Goal: Task Accomplishment & Management: Use online tool/utility

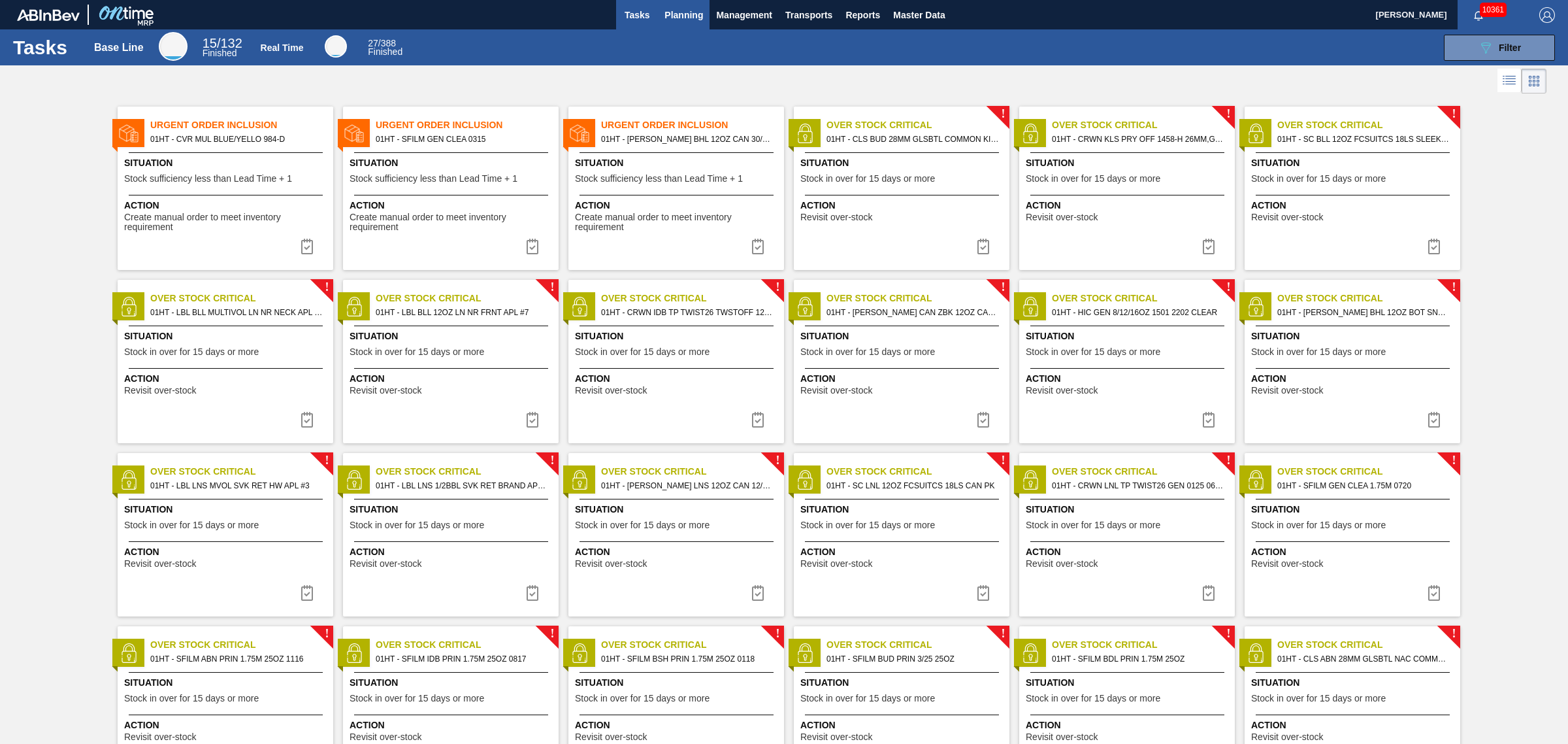
click at [685, 20] on span "Planning" at bounding box center [683, 15] width 38 height 16
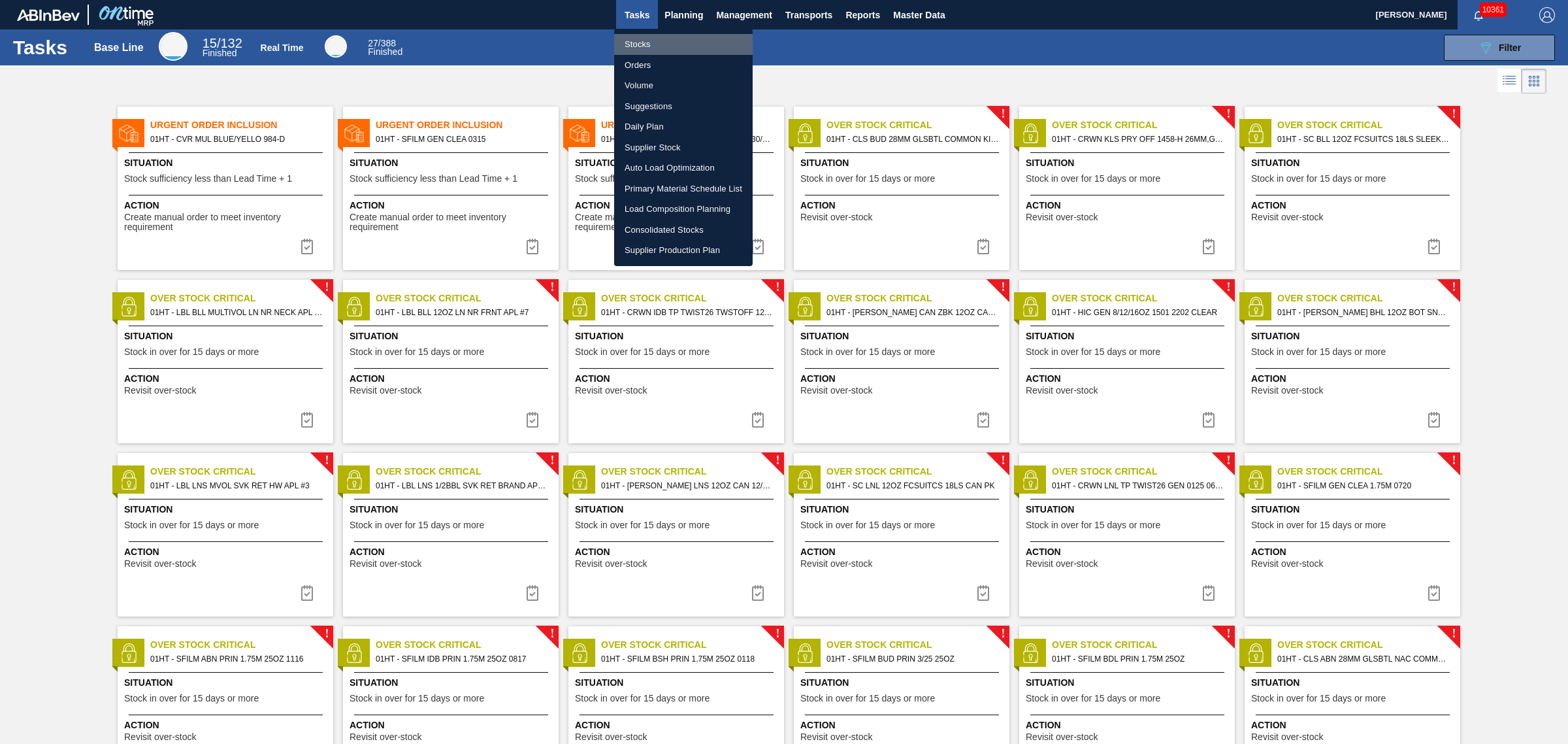
click at [632, 41] on li "Stocks" at bounding box center [683, 45] width 138 height 21
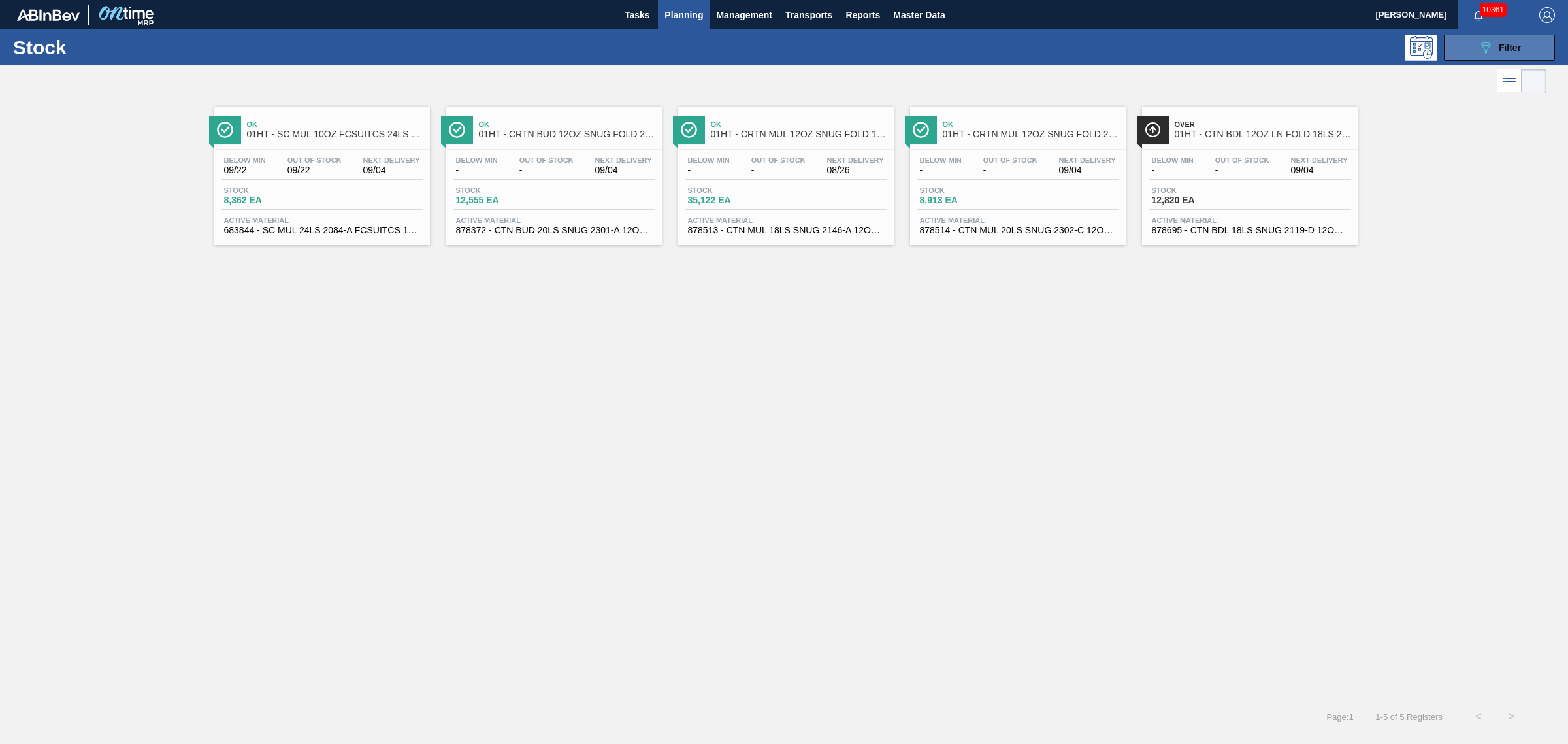
click at [1468, 49] on button "089F7B8B-B2A5-4AFE-B5C0-19BA573D28AC Filter" at bounding box center [1499, 47] width 111 height 26
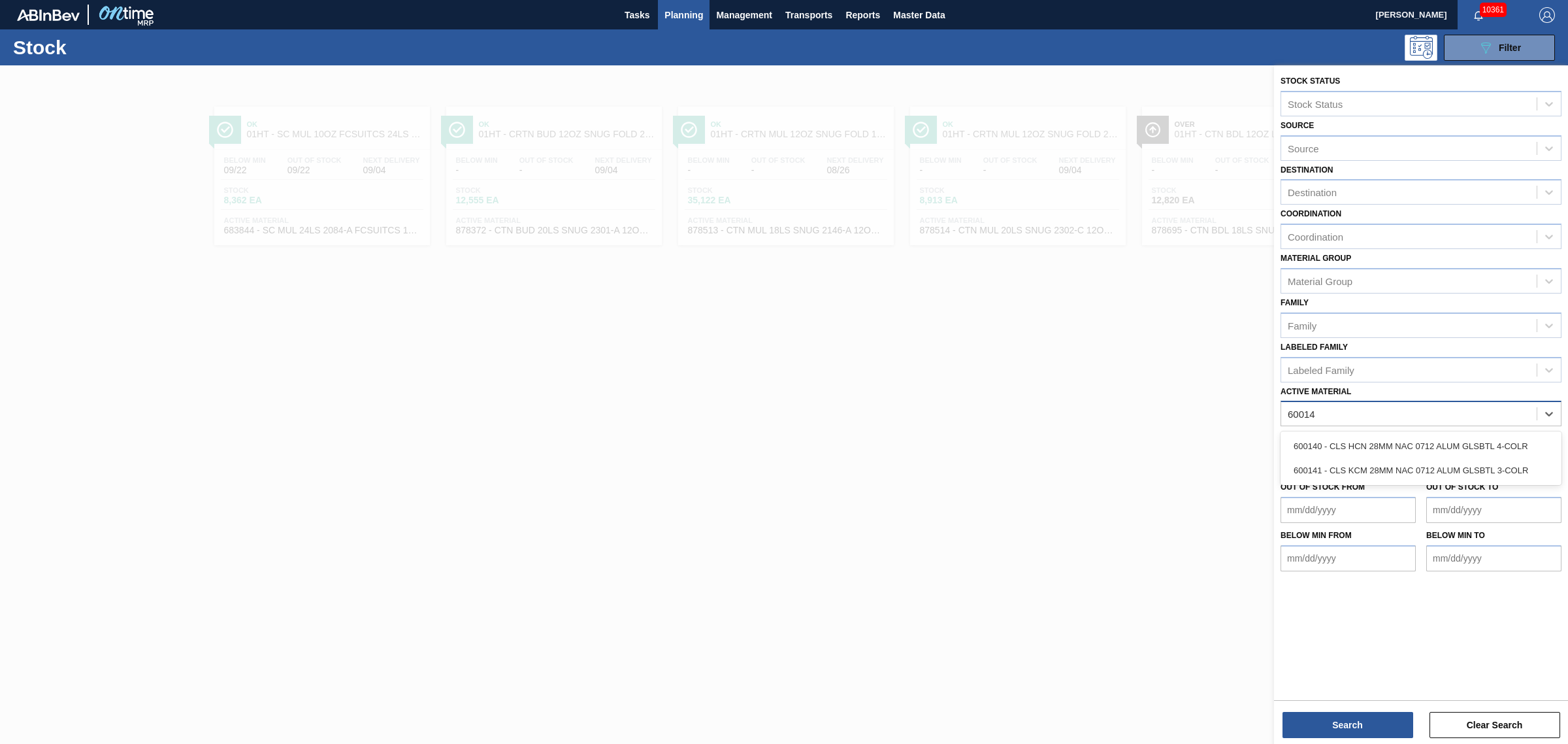
type Material "600141"
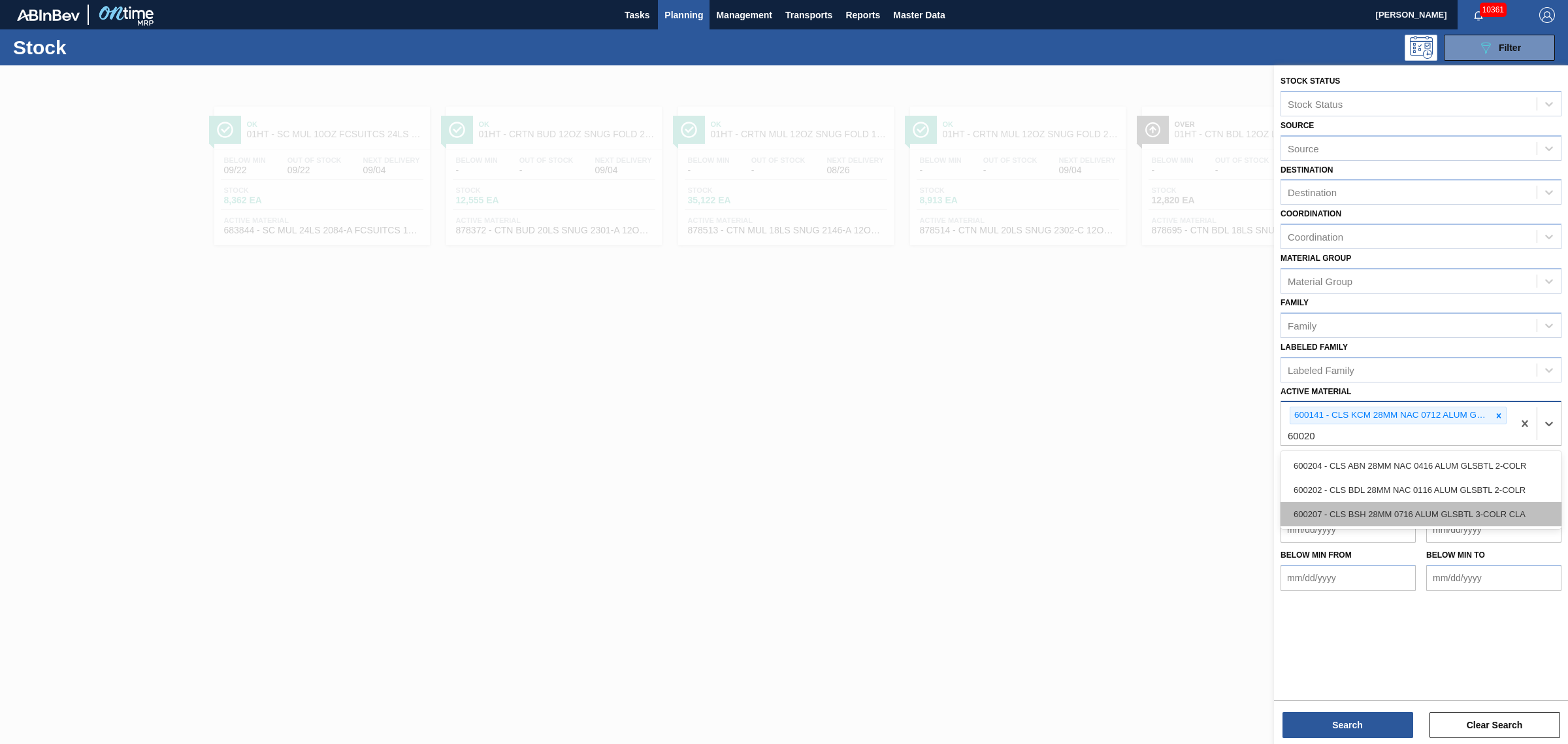
type Material "600207"
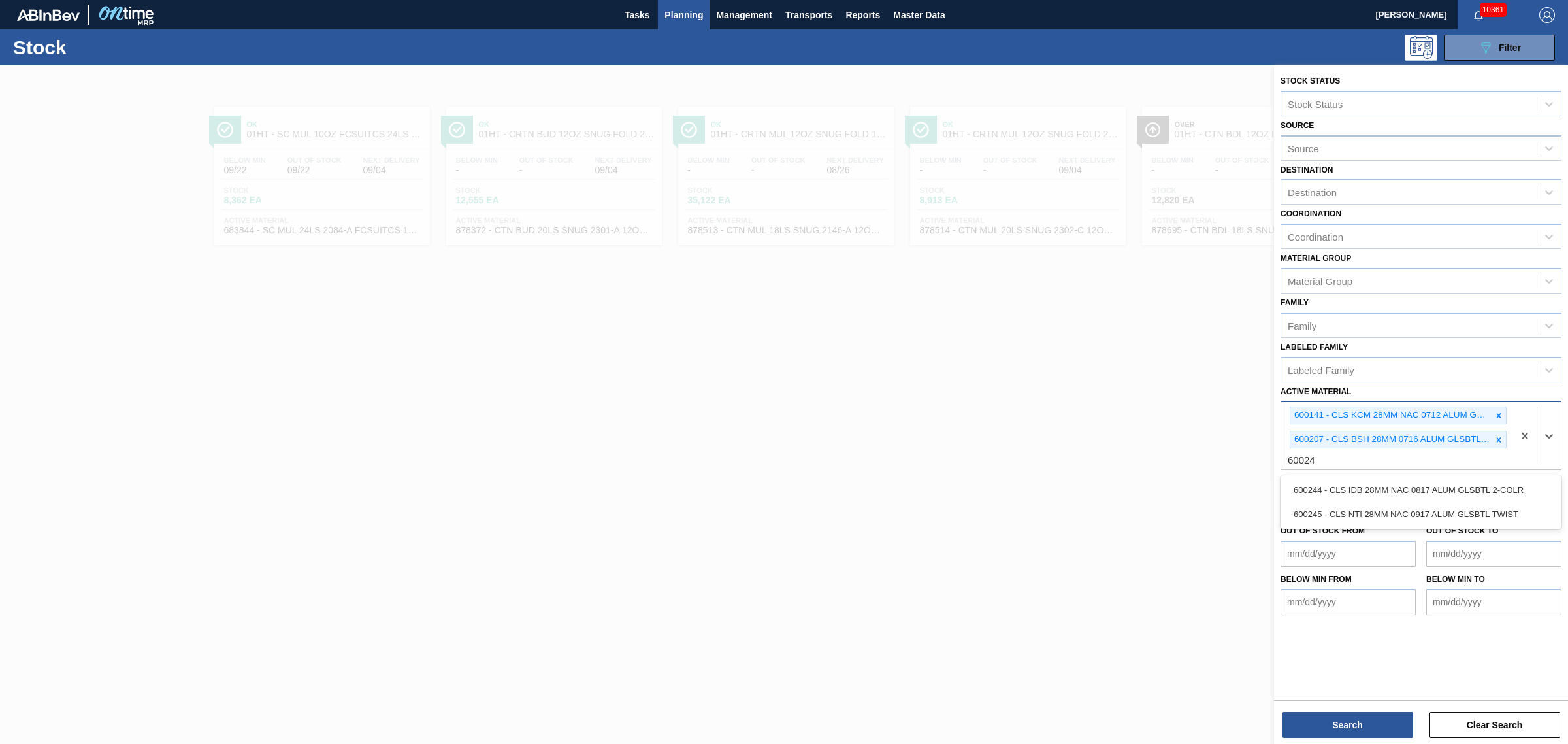
type Material "600244"
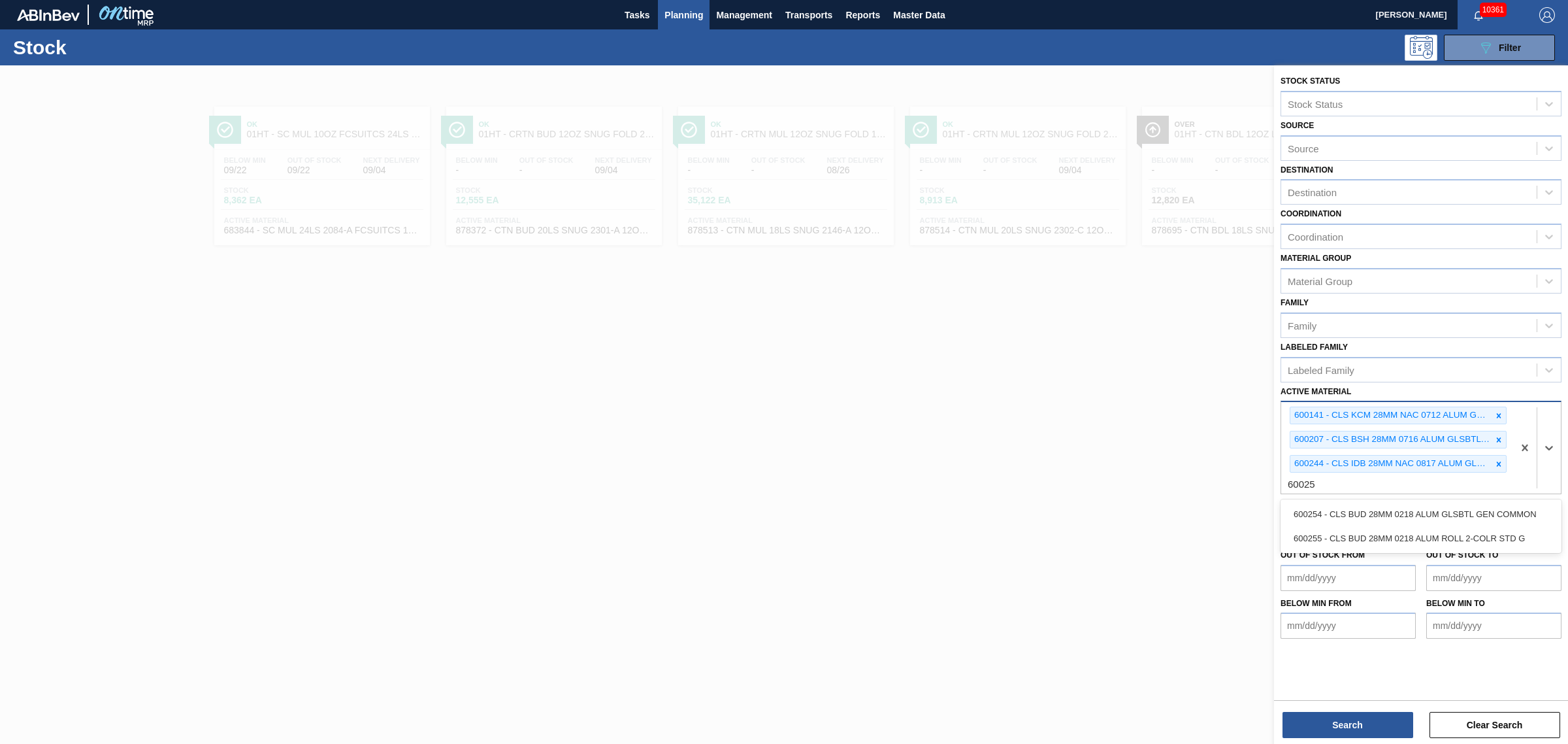
type Material "600254"
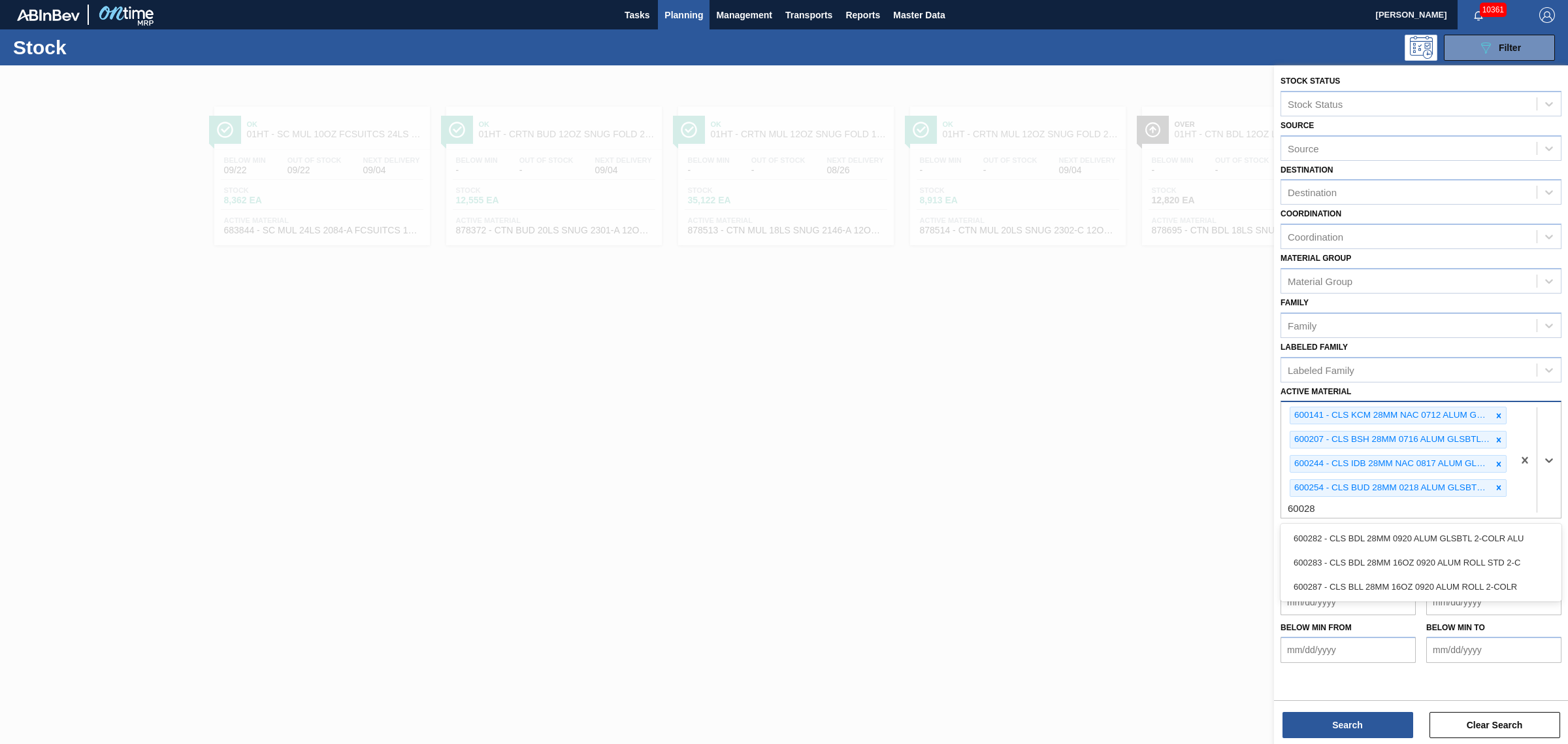
type Material "600282"
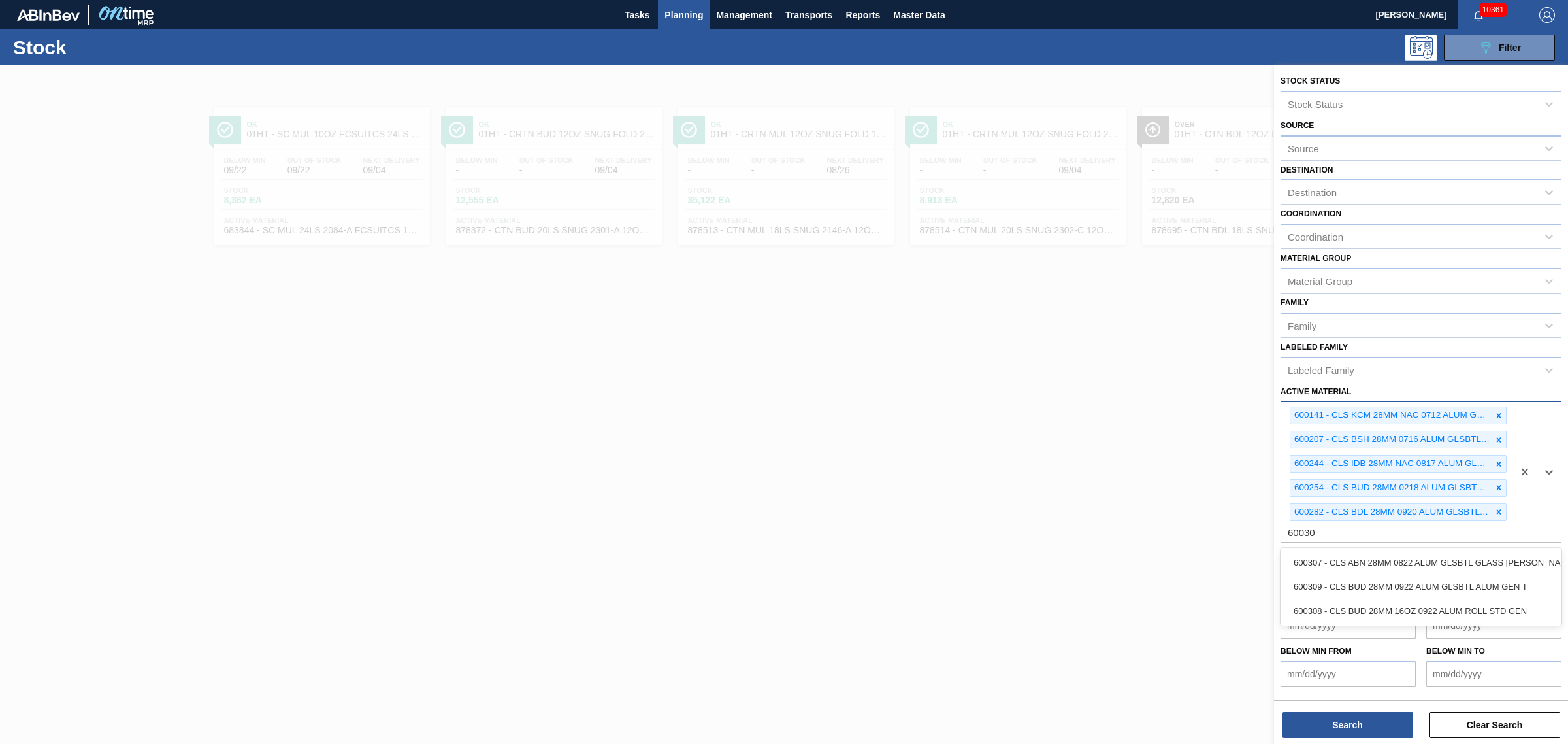
type Material "600307"
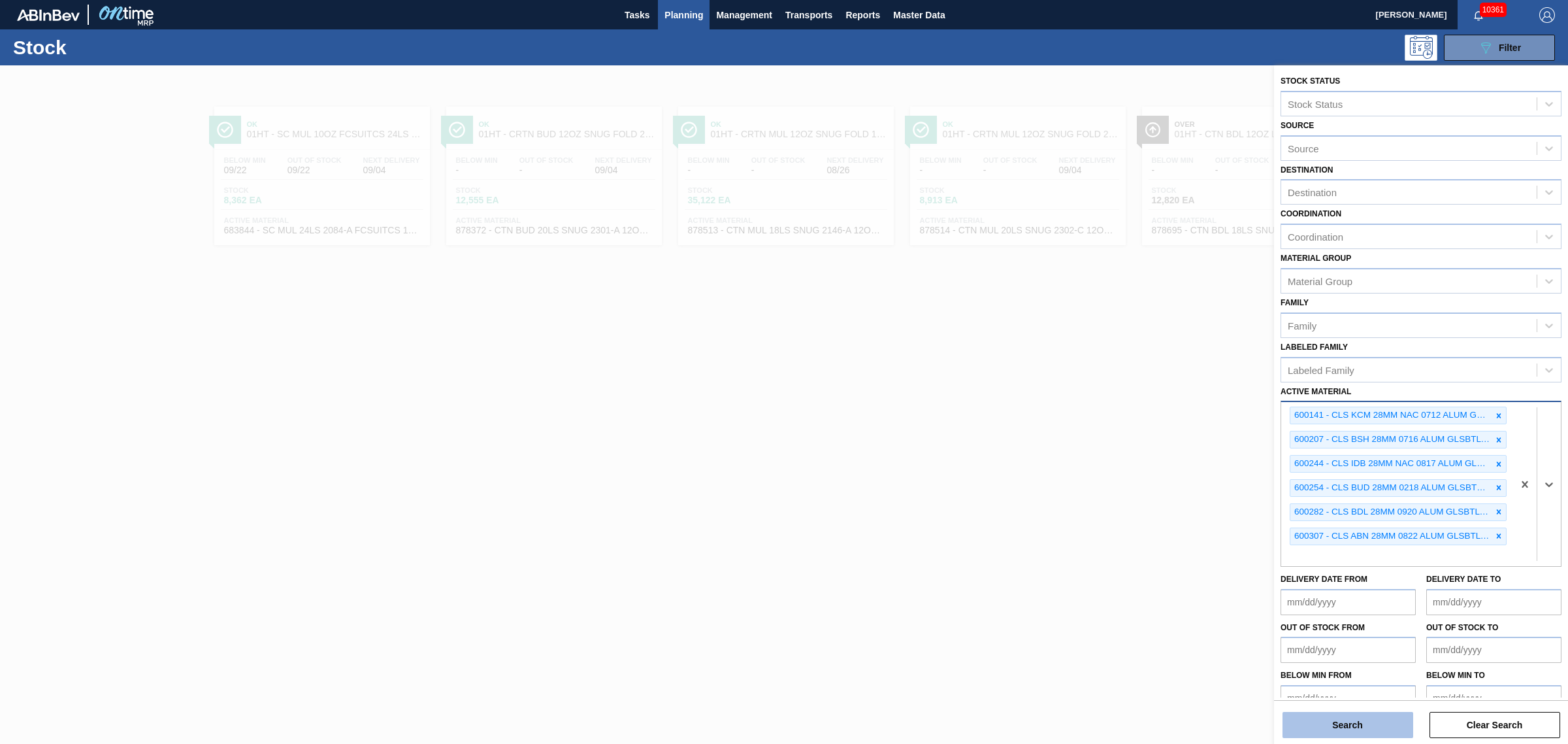
click at [1346, 722] on button "Search" at bounding box center [1348, 725] width 131 height 26
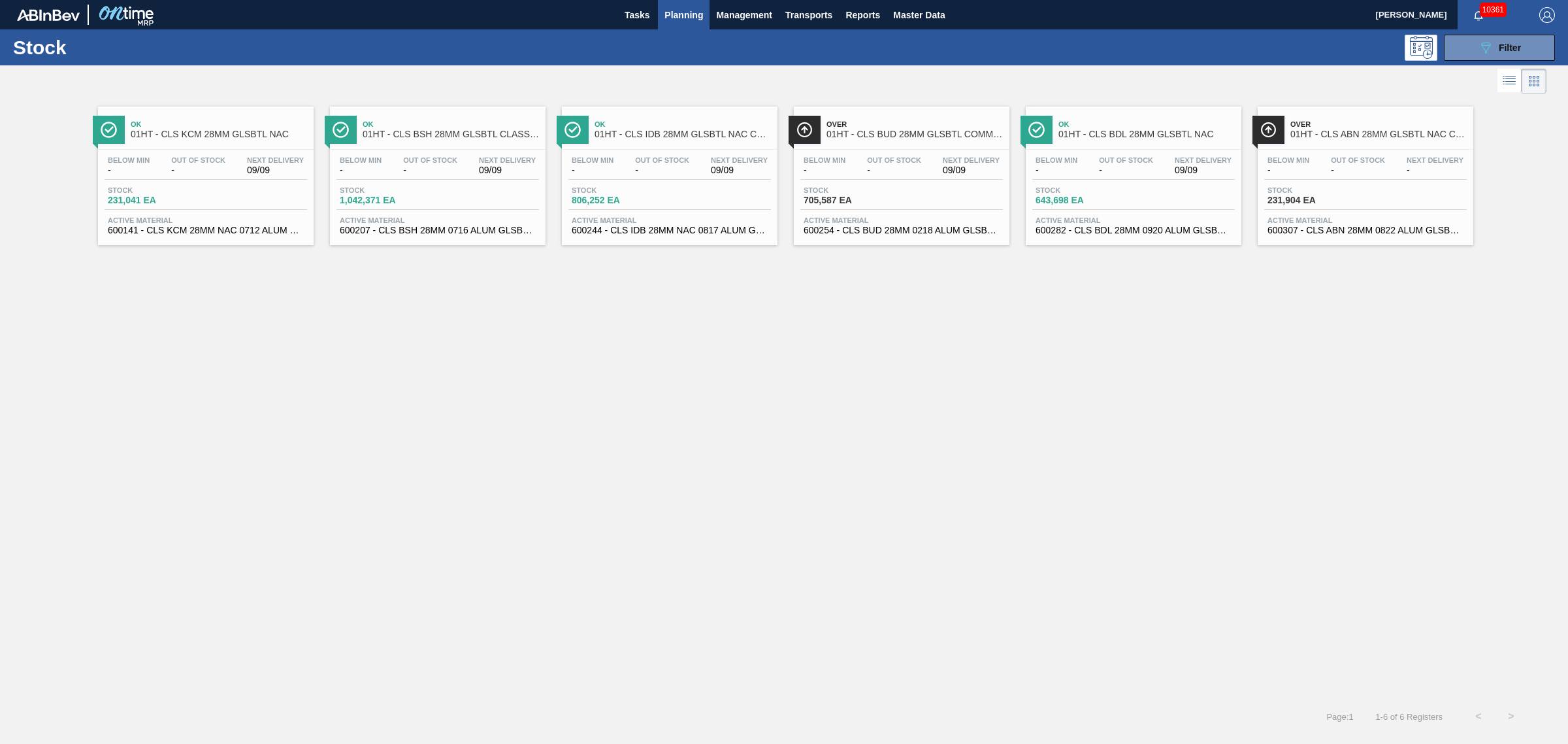
click at [224, 187] on div "Stock 231,041 EA" at bounding box center [206, 198] width 203 height 24
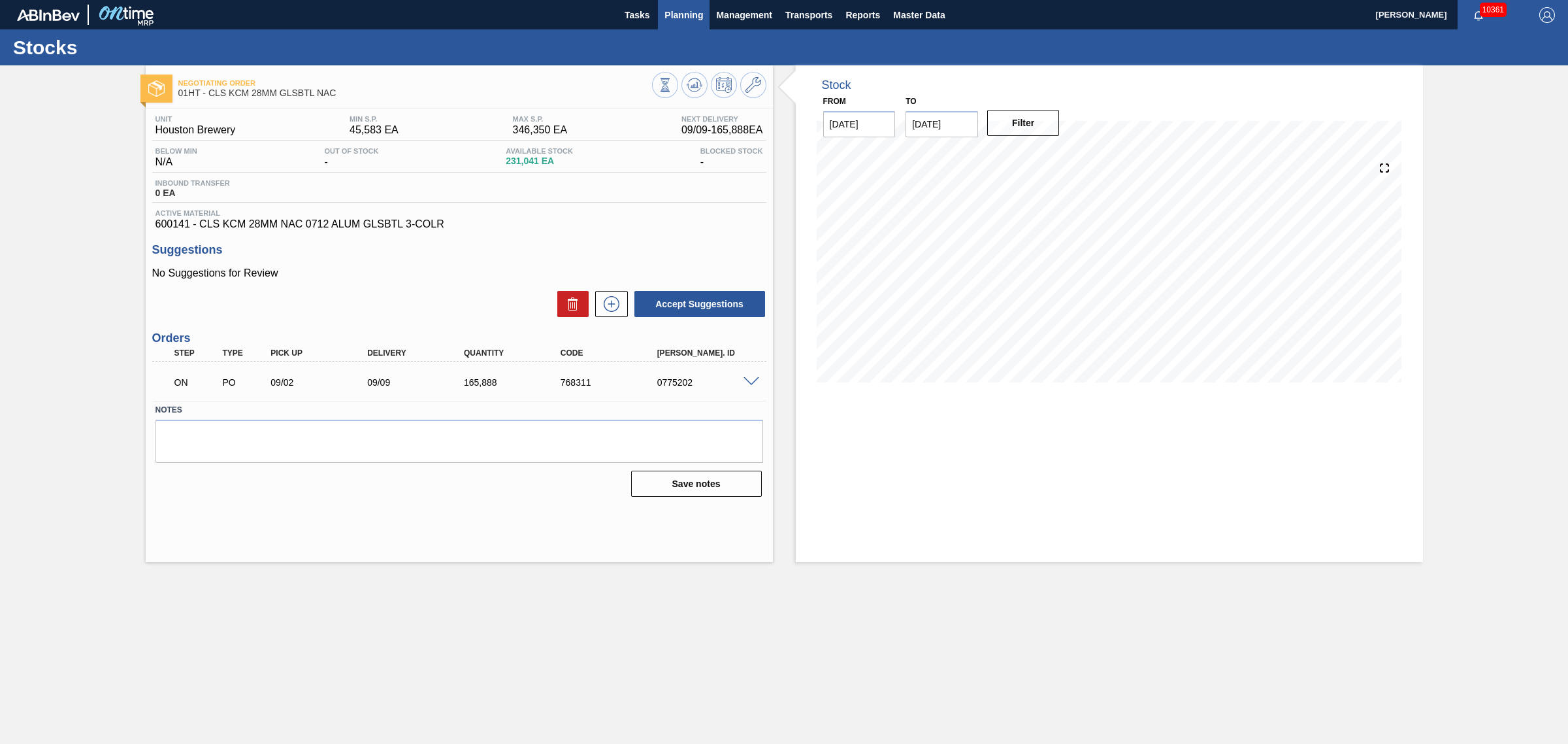
click at [677, 4] on button "Planning" at bounding box center [683, 15] width 52 height 29
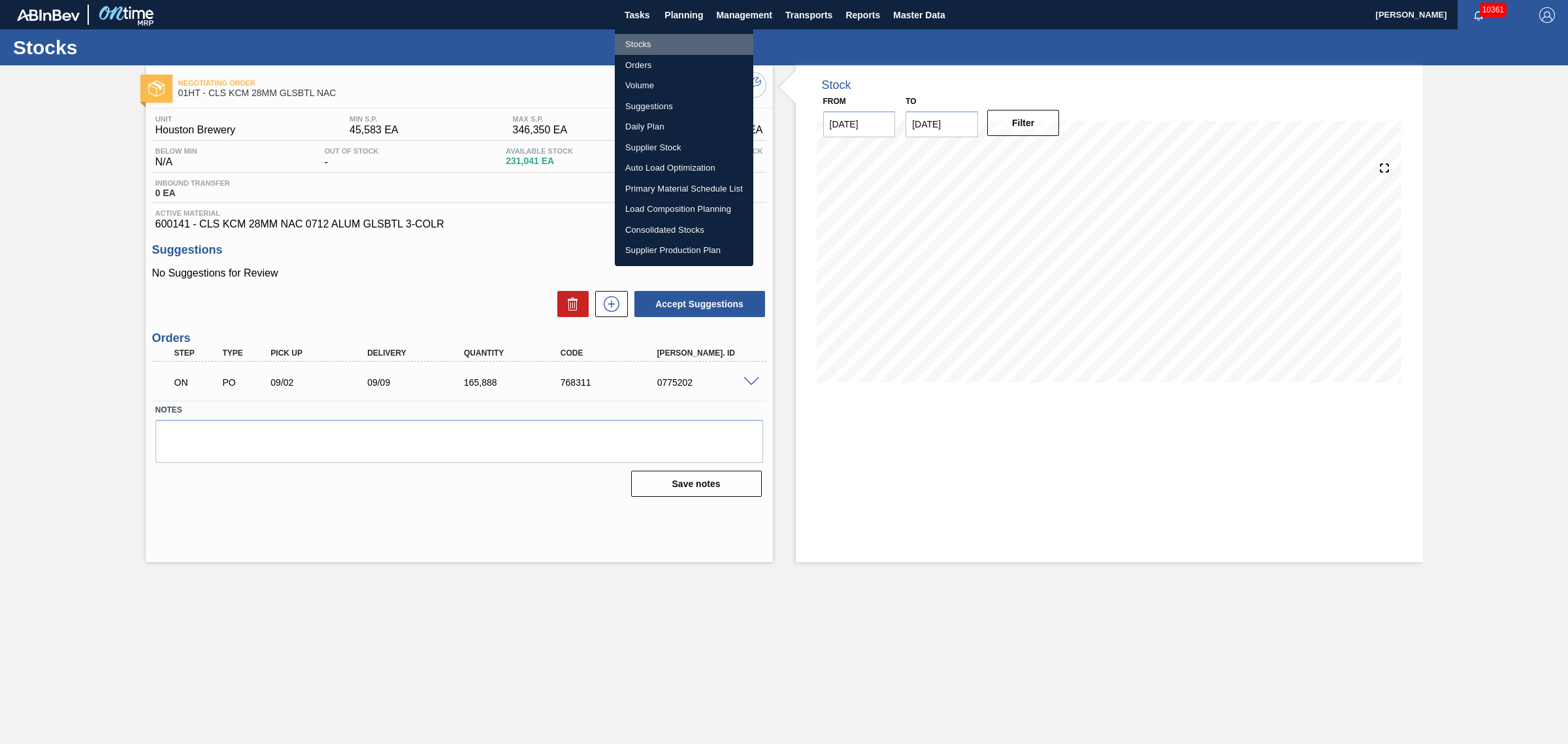
click at [634, 44] on li "Stocks" at bounding box center [683, 45] width 138 height 21
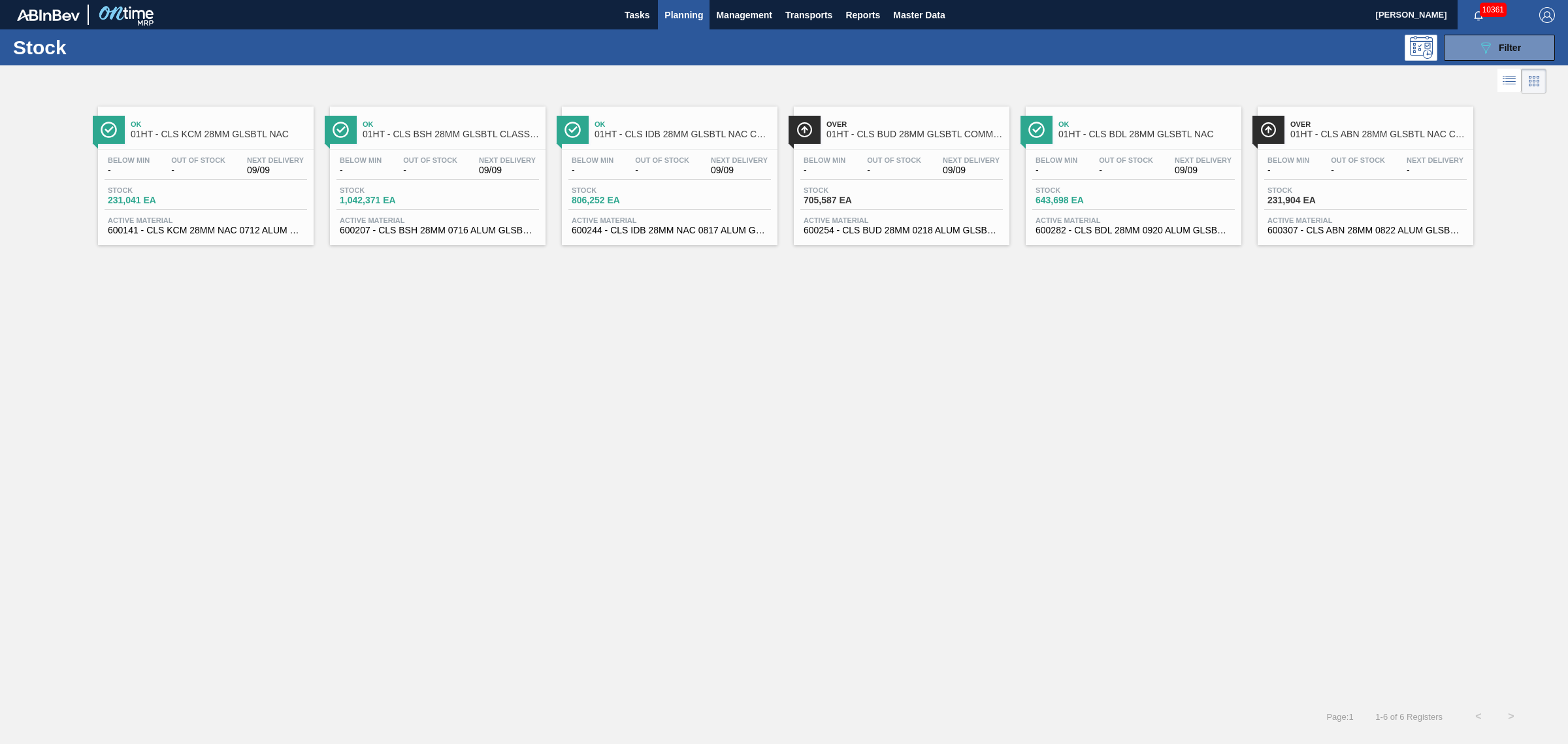
click at [495, 167] on span "09/09" at bounding box center [506, 170] width 56 height 10
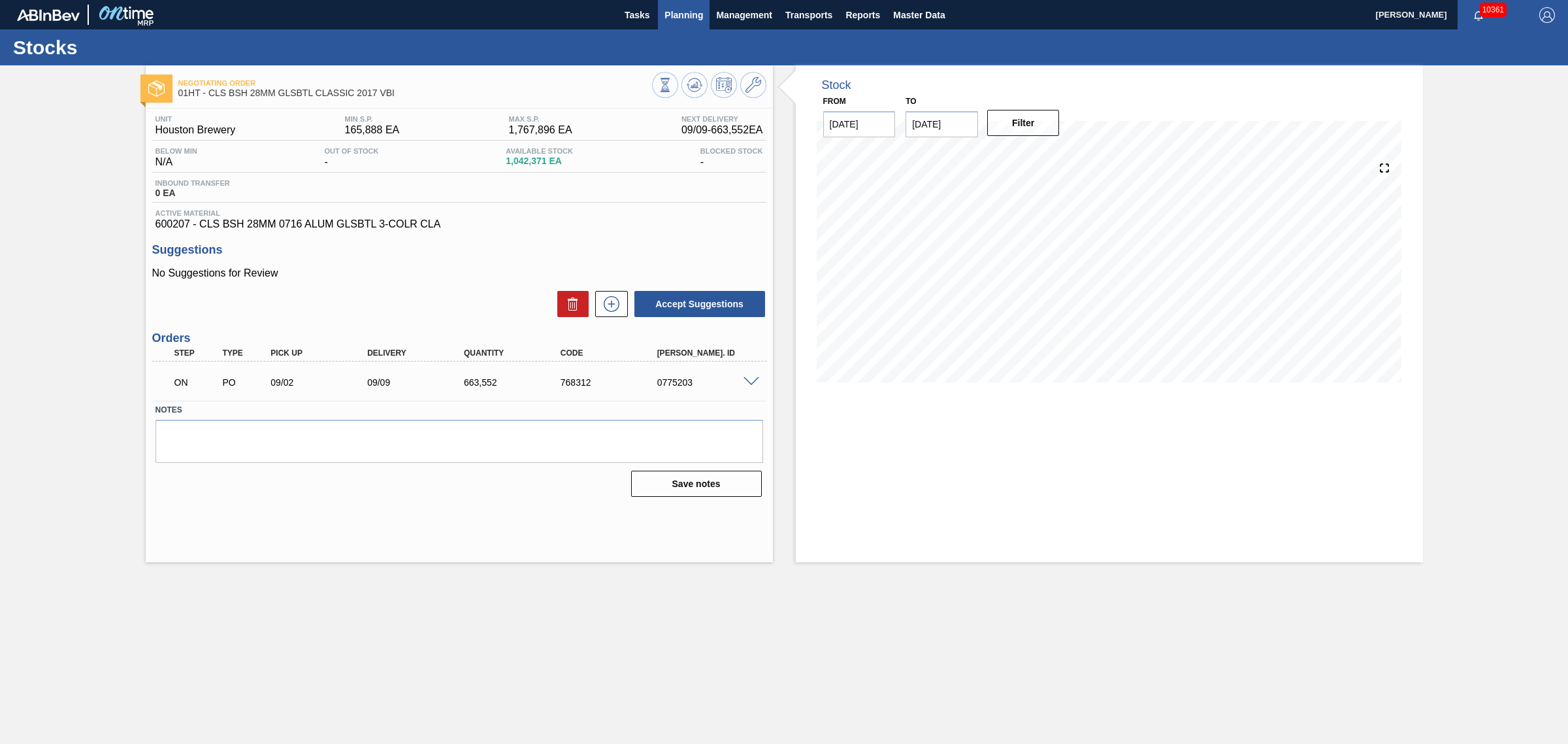
click at [674, 20] on span "Planning" at bounding box center [683, 15] width 38 height 16
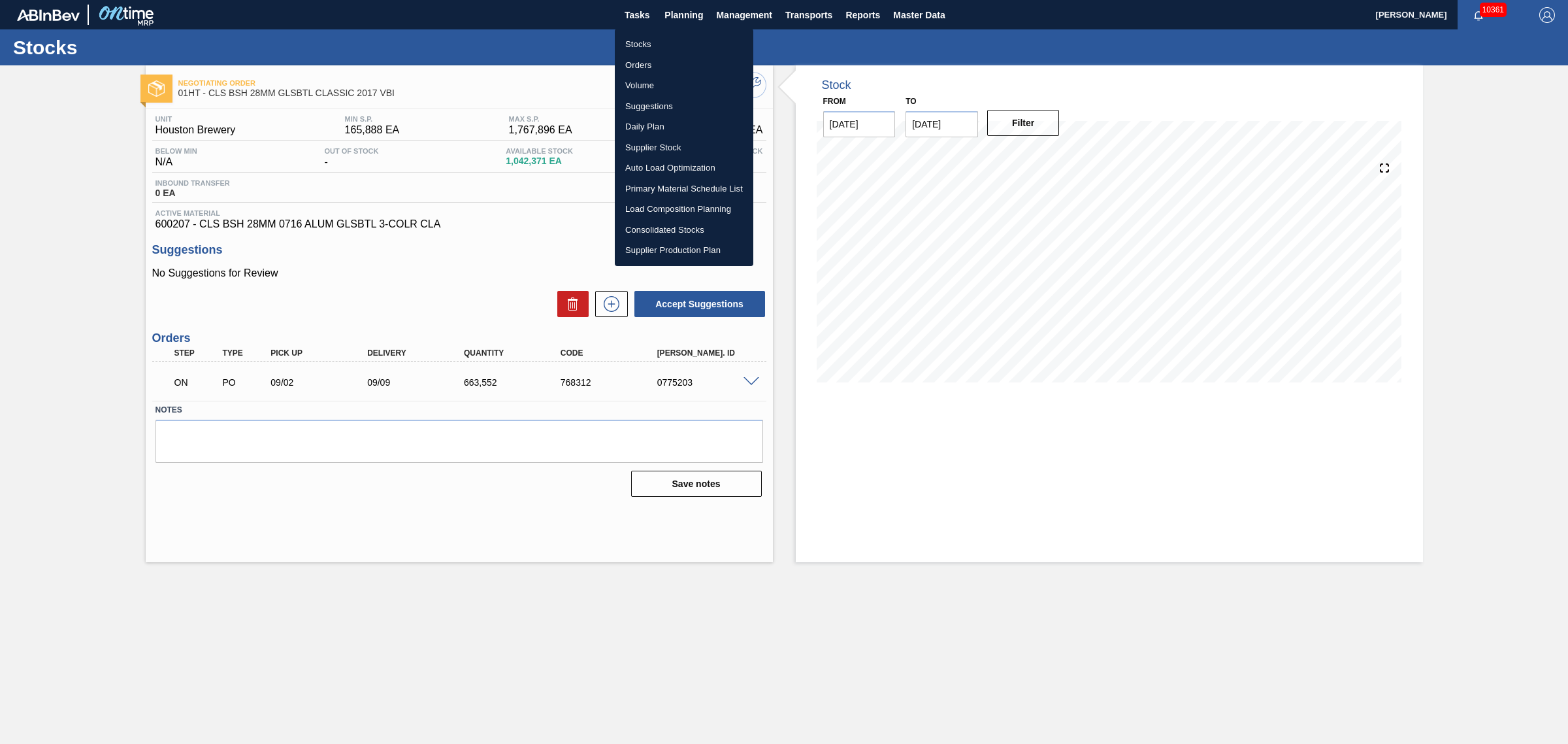
drag, startPoint x: 637, startPoint y: 43, endPoint x: 586, endPoint y: 54, distance: 52.2
click at [637, 43] on li "Stocks" at bounding box center [683, 45] width 138 height 21
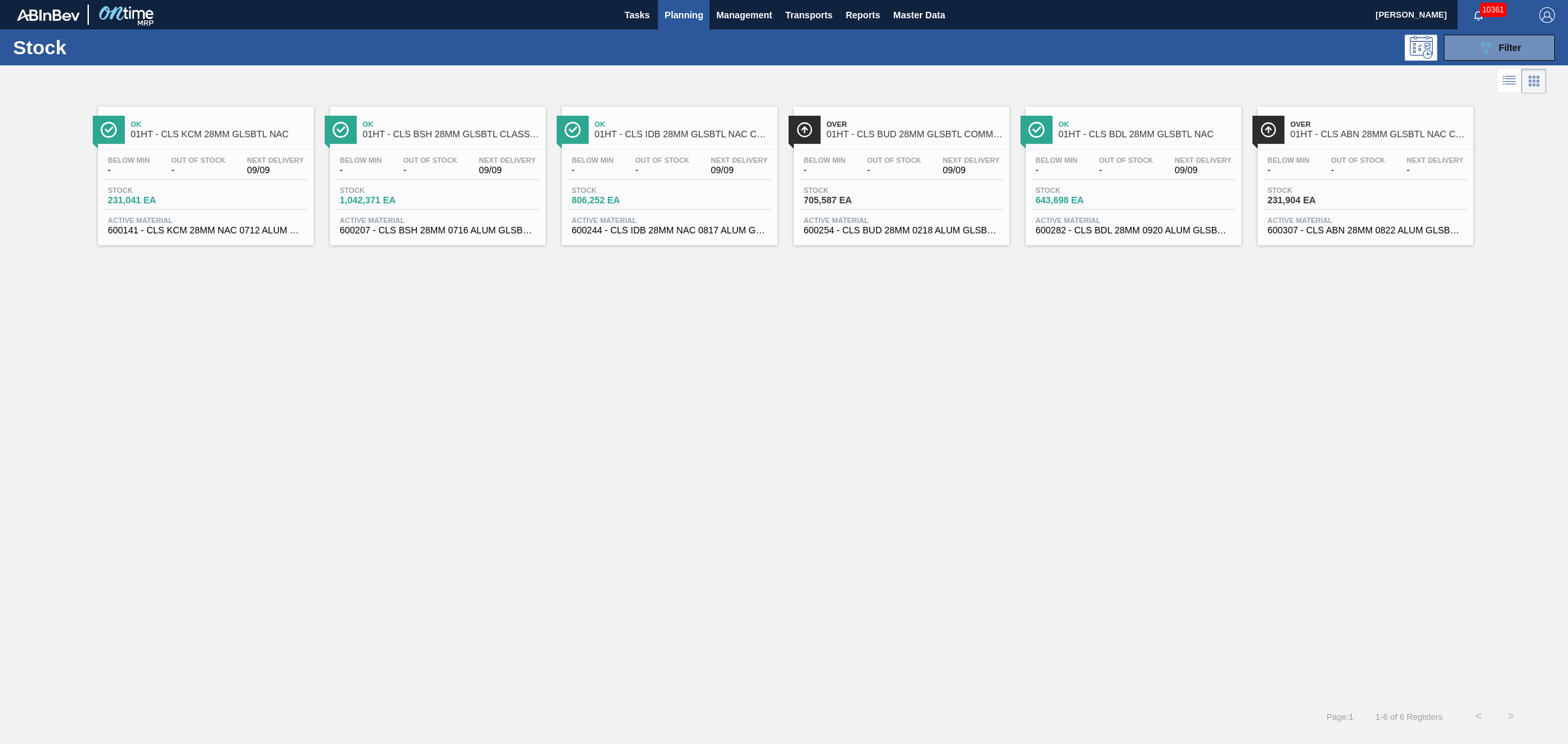
click at [550, 211] on link "Ok 01HT - CLS BSH 28MM GLSBTL CLASSIC 2017 VBI Below Min - Out Of Stock - Next …" at bounding box center [435, 170] width 231 height 148
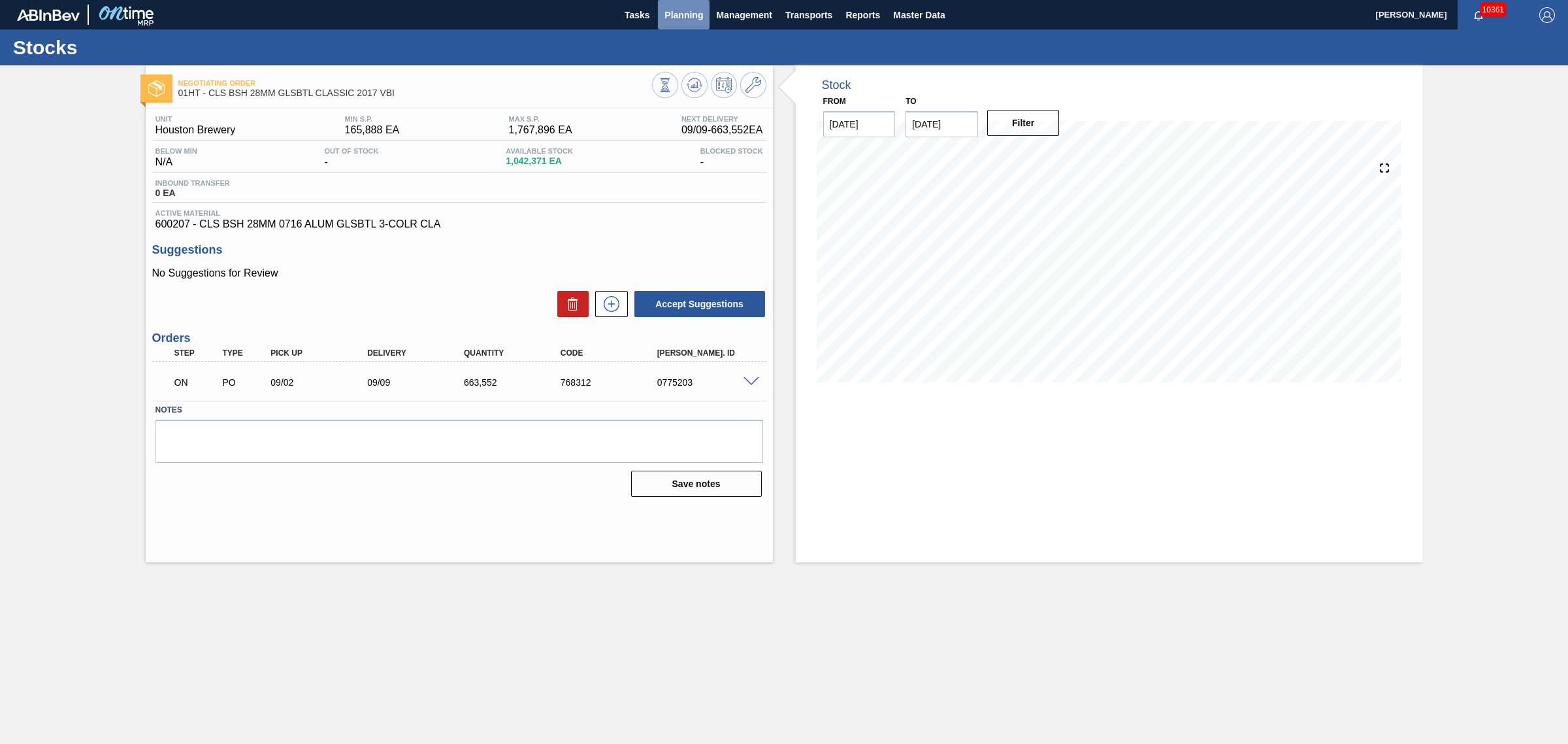
click at [698, 13] on span "Planning" at bounding box center [683, 15] width 38 height 16
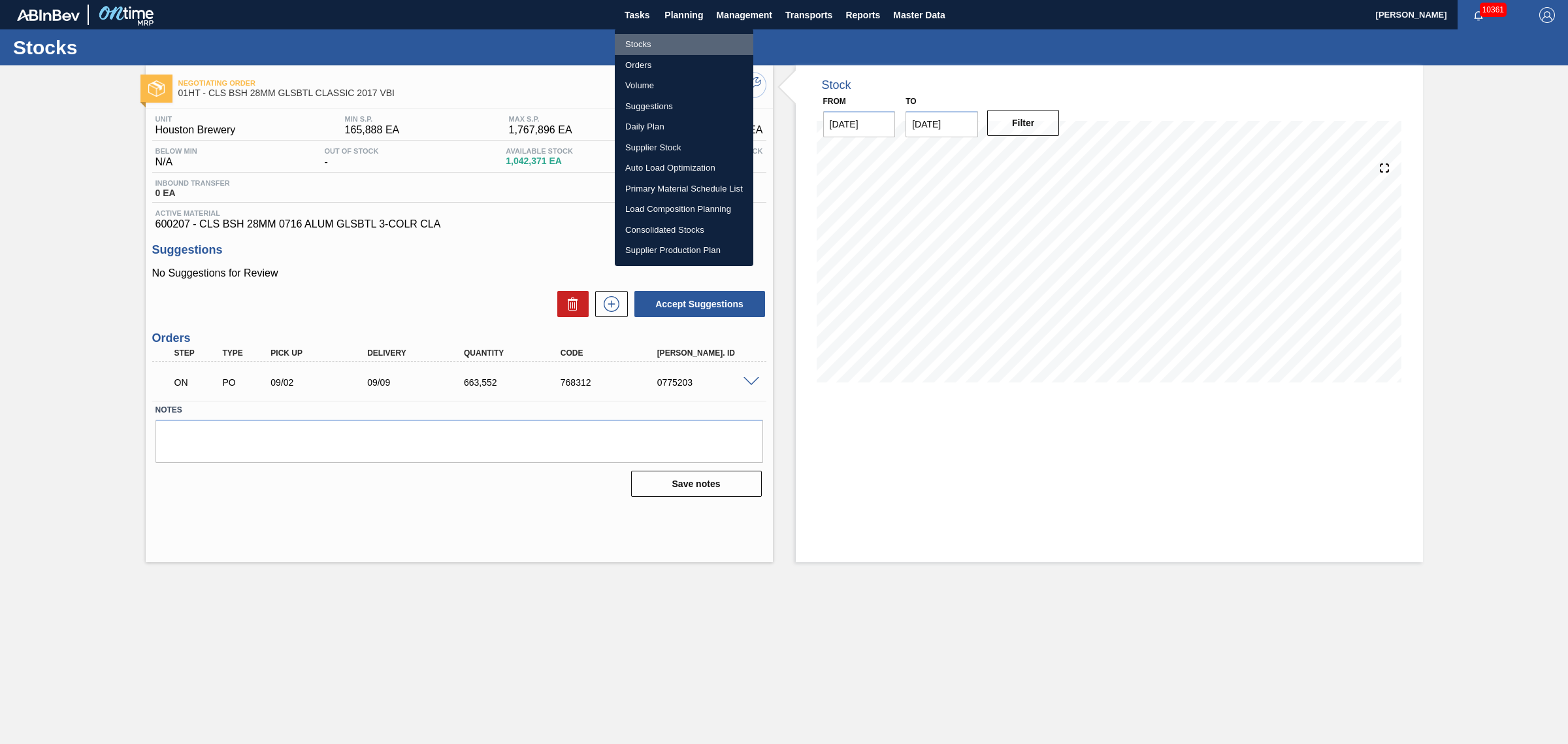
click at [642, 41] on li "Stocks" at bounding box center [683, 45] width 138 height 21
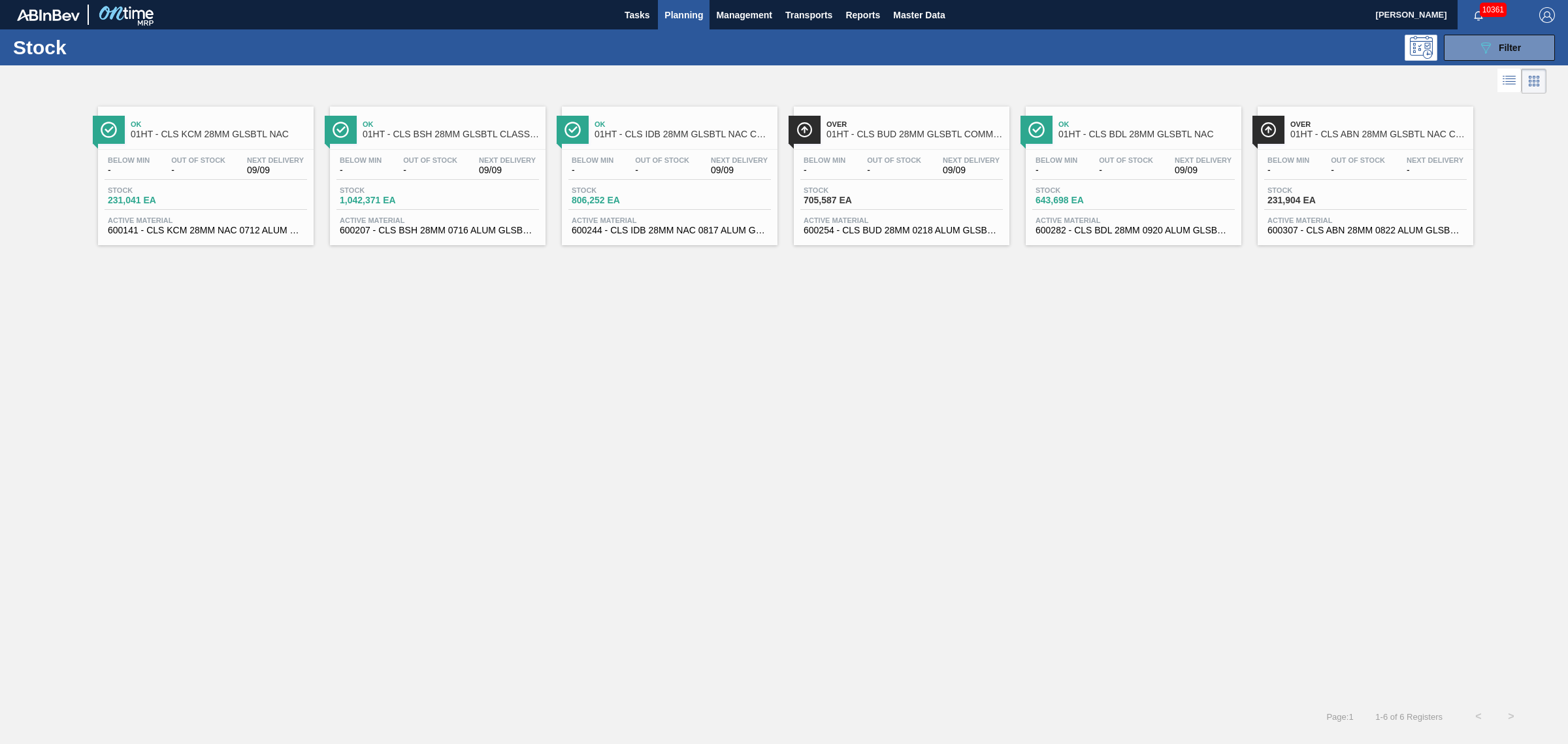
click at [647, 151] on div "Below Min - Out Of Stock - Next Delivery 09/09 Stock 806,252 EA Active Material…" at bounding box center [670, 194] width 216 height 89
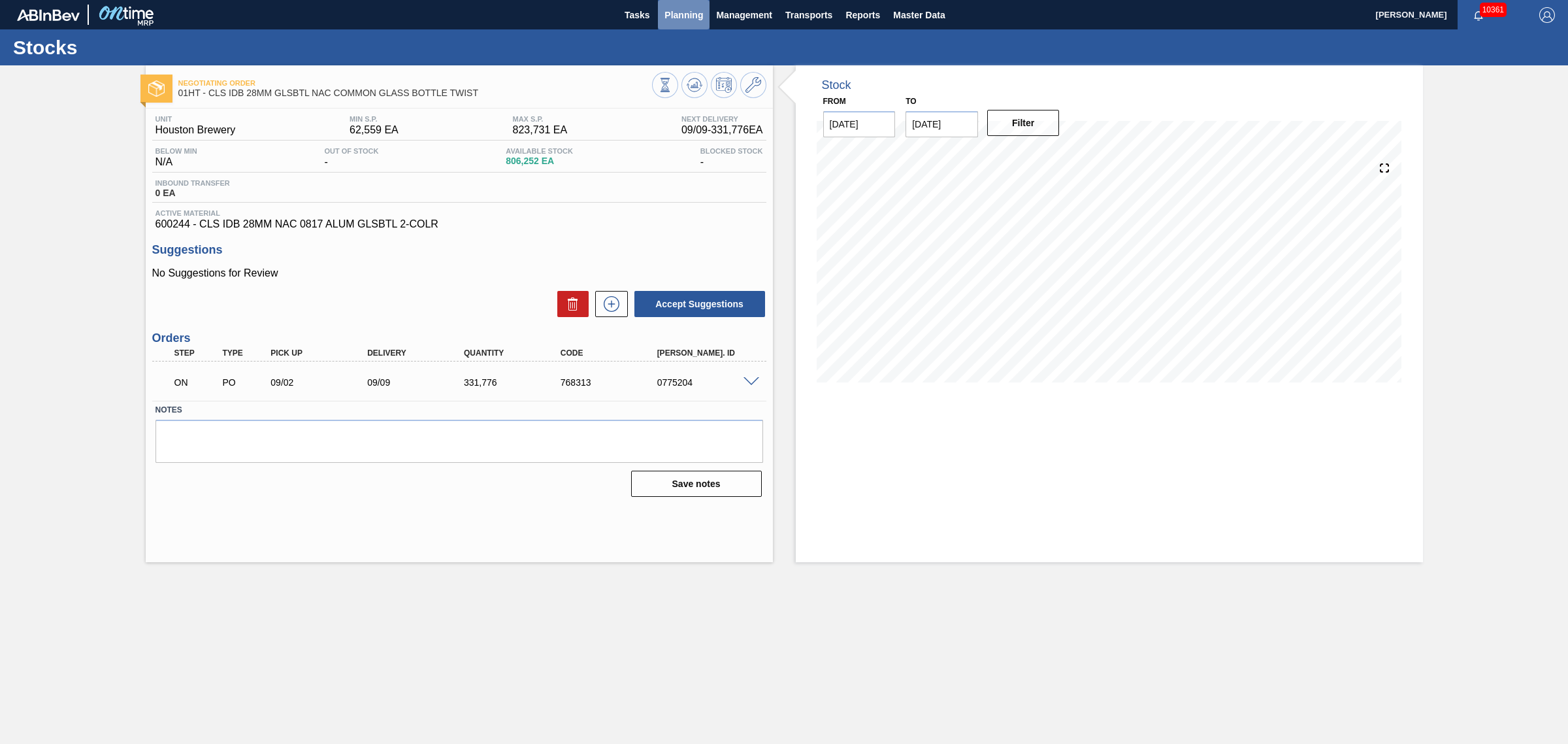
click at [684, 11] on span "Planning" at bounding box center [683, 15] width 38 height 16
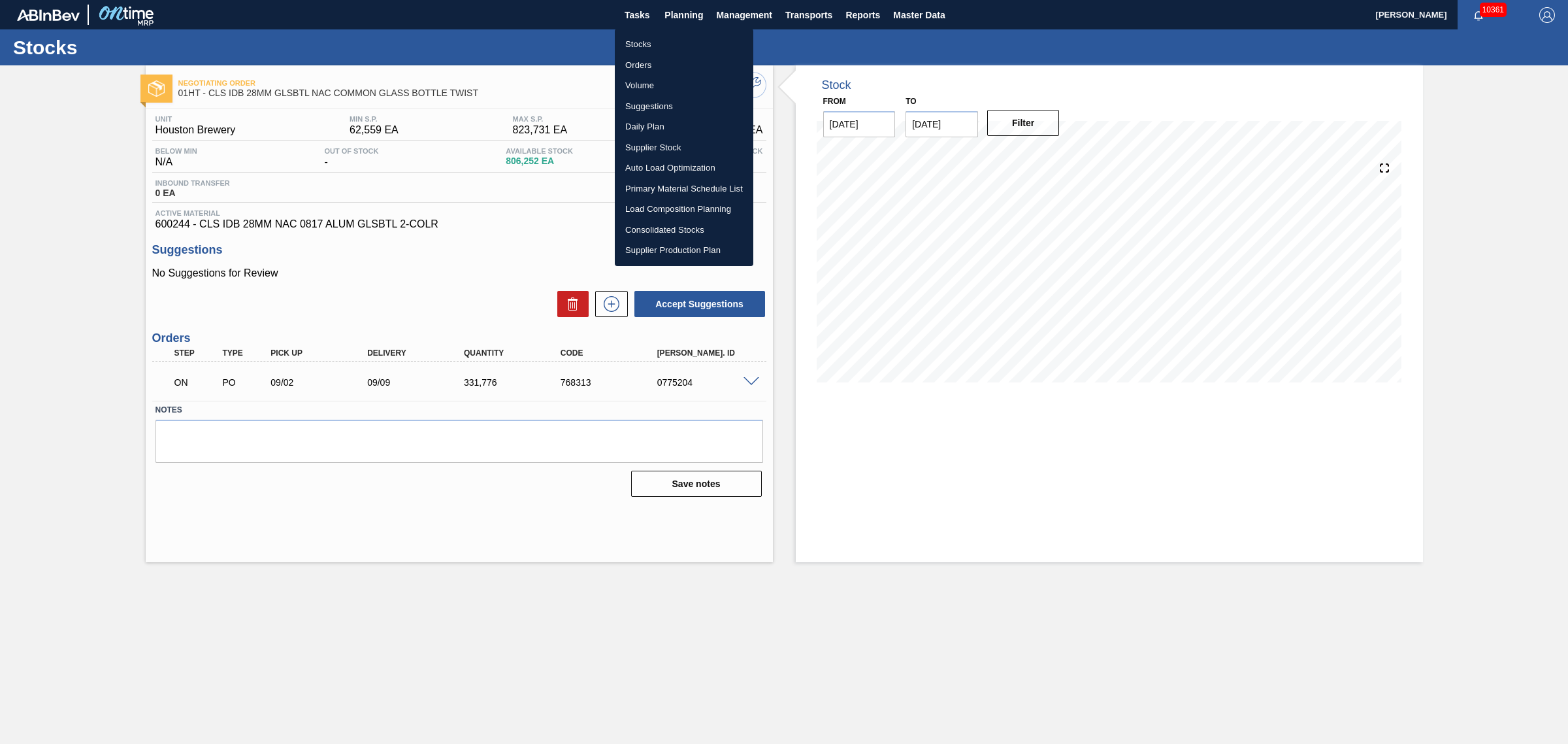
click at [639, 38] on li "Stocks" at bounding box center [683, 45] width 138 height 21
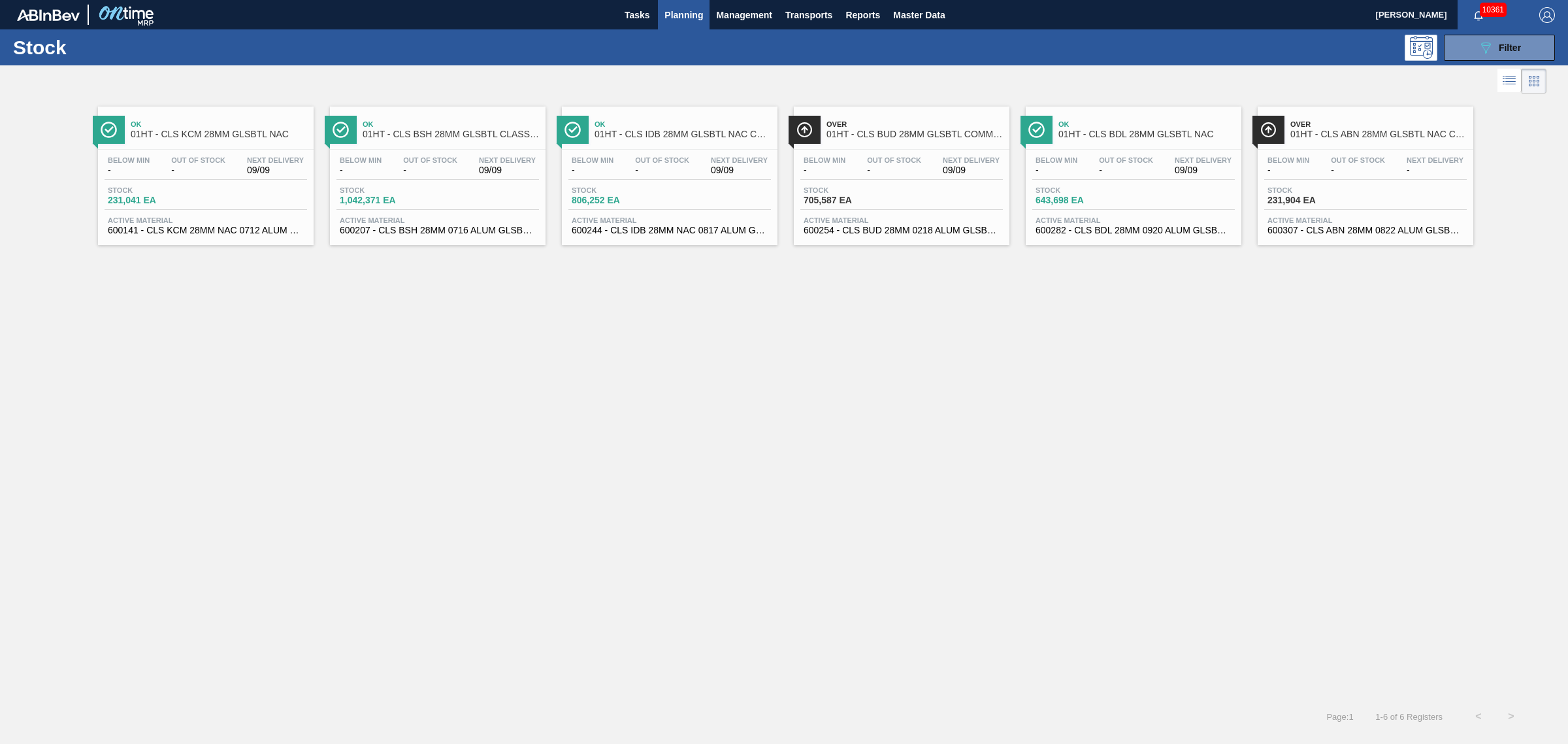
click at [1125, 170] on span "-" at bounding box center [1125, 170] width 54 height 10
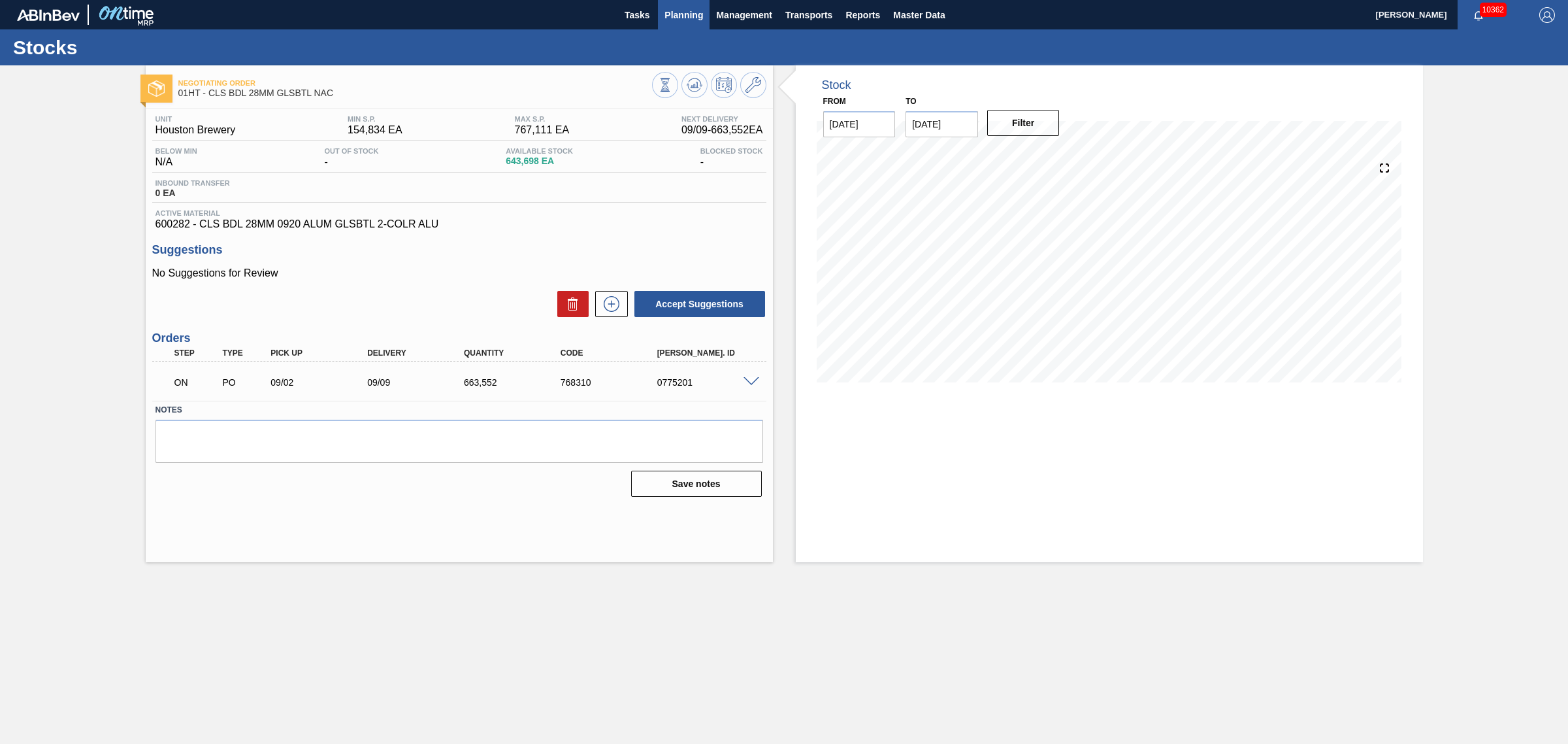
click at [680, 10] on span "Planning" at bounding box center [683, 15] width 38 height 16
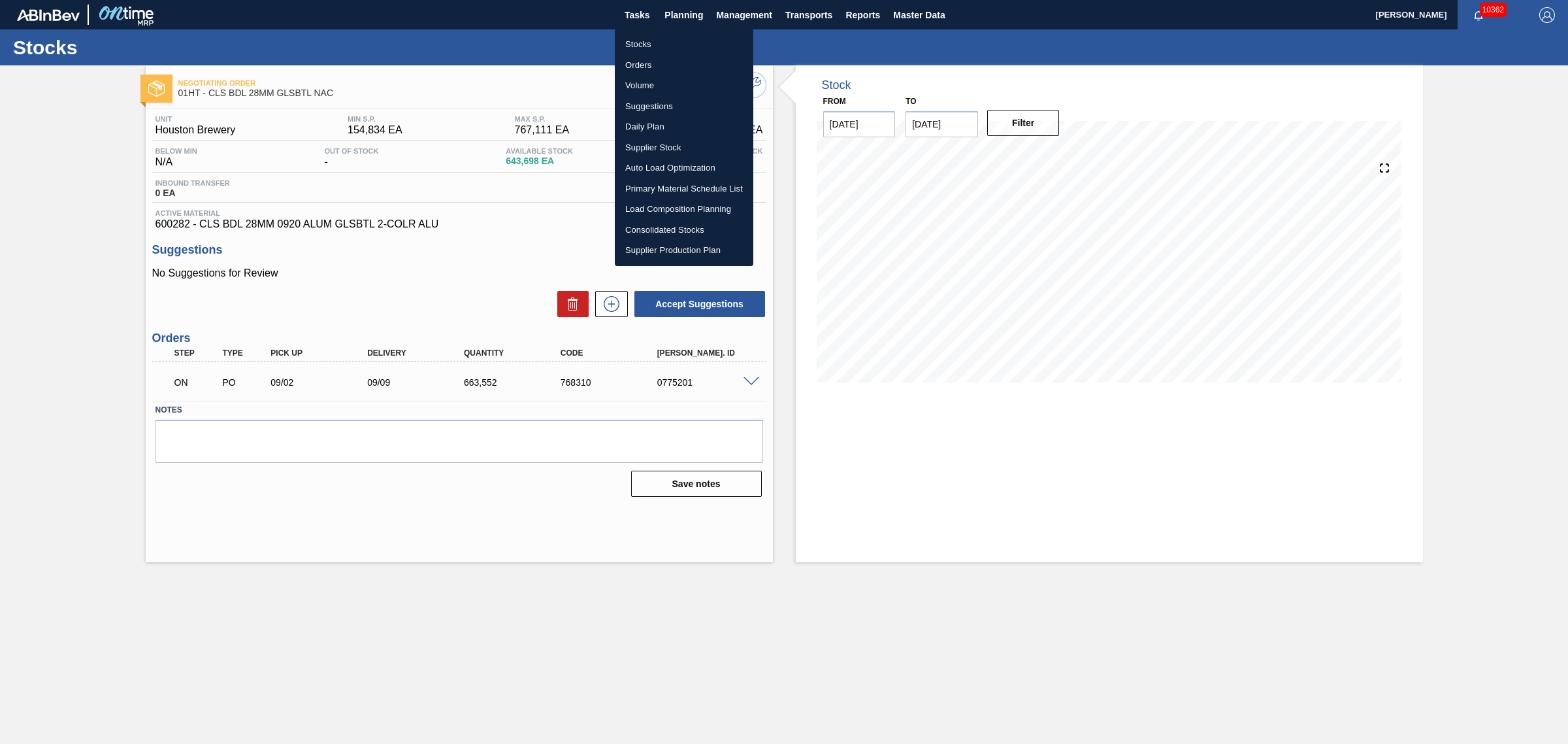
click at [651, 101] on li "Suggestions" at bounding box center [683, 106] width 138 height 21
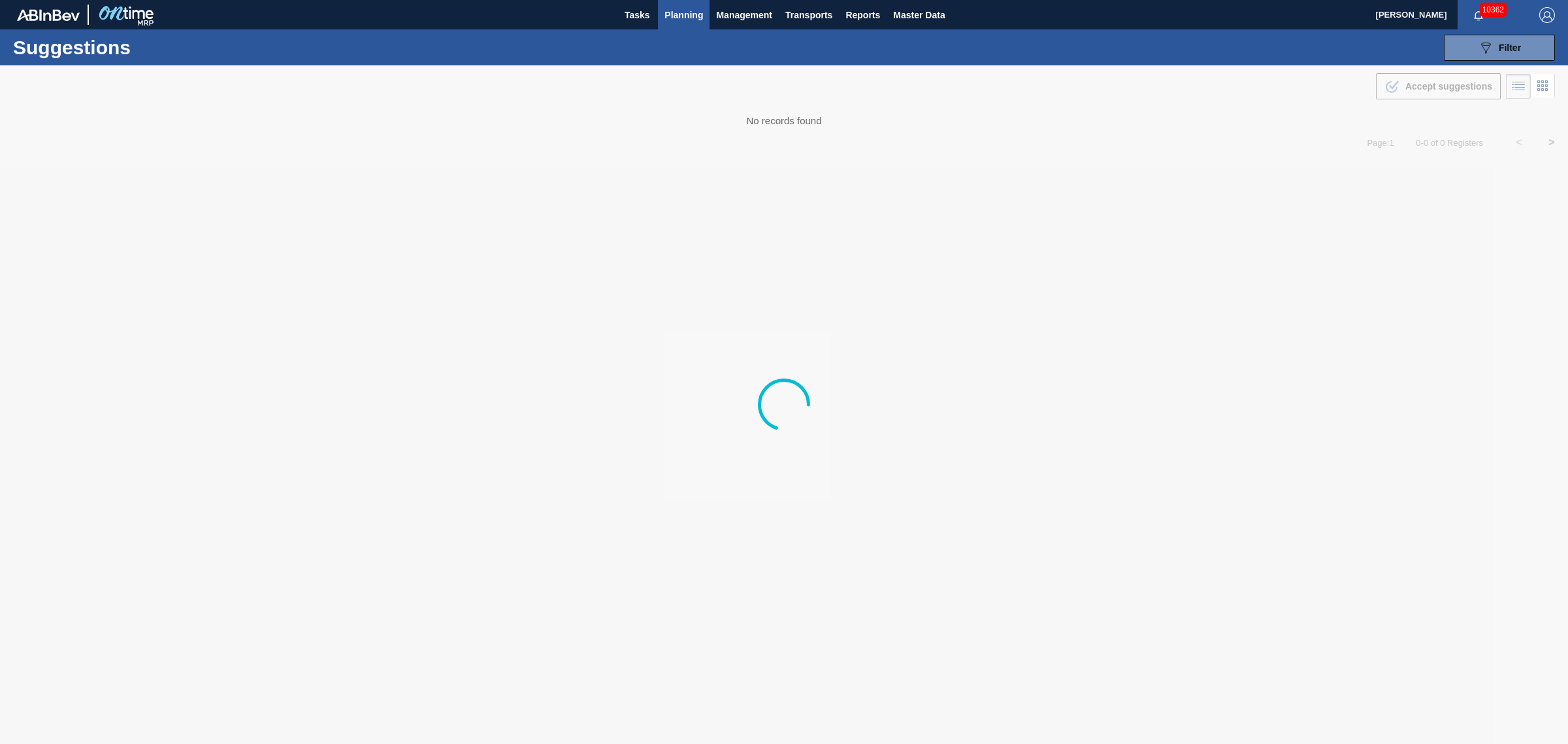
type from "[DATE]"
type to "[DATE]"
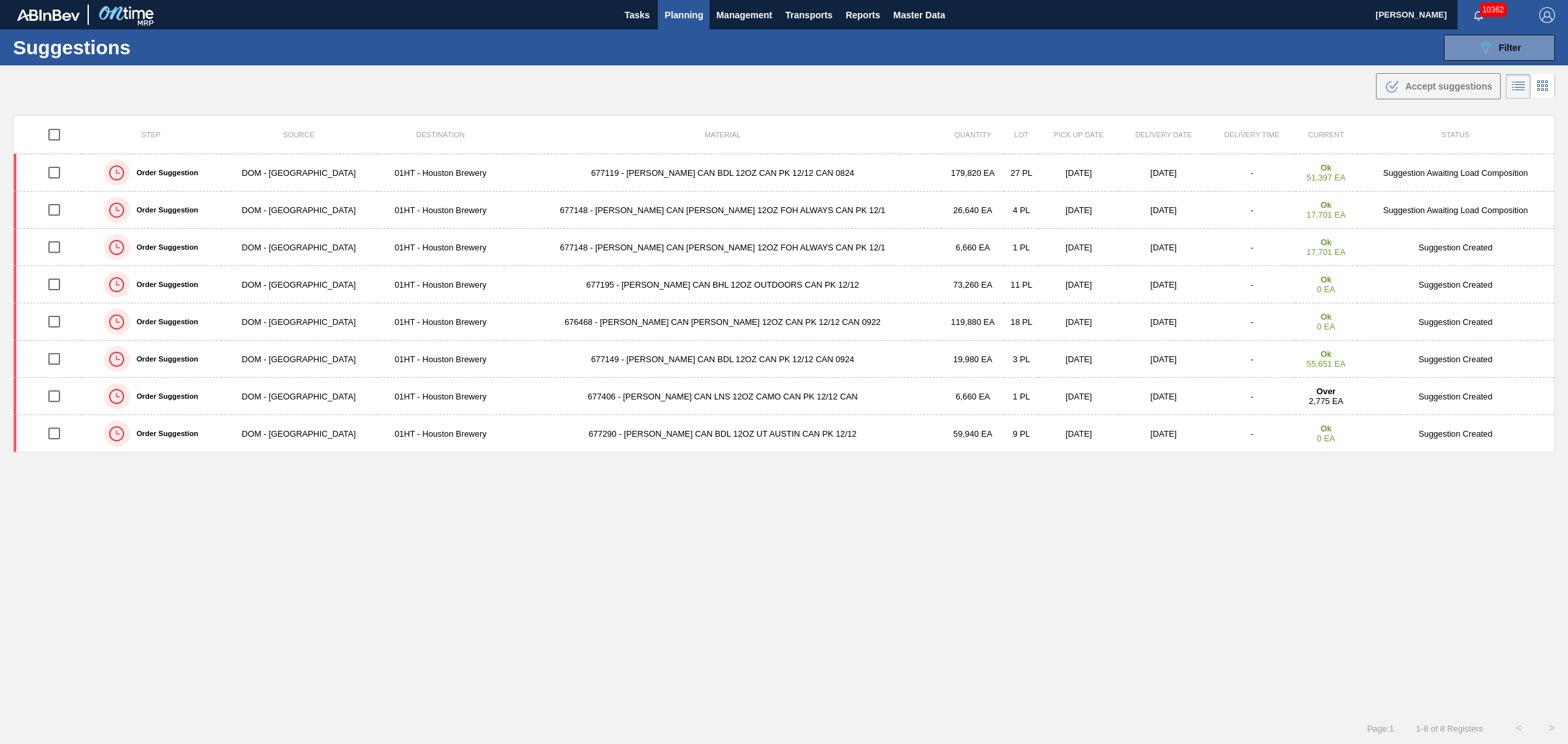
click at [673, 8] on span "Planning" at bounding box center [683, 15] width 38 height 16
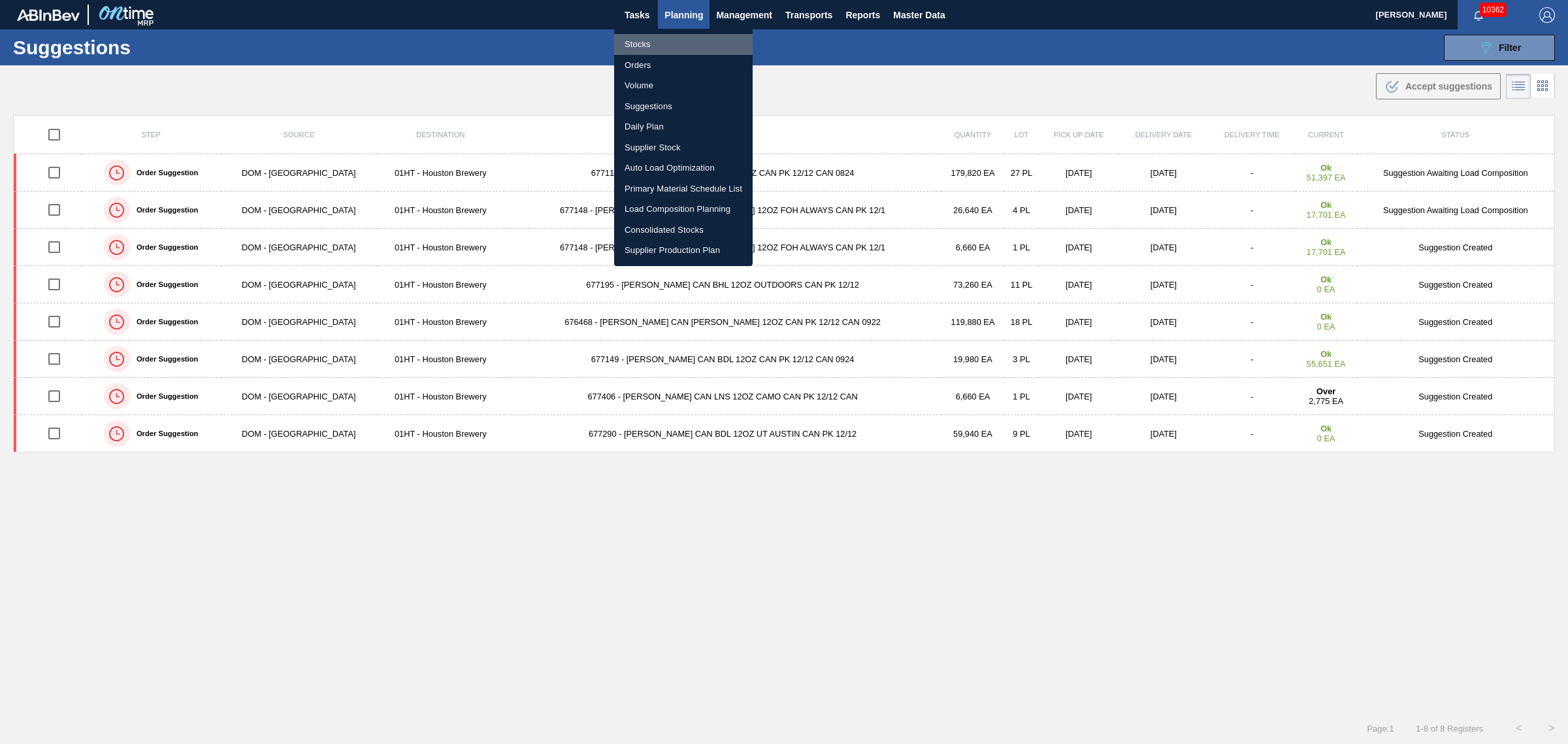
click at [640, 43] on li "Stocks" at bounding box center [683, 45] width 138 height 21
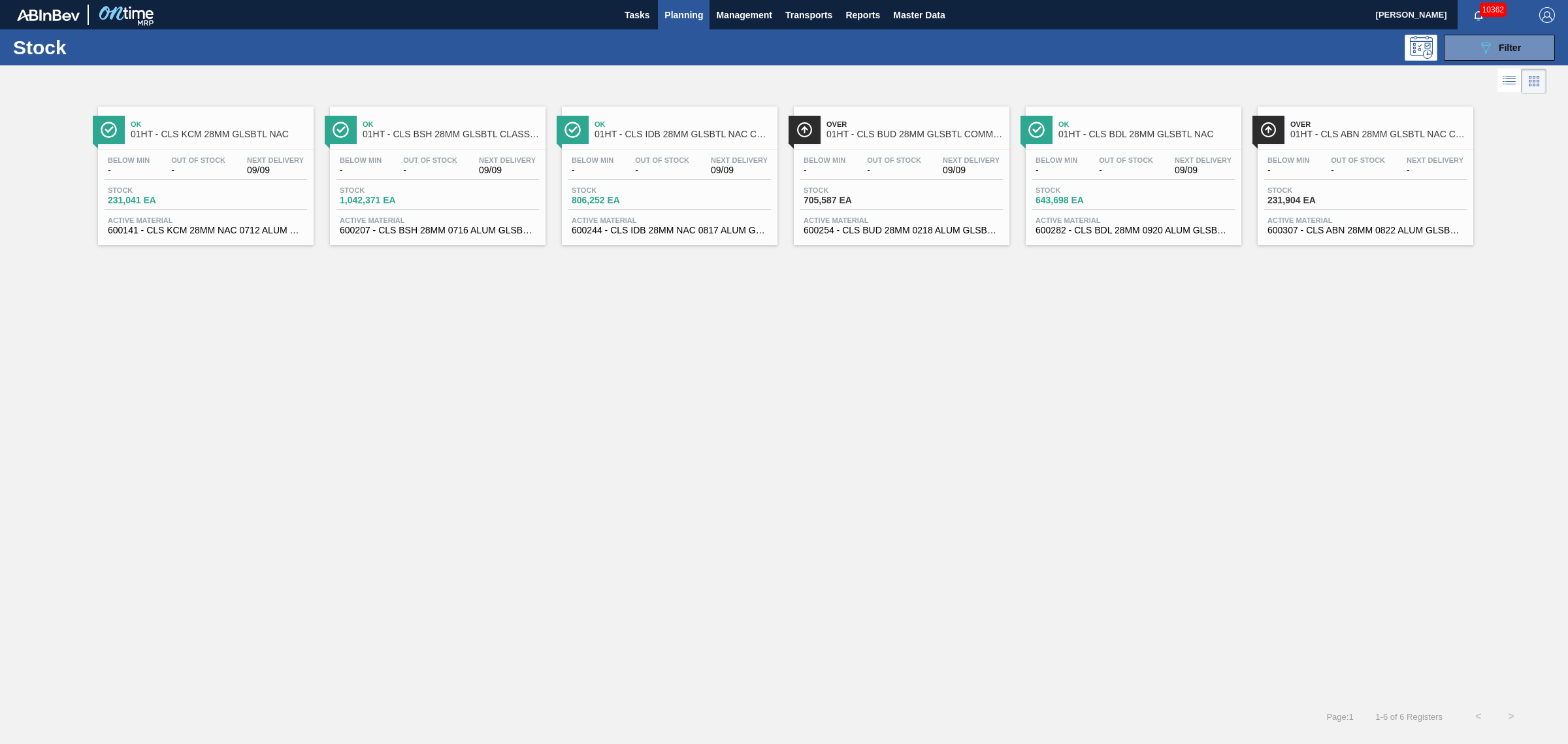
click at [1171, 191] on div "Stock 643,698 EA" at bounding box center [1134, 198] width 203 height 24
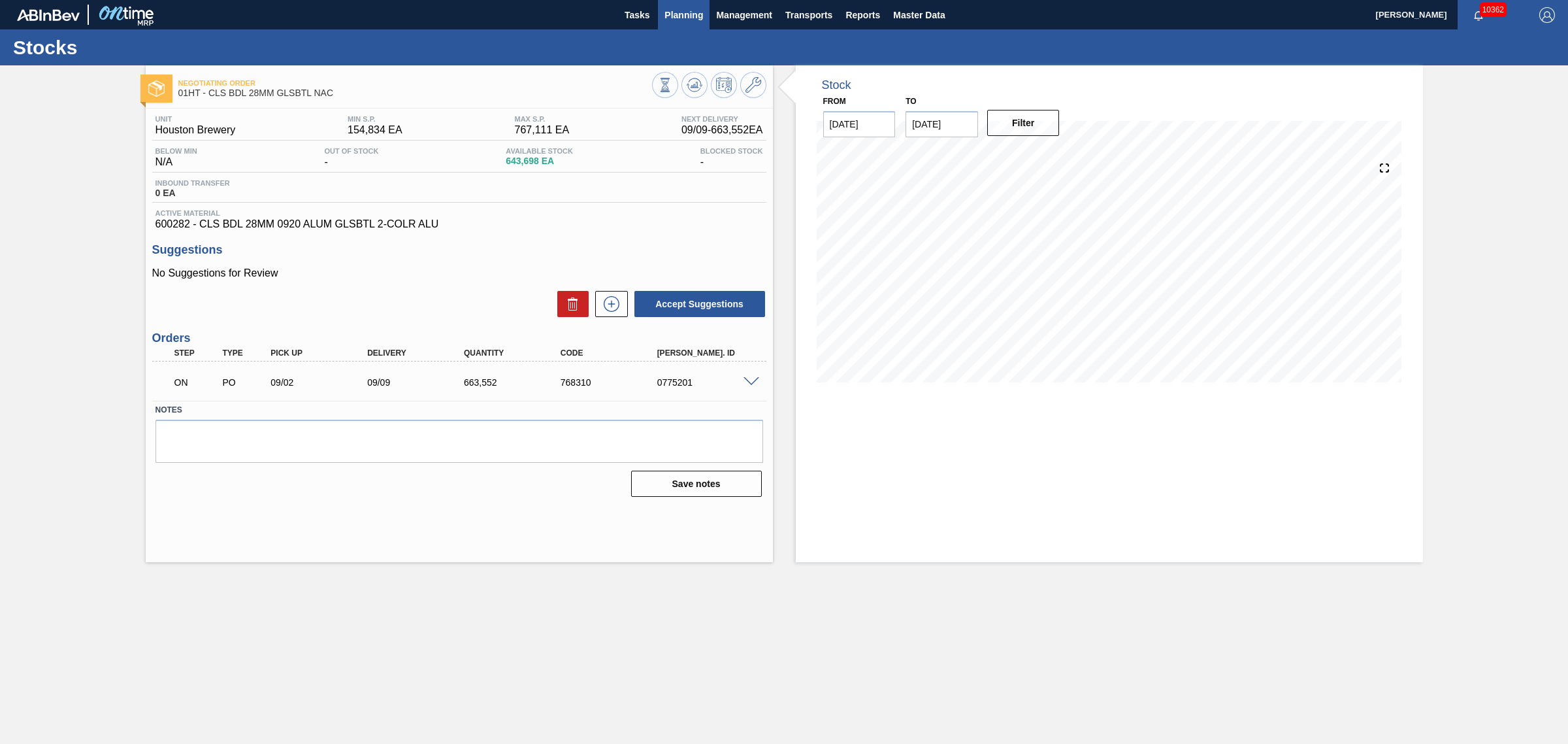
click at [695, 17] on span "Planning" at bounding box center [683, 15] width 38 height 16
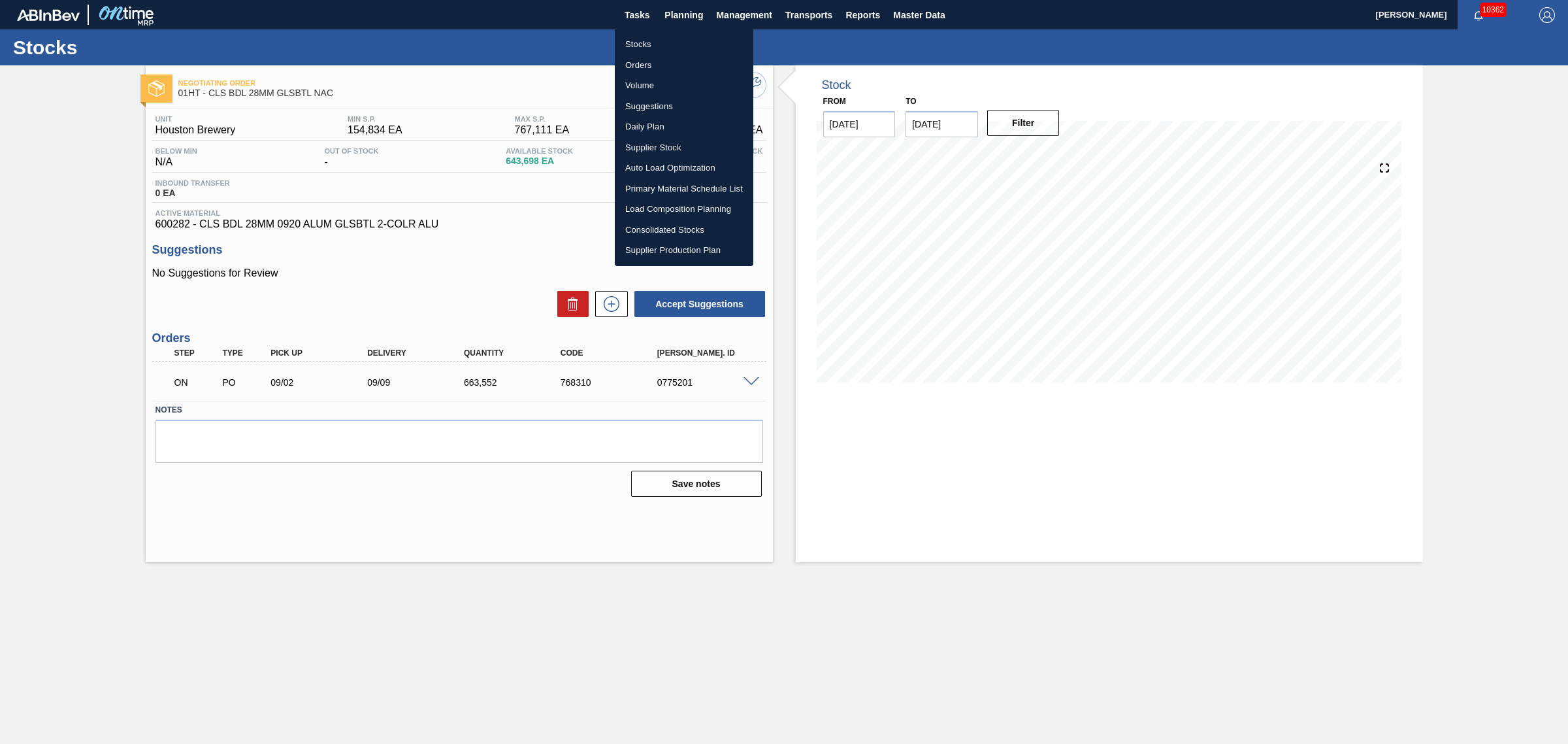
click at [647, 44] on li "Stocks" at bounding box center [683, 45] width 138 height 21
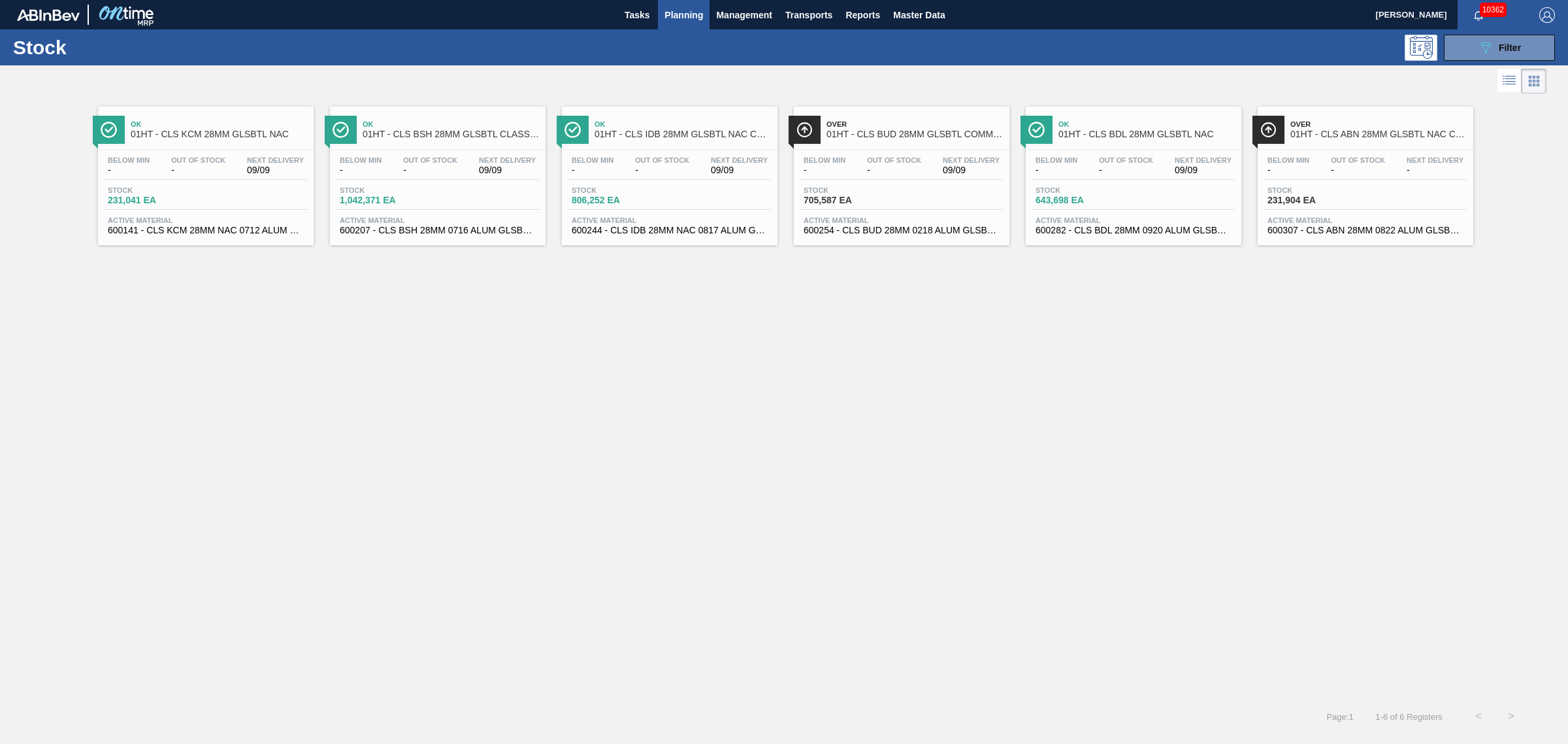
drag, startPoint x: 1324, startPoint y: 193, endPoint x: 1301, endPoint y: 190, distance: 23.2
click at [1324, 192] on span "Stock" at bounding box center [1313, 191] width 92 height 8
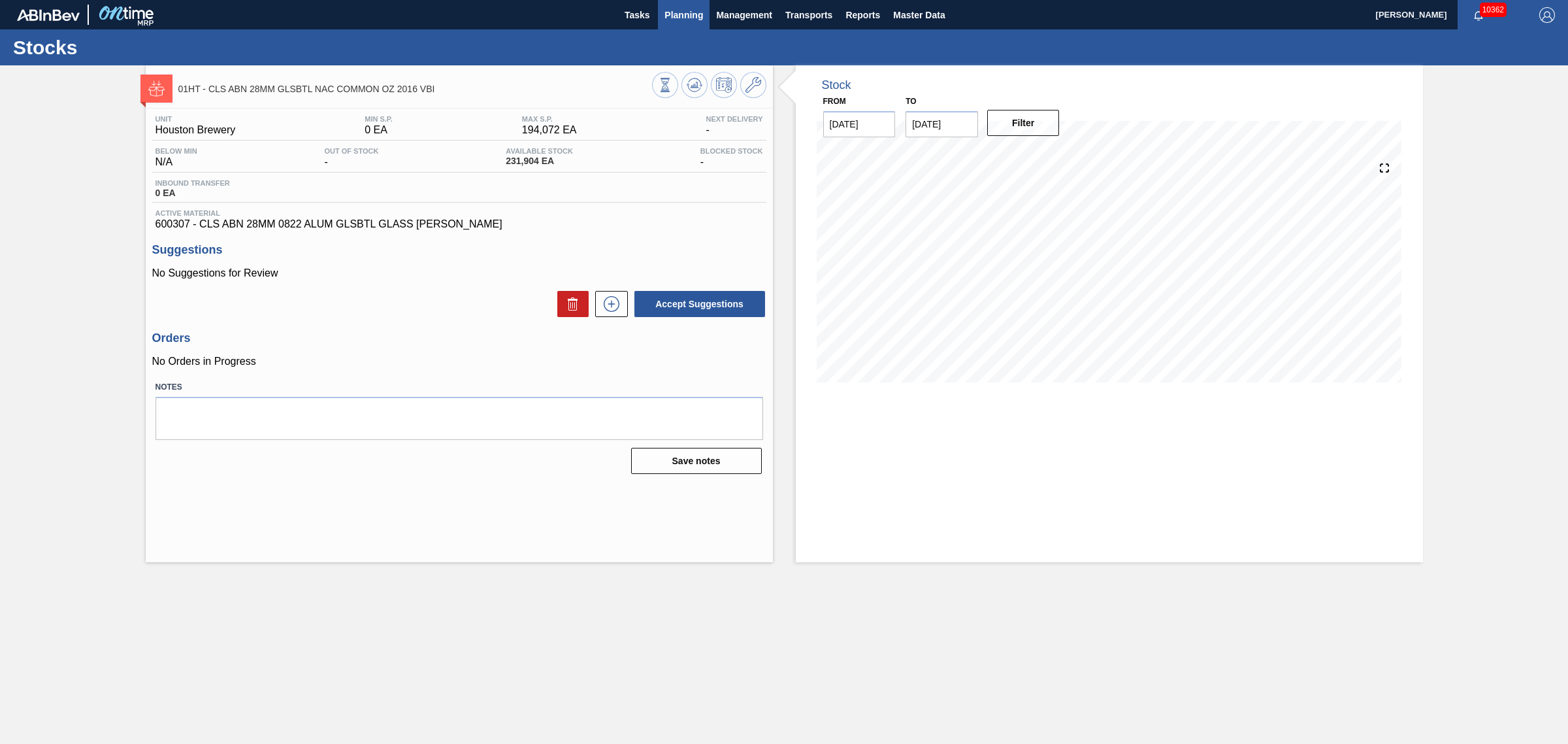
click at [675, 8] on span "Planning" at bounding box center [683, 15] width 38 height 16
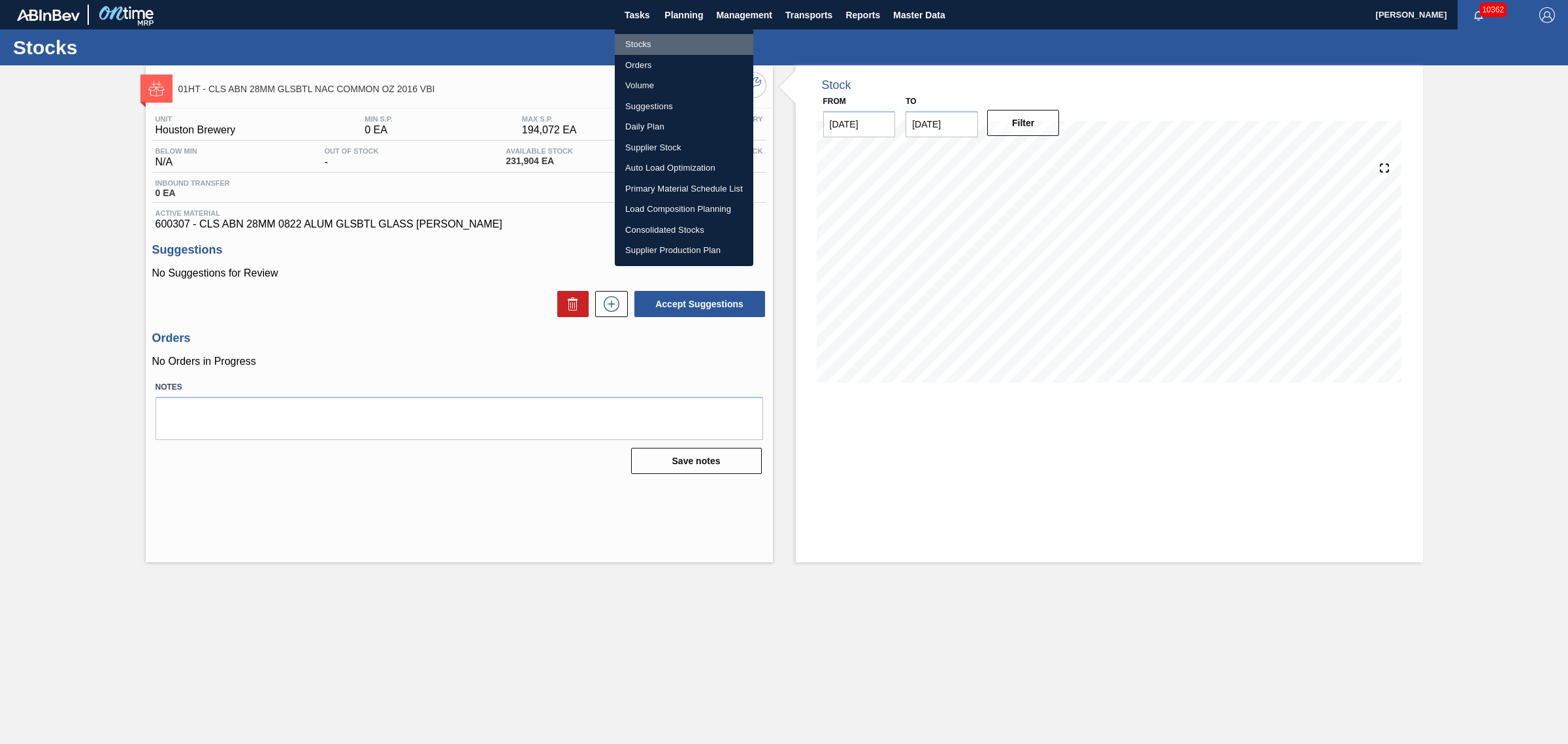
click at [640, 40] on li "Stocks" at bounding box center [683, 45] width 138 height 21
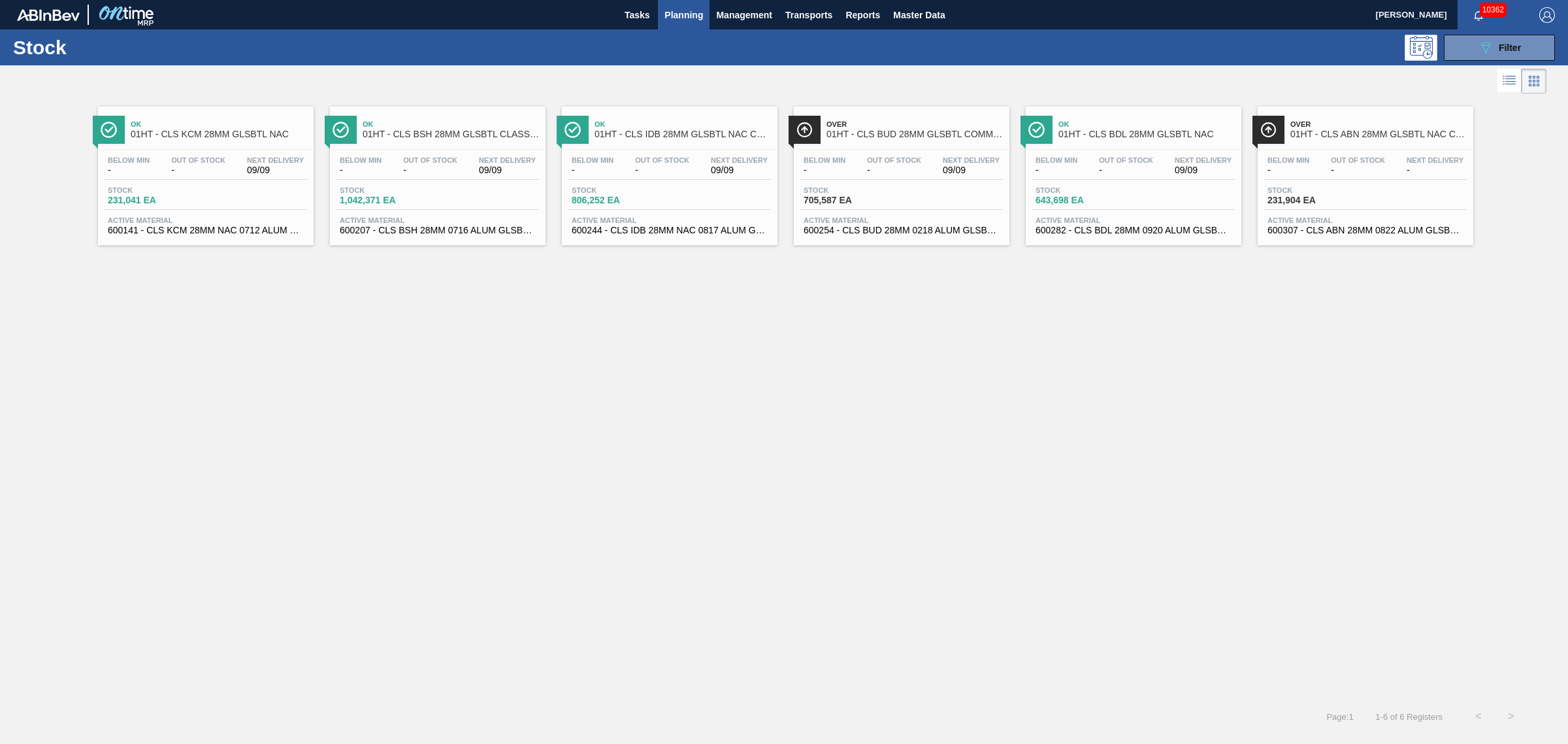
click at [137, 187] on span "Stock" at bounding box center [154, 191] width 92 height 8
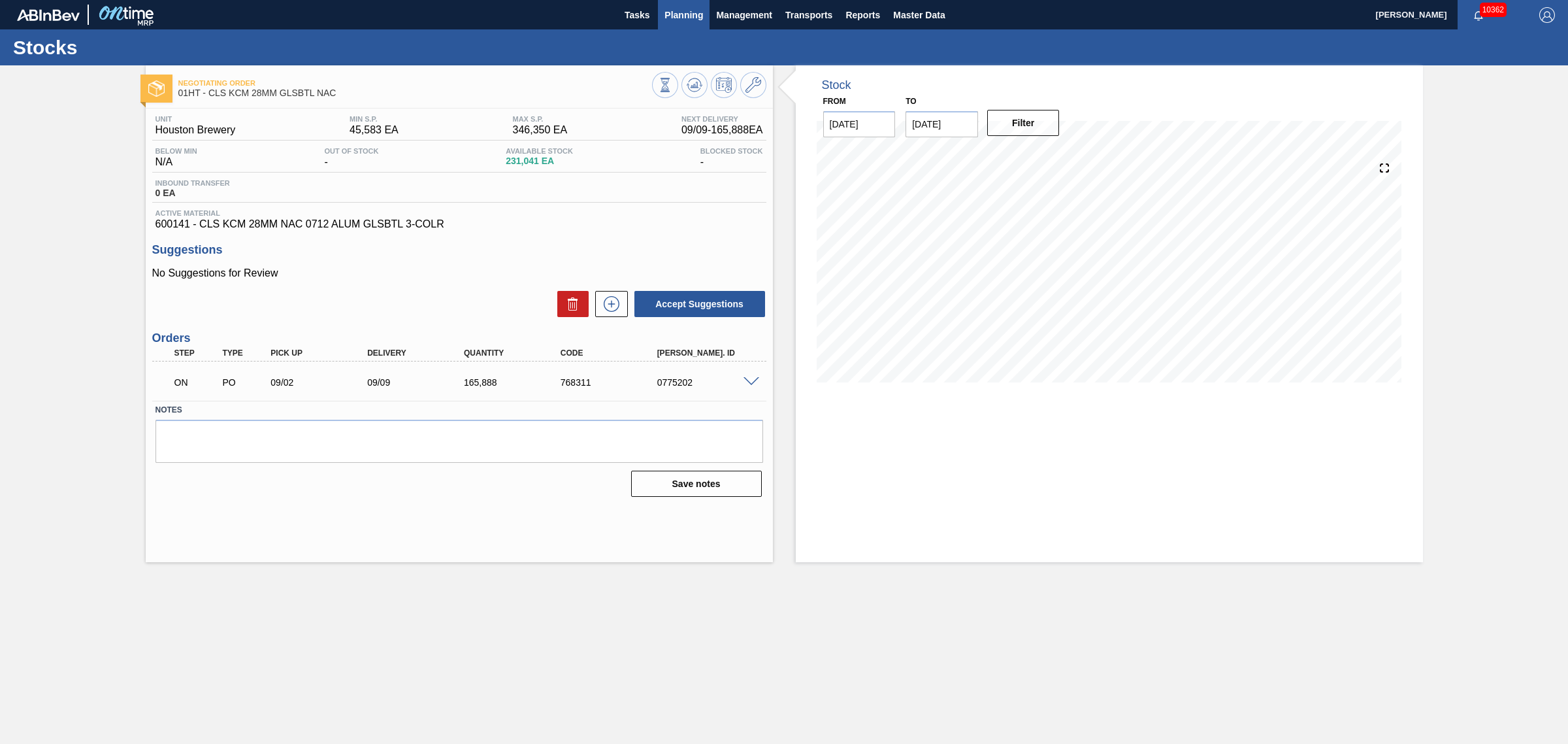
click at [667, 11] on span "Planning" at bounding box center [683, 15] width 38 height 16
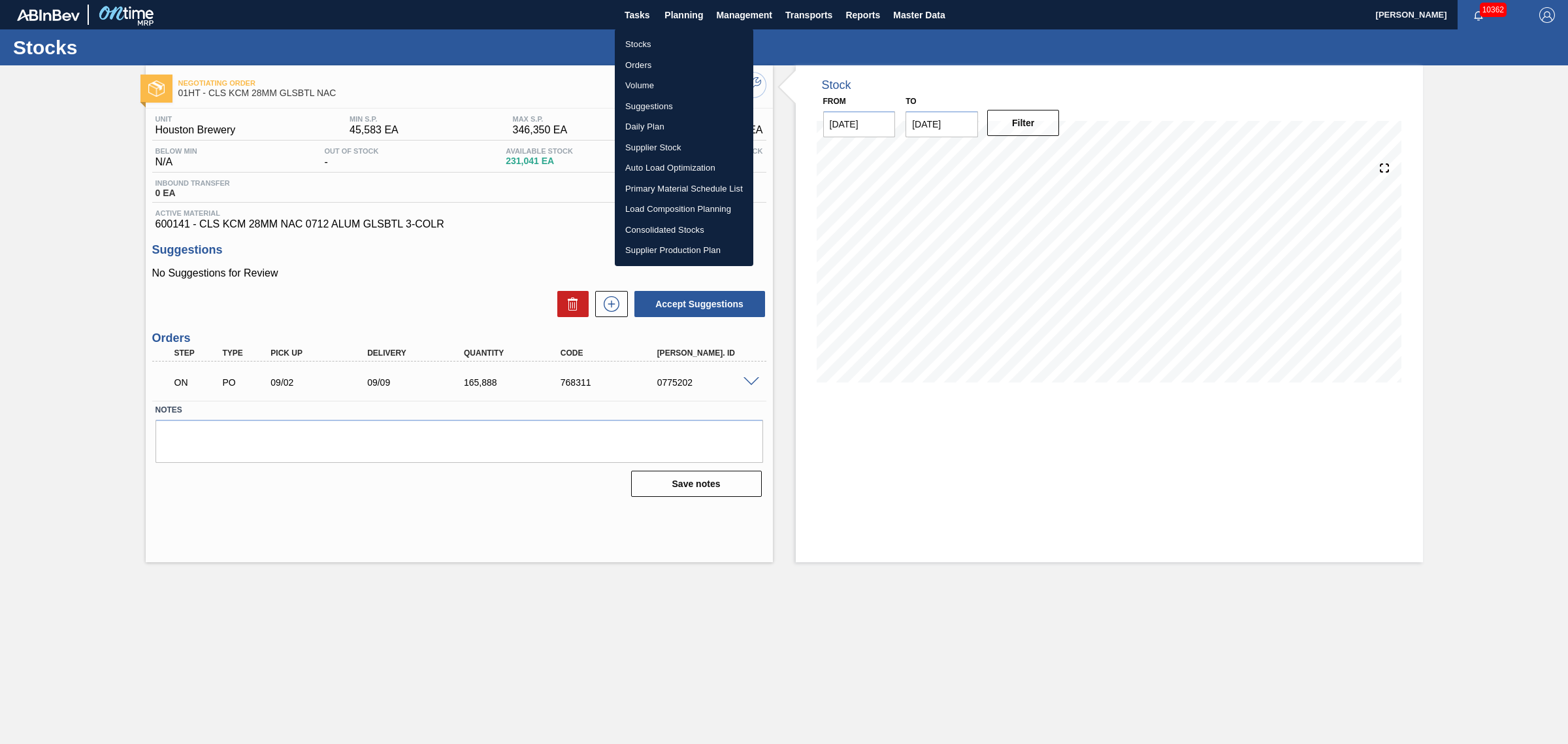
click at [644, 46] on li "Stocks" at bounding box center [683, 45] width 138 height 21
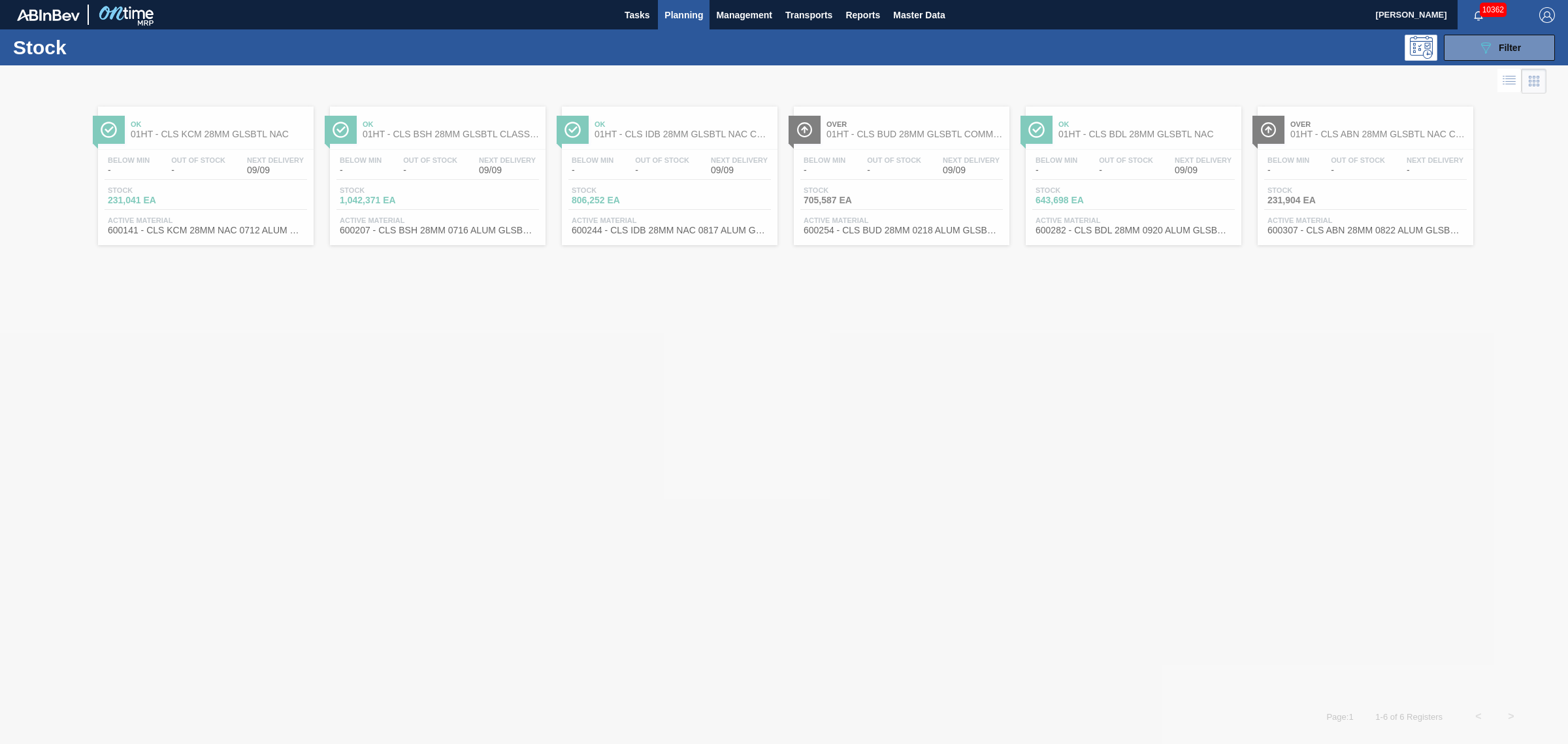
click at [418, 164] on div at bounding box center [784, 404] width 1568 height 679
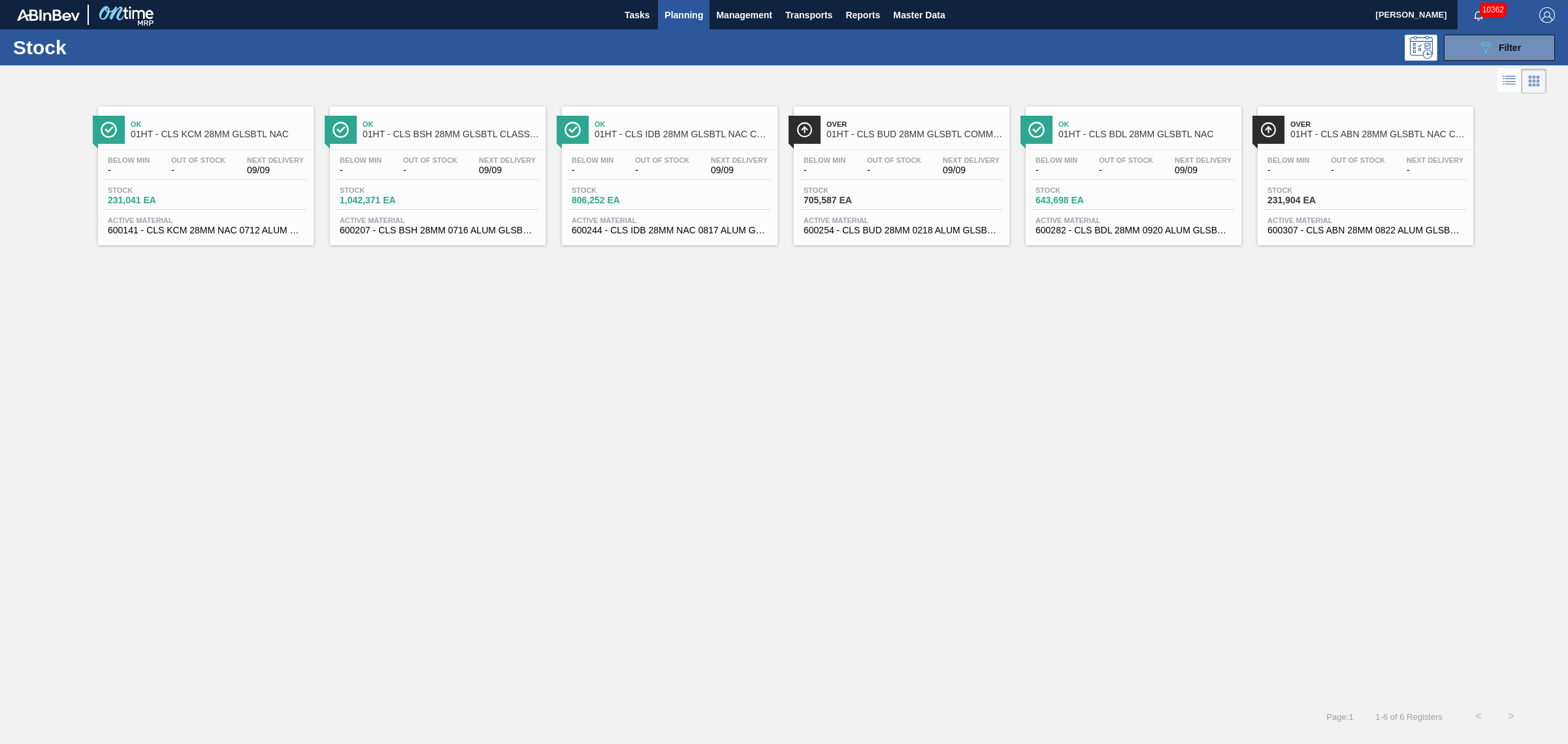
click at [420, 164] on span "Out Of Stock" at bounding box center [430, 160] width 54 height 8
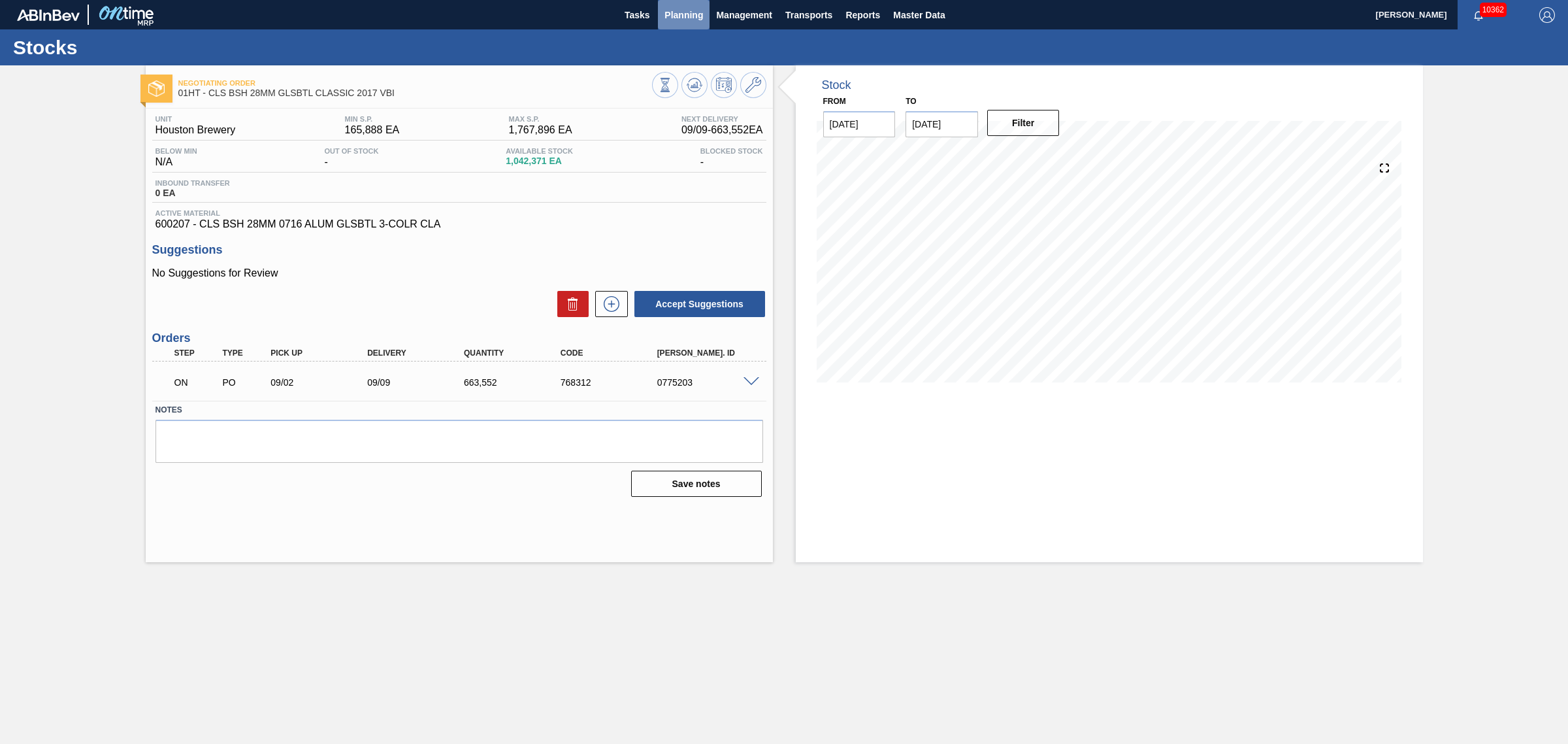
click at [691, 15] on span "Planning" at bounding box center [683, 15] width 38 height 16
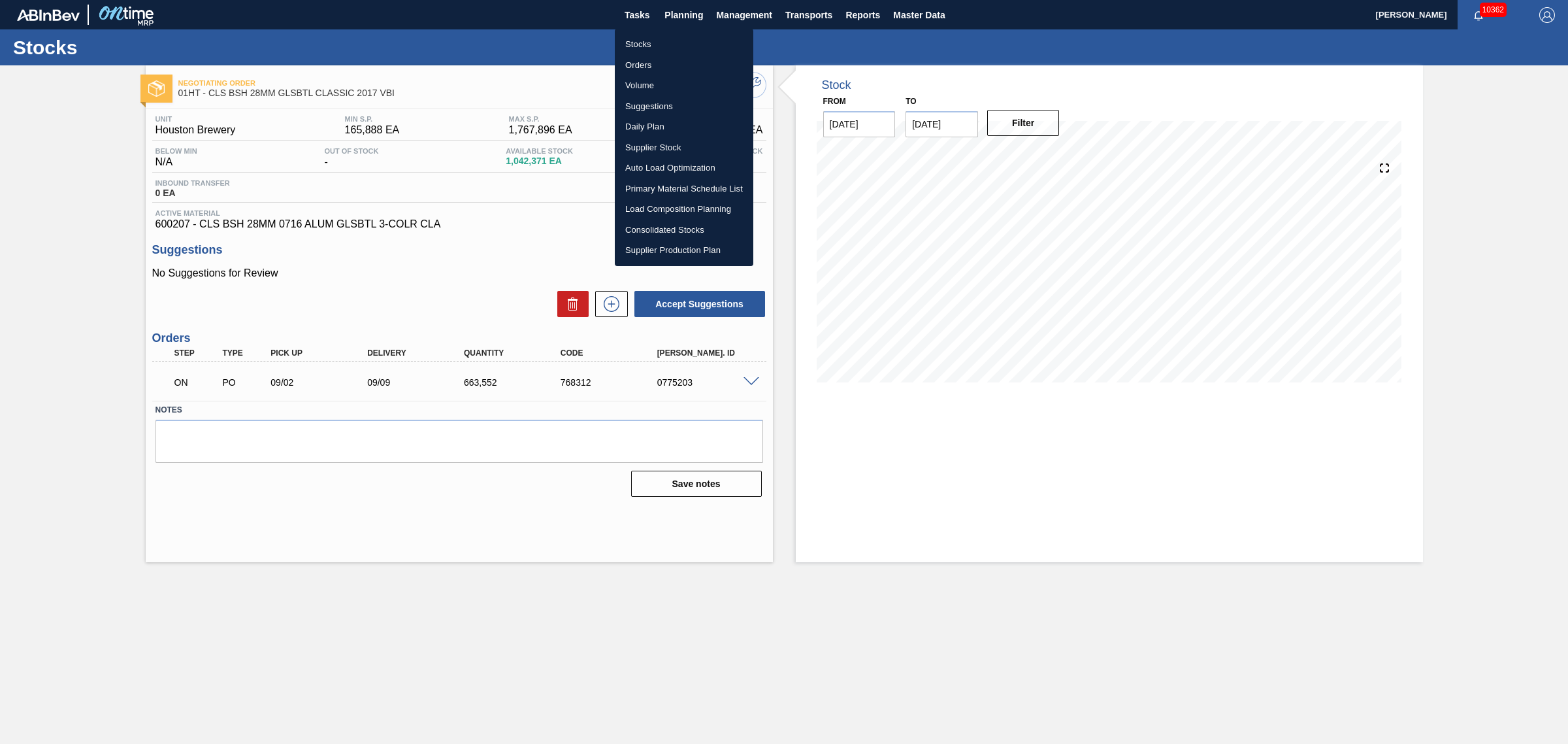
click at [644, 39] on li "Stocks" at bounding box center [683, 45] width 138 height 21
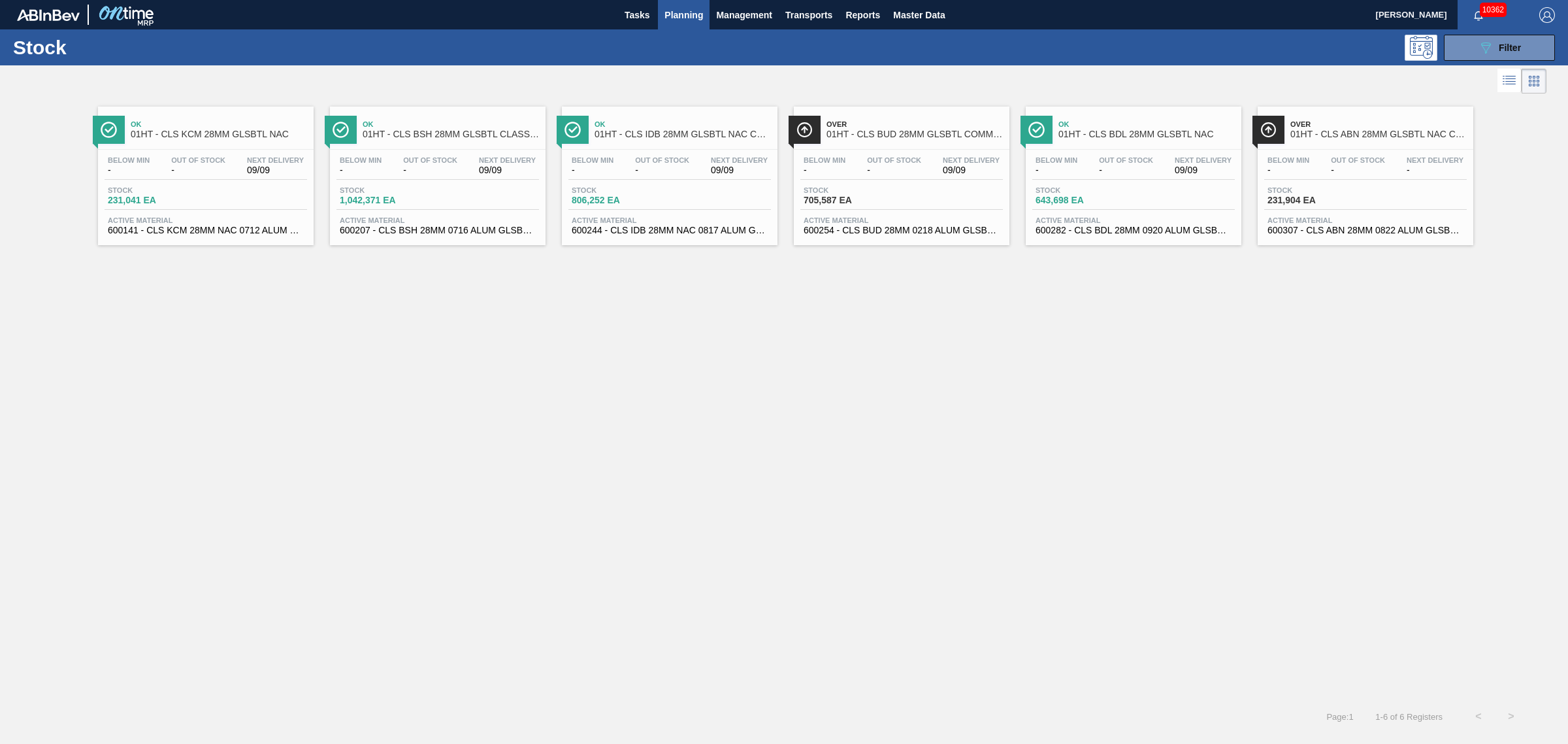
click at [644, 196] on span "806,252 EA" at bounding box center [618, 201] width 92 height 10
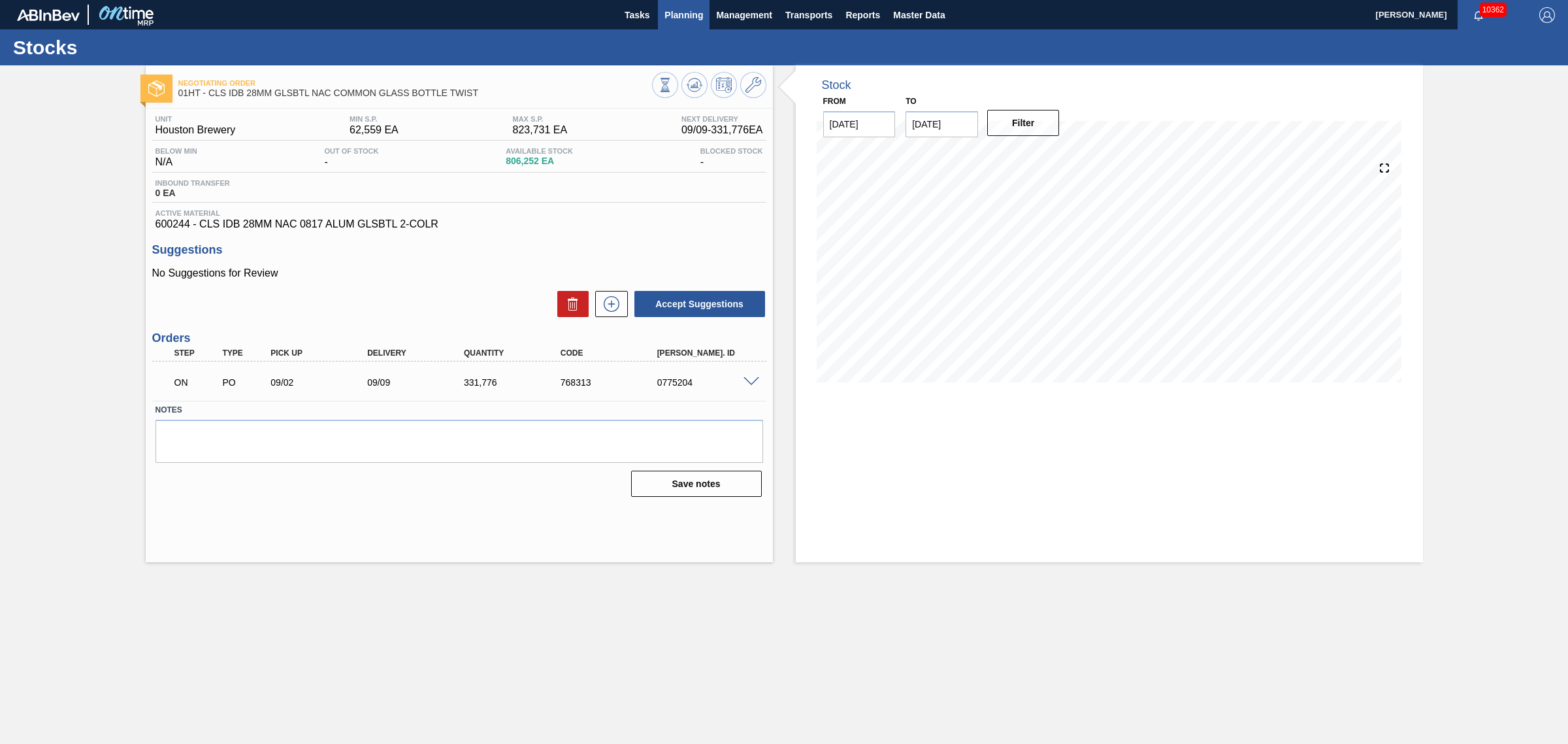
click at [685, 13] on span "Planning" at bounding box center [683, 15] width 38 height 16
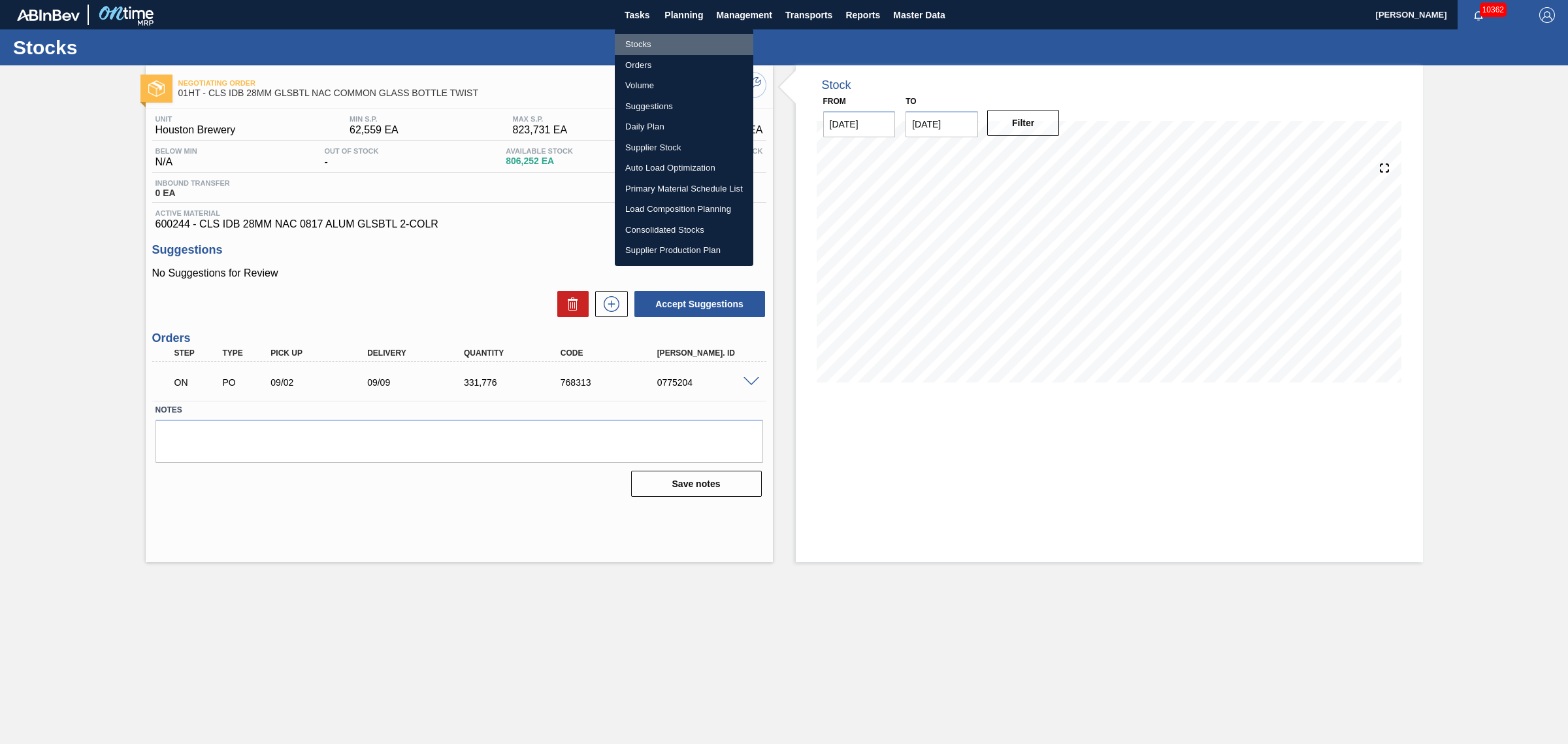
click at [647, 43] on li "Stocks" at bounding box center [683, 45] width 138 height 21
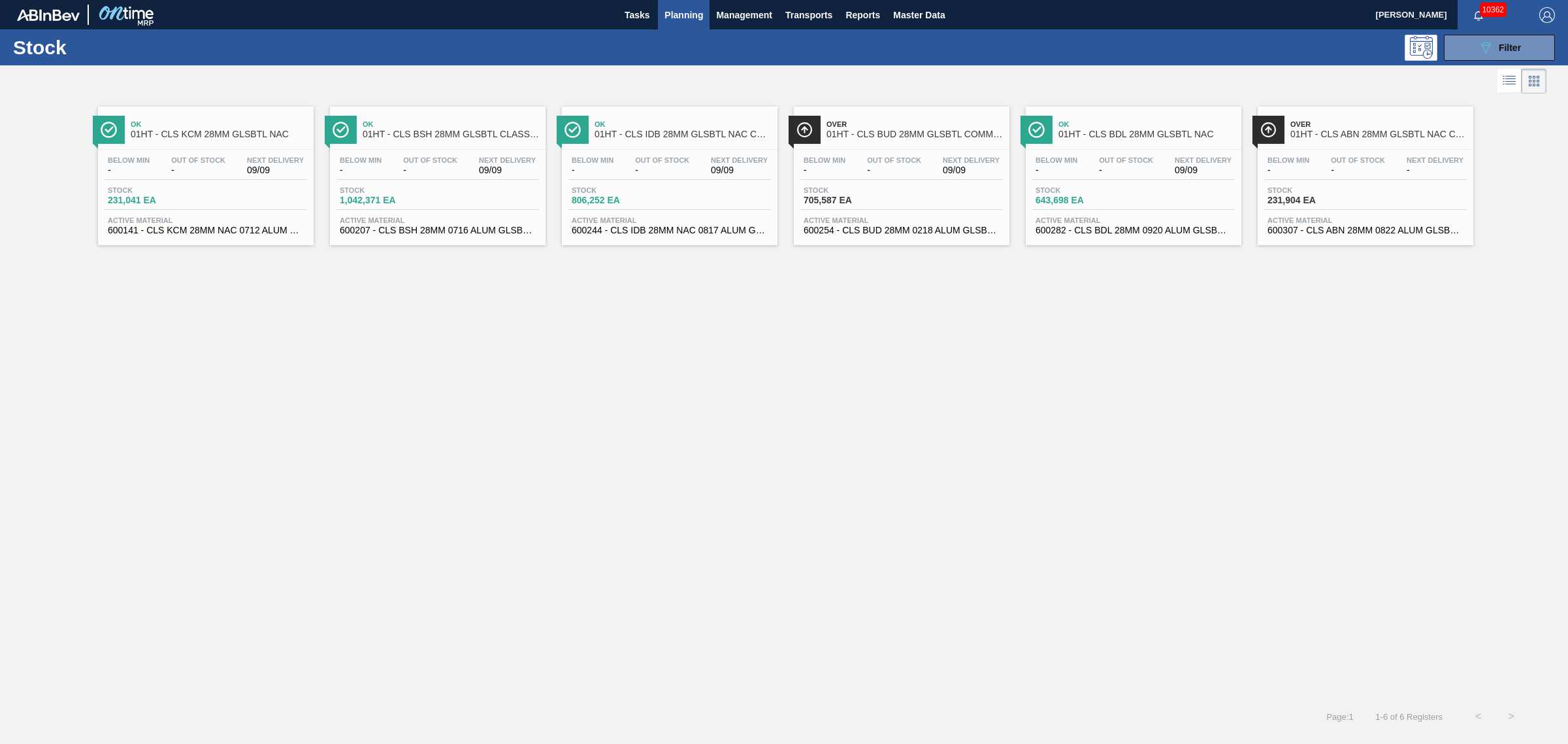
click at [834, 132] on span "01HT - CLS BUD 28MM GLSBTL COMMON KINGS OF BEER" at bounding box center [914, 134] width 177 height 10
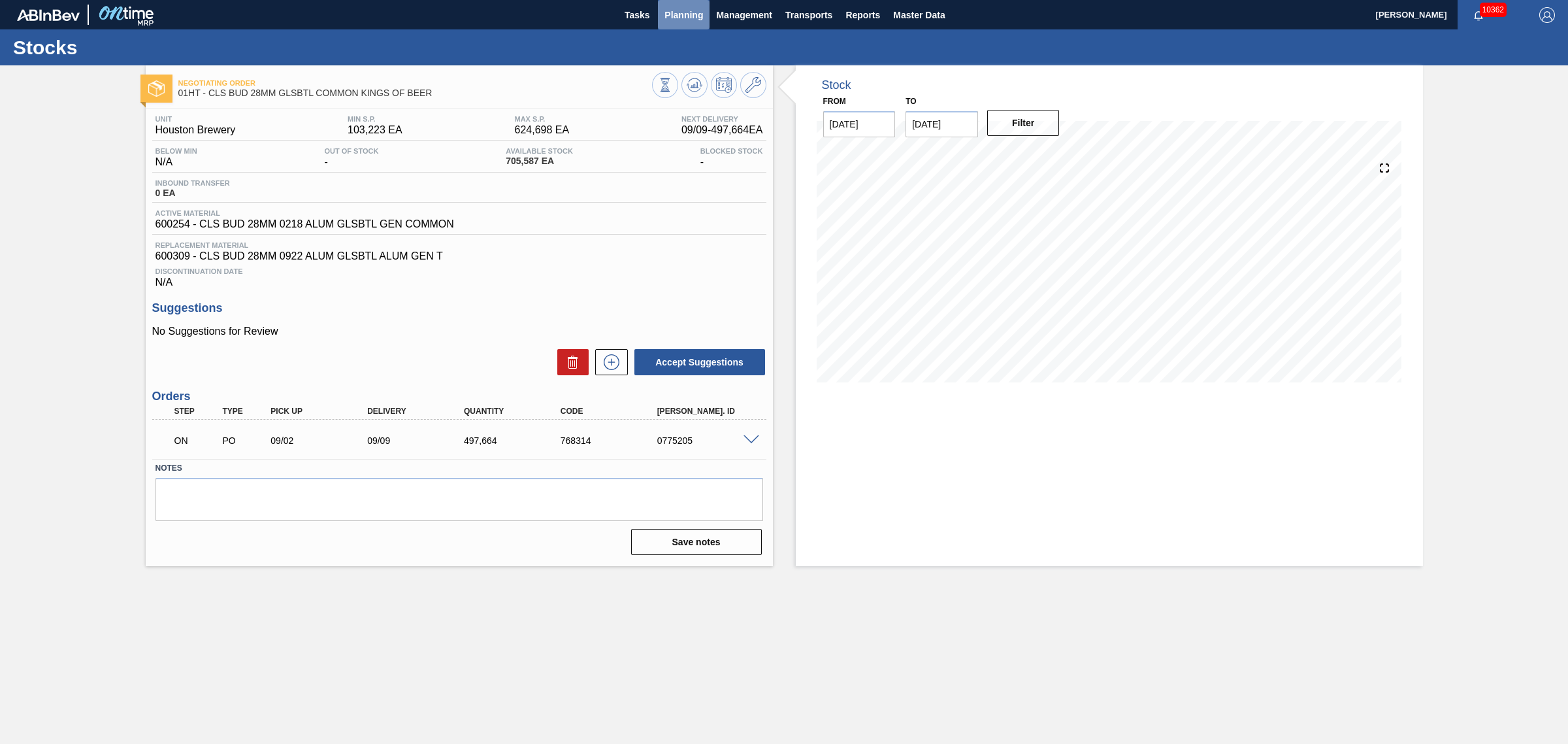
click at [692, 8] on span "Planning" at bounding box center [683, 15] width 38 height 16
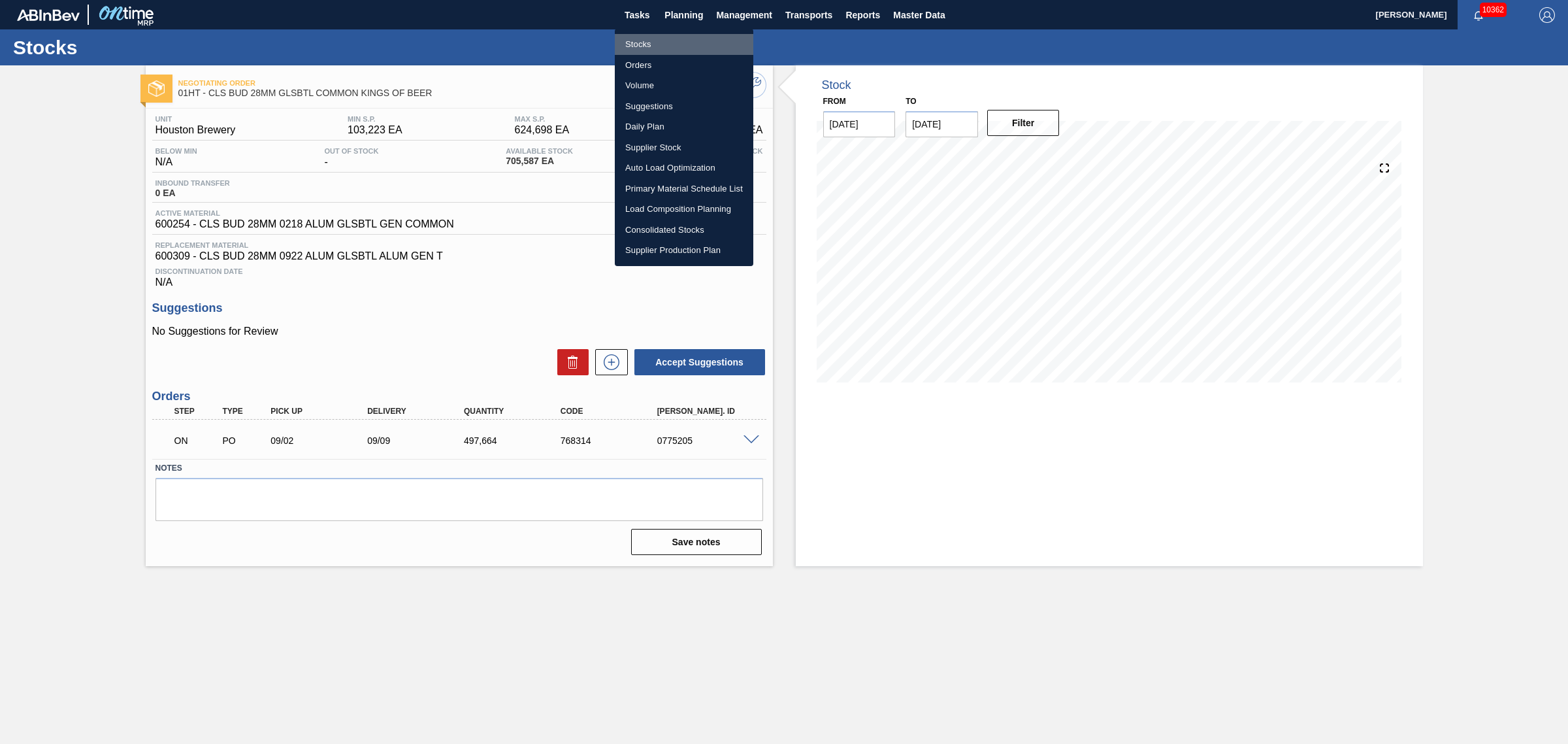
click at [632, 34] on li "Stocks" at bounding box center [683, 45] width 138 height 21
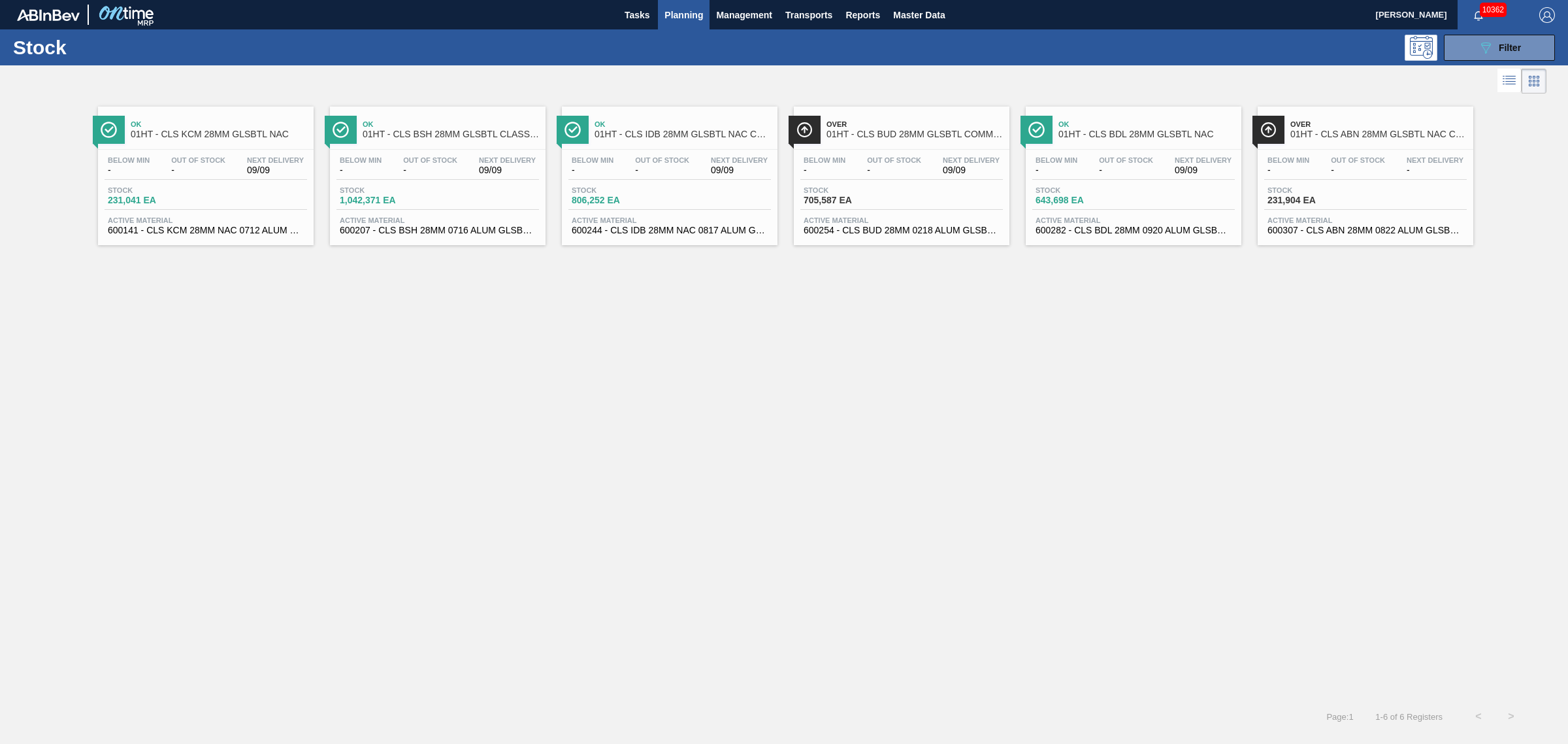
click at [1148, 188] on div "Stock 643,698 EA" at bounding box center [1134, 198] width 203 height 24
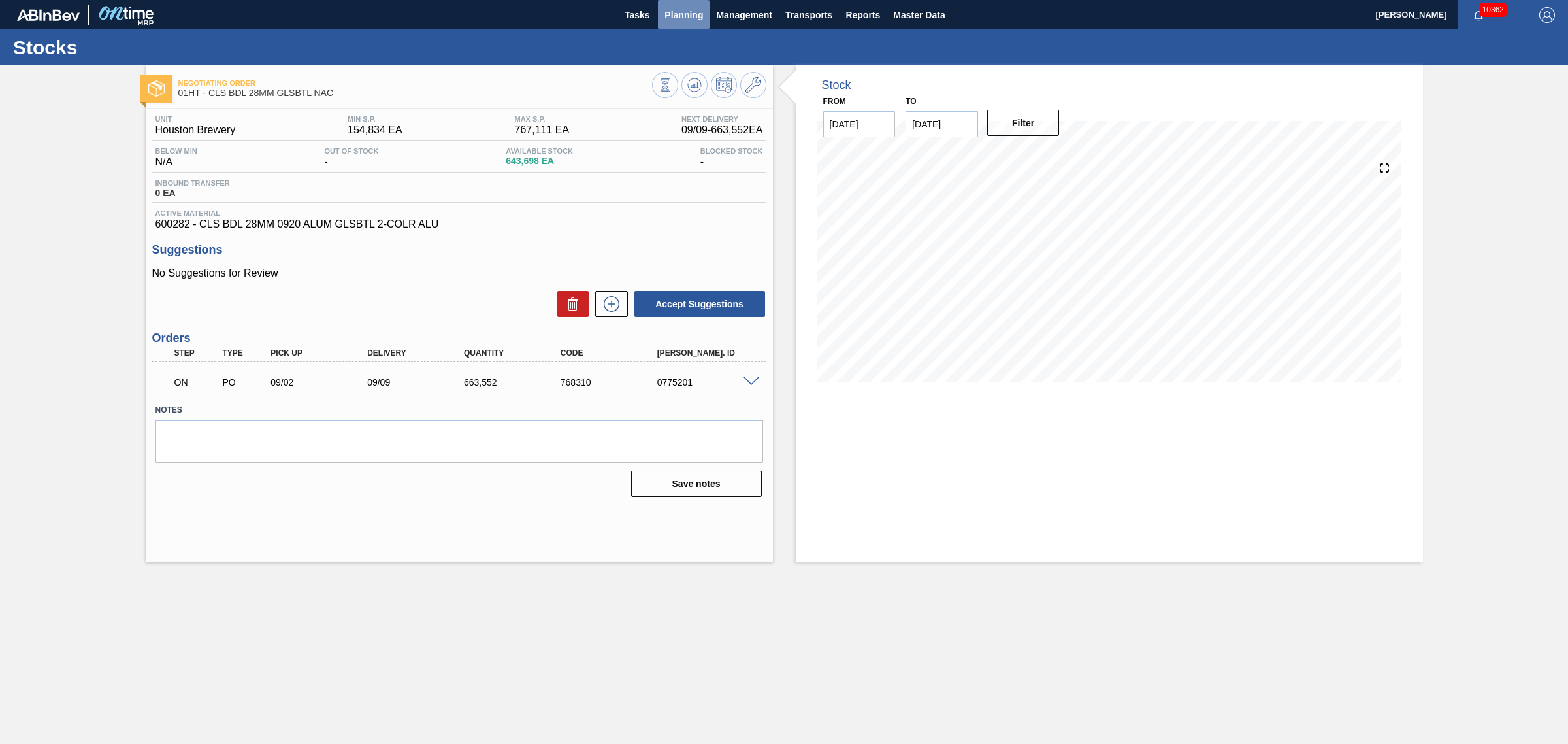
click at [694, 18] on span "Planning" at bounding box center [683, 15] width 38 height 16
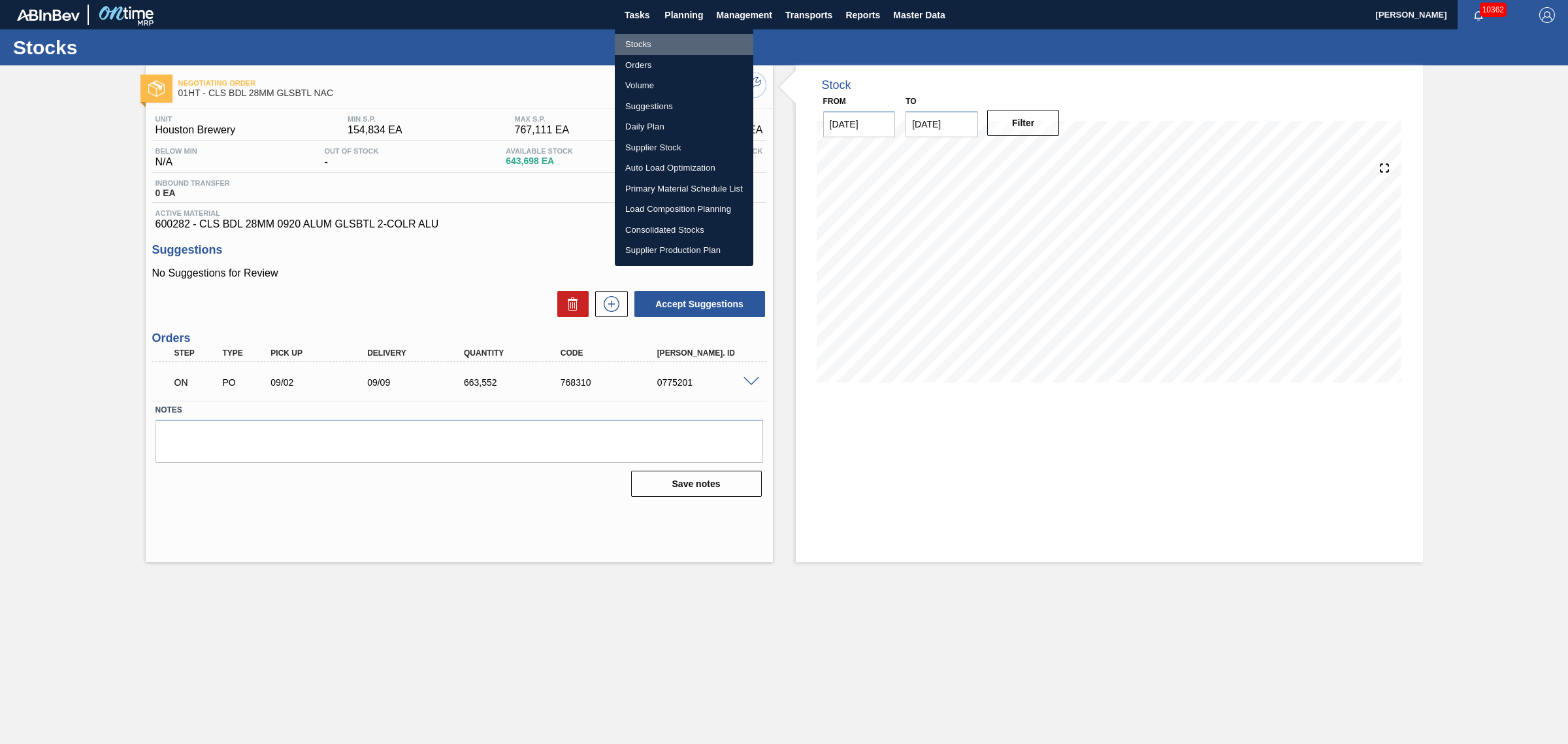
click at [654, 38] on li "Stocks" at bounding box center [683, 45] width 138 height 21
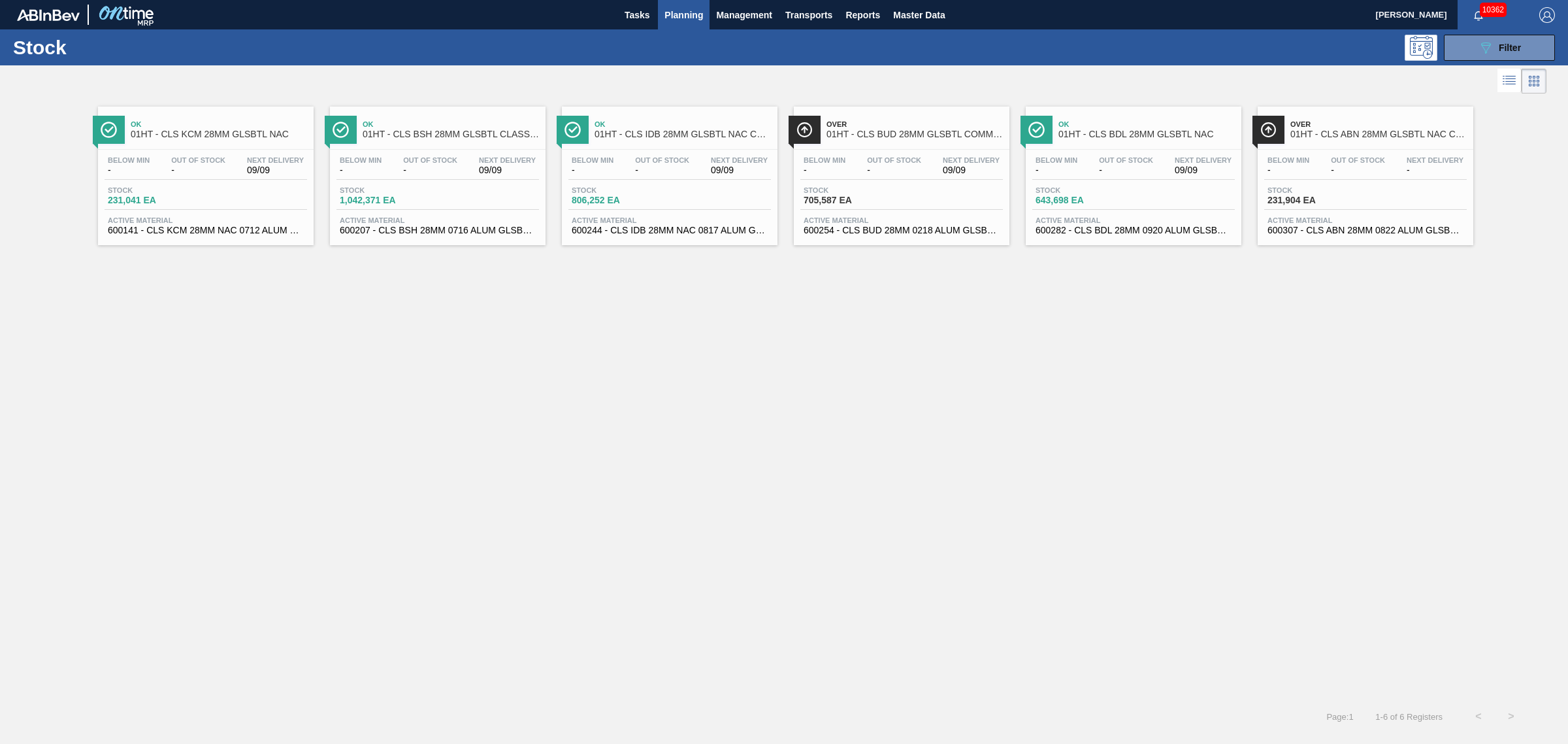
click at [1350, 206] on div "Stock 231,904 EA" at bounding box center [1365, 198] width 203 height 24
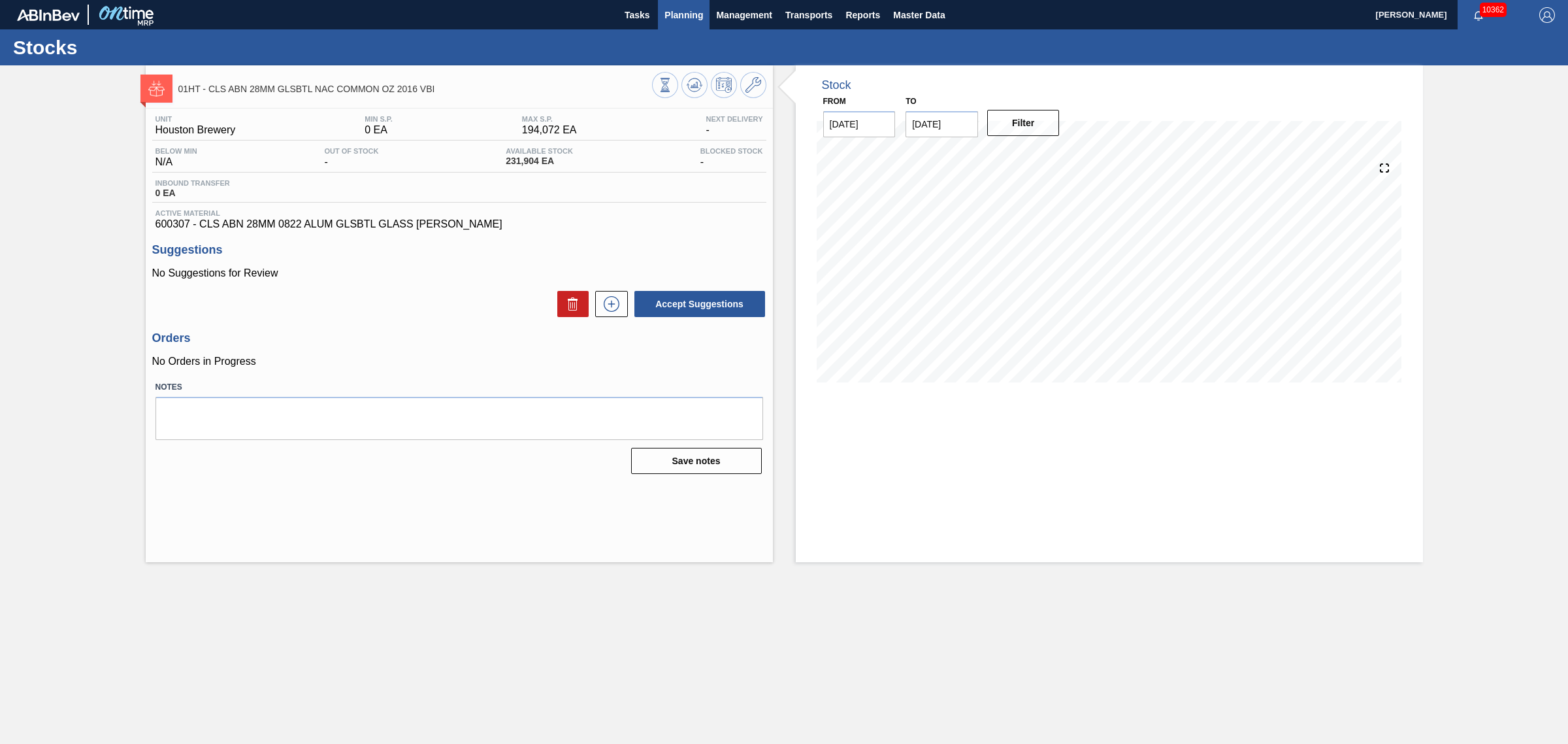
click at [694, 11] on span "Planning" at bounding box center [683, 15] width 38 height 16
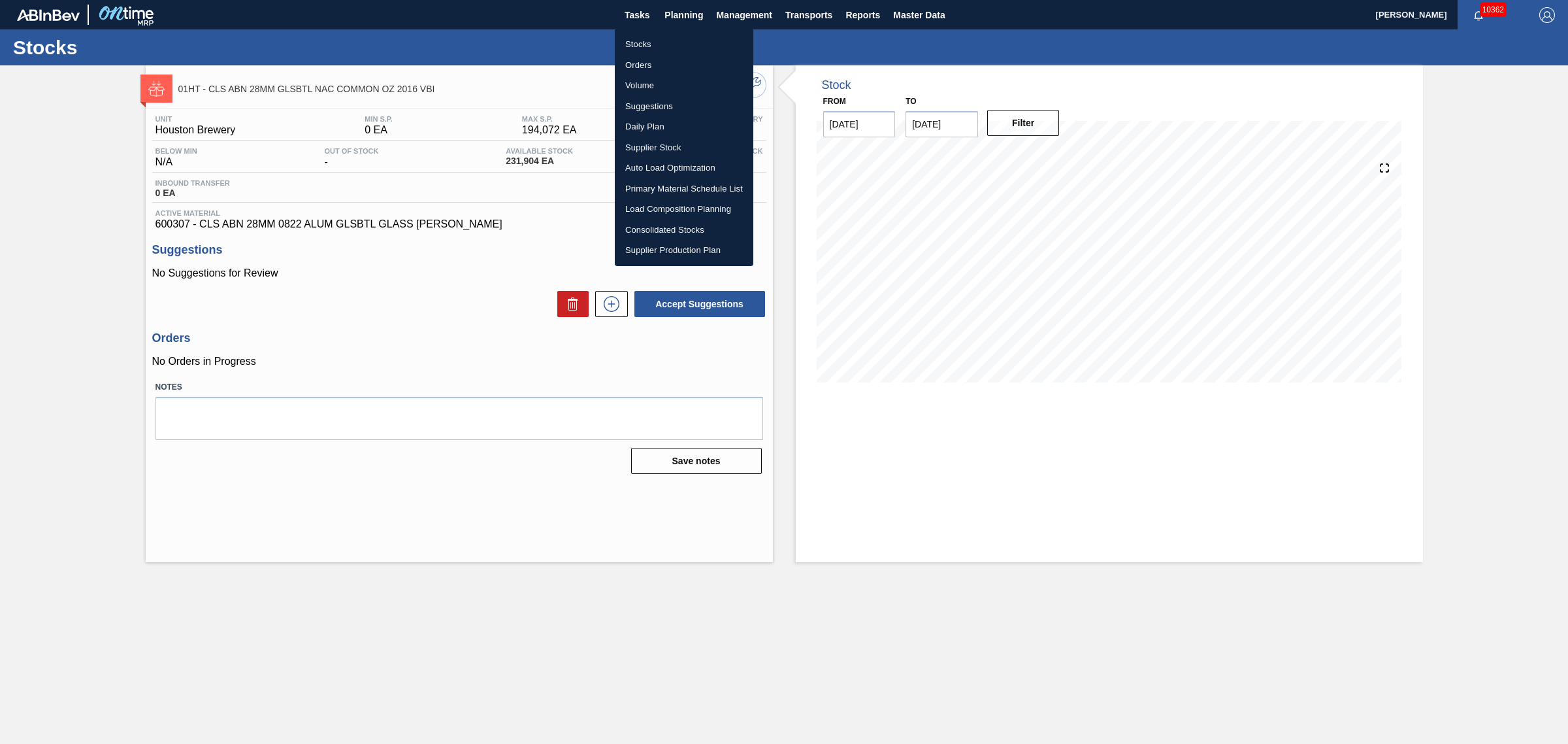
click at [644, 40] on li "Stocks" at bounding box center [683, 45] width 138 height 21
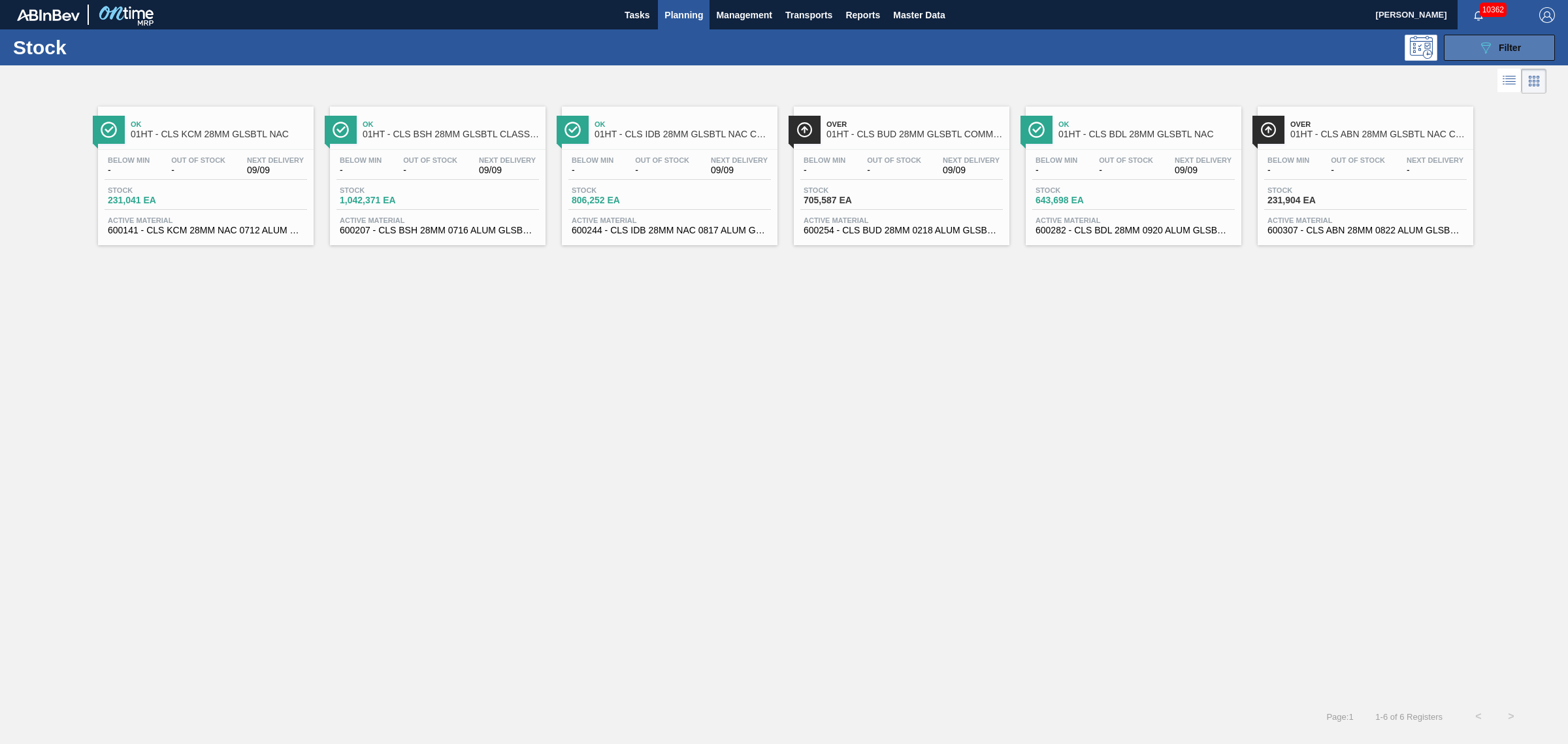
click at [1493, 51] on icon "089F7B8B-B2A5-4AFE-B5C0-19BA573D28AC" at bounding box center [1485, 47] width 16 height 16
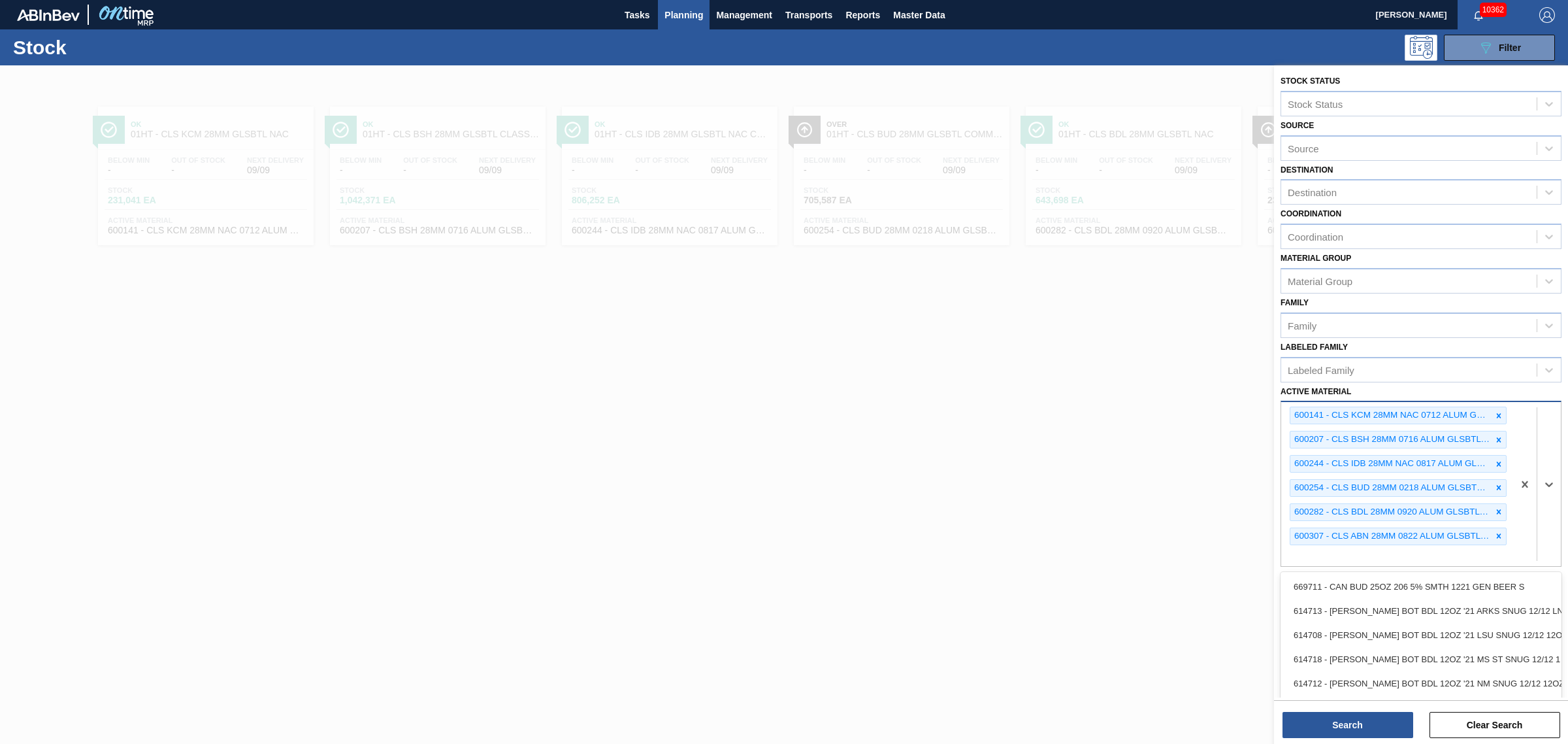
click at [1516, 540] on div at bounding box center [1536, 484] width 47 height 164
type Material "690578"
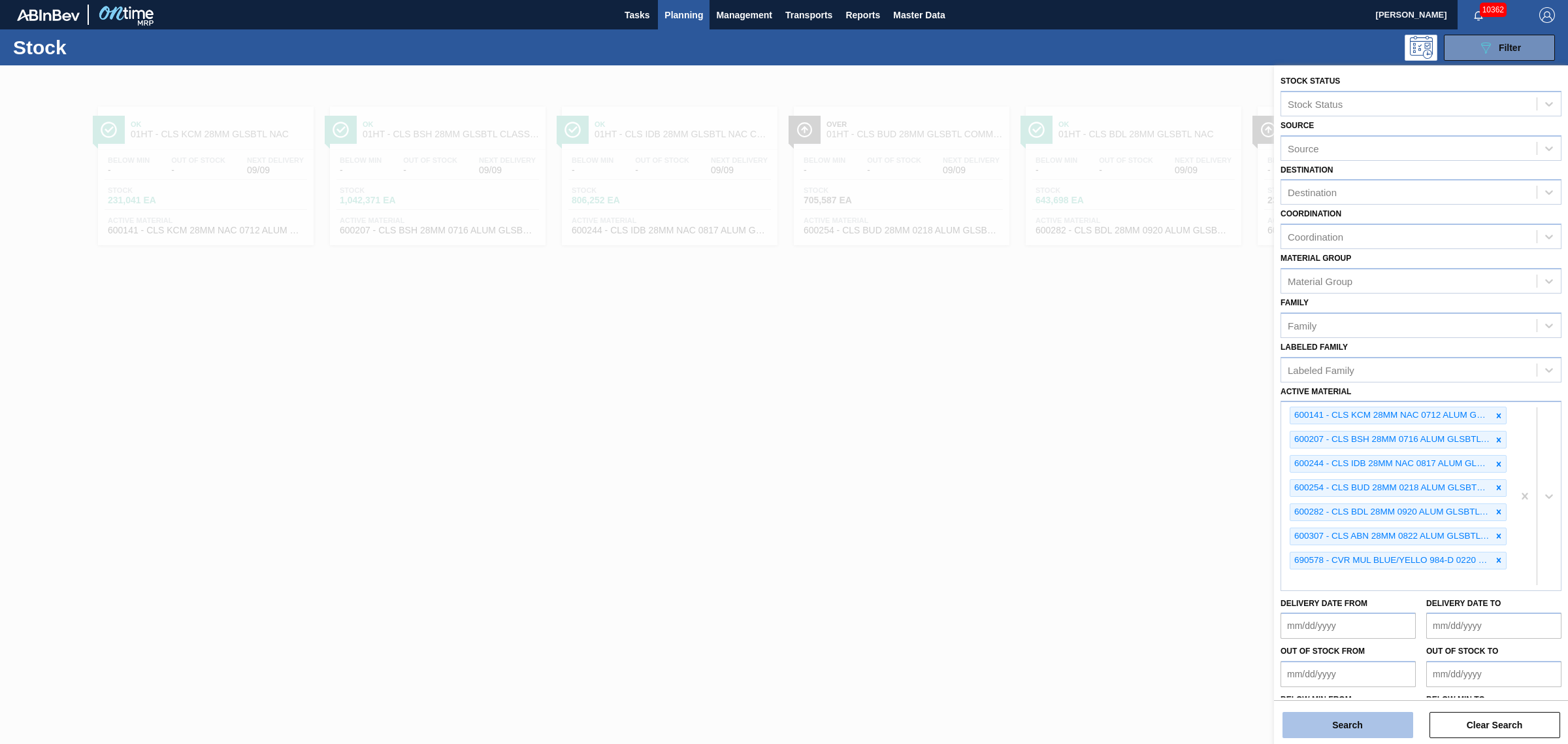
click at [1401, 728] on button "Search" at bounding box center [1348, 725] width 131 height 26
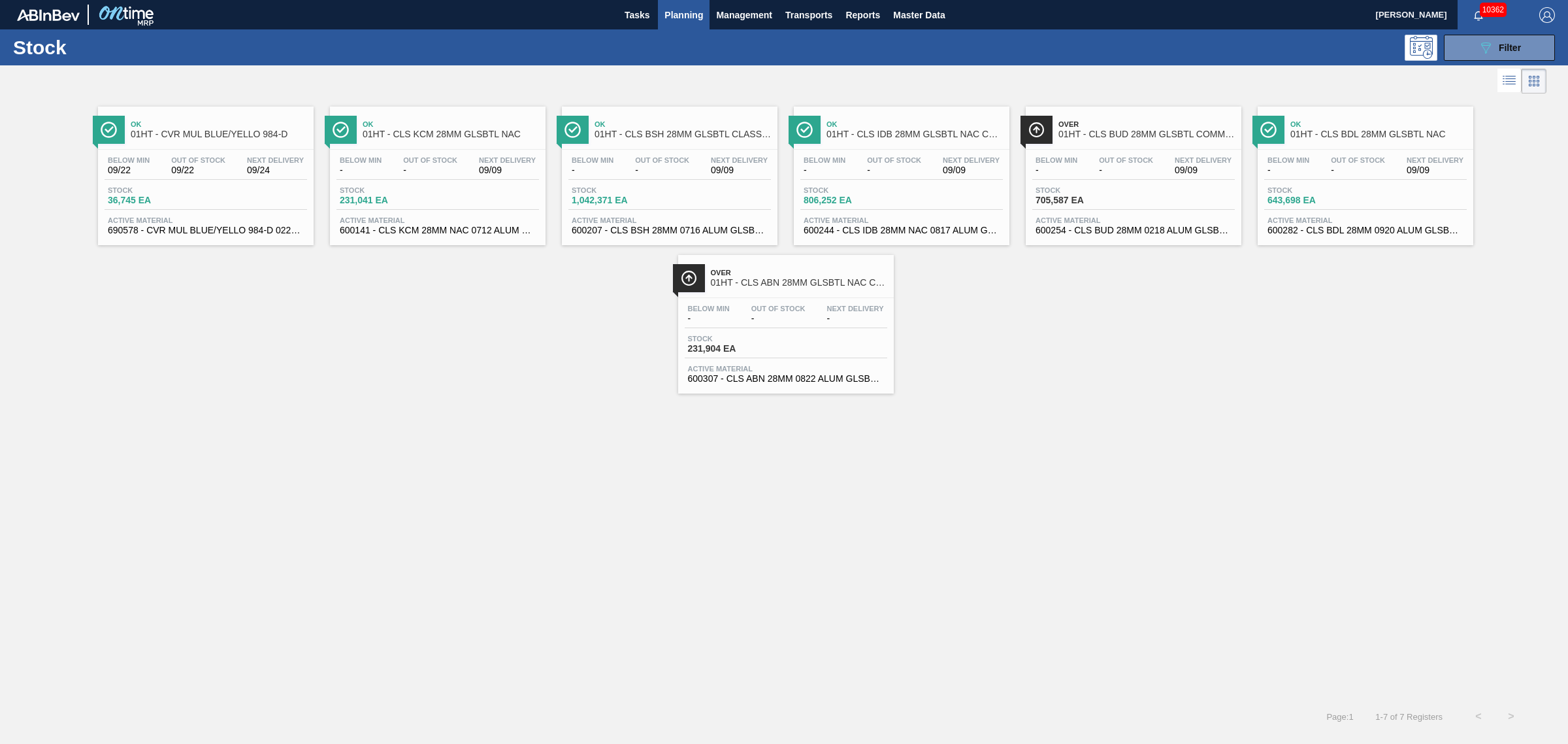
click at [206, 194] on div "Stock 36,745 EA" at bounding box center [206, 198] width 203 height 24
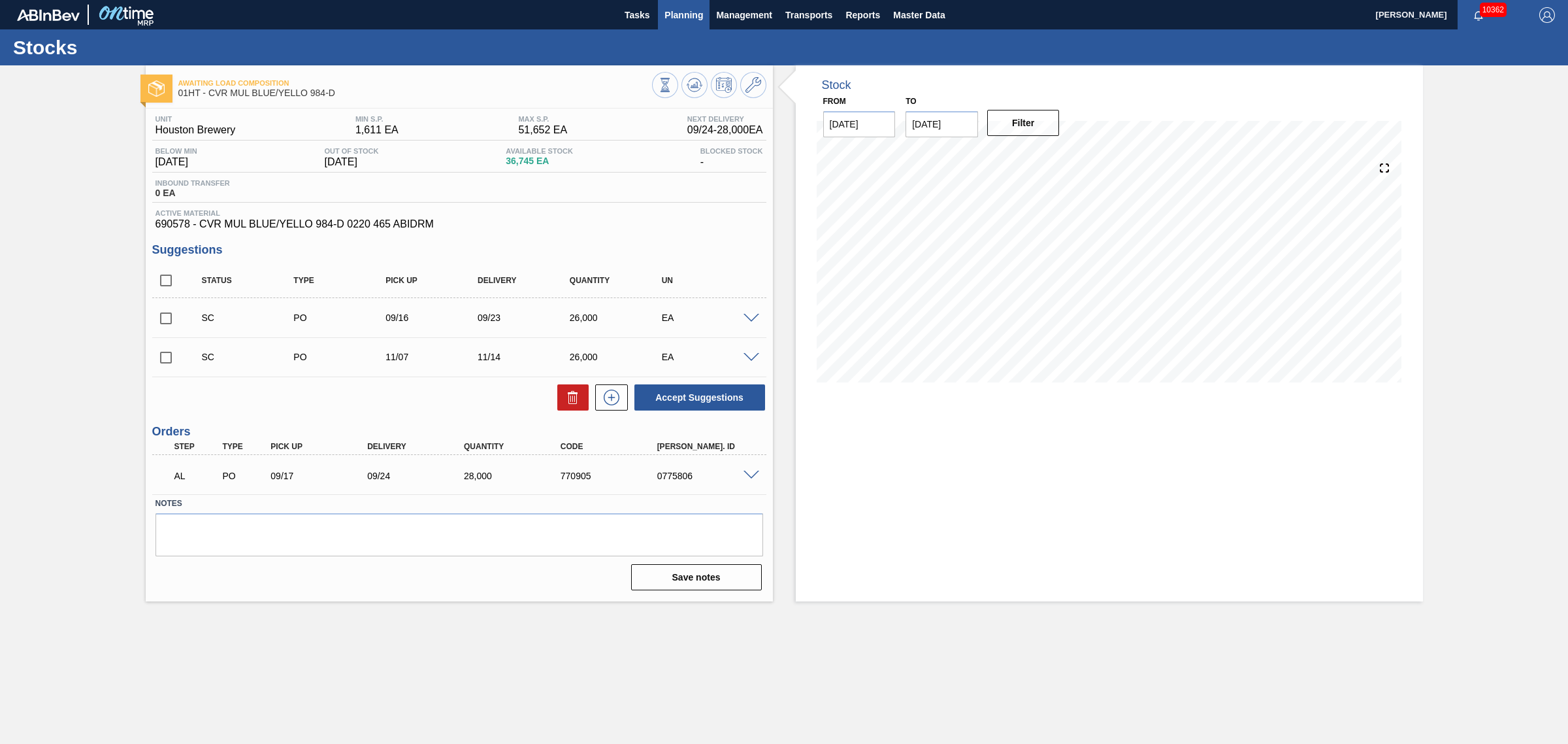
click at [687, 5] on button "Planning" at bounding box center [683, 15] width 52 height 29
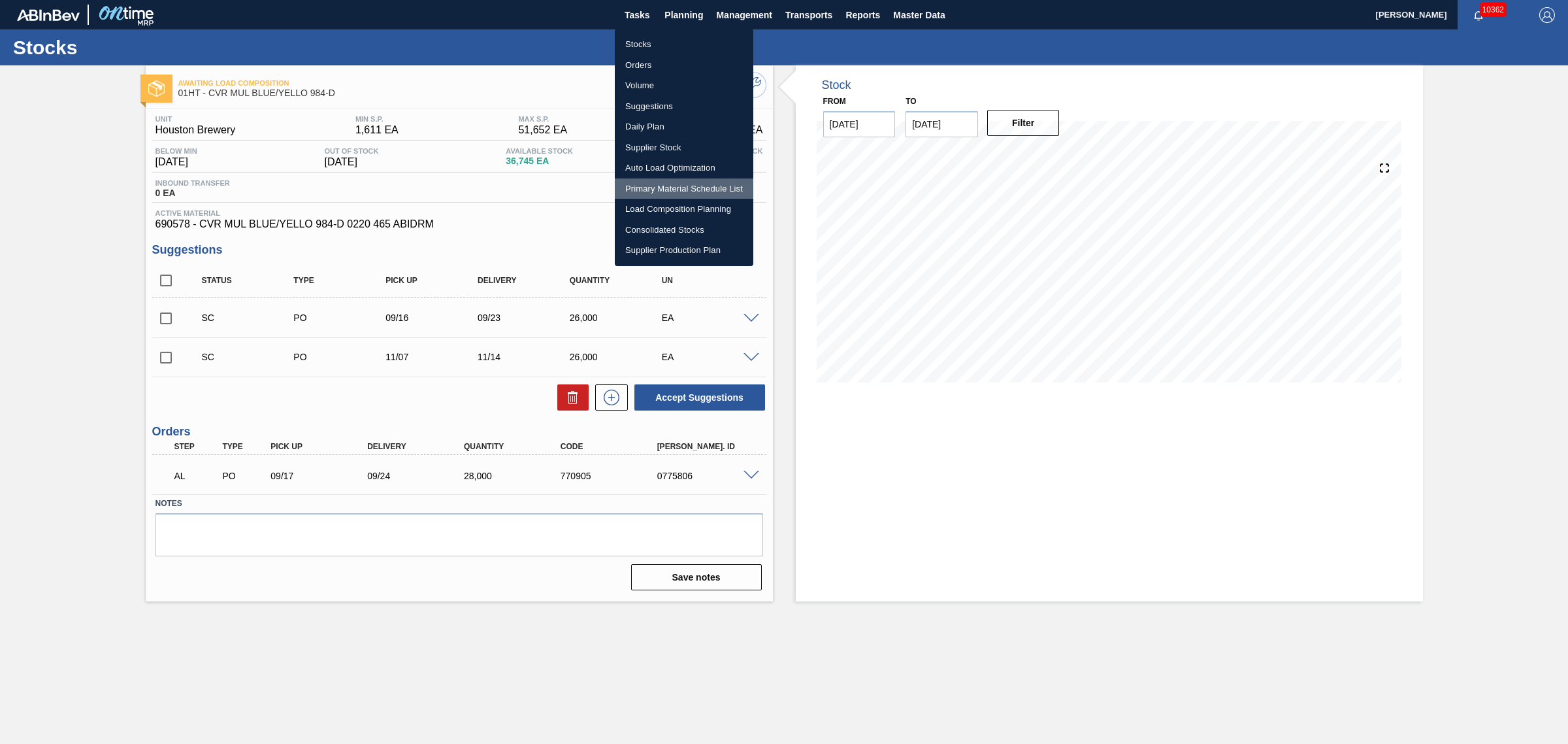
click at [642, 183] on li "Primary Material Schedule List" at bounding box center [683, 189] width 138 height 21
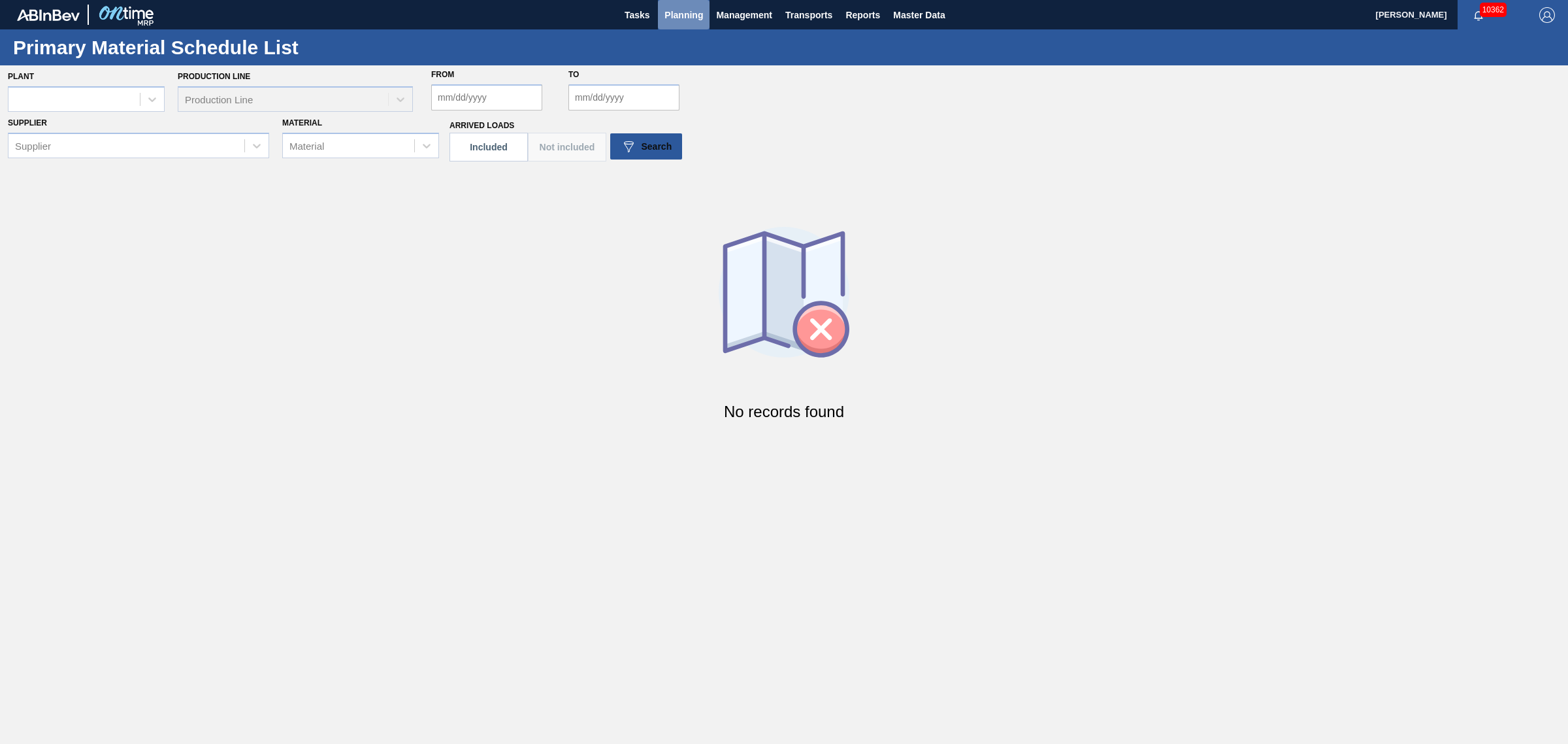
click at [690, 16] on span "Planning" at bounding box center [683, 15] width 38 height 16
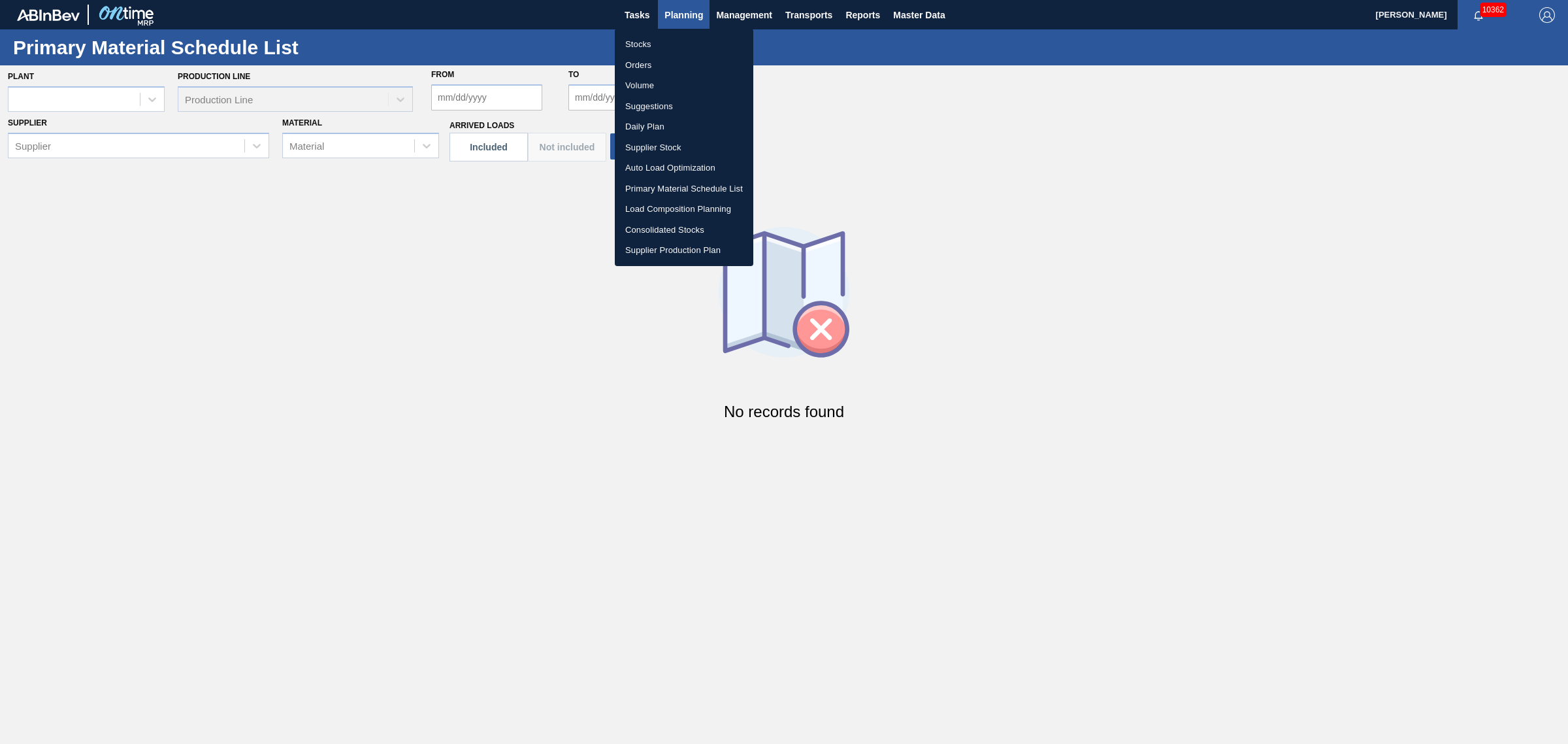
click at [684, 206] on li "Load Composition Planning" at bounding box center [683, 210] width 138 height 21
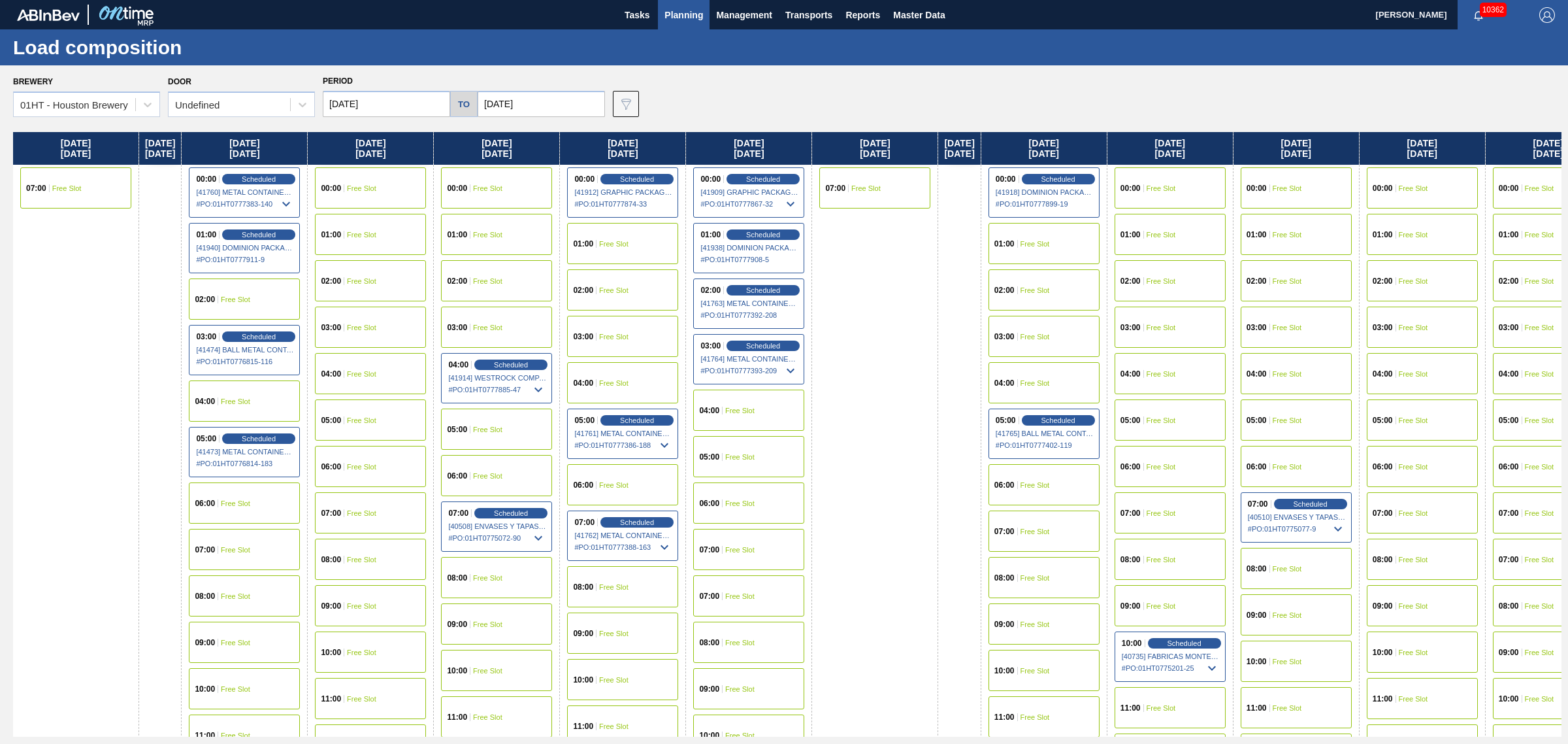
click at [588, 102] on input "[DATE]" at bounding box center [541, 104] width 128 height 26
click at [562, 201] on div "8" at bounding box center [556, 199] width 18 height 18
type input "[DATE]"
click at [351, 103] on input "[DATE]" at bounding box center [386, 104] width 128 height 26
click at [468, 139] on div "[DATE]" at bounding box center [402, 135] width 157 height 11
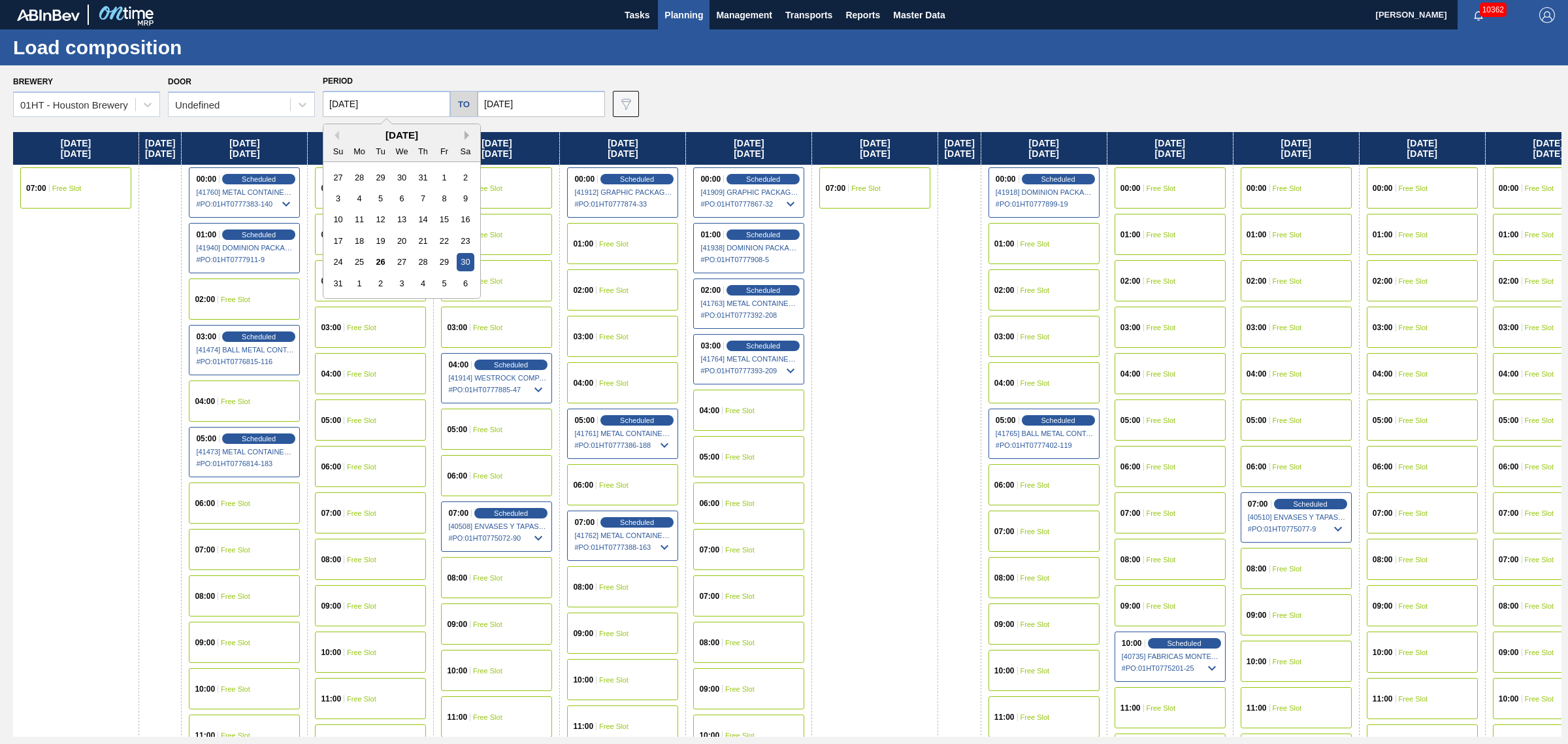
click at [467, 135] on button "Next Month" at bounding box center [469, 135] width 9 height 9
click at [339, 195] on div "5" at bounding box center [338, 199] width 18 height 18
type input "[DATE]"
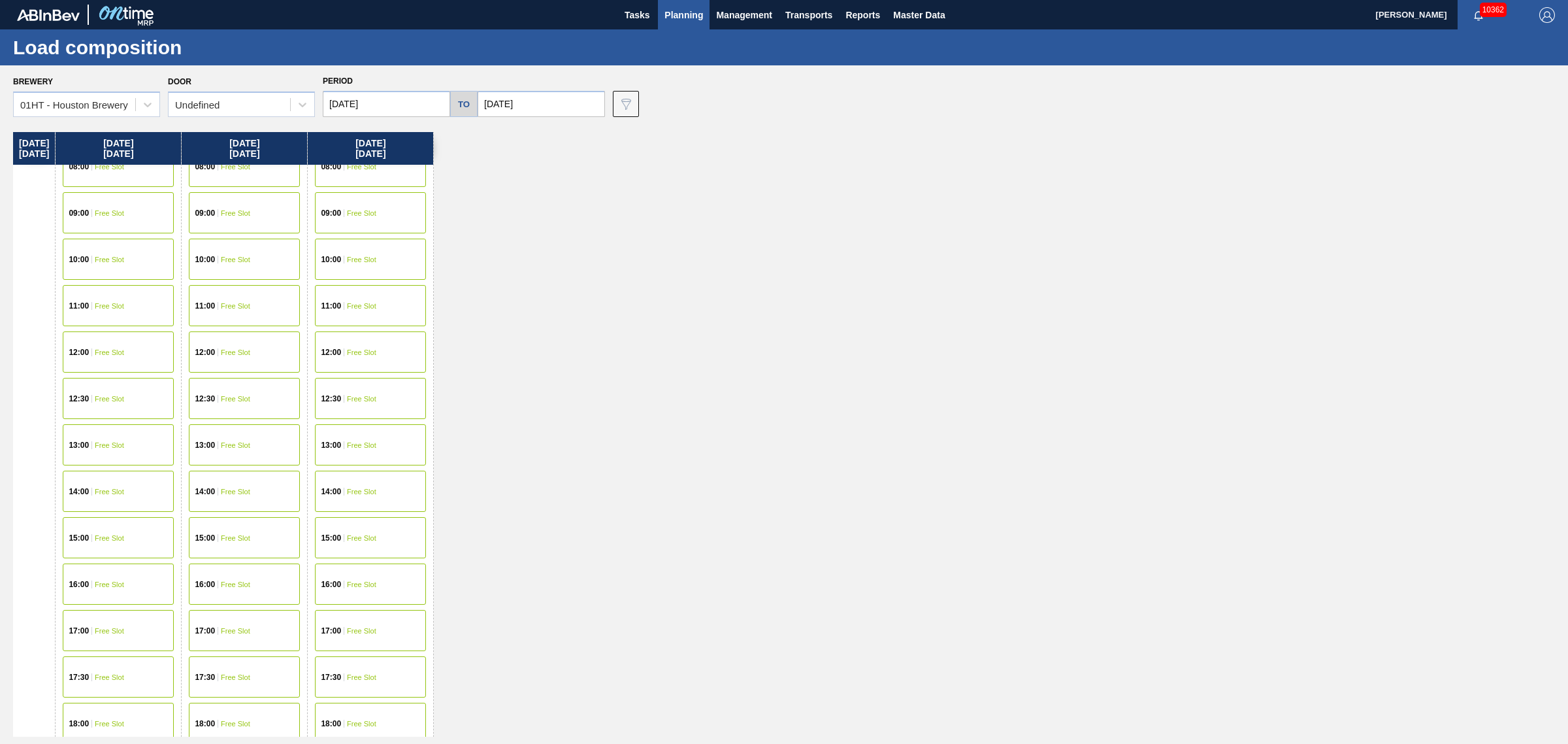
scroll to position [408, 0]
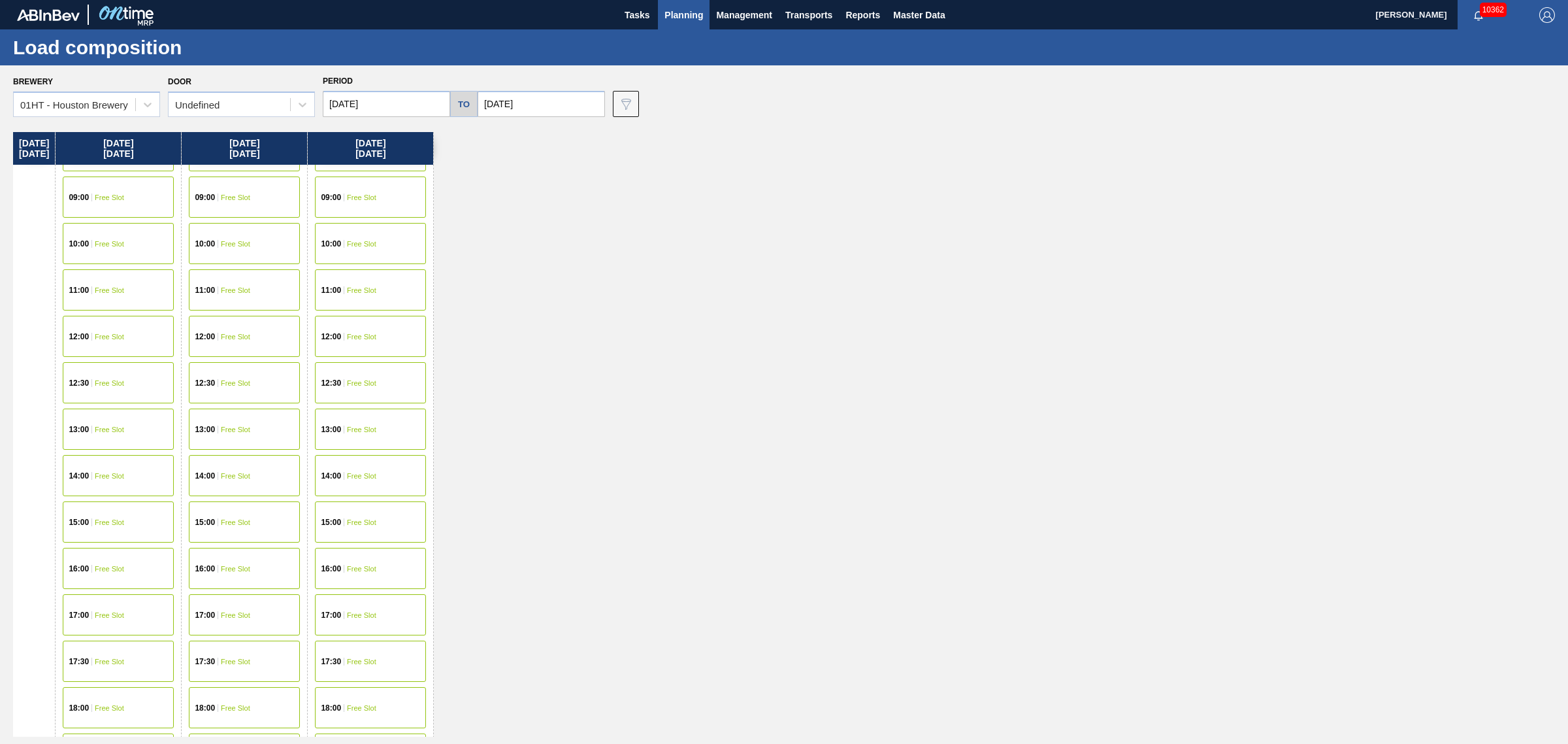
click at [374, 435] on div "13:00 Free Slot" at bounding box center [371, 429] width 111 height 41
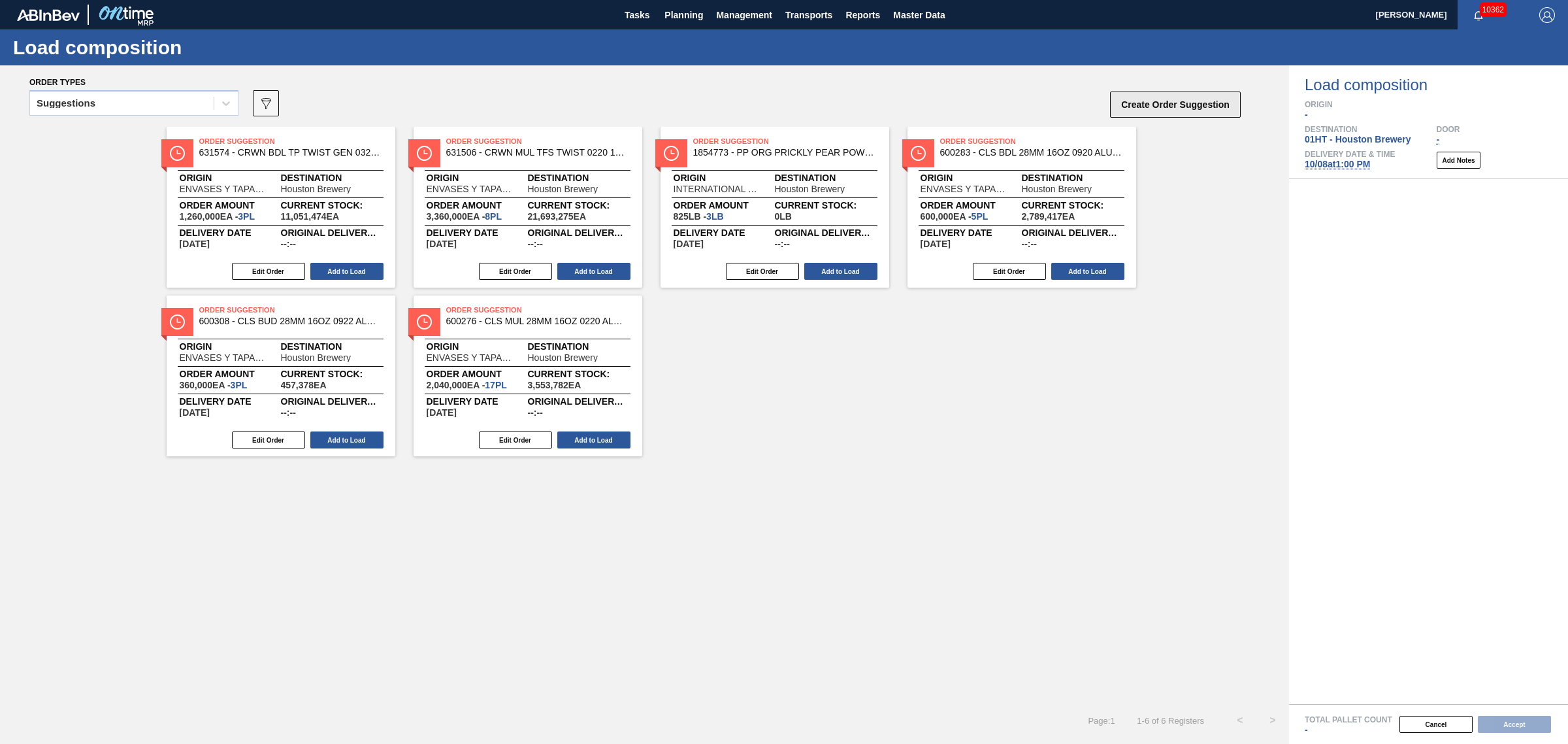
click at [1186, 106] on button "Create Order Suggestion" at bounding box center [1175, 105] width 131 height 26
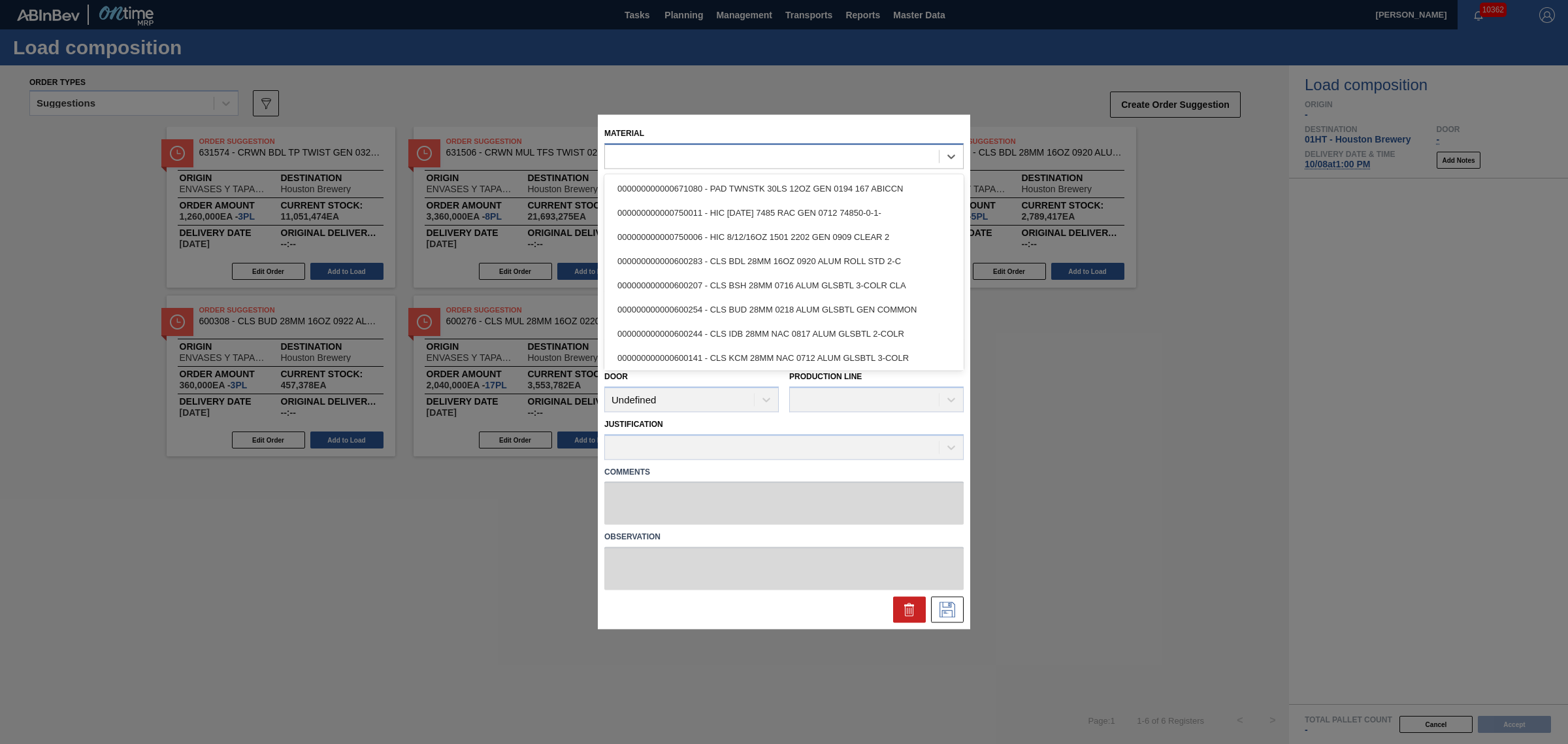
click at [709, 147] on div at bounding box center [771, 156] width 334 height 19
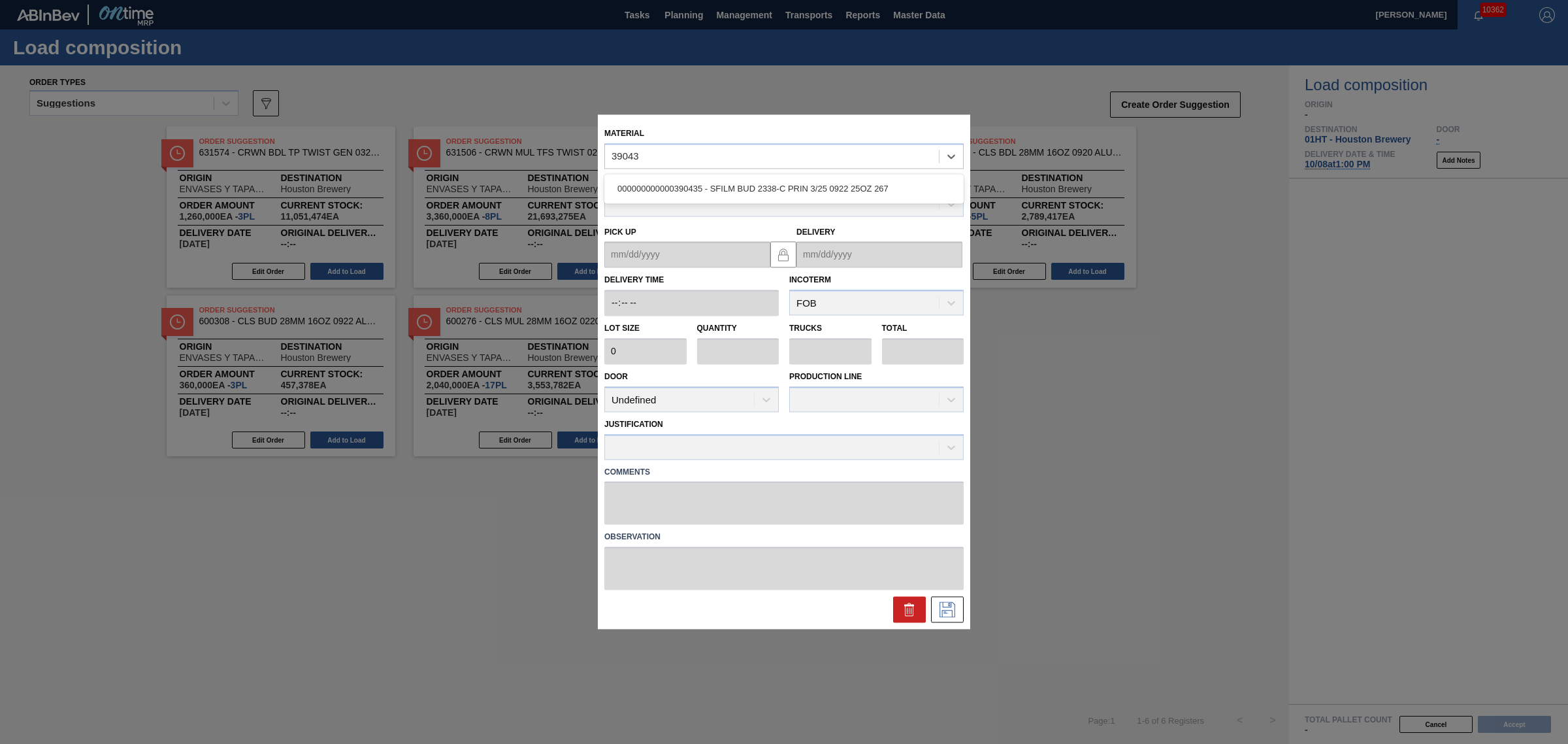
type input "390435"
type input "85,890"
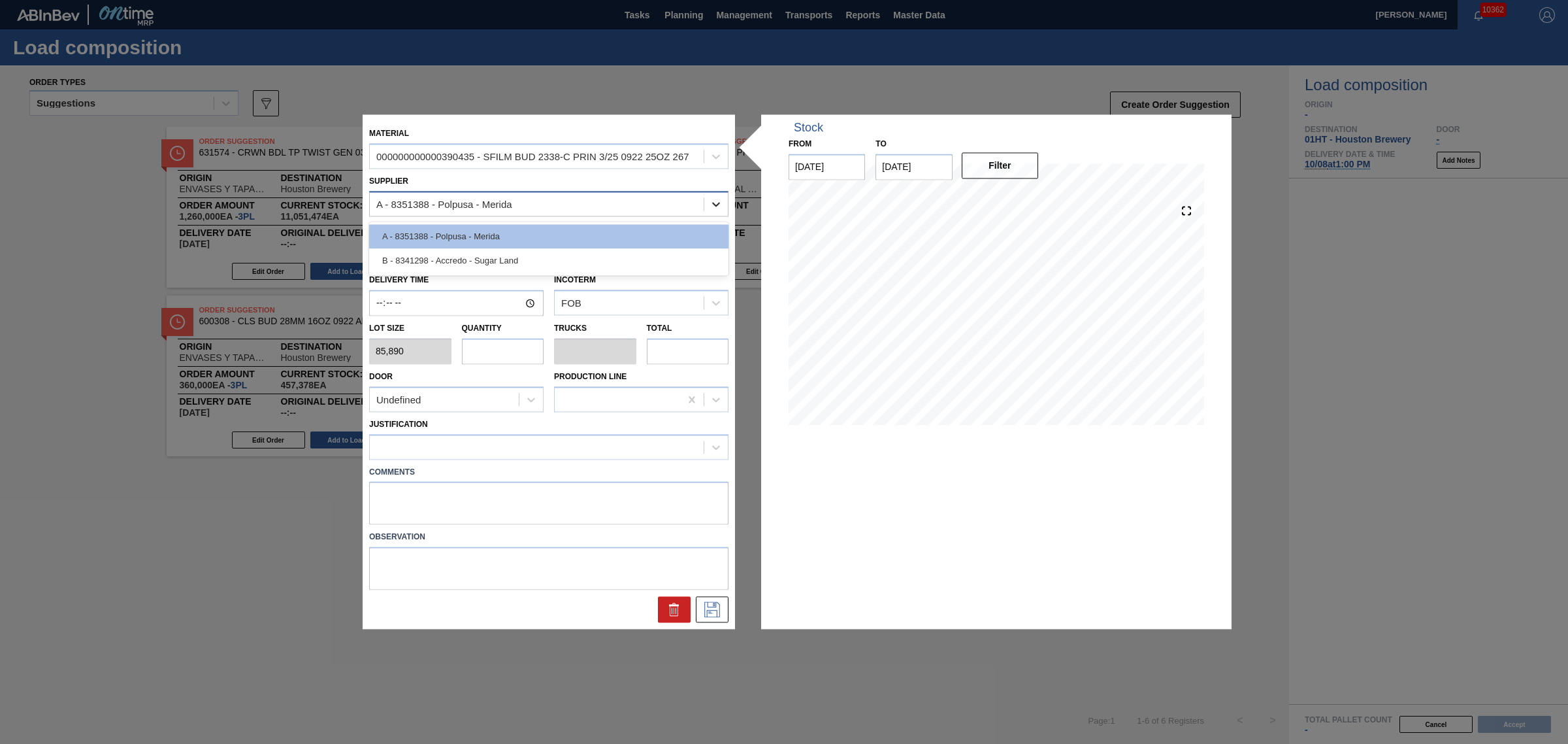
click at [709, 200] on icon at bounding box center [716, 204] width 13 height 13
drag, startPoint x: 691, startPoint y: 247, endPoint x: 691, endPoint y: 255, distance: 8.0
click at [691, 255] on div "A - 8351388 - Polpusa - Merida B - 8341298 - Accredo - Sugar Land" at bounding box center [548, 248] width 359 height 53
click at [644, 268] on div "B - 8341298 - Accredo - Sugar Land" at bounding box center [548, 260] width 359 height 25
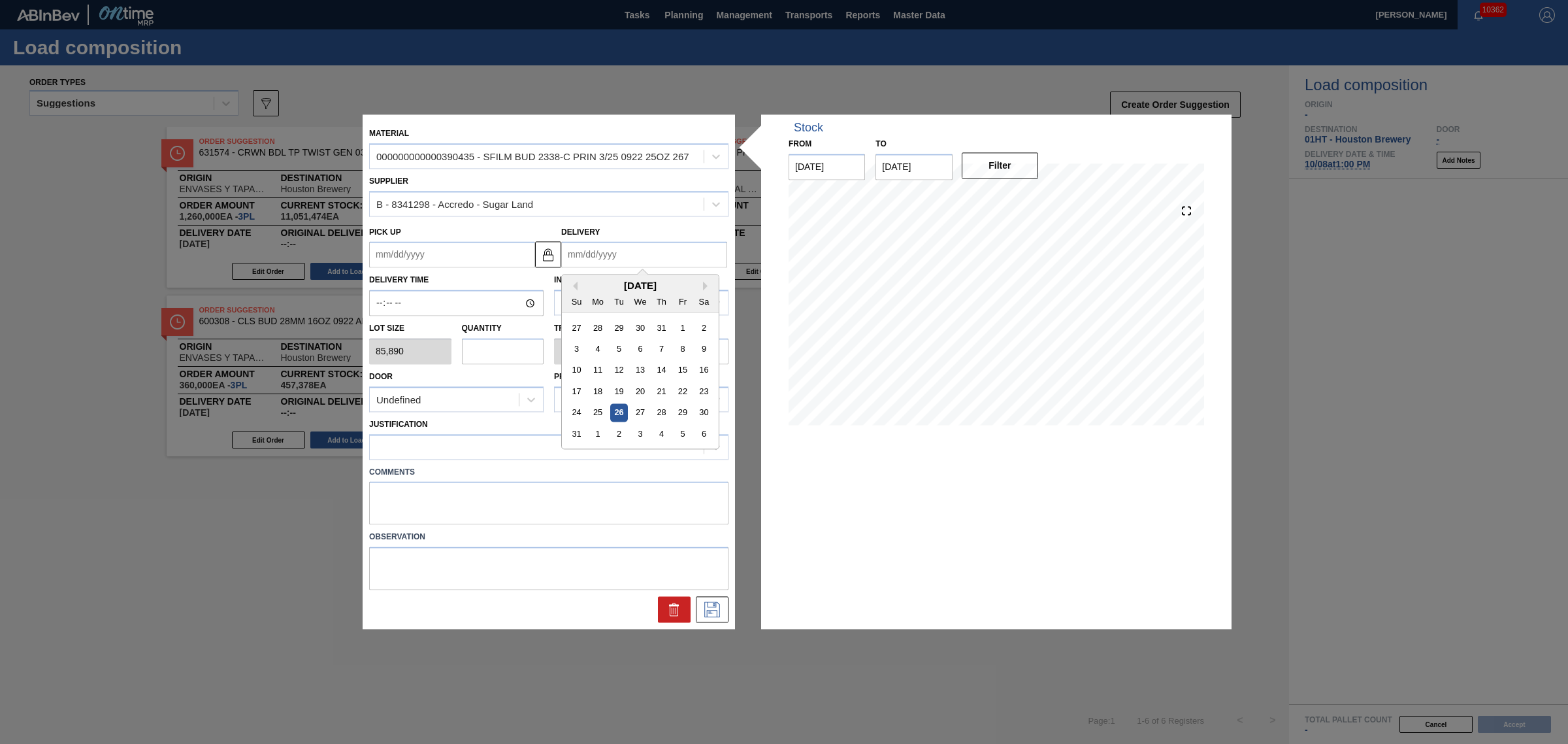
click at [661, 259] on input "Delivery" at bounding box center [644, 255] width 166 height 26
click at [580, 290] on div "[DATE] Su Mo Tu We Th Fr Sa" at bounding box center [640, 294] width 157 height 38
click at [705, 282] on button "Next Month" at bounding box center [707, 286] width 9 height 9
click at [708, 289] on button "Next Month" at bounding box center [707, 286] width 9 height 9
click at [645, 351] on div "8" at bounding box center [640, 349] width 18 height 18
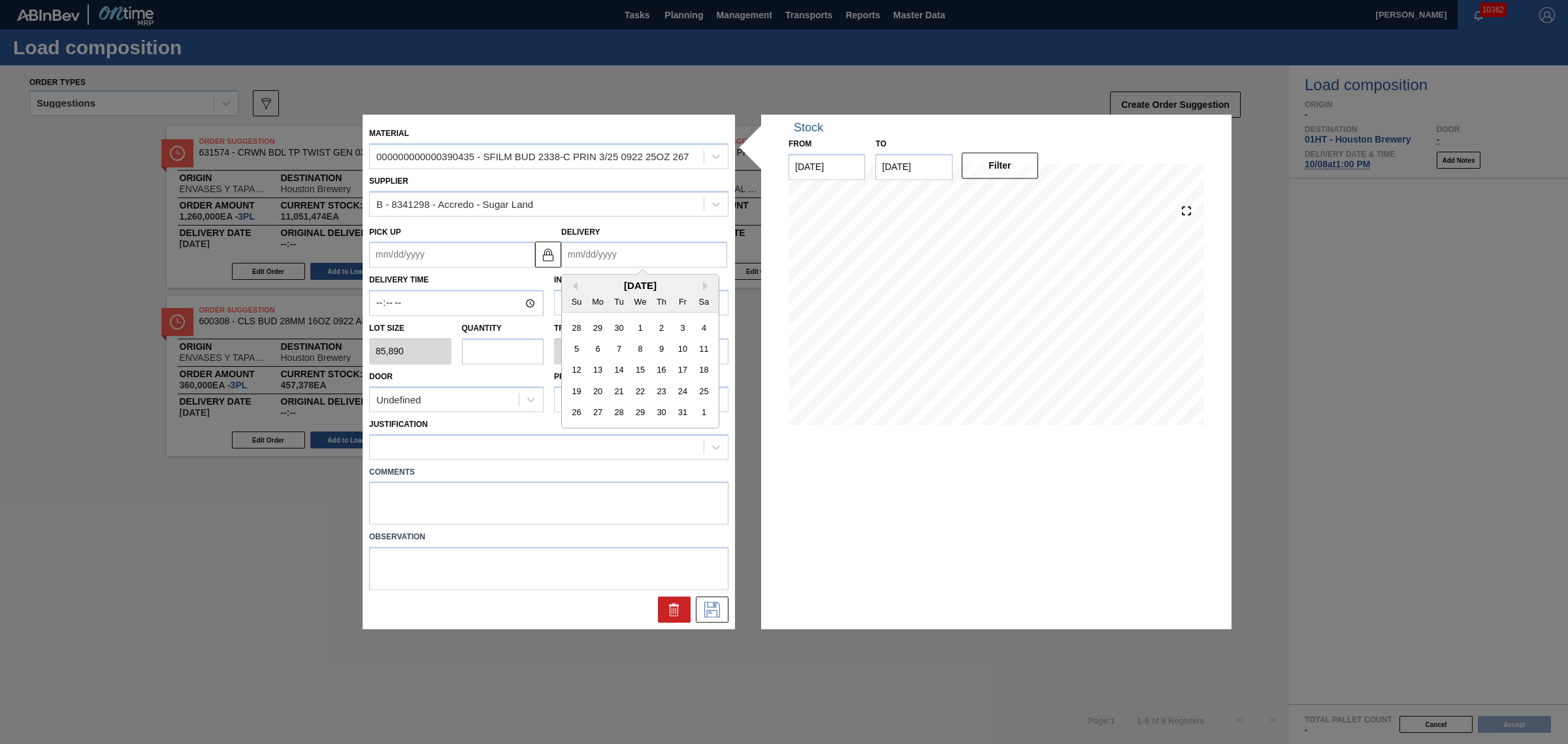
type up "[DATE]"
type input "[DATE]"
click at [487, 346] on input "text" at bounding box center [503, 351] width 83 height 26
type input "1"
type input "0.038"
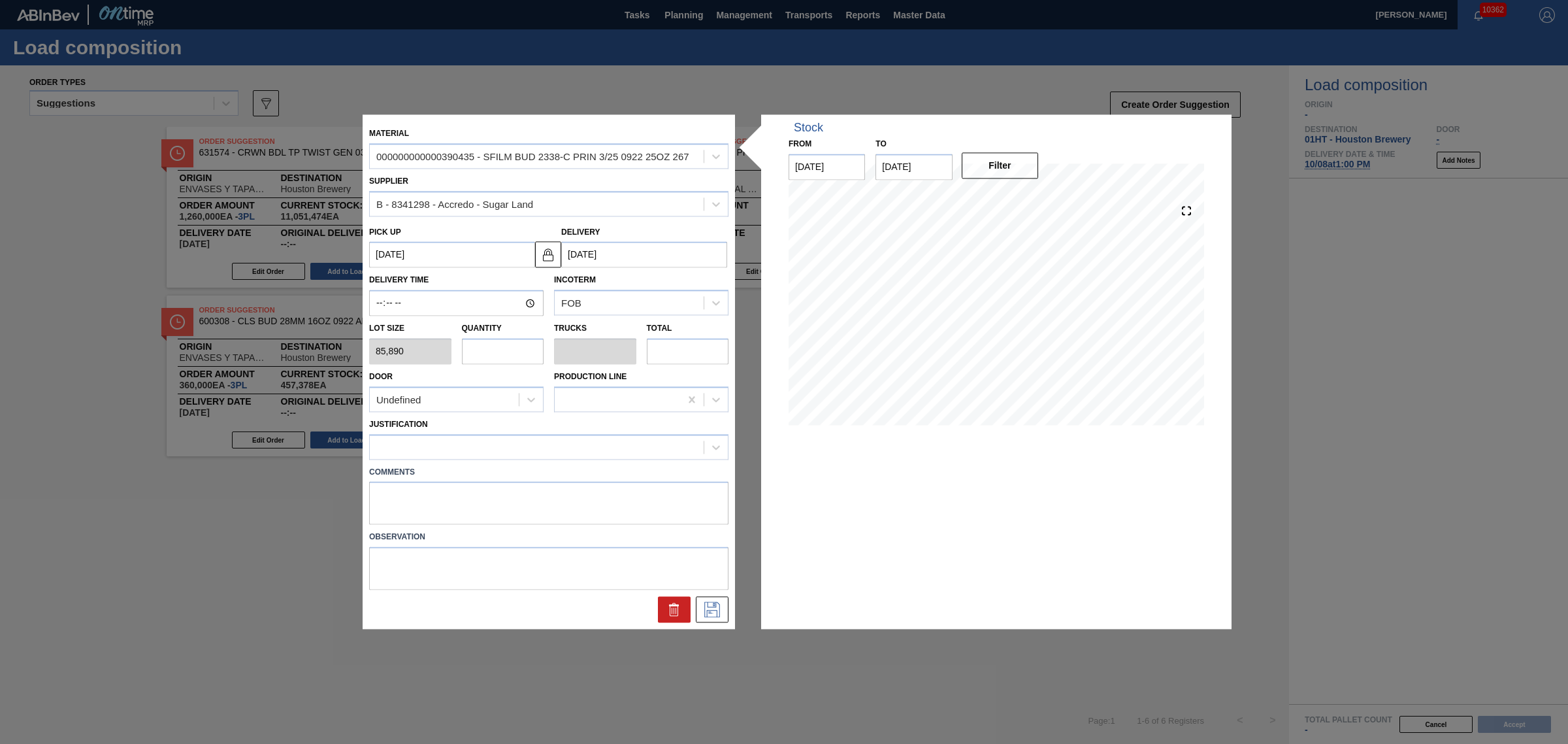
type input "85,890"
type input "1"
click at [648, 449] on div at bounding box center [537, 446] width 334 height 19
drag, startPoint x: 829, startPoint y: 709, endPoint x: 800, endPoint y: 682, distance: 39.6
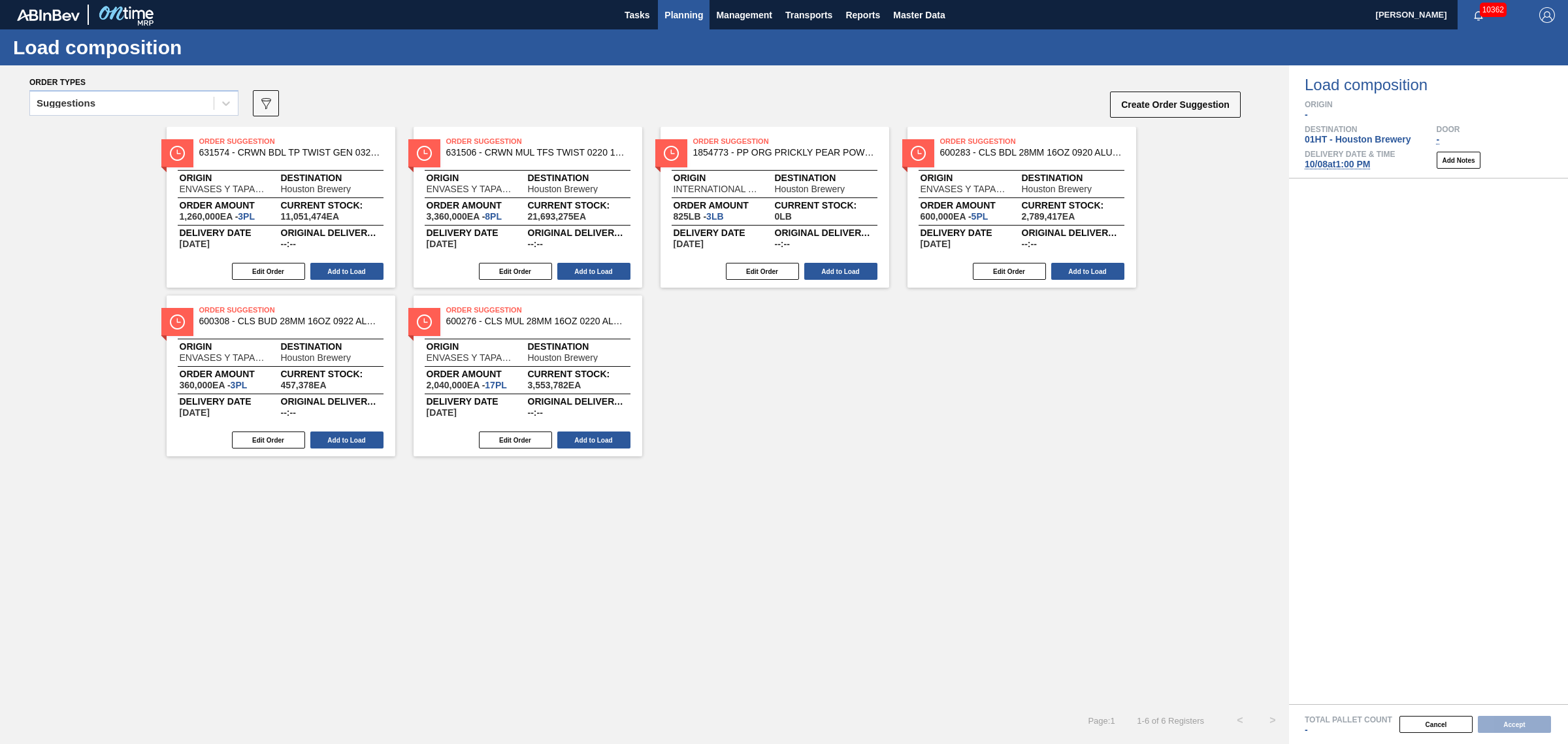
click at [706, 14] on button "Planning" at bounding box center [683, 15] width 52 height 29
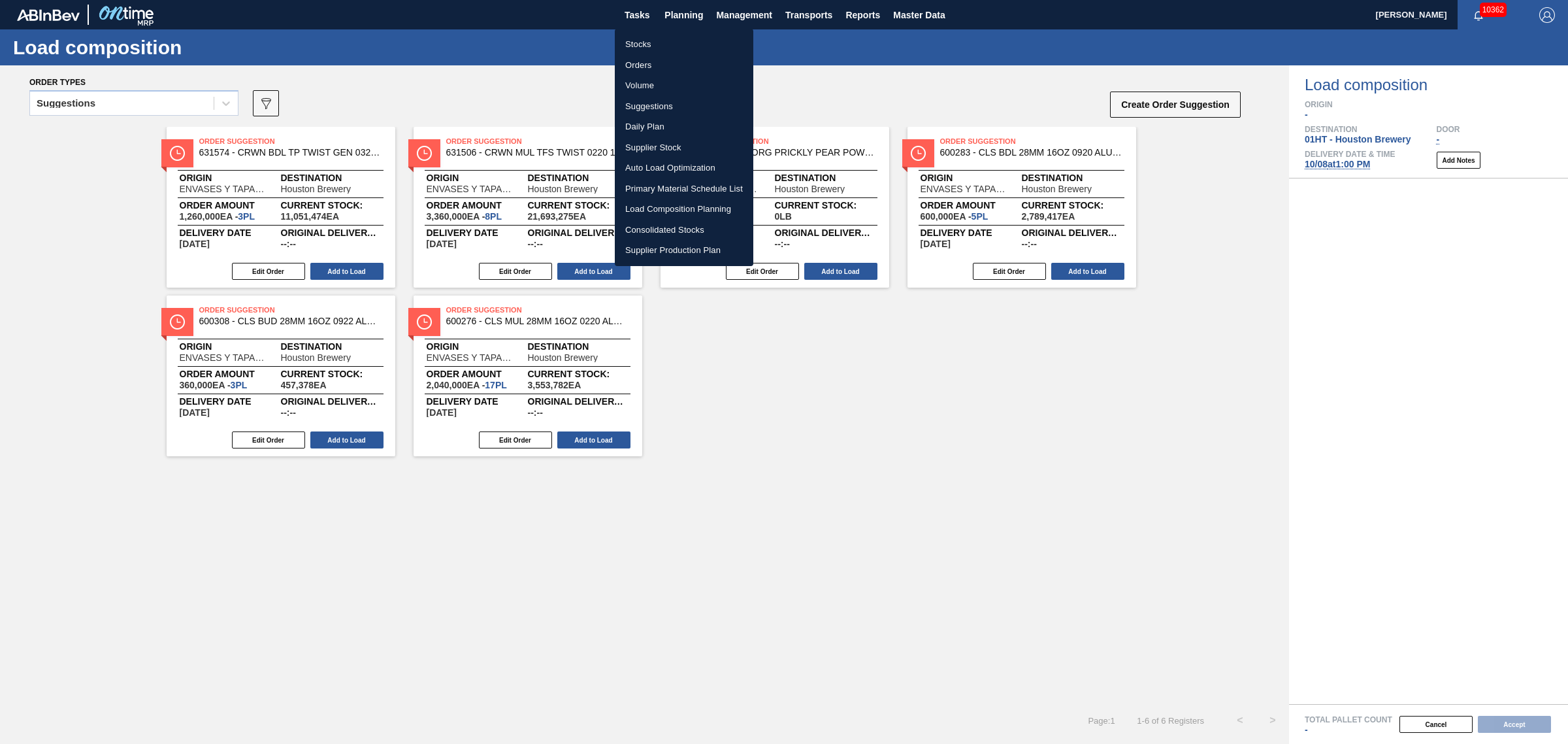
drag, startPoint x: 1094, startPoint y: 383, endPoint x: 1092, endPoint y: 377, distance: 6.3
click at [1094, 383] on div at bounding box center [784, 372] width 1568 height 744
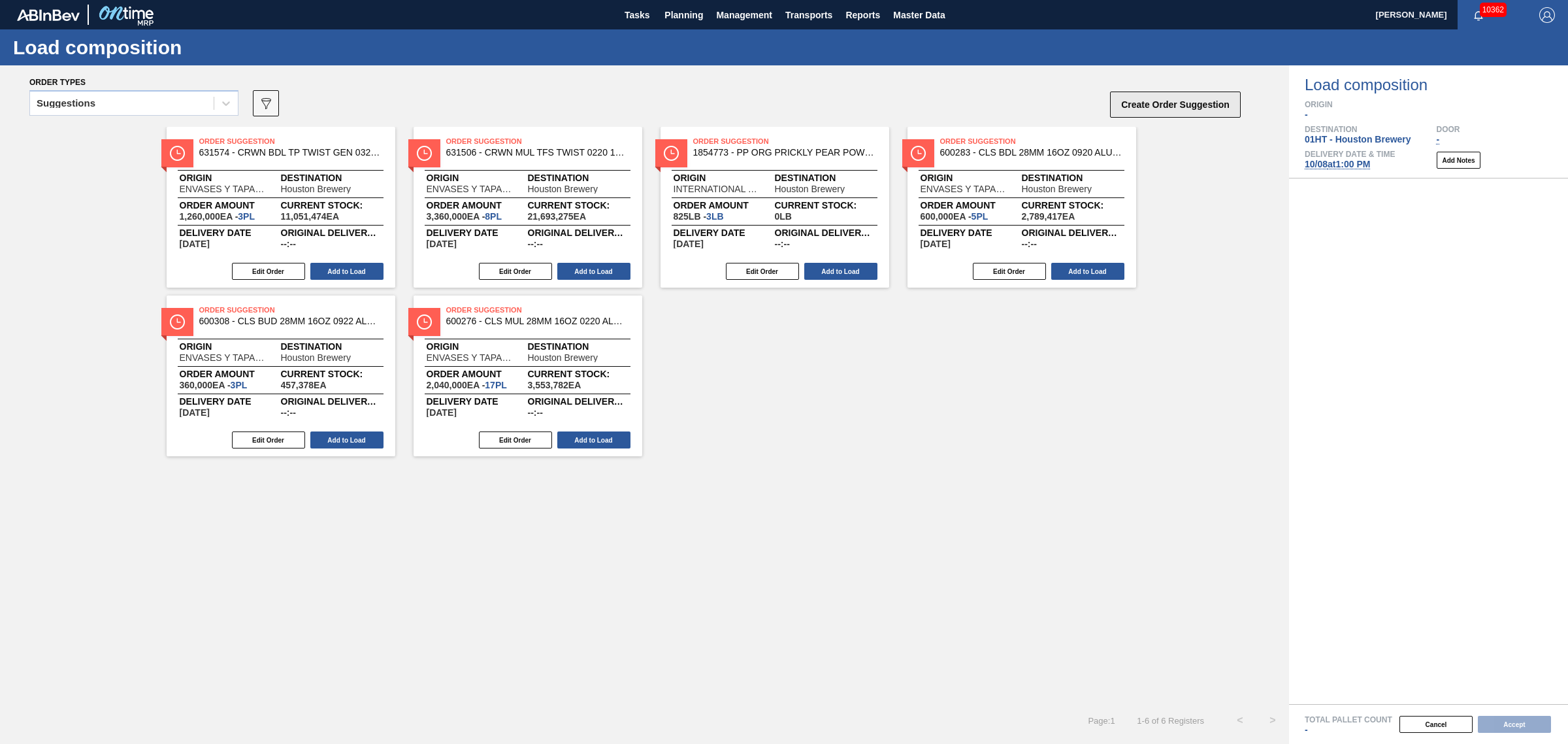
click at [1152, 109] on button "Create Order Suggestion" at bounding box center [1175, 105] width 131 height 26
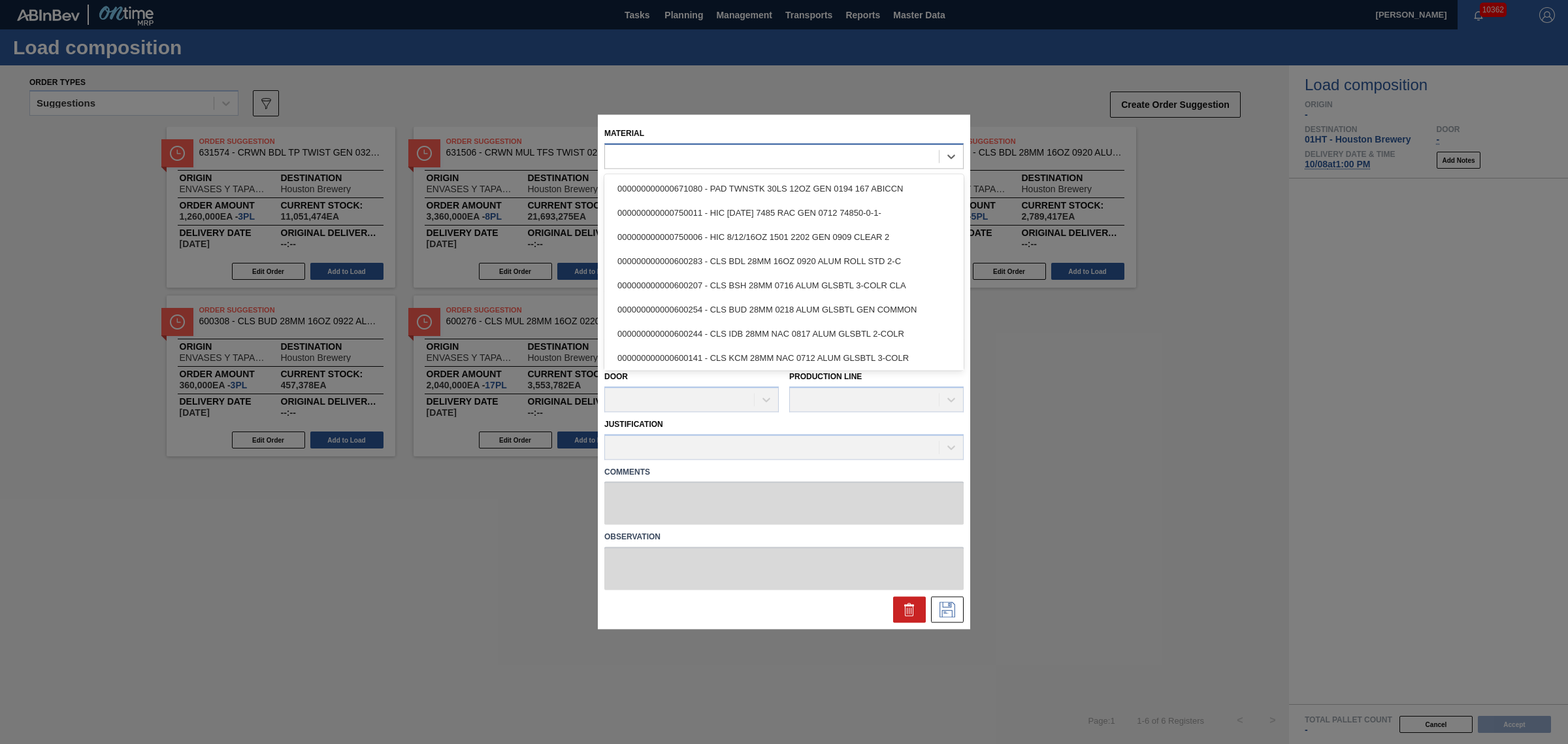
click at [797, 157] on div at bounding box center [771, 156] width 334 height 19
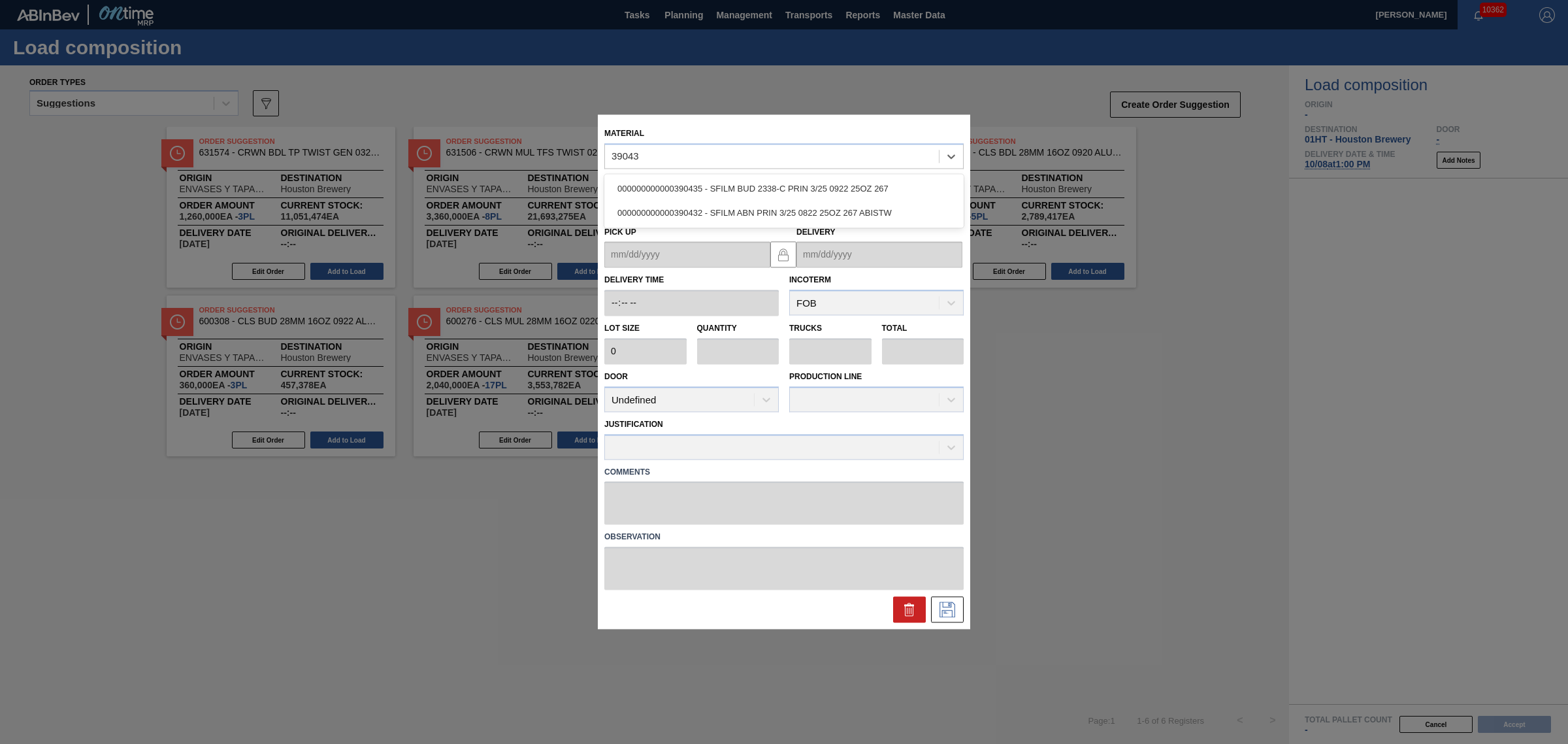
type input "390435"
type input "85,890"
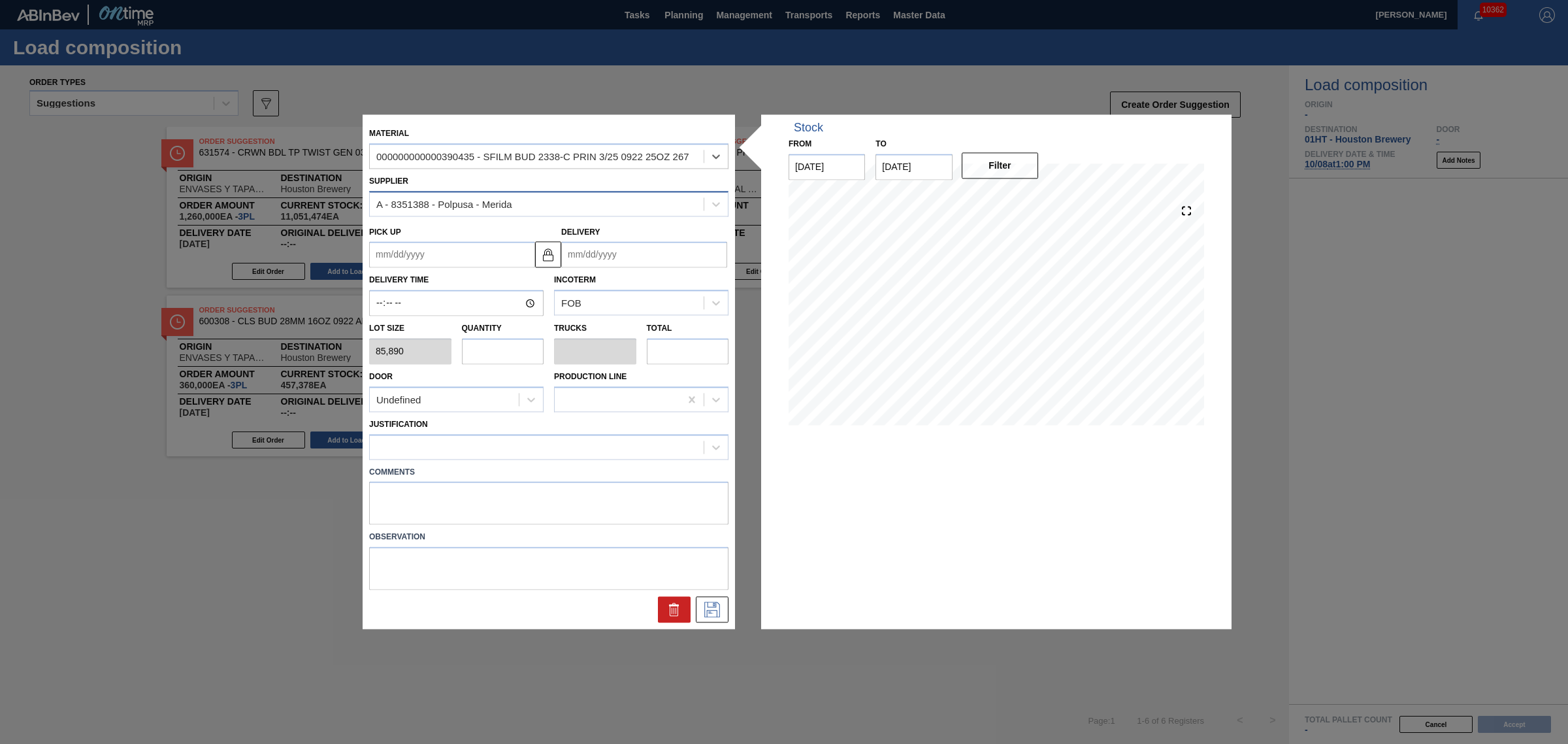
click at [612, 211] on div "A - 8351388 - Polpusa - Merida" at bounding box center [537, 204] width 334 height 19
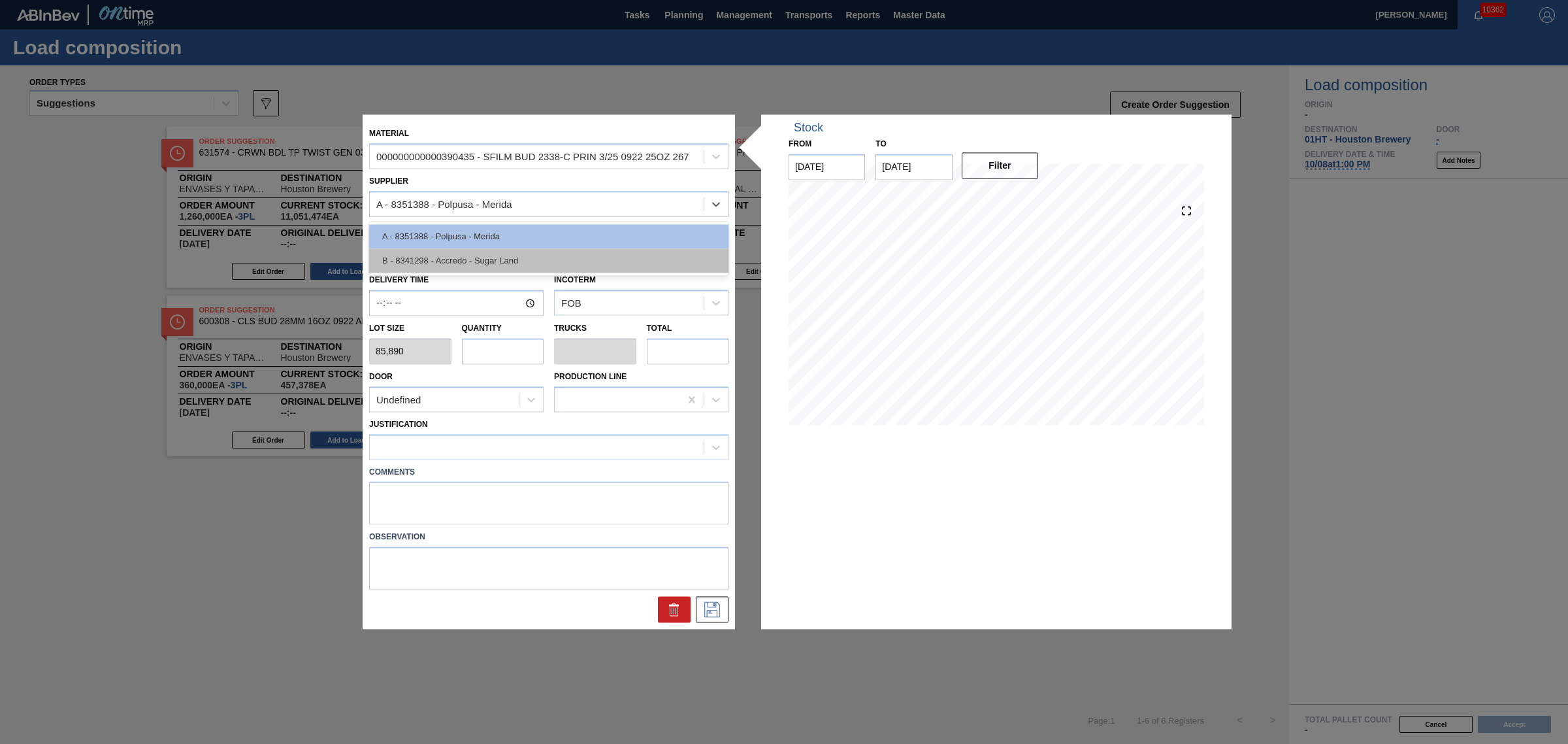
click at [619, 265] on div "B - 8341298 - Accredo - Sugar Land" at bounding box center [548, 260] width 359 height 25
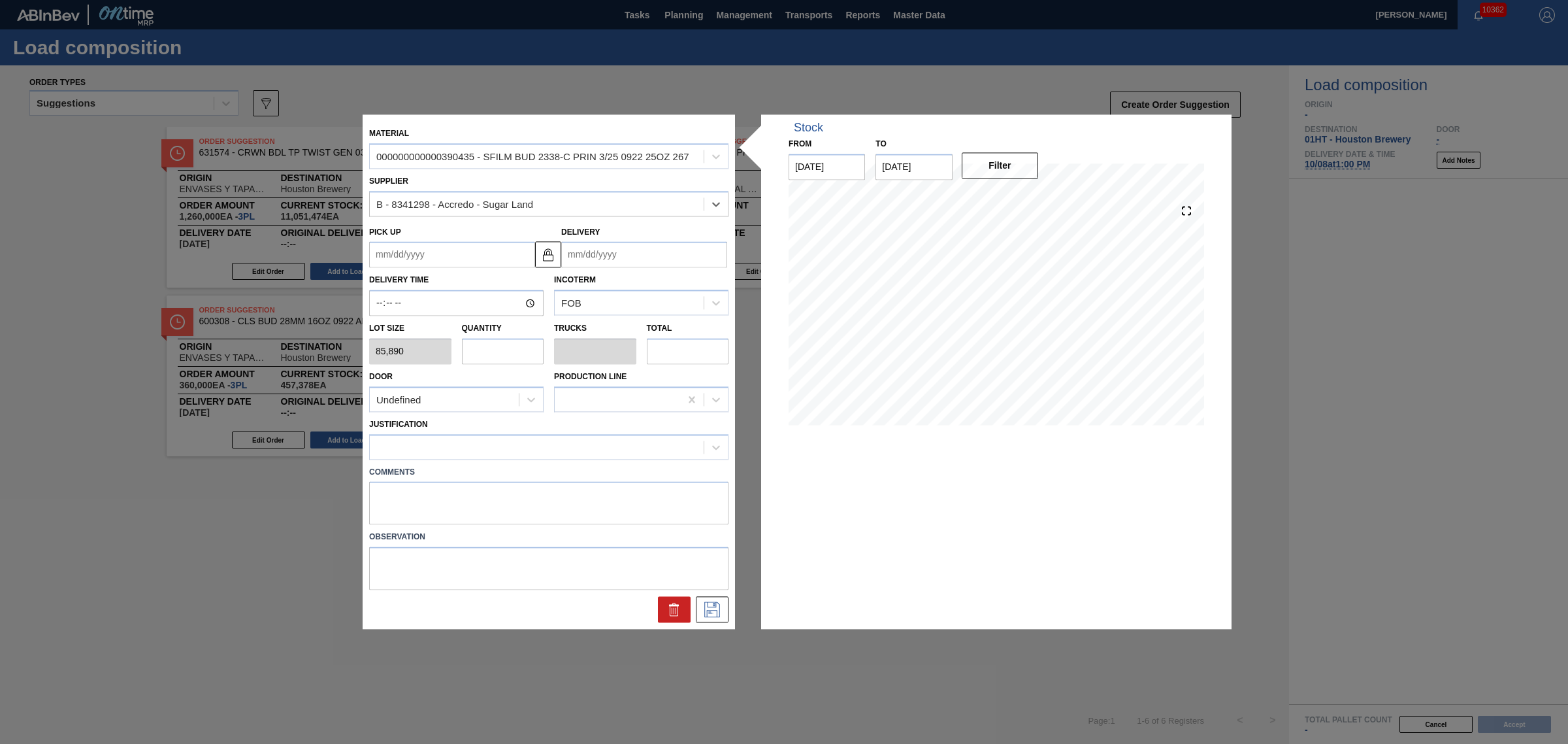
click at [636, 258] on input "Delivery" at bounding box center [644, 255] width 166 height 26
drag, startPoint x: 591, startPoint y: 291, endPoint x: 600, endPoint y: 289, distance: 9.2
click at [591, 290] on div "[DATE] Su Mo Tu We Th Fr Sa" at bounding box center [640, 294] width 157 height 38
click at [712, 283] on div "[DATE]" at bounding box center [640, 286] width 157 height 11
click at [710, 284] on button "Next Month" at bounding box center [707, 286] width 9 height 9
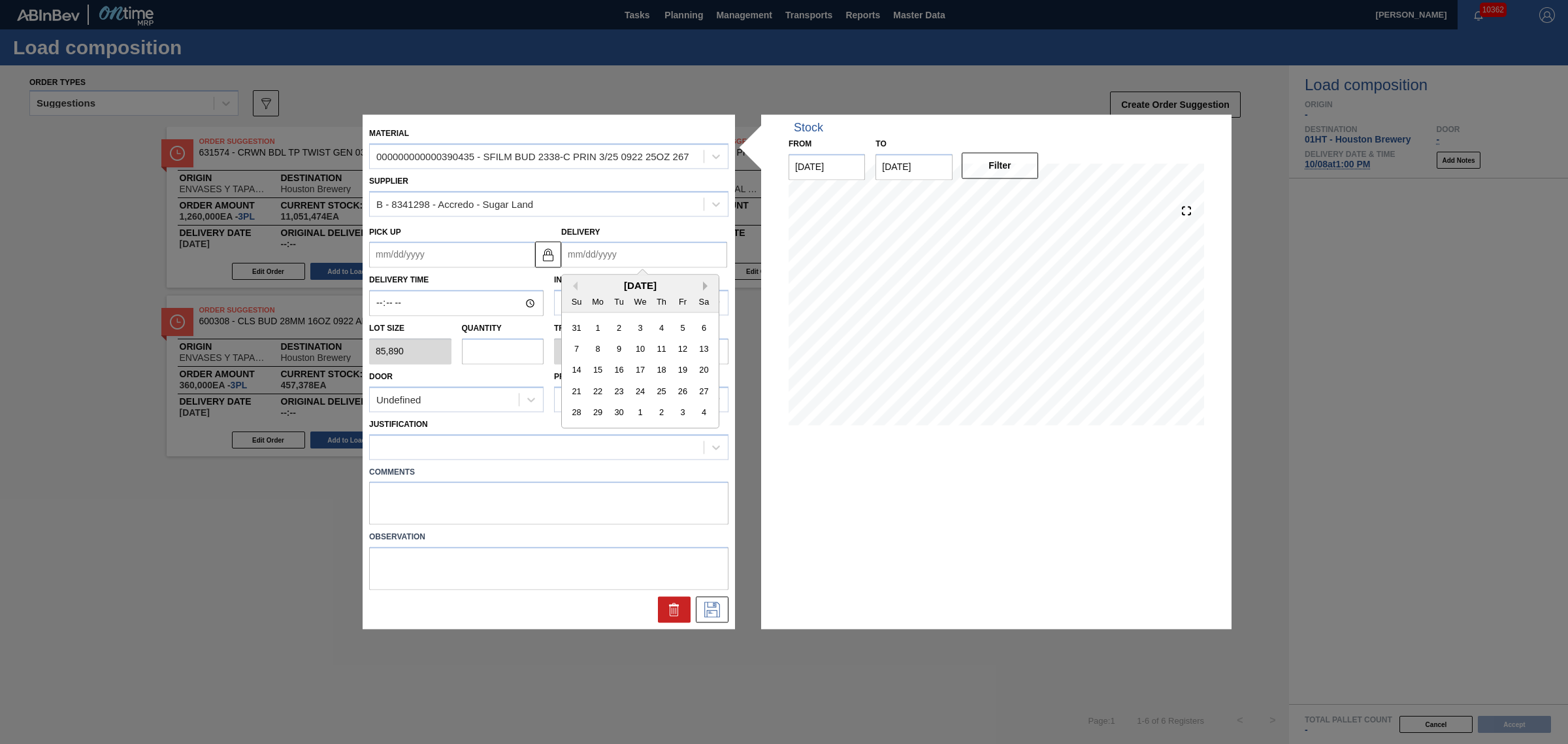
click at [710, 284] on button "Next Month" at bounding box center [707, 286] width 9 height 9
click at [644, 348] on div "8" at bounding box center [640, 349] width 18 height 18
type up "[DATE]"
type input "[DATE]"
click at [532, 347] on input "text" at bounding box center [503, 351] width 83 height 26
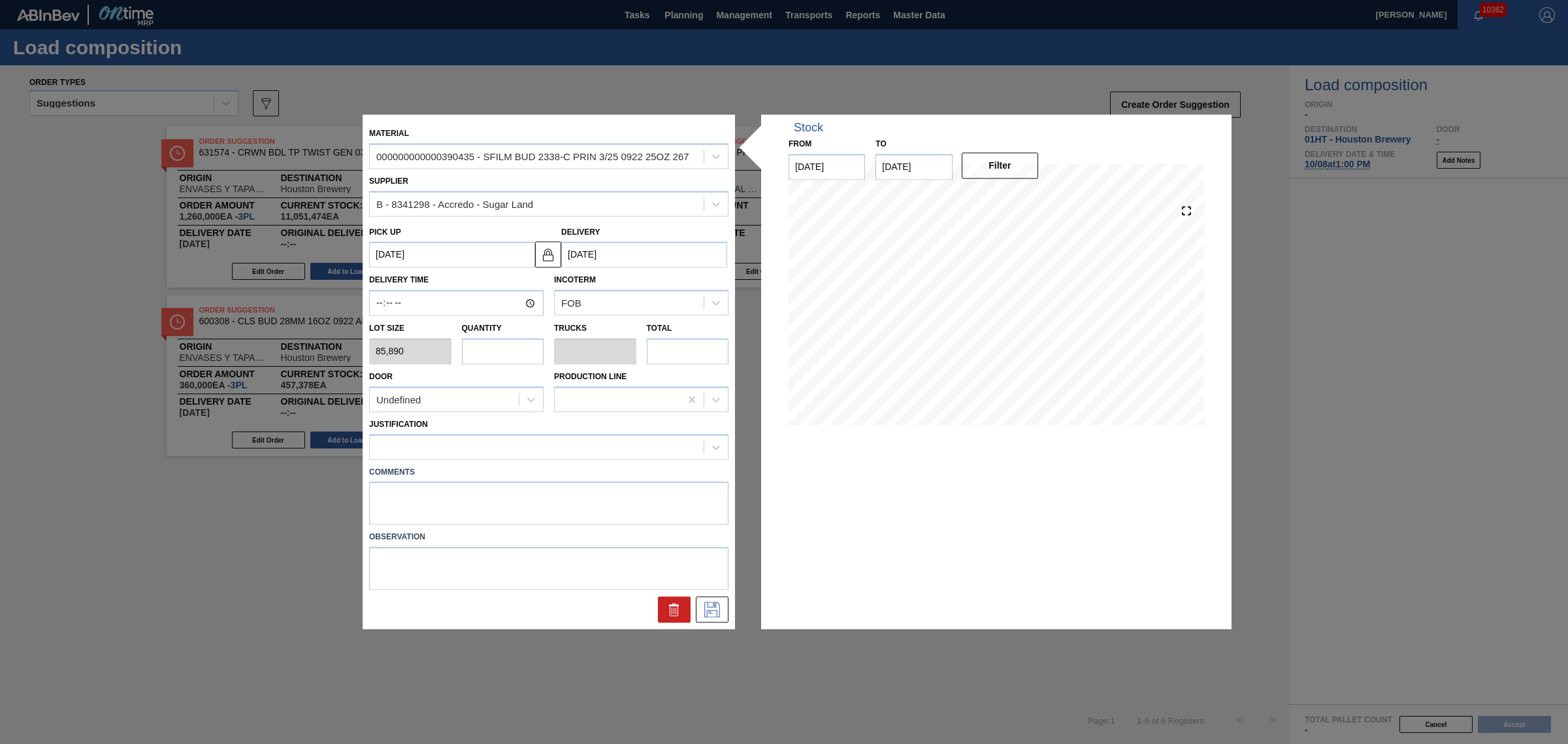
type input "1"
type input "0.038"
type input "85,890"
type input "1"
click at [670, 456] on div at bounding box center [548, 446] width 359 height 25
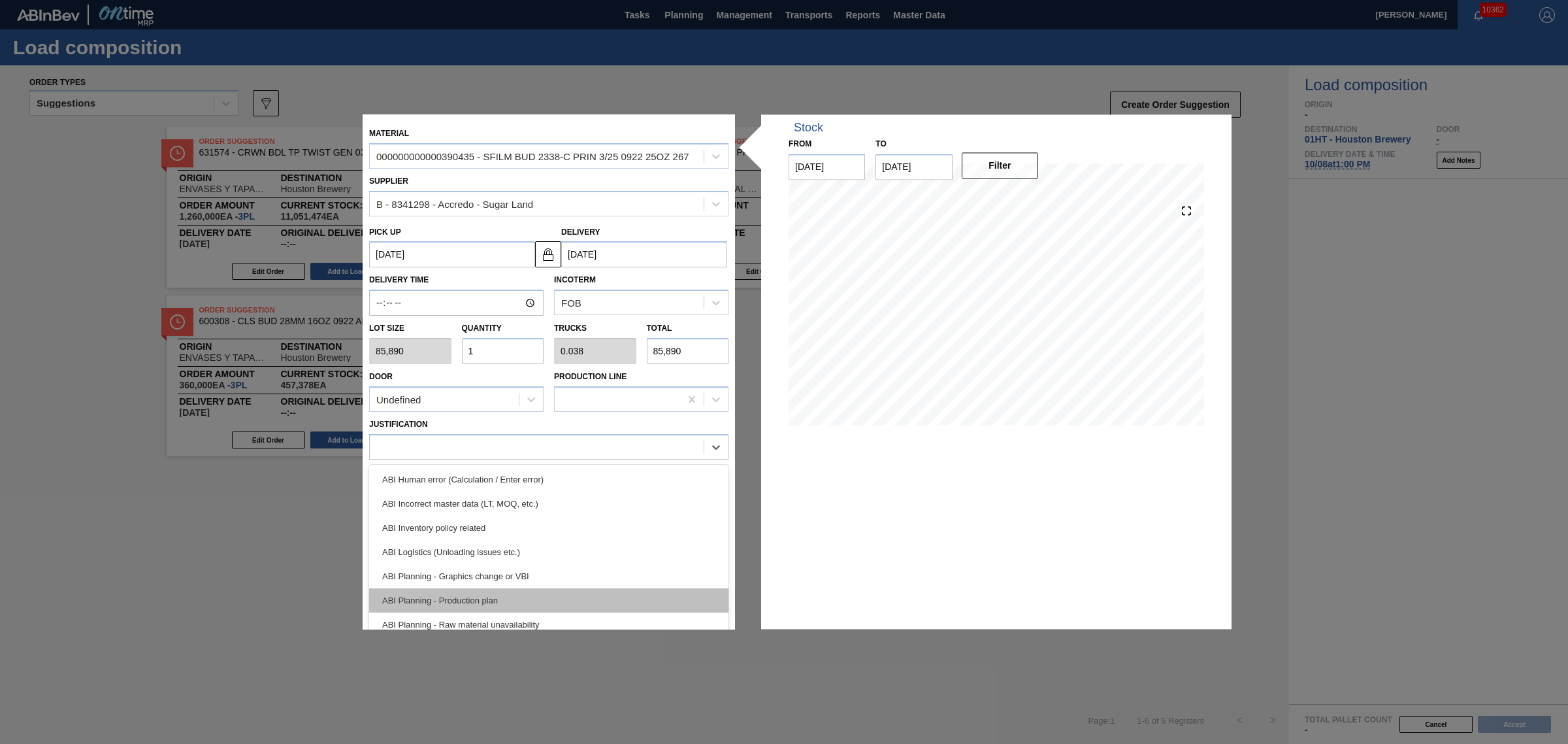
click at [667, 596] on div "ABI Planning - Production plan" at bounding box center [548, 601] width 359 height 25
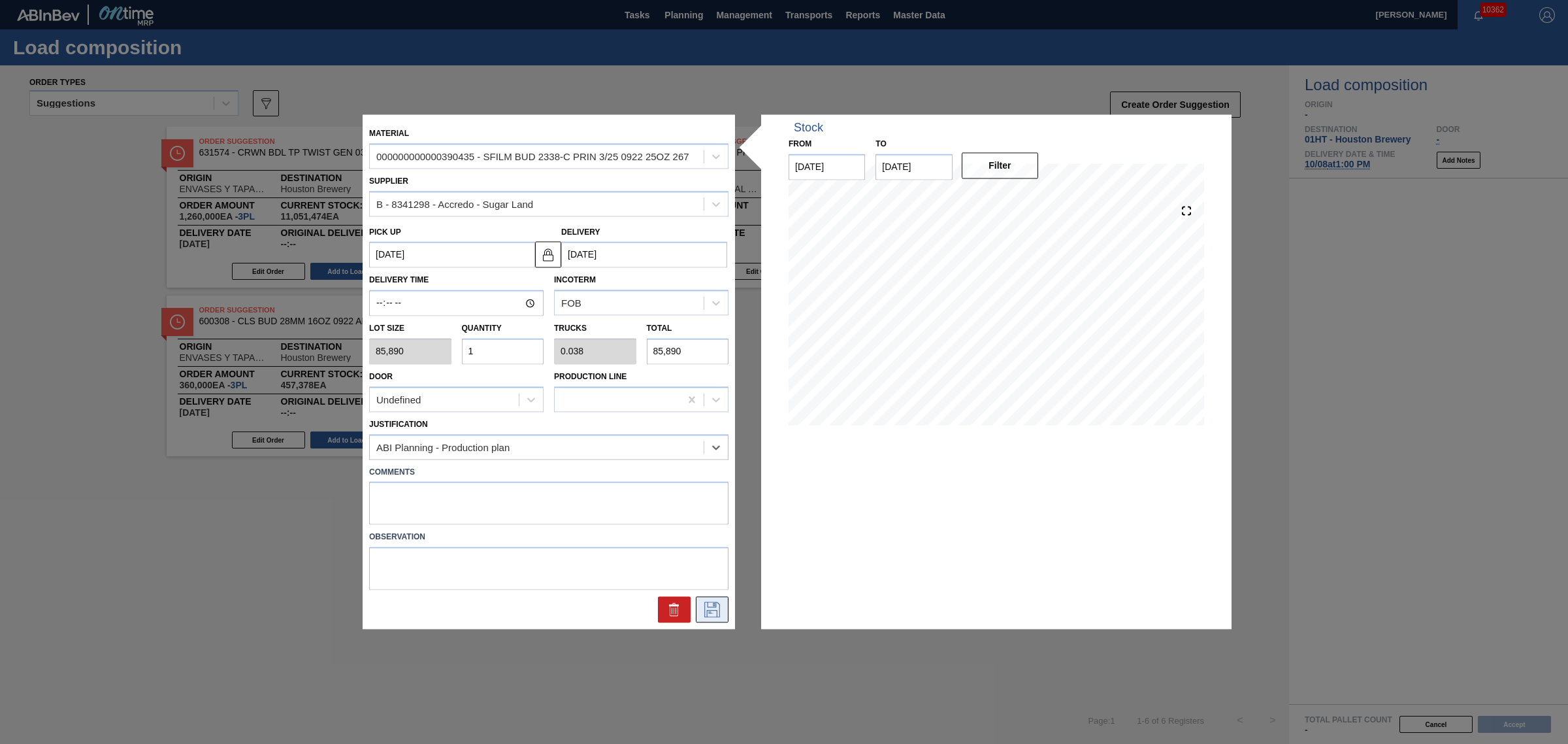
click at [721, 602] on icon at bounding box center [712, 609] width 21 height 16
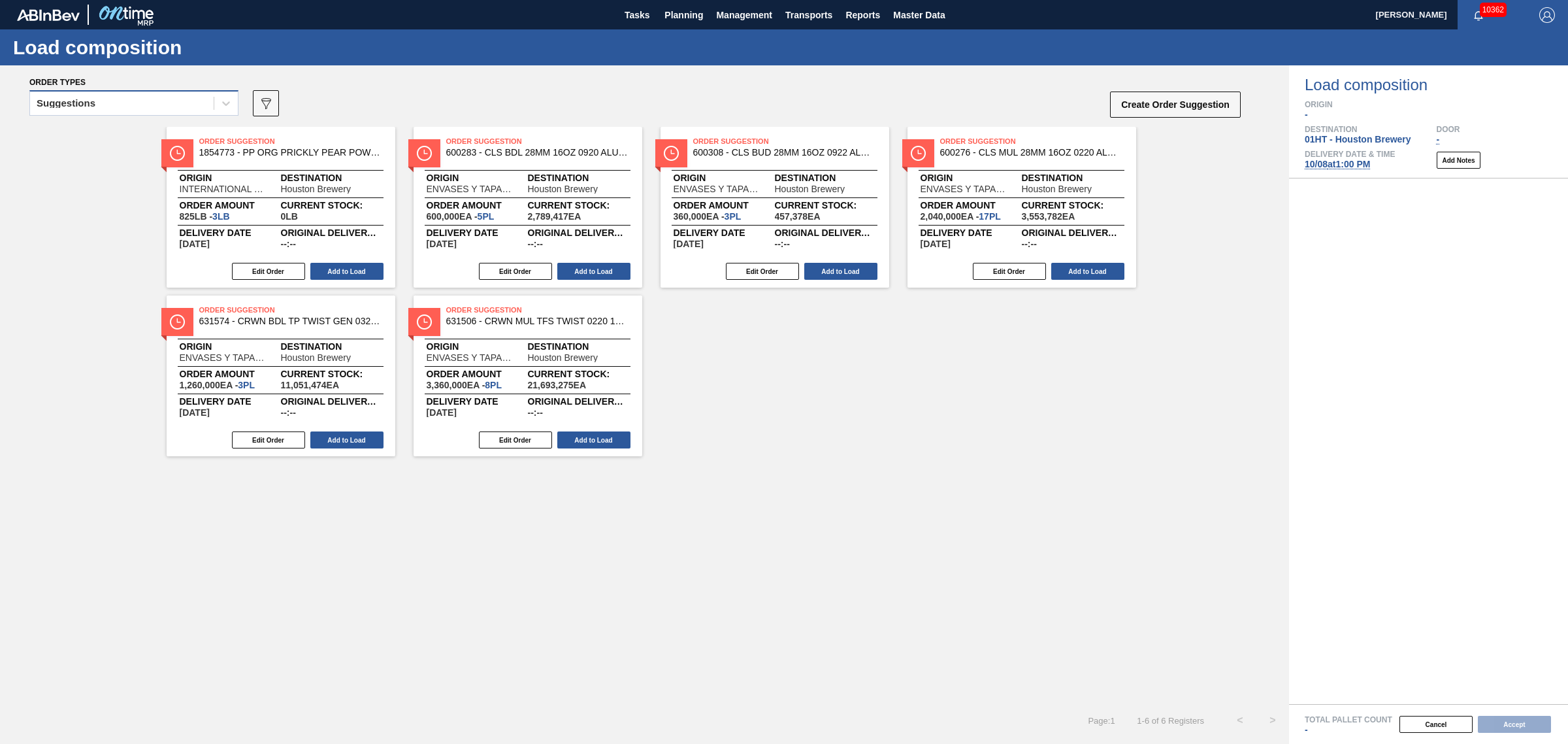
click at [123, 108] on div "Suggestions" at bounding box center [122, 103] width 183 height 19
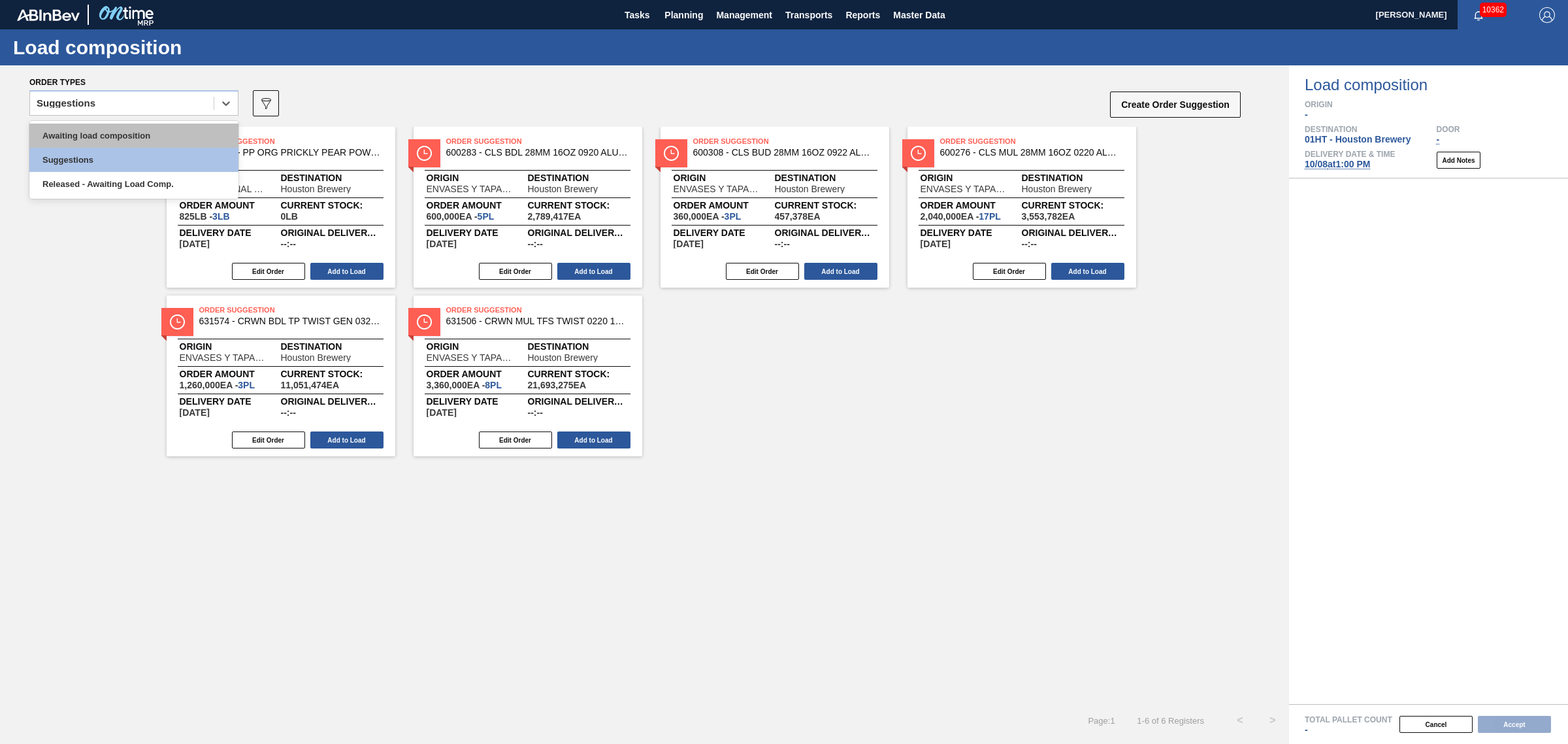
click at [126, 126] on div "Awaiting load composition" at bounding box center [134, 136] width 209 height 25
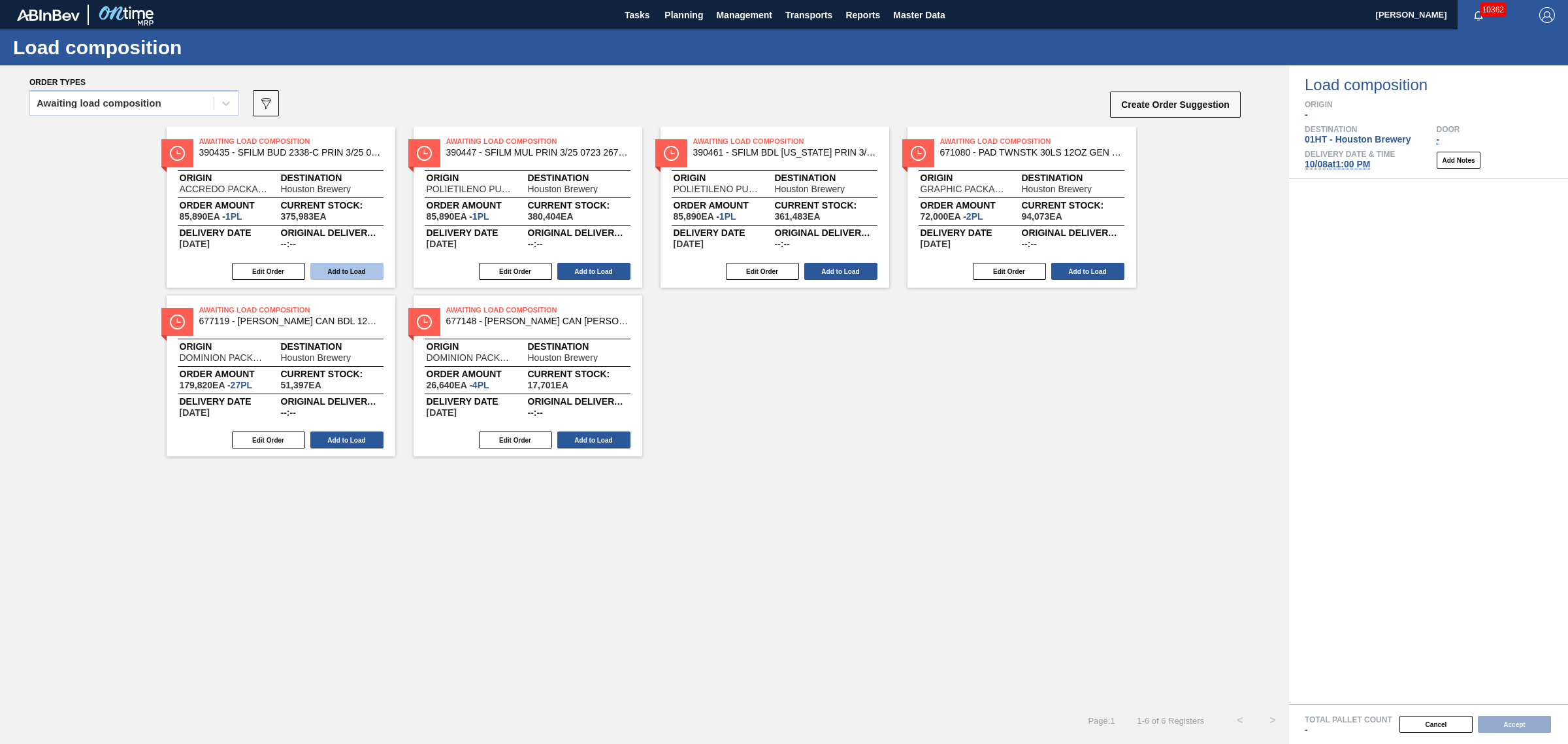
click at [347, 266] on button "Add to Load" at bounding box center [346, 271] width 73 height 17
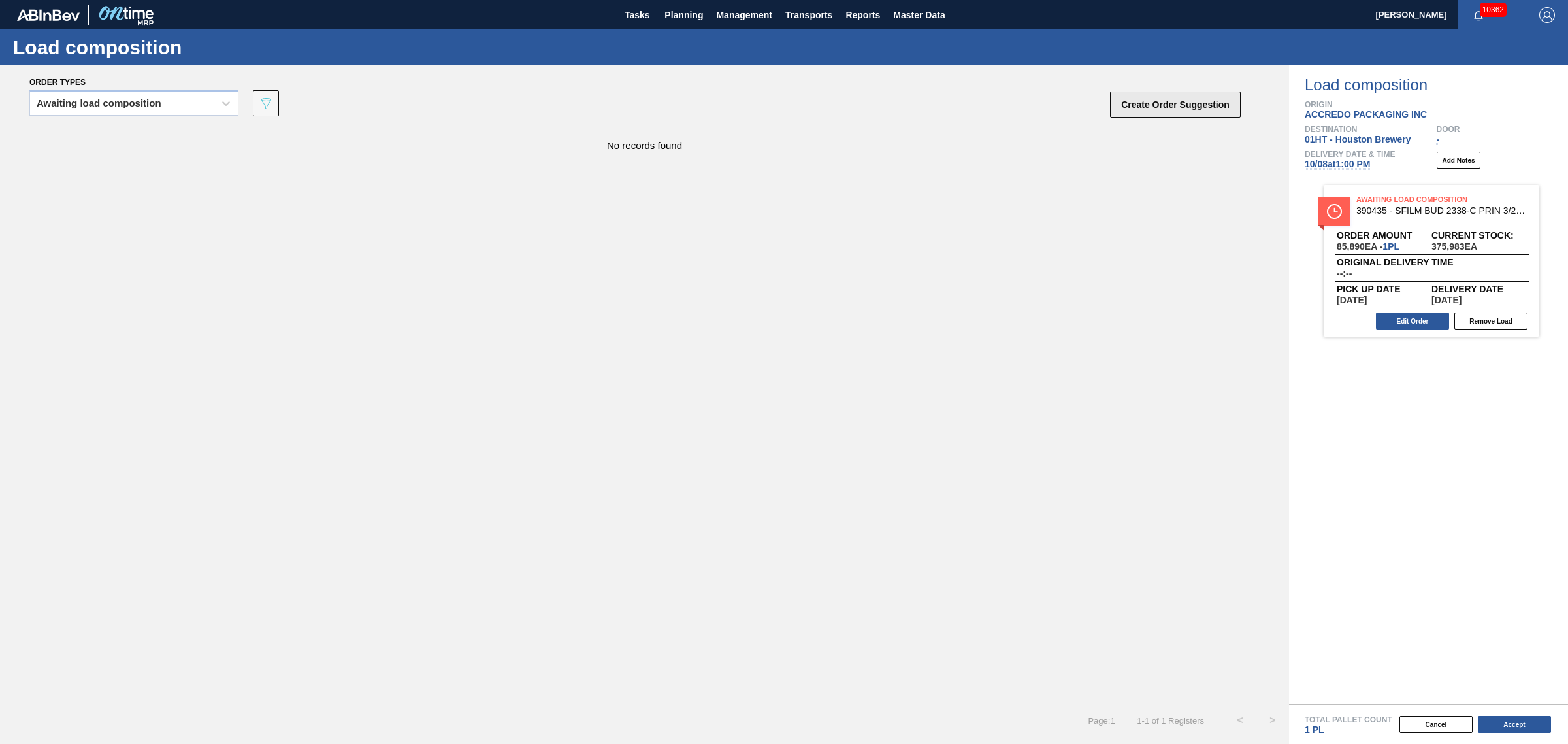
click at [1203, 100] on button "Create Order Suggestion" at bounding box center [1175, 105] width 131 height 26
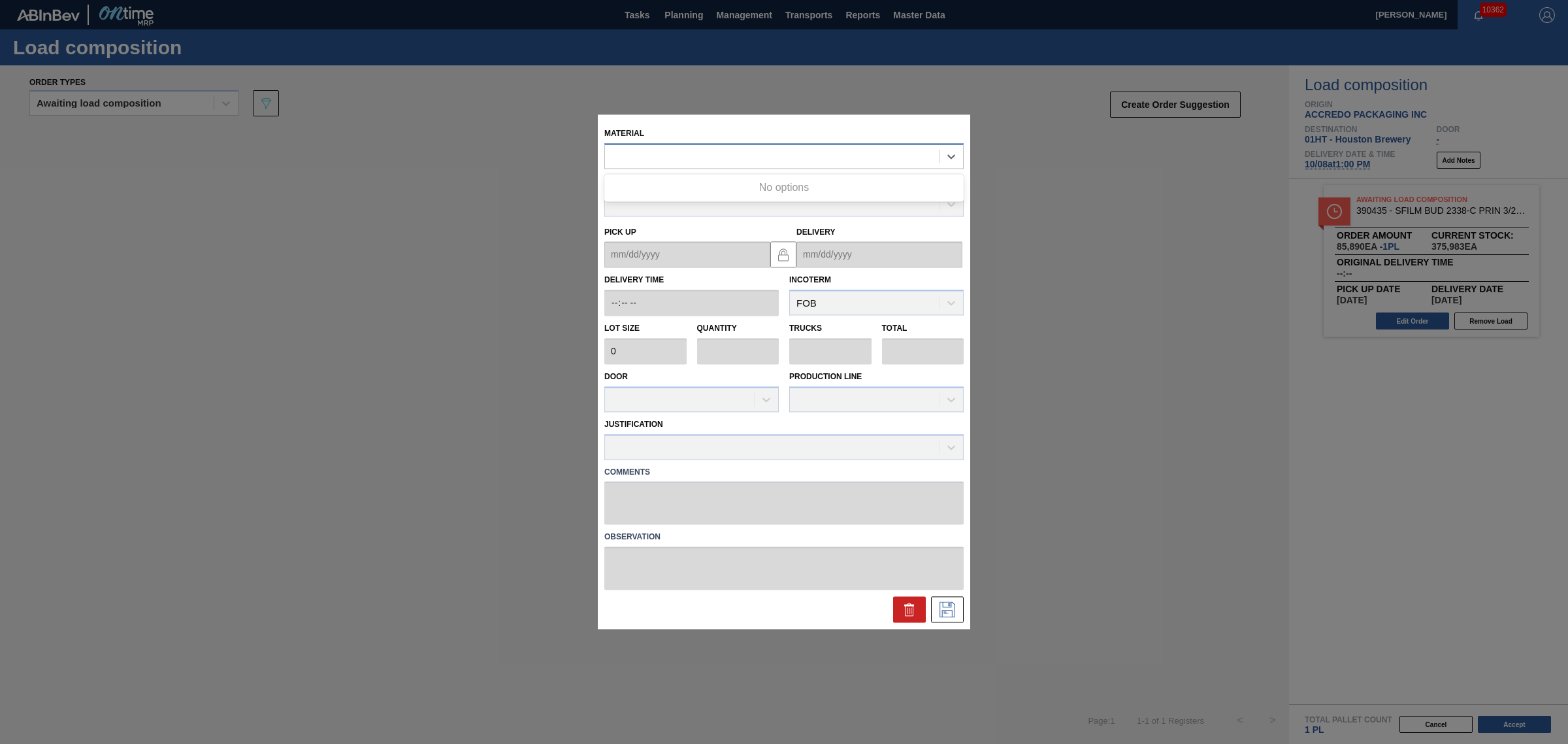
click at [631, 154] on div at bounding box center [771, 156] width 334 height 19
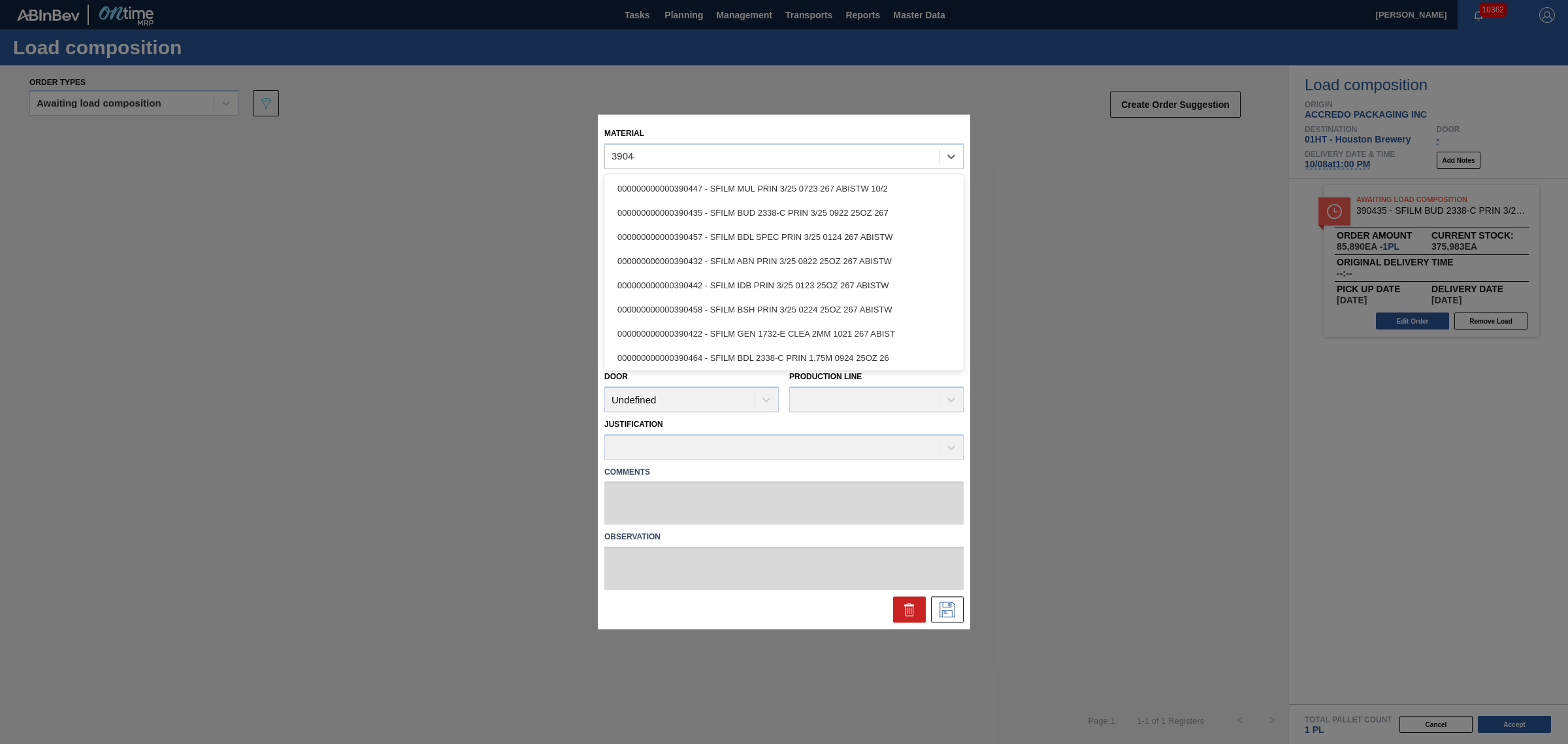
type input "390447"
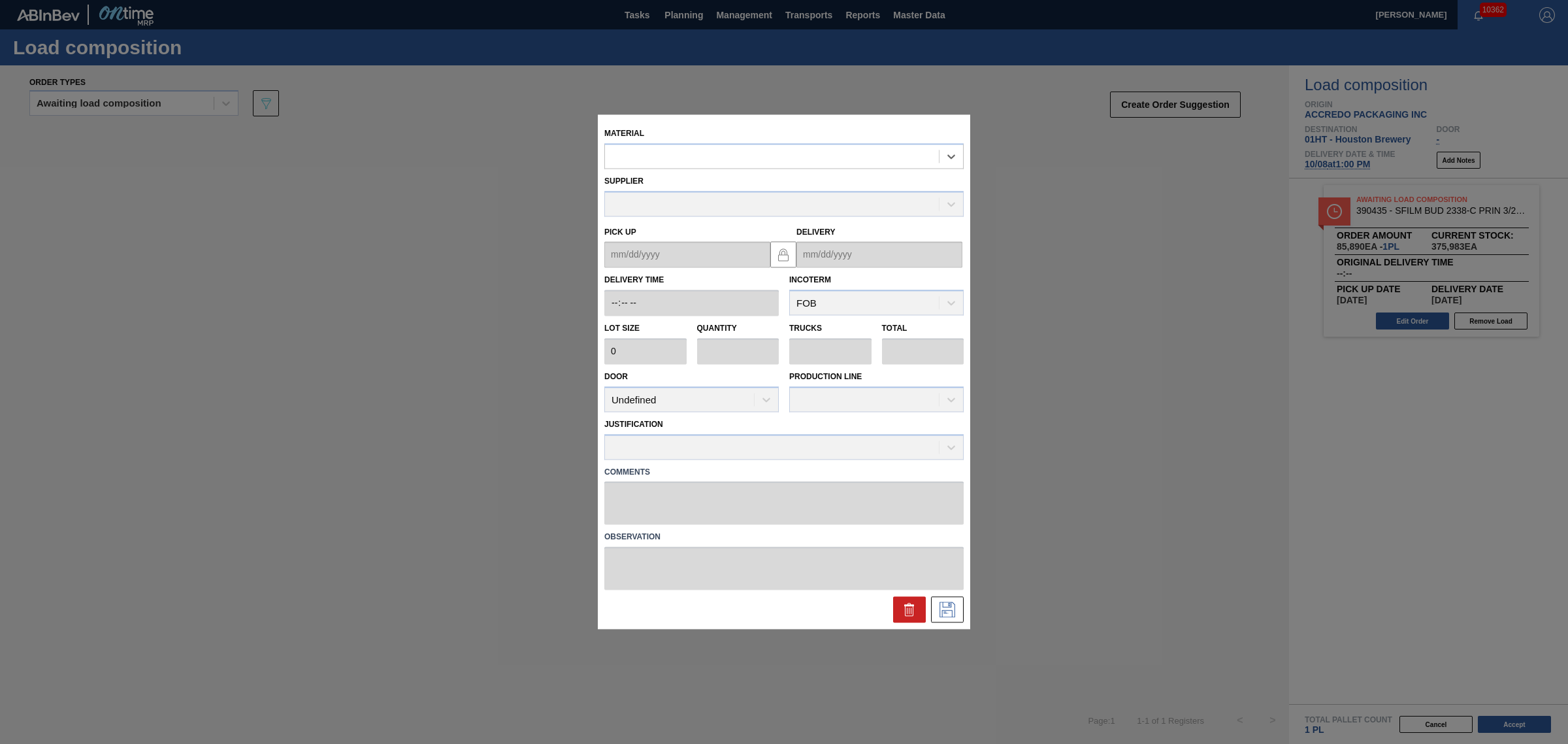
type input "85,890"
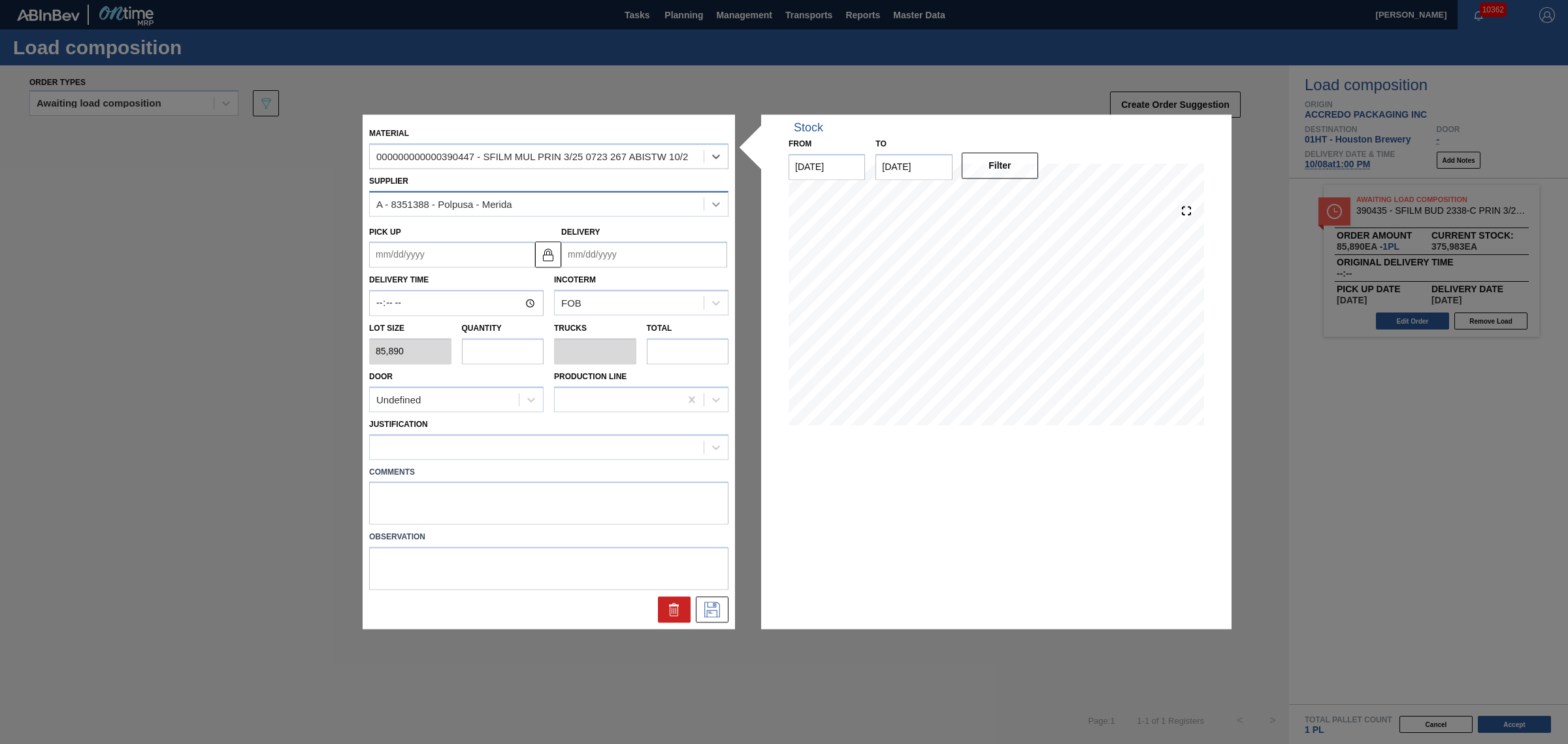
click at [714, 203] on icon at bounding box center [716, 204] width 13 height 13
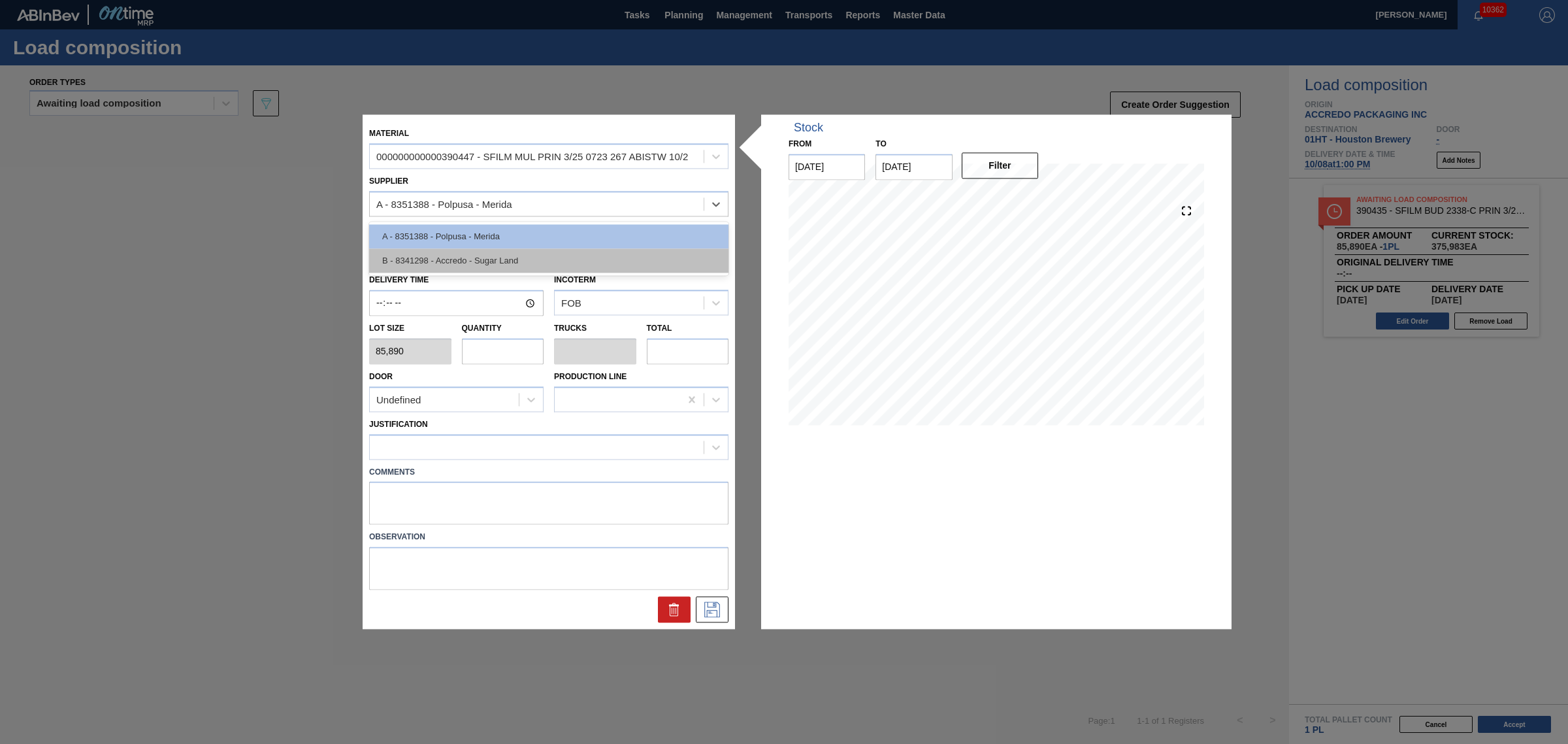
click at [634, 255] on div "B - 8341298 - Accredo - Sugar Land" at bounding box center [548, 260] width 359 height 25
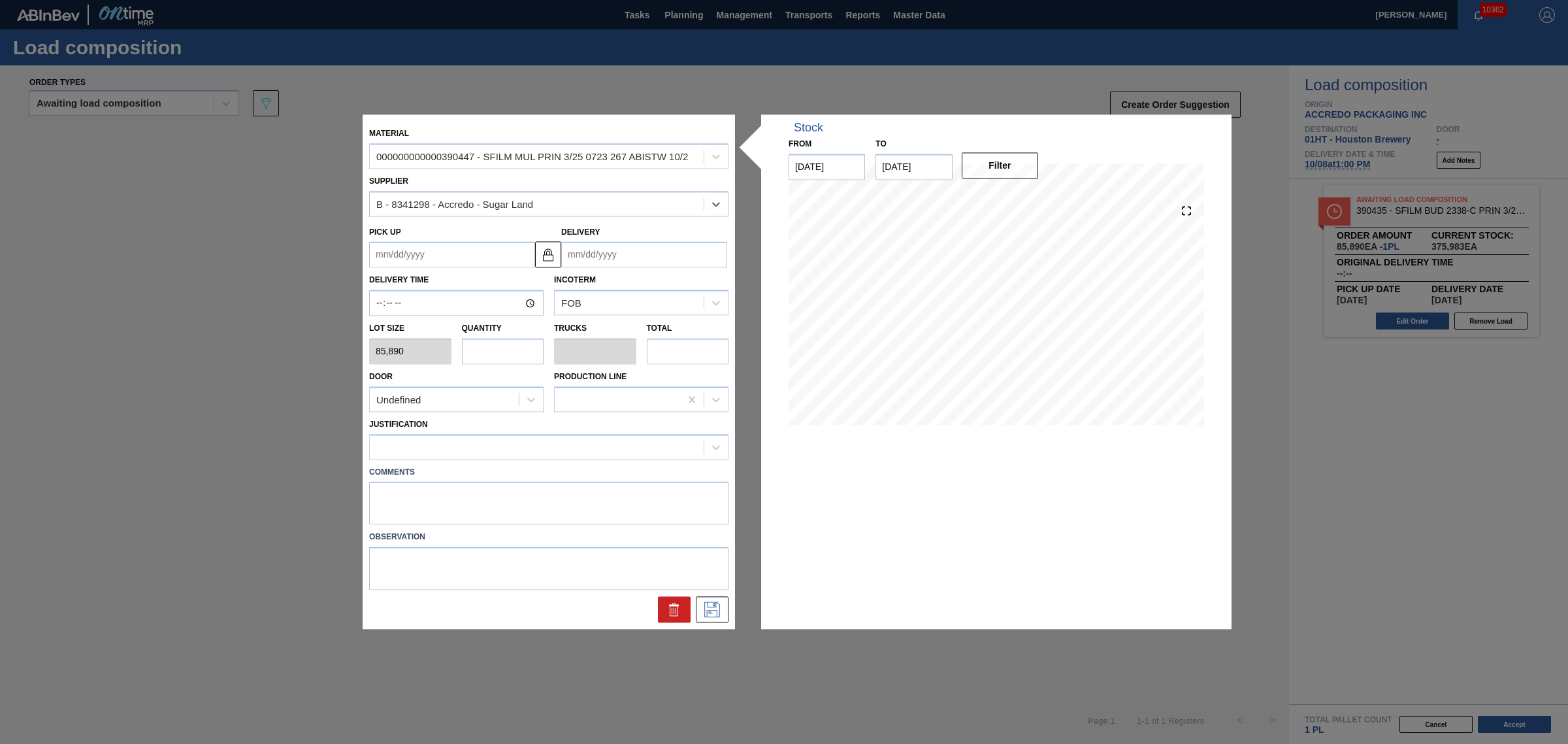
click at [631, 258] on input "Delivery" at bounding box center [644, 255] width 166 height 26
click at [621, 290] on div "[DATE]" at bounding box center [640, 286] width 157 height 11
click at [704, 283] on button "Next Month" at bounding box center [707, 286] width 9 height 9
click at [637, 346] on div "8" at bounding box center [640, 349] width 18 height 18
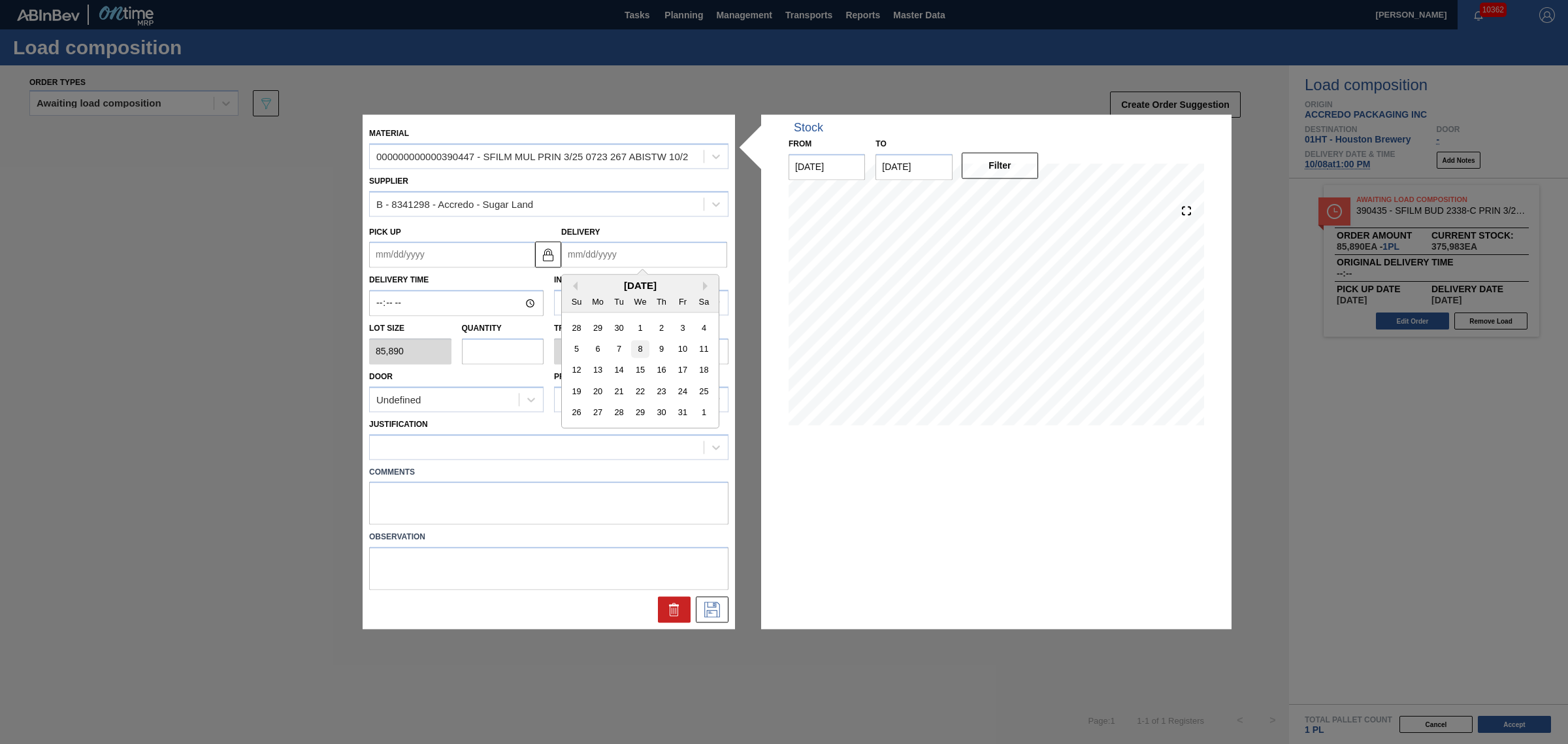
type up "[DATE]"
type input "[DATE]"
click at [511, 353] on input "text" at bounding box center [503, 351] width 83 height 26
type input "1"
type input "0.038"
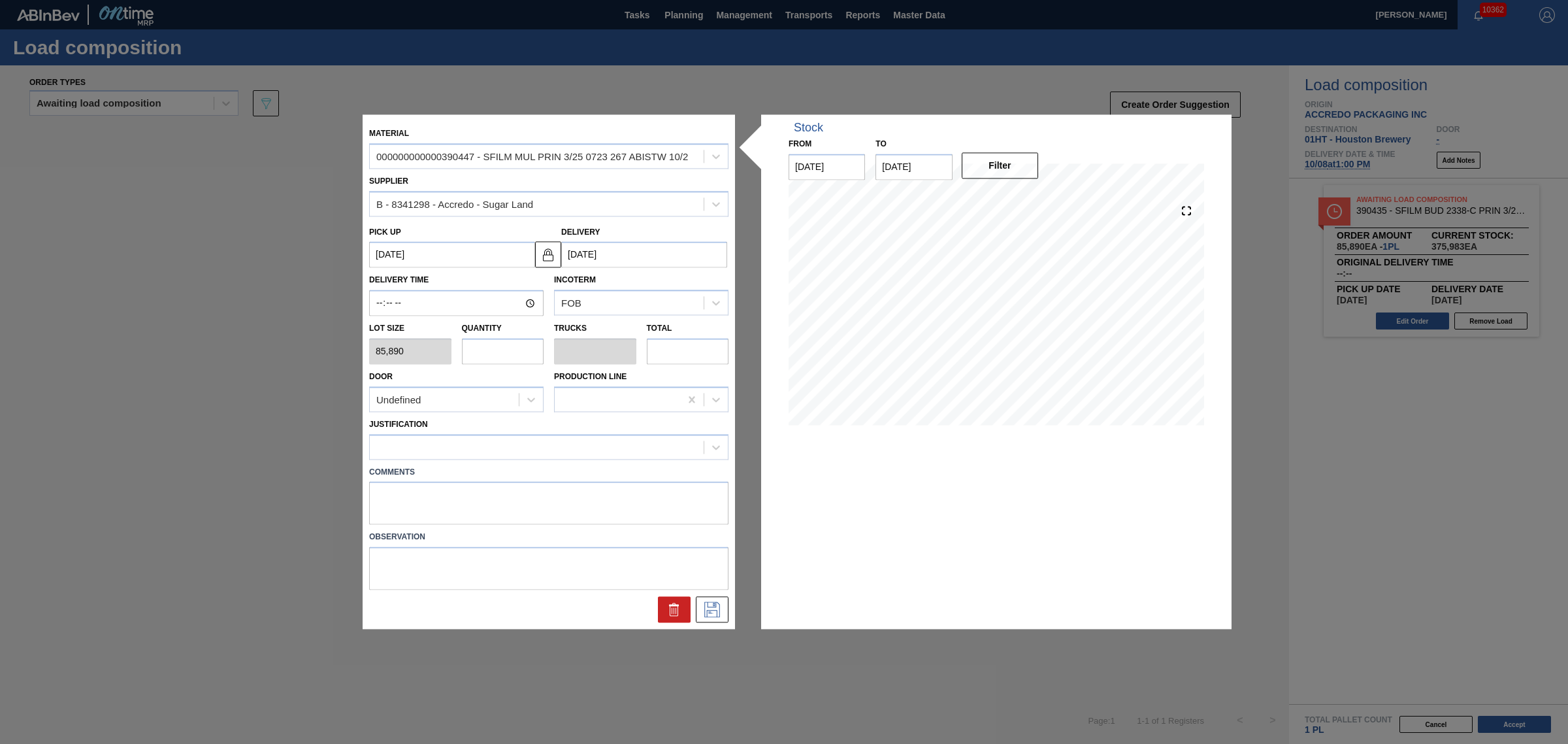
type input "85,890"
type input "1"
click at [501, 440] on div at bounding box center [537, 446] width 334 height 19
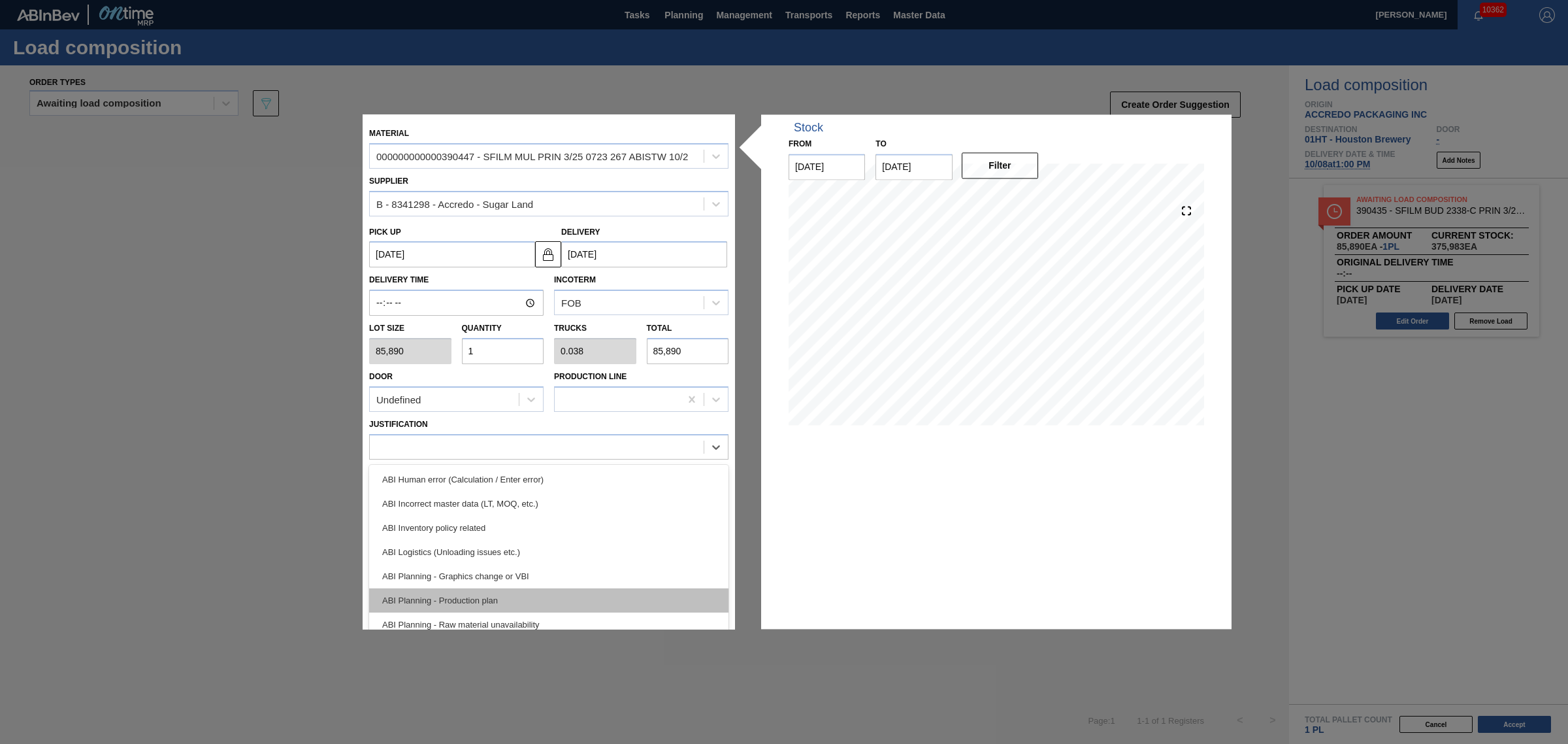
click at [510, 592] on div "ABI Planning - Production plan" at bounding box center [548, 601] width 359 height 25
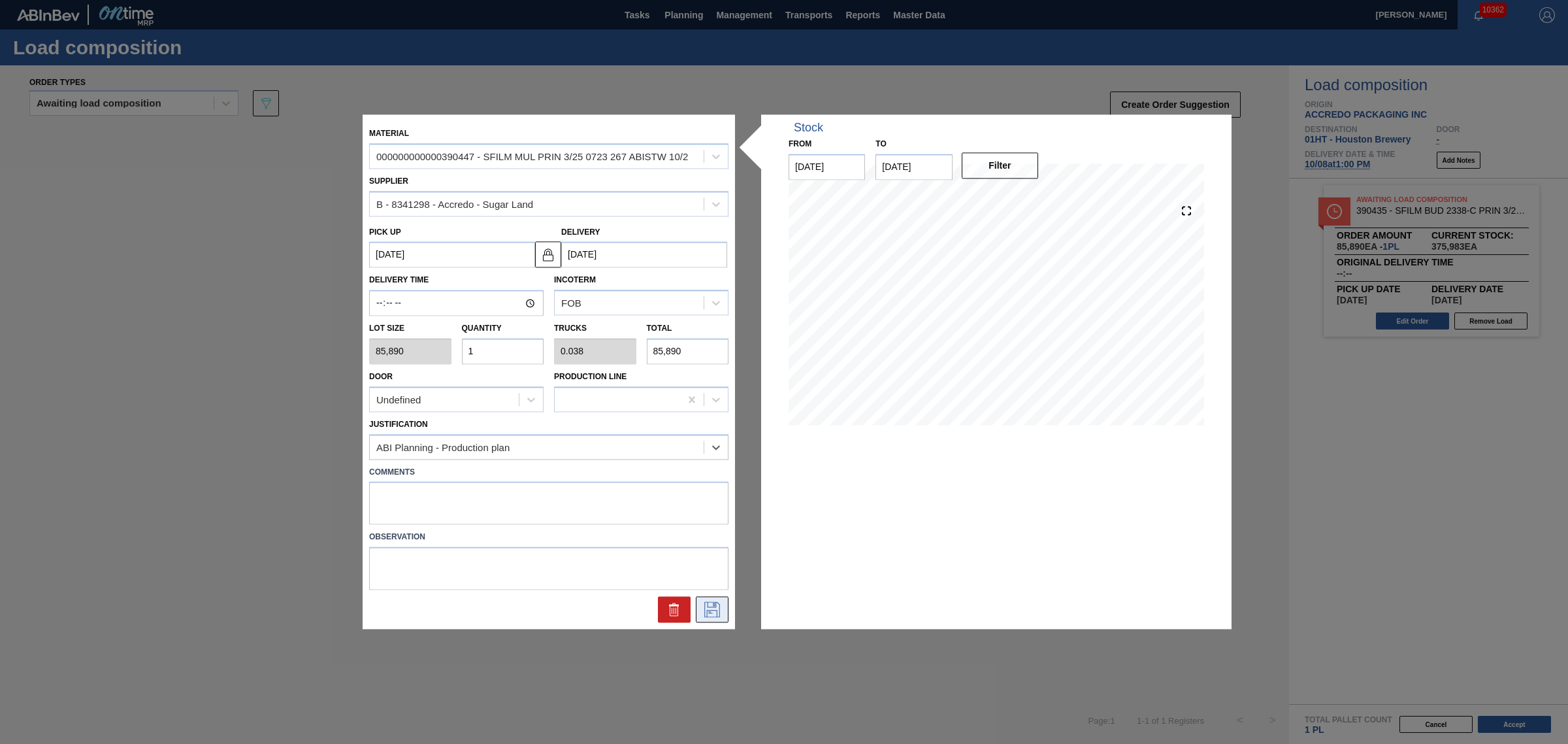
click at [716, 615] on icon at bounding box center [712, 609] width 21 height 16
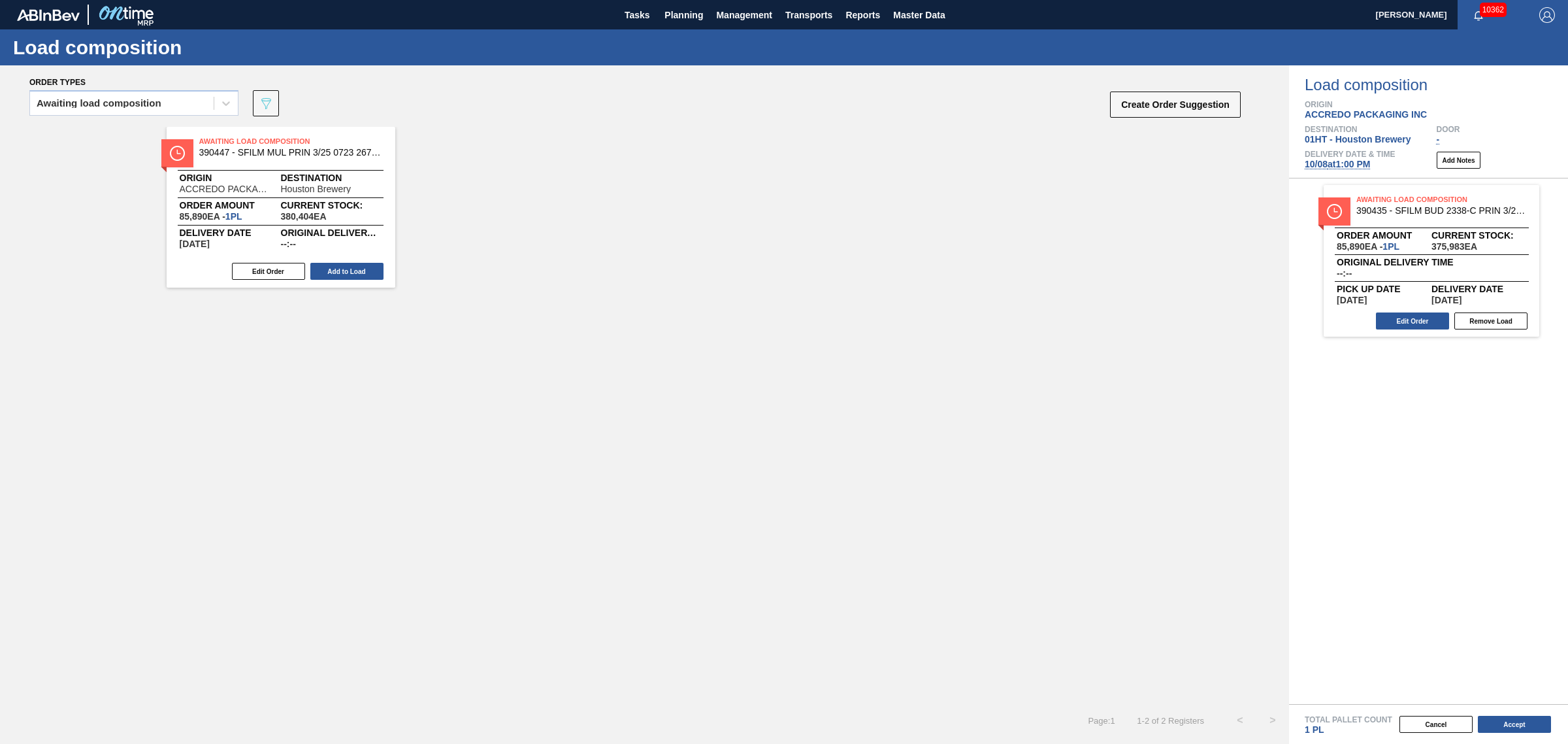
click at [357, 280] on div "Edit Order Add to Load" at bounding box center [276, 271] width 218 height 20
drag, startPoint x: 323, startPoint y: 261, endPoint x: 579, endPoint y: 216, distance: 259.9
click at [328, 260] on div "Awaiting Load Composition 390447 - SFILM MUL PRIN 3/25 0723 267 ABISTW 10/2 Ori…" at bounding box center [645, 207] width 1289 height 160
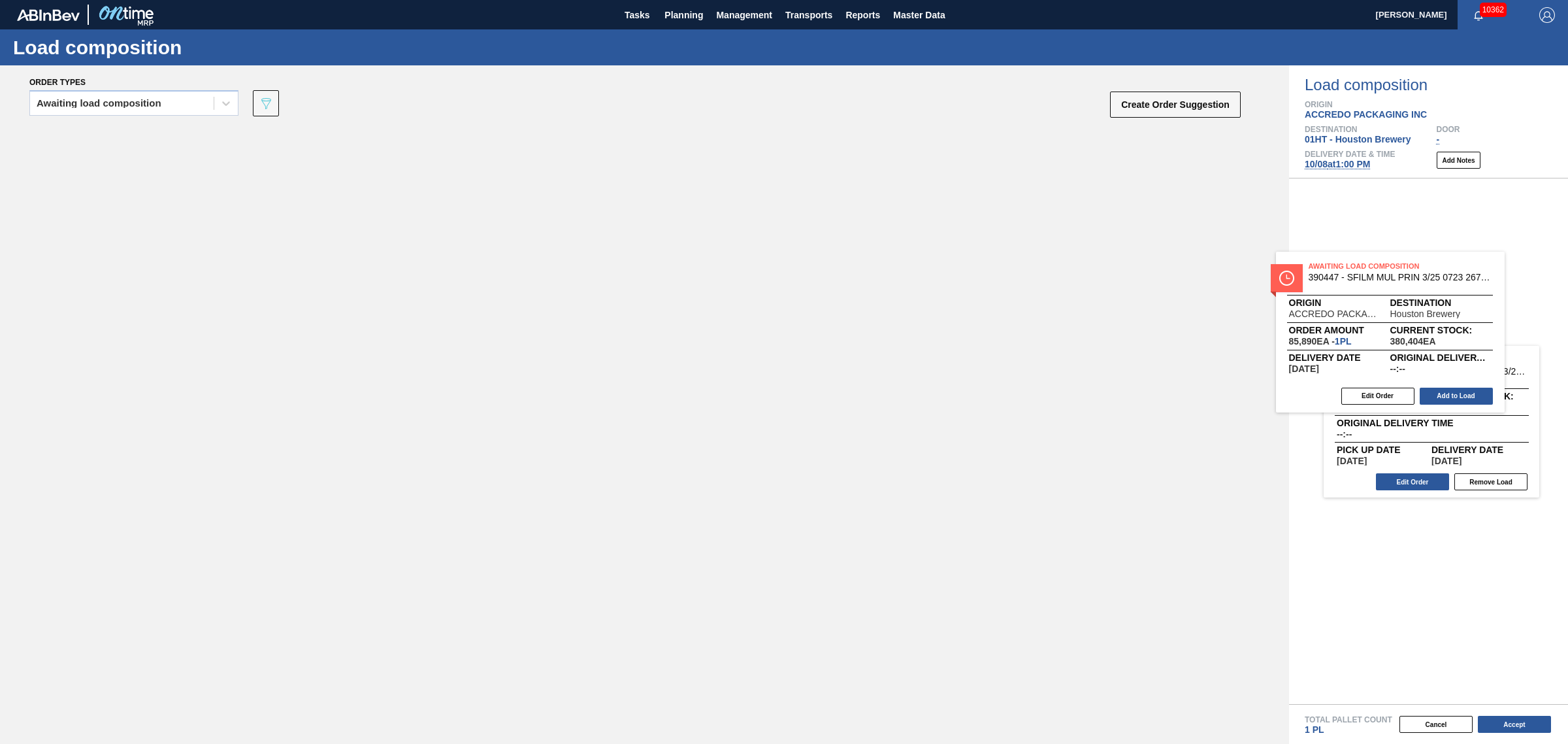
drag, startPoint x: 315, startPoint y: 227, endPoint x: 1447, endPoint y: 350, distance: 1138.7
click at [1447, 350] on div "Order types Awaiting load composition 089F7B8B-B2A5-4AFE-B5C0-19BA573D28AC Crea…" at bounding box center [784, 404] width 1568 height 679
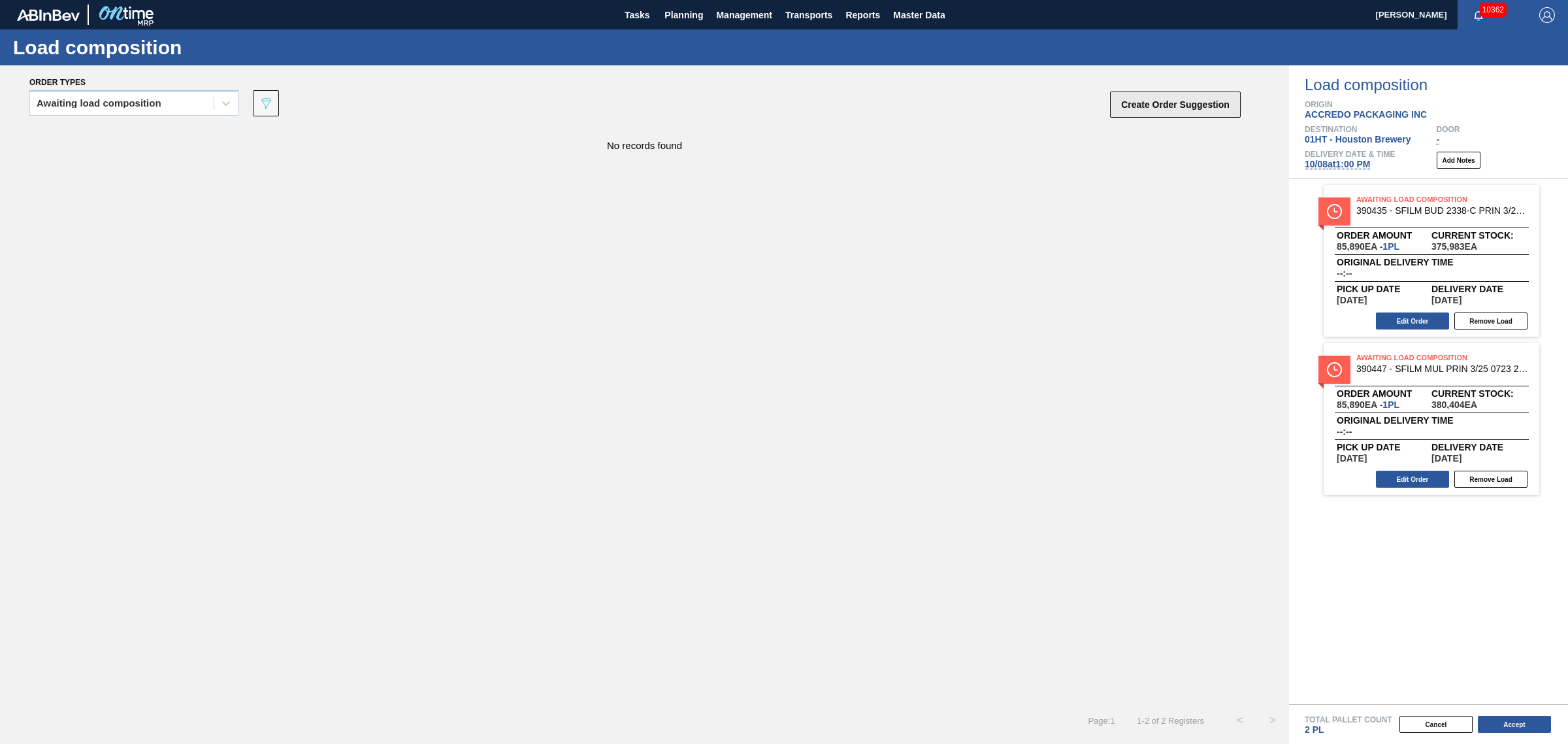
click at [1225, 115] on button "Create Order Suggestion" at bounding box center [1175, 105] width 131 height 26
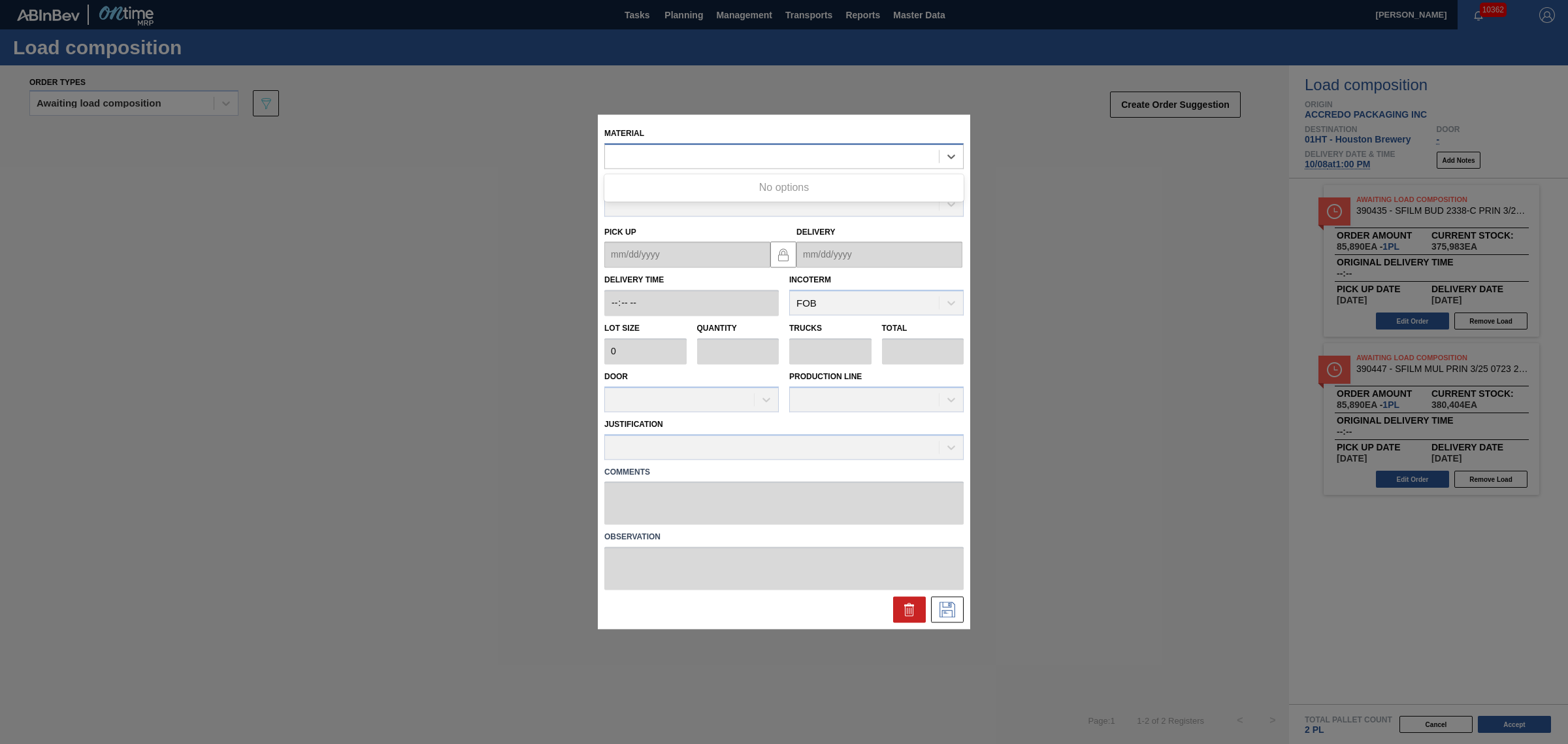
click at [670, 157] on div at bounding box center [771, 156] width 334 height 19
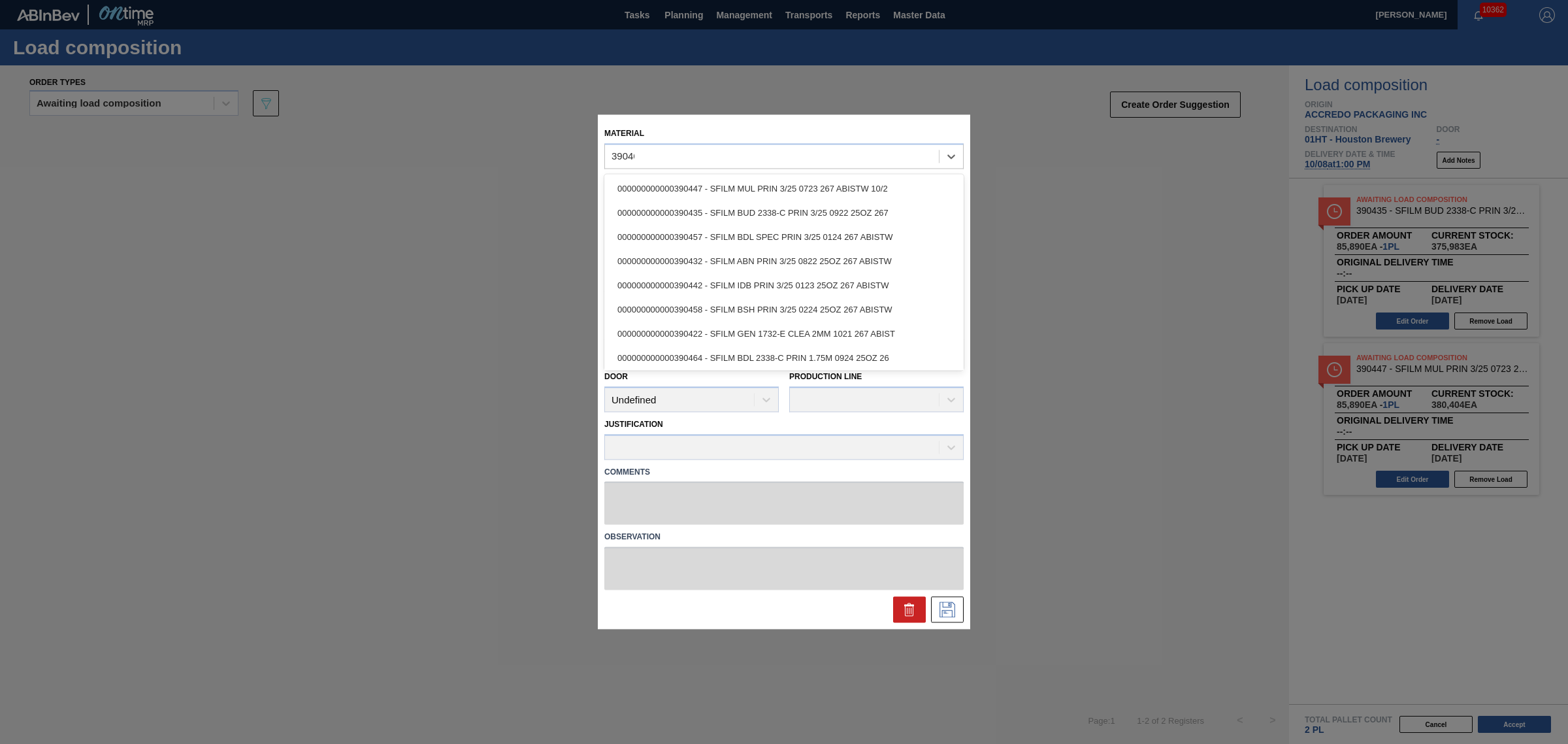
type input "390461"
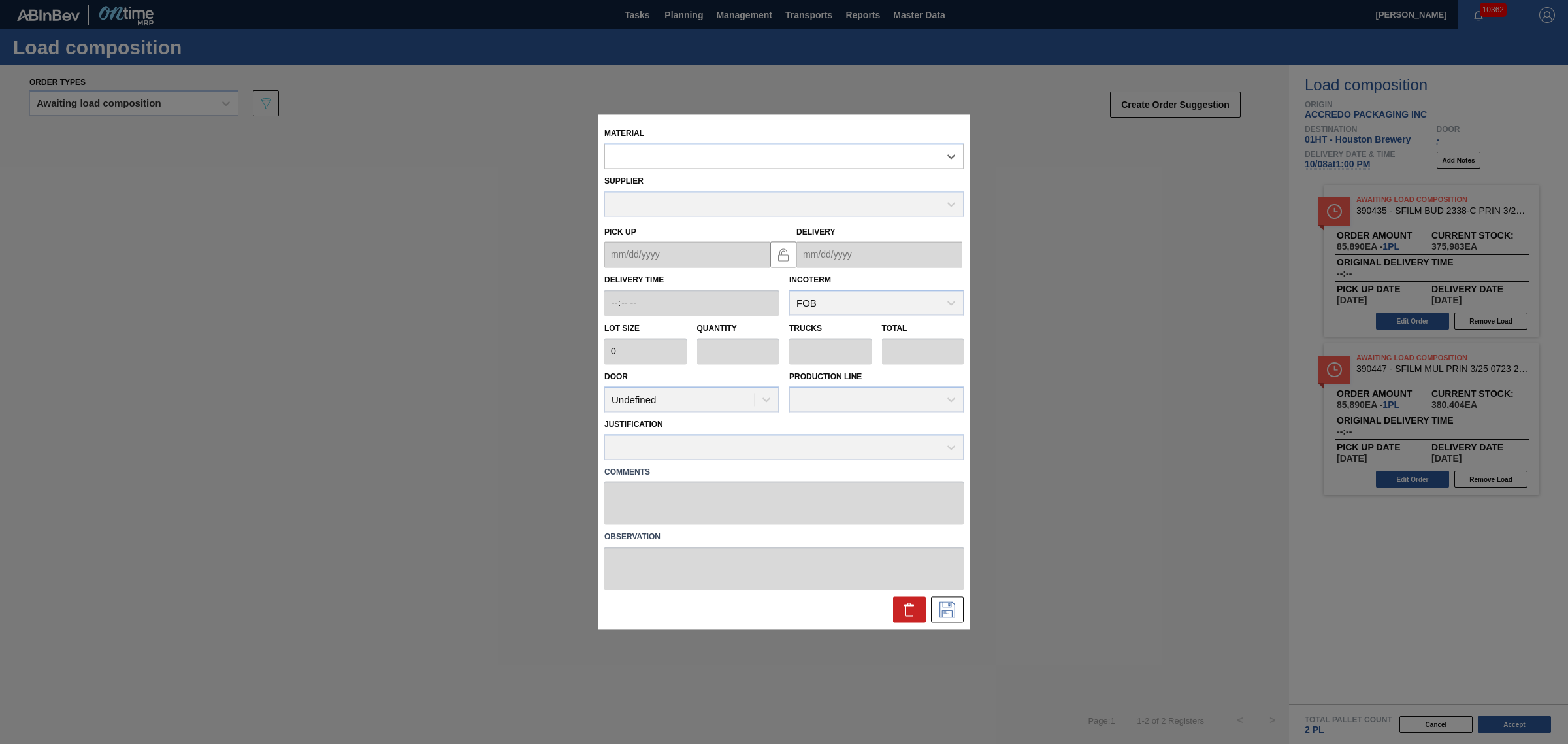
type input "85,890"
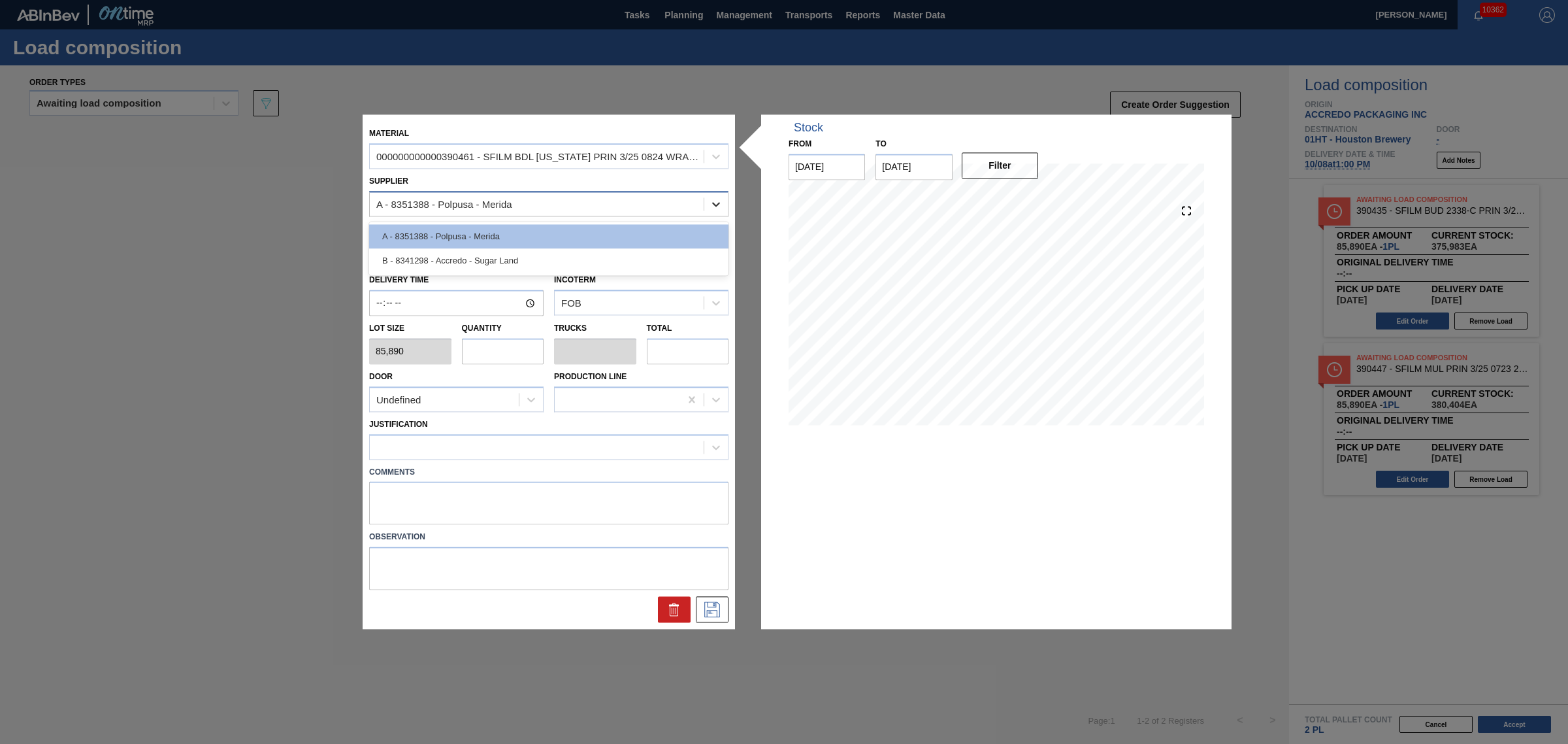
click at [710, 197] on icon at bounding box center [716, 204] width 13 height 13
click at [621, 262] on div "B - 8341298 - Accredo - Sugar Land" at bounding box center [548, 260] width 359 height 25
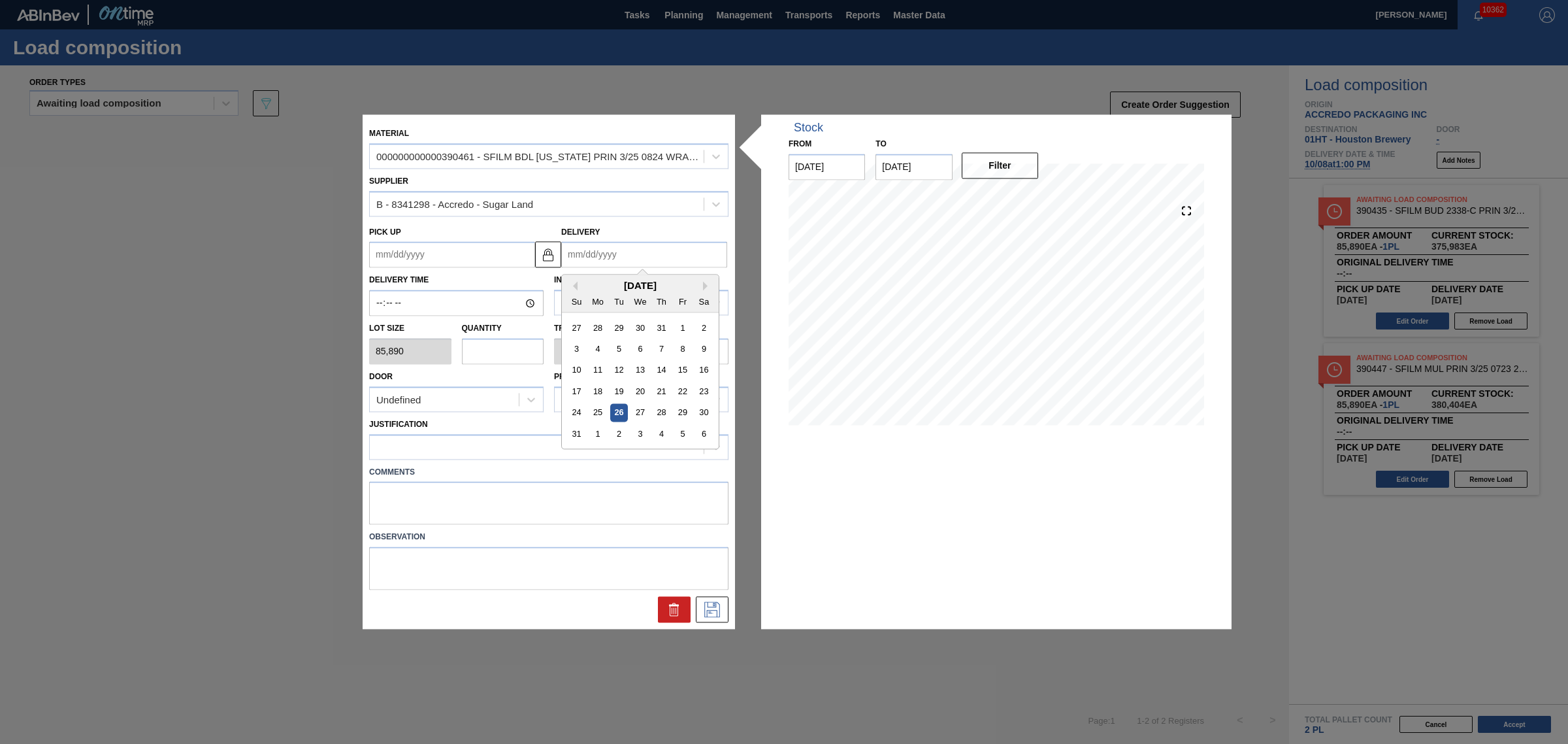
click at [621, 262] on input "Delivery" at bounding box center [644, 255] width 166 height 26
click at [603, 292] on div "Su Mo Tu We Th Fr Sa" at bounding box center [640, 302] width 157 height 21
click at [706, 286] on button "Next Month" at bounding box center [707, 286] width 9 height 9
click at [639, 345] on div "8" at bounding box center [640, 349] width 18 height 18
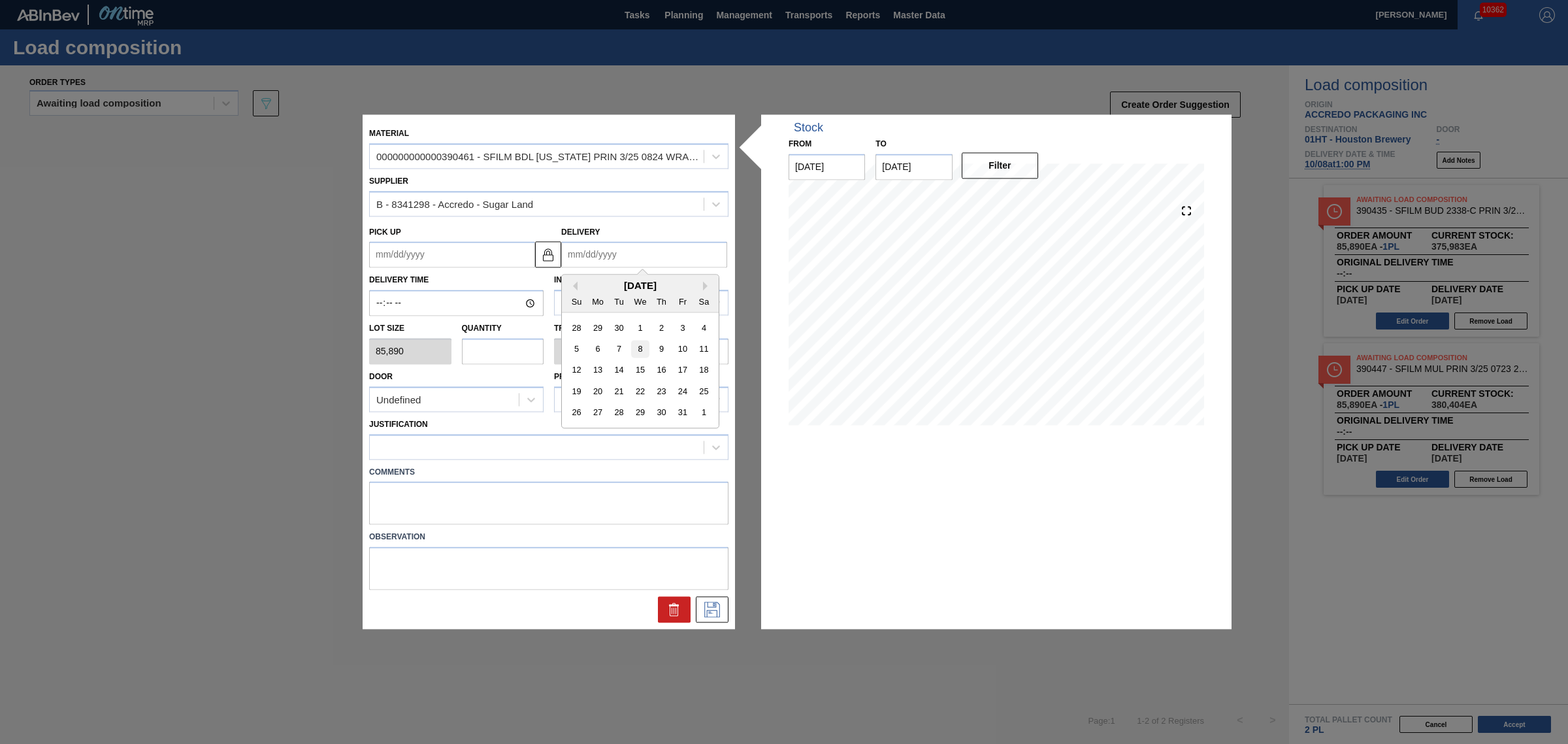
type up "[DATE]"
type input "[DATE]"
drag, startPoint x: 452, startPoint y: 353, endPoint x: 471, endPoint y: 348, distance: 19.6
click at [456, 350] on div "Lot size 85,890 Quantity Trucks Total" at bounding box center [549, 340] width 370 height 48
click at [472, 347] on input "text" at bounding box center [503, 351] width 83 height 26
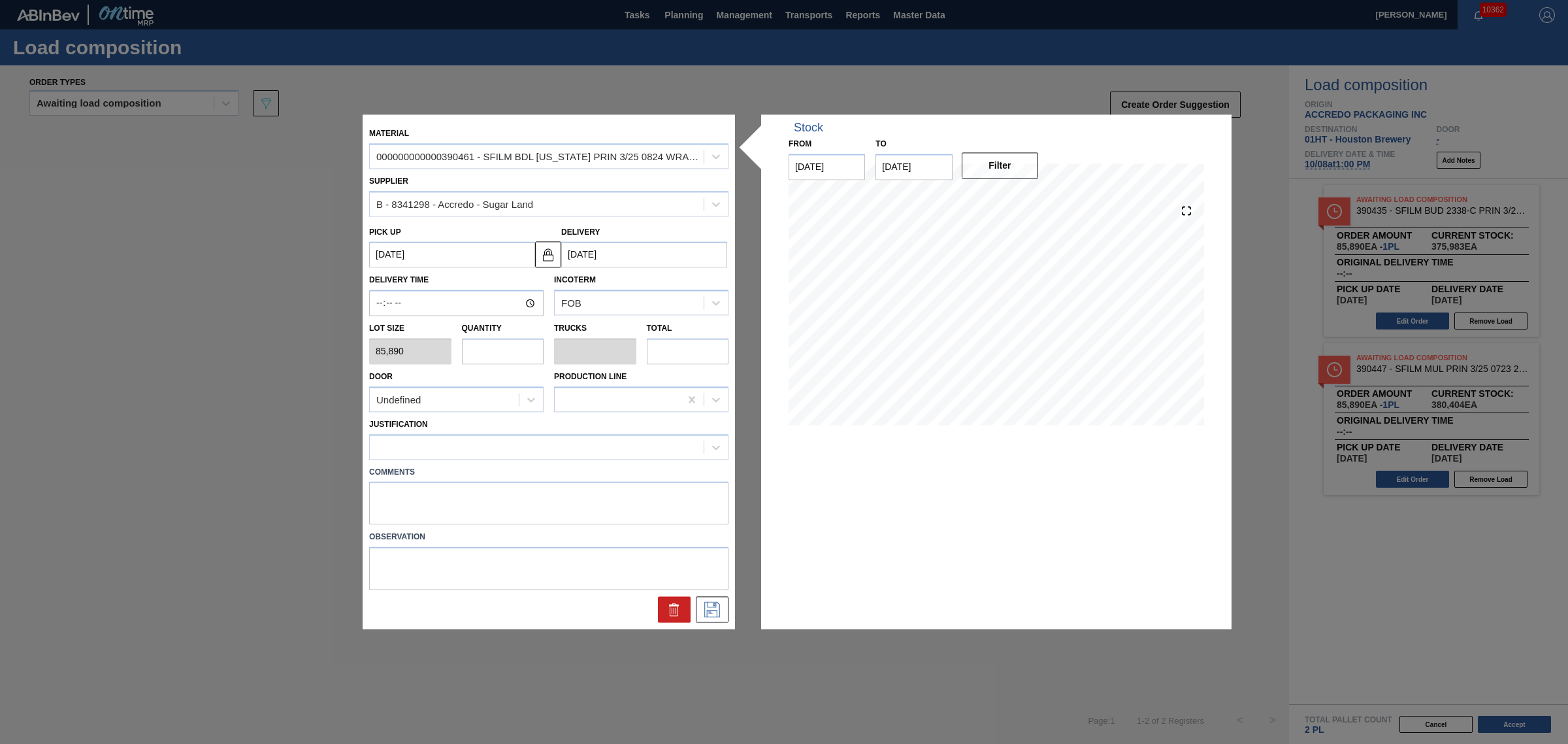
type input "1"
type input "0.038"
type input "85,890"
type input "1"
click at [531, 439] on div at bounding box center [537, 446] width 334 height 19
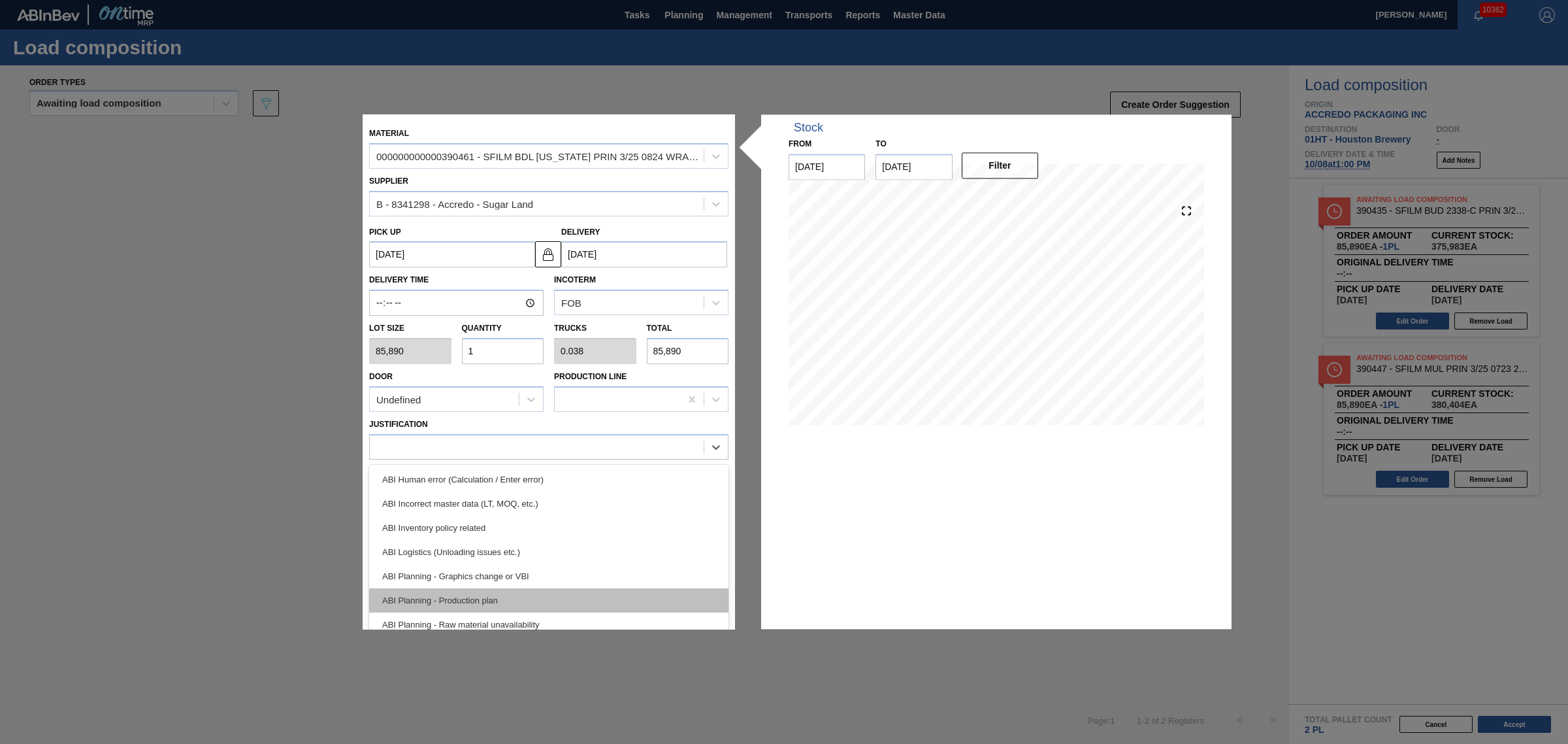
click at [520, 590] on div "ABI Planning - Production plan" at bounding box center [548, 601] width 359 height 25
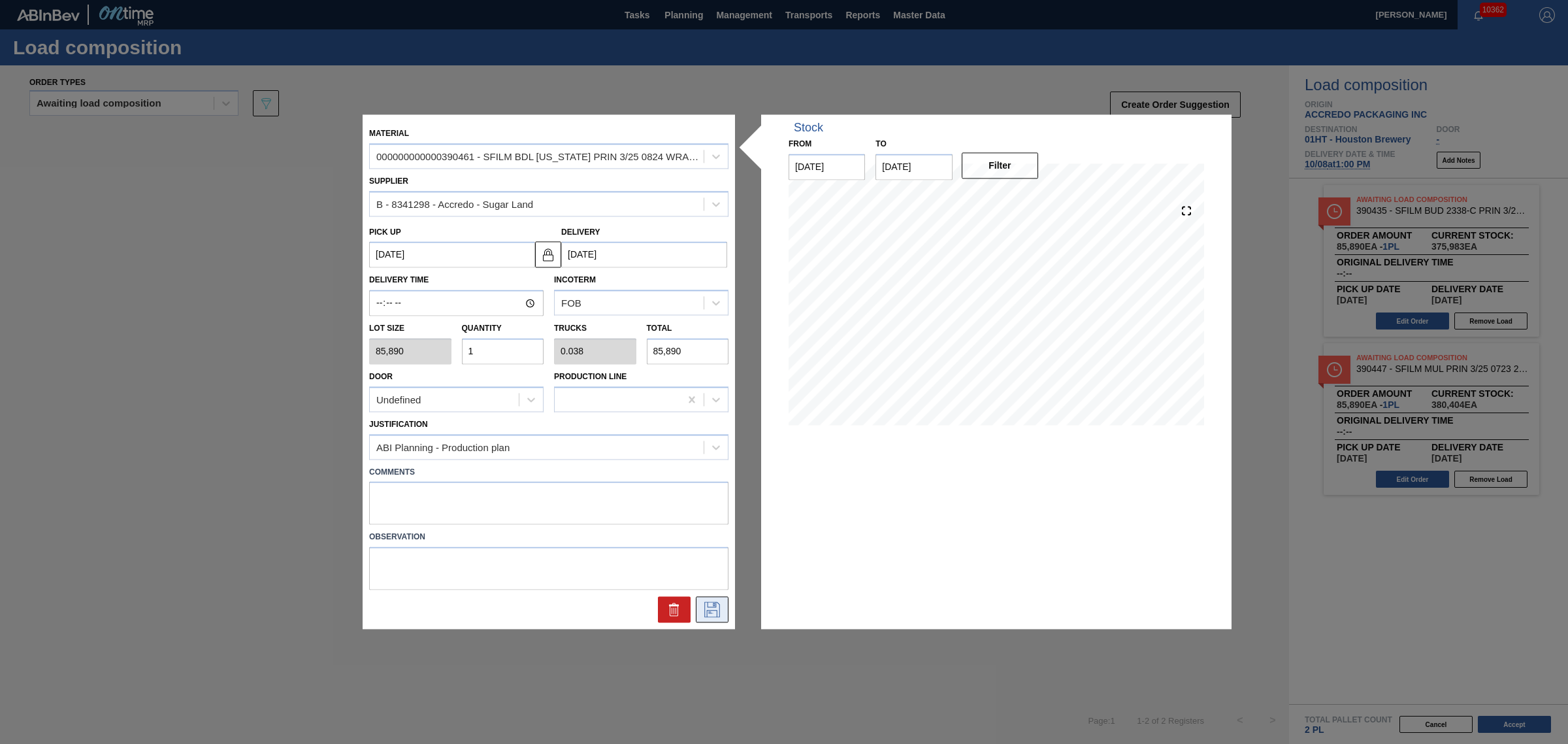
click at [720, 602] on icon at bounding box center [712, 609] width 21 height 16
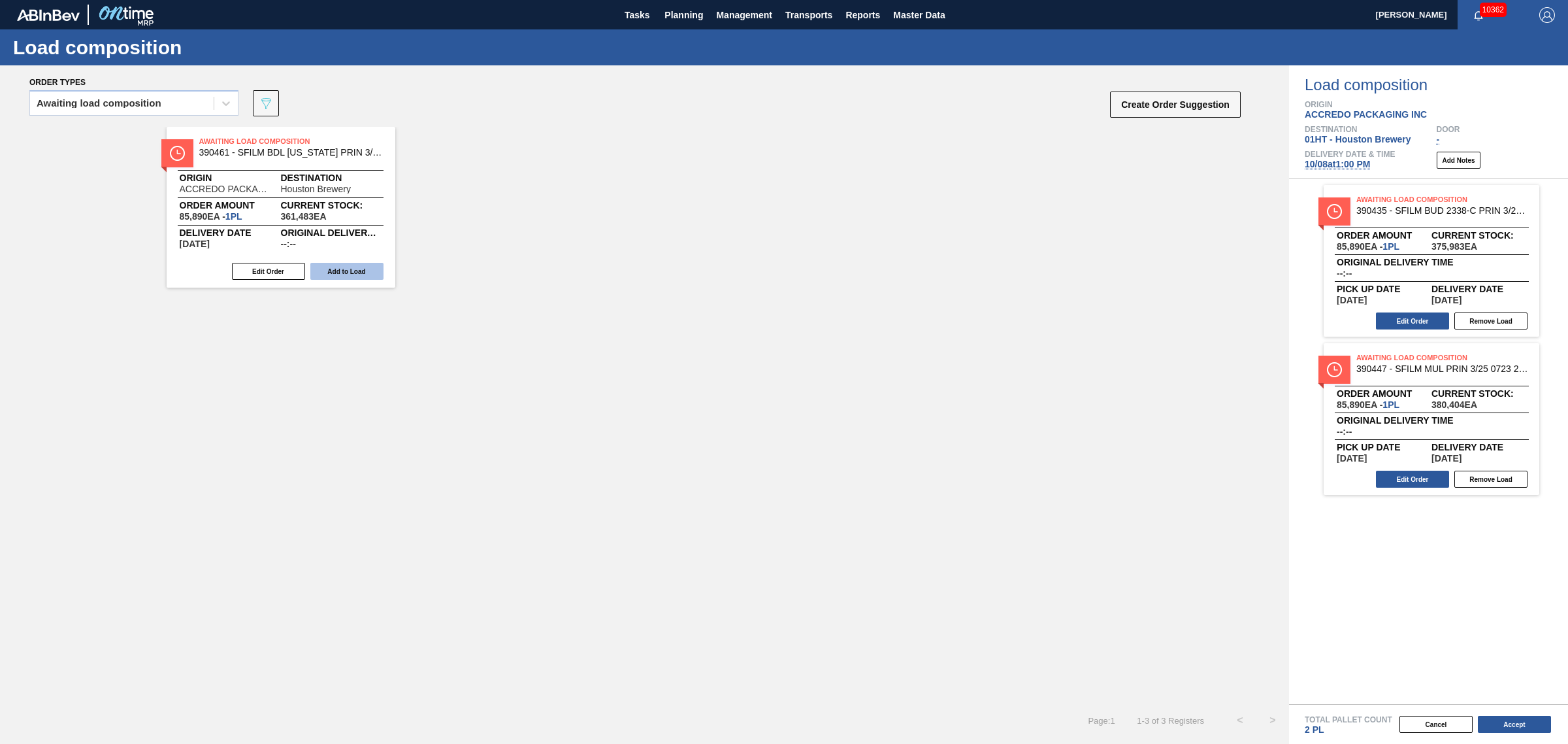
click at [334, 273] on button "Add to Load" at bounding box center [346, 271] width 73 height 17
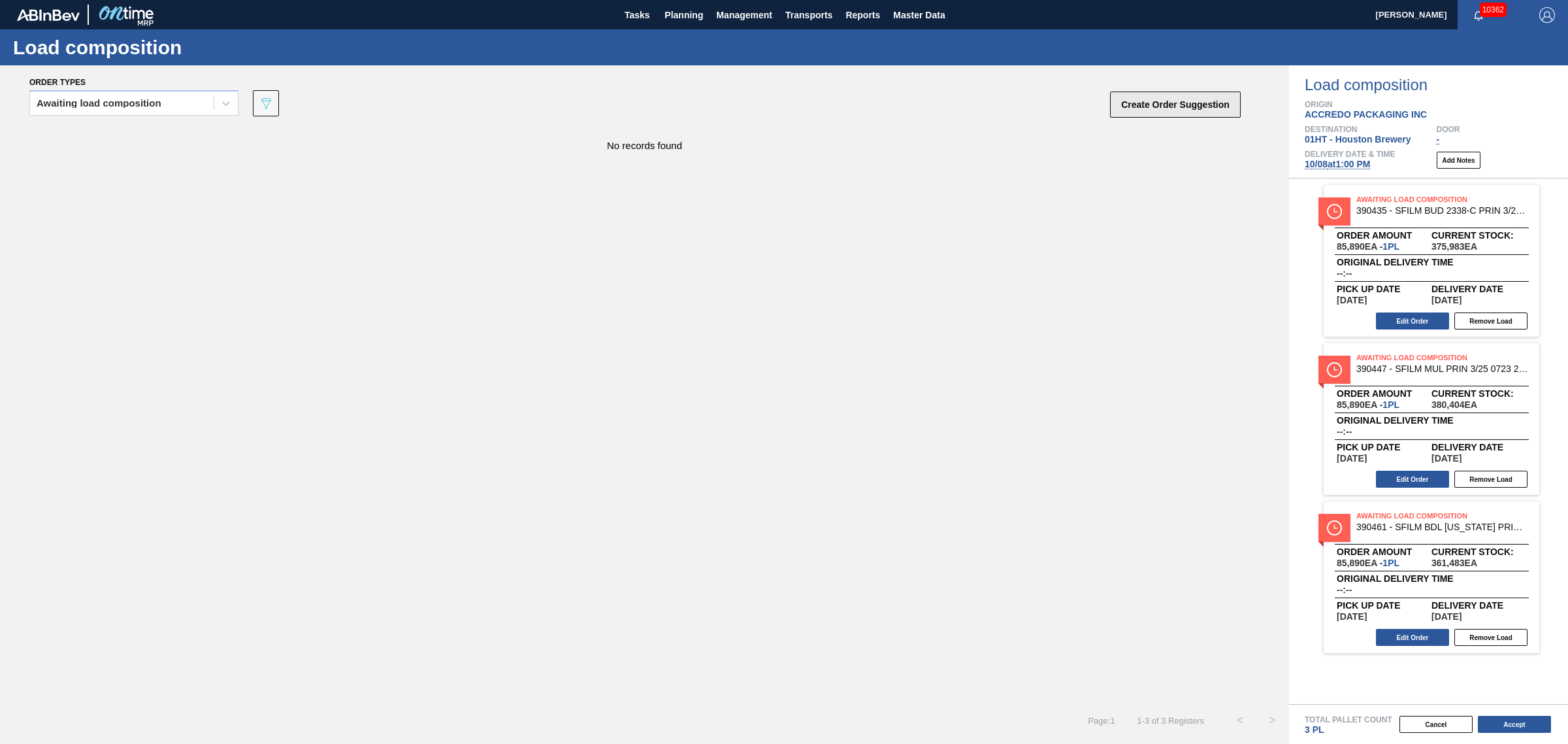
click at [1157, 115] on button "Create Order Suggestion" at bounding box center [1175, 105] width 131 height 26
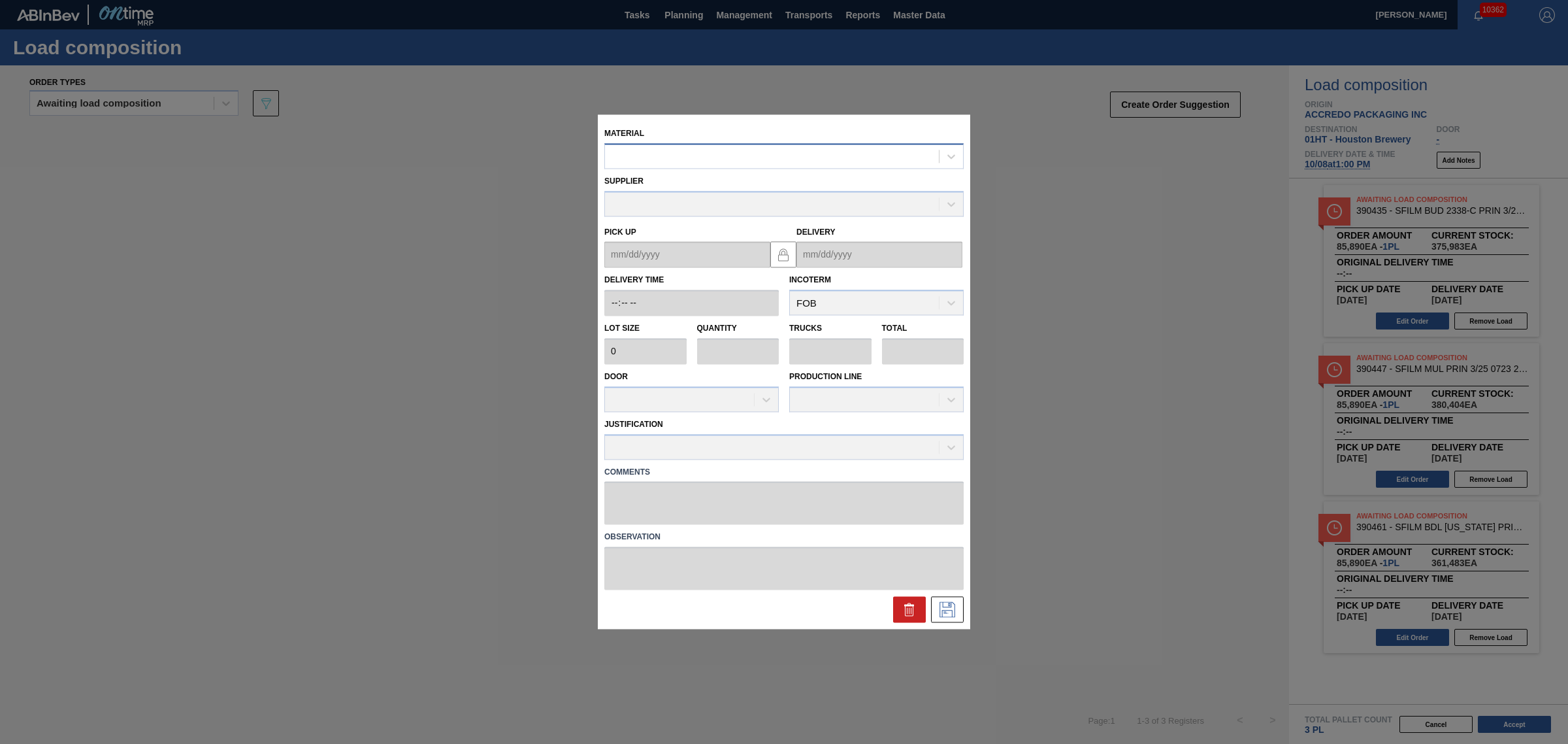
click at [698, 159] on div at bounding box center [771, 156] width 334 height 19
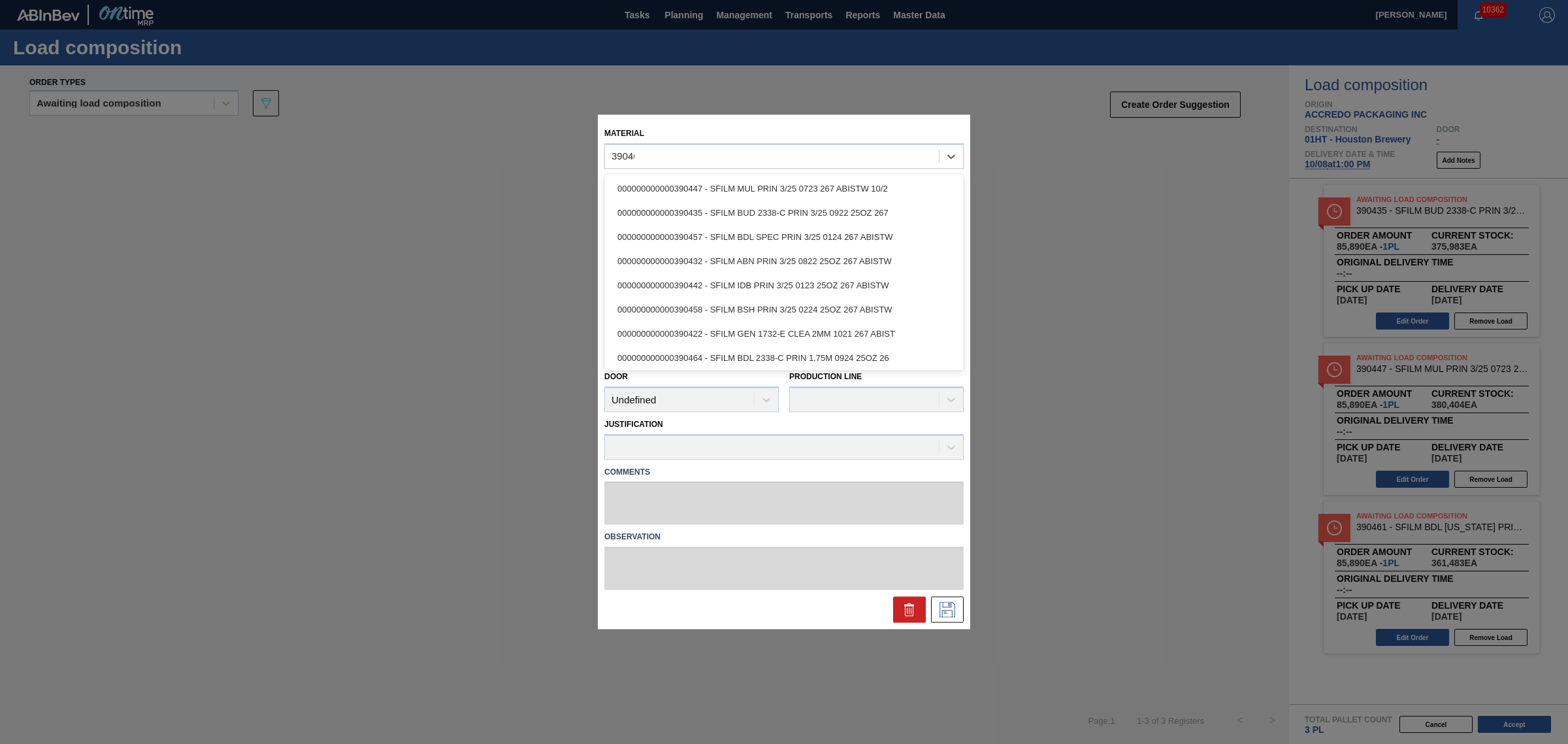
type input "390464"
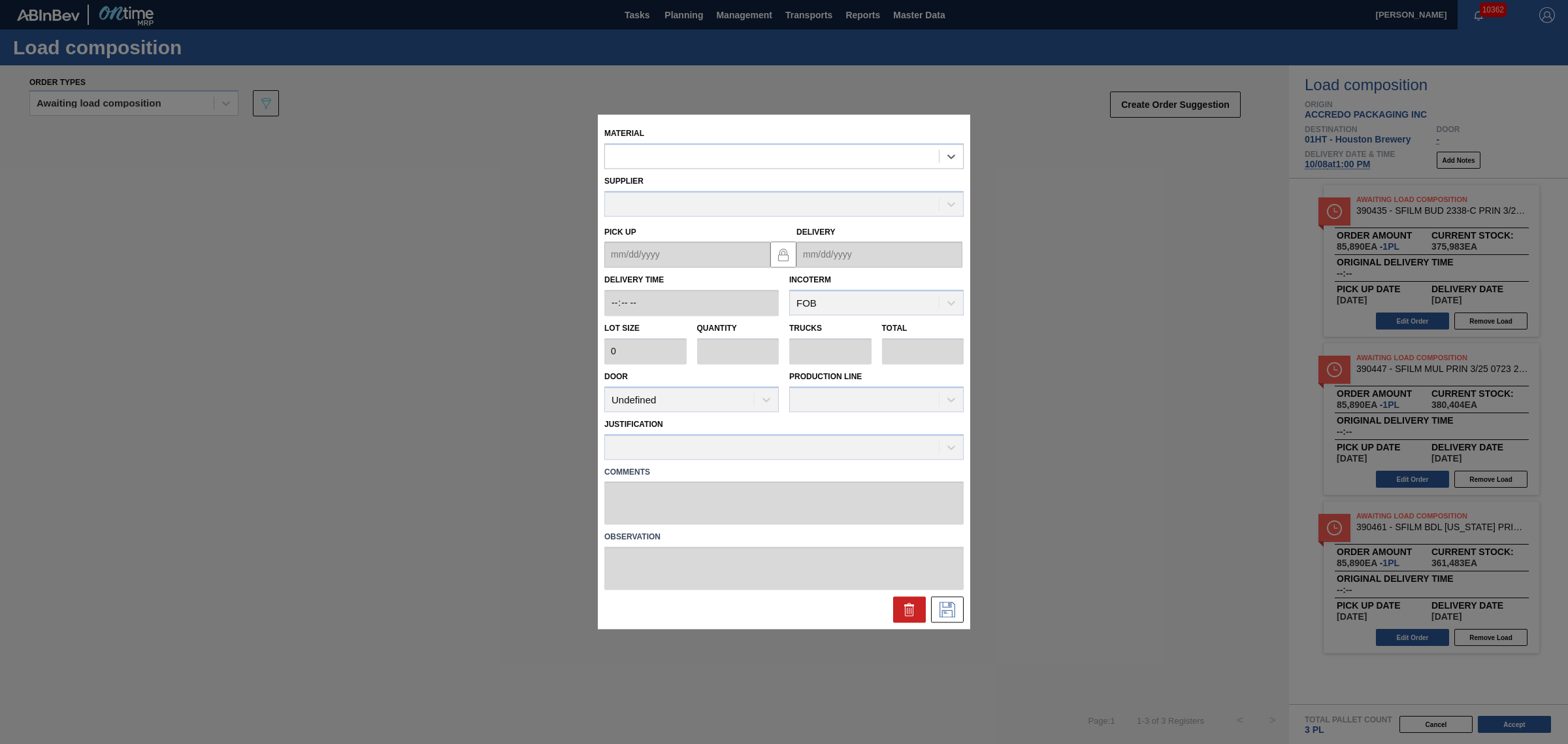
type input "85,890"
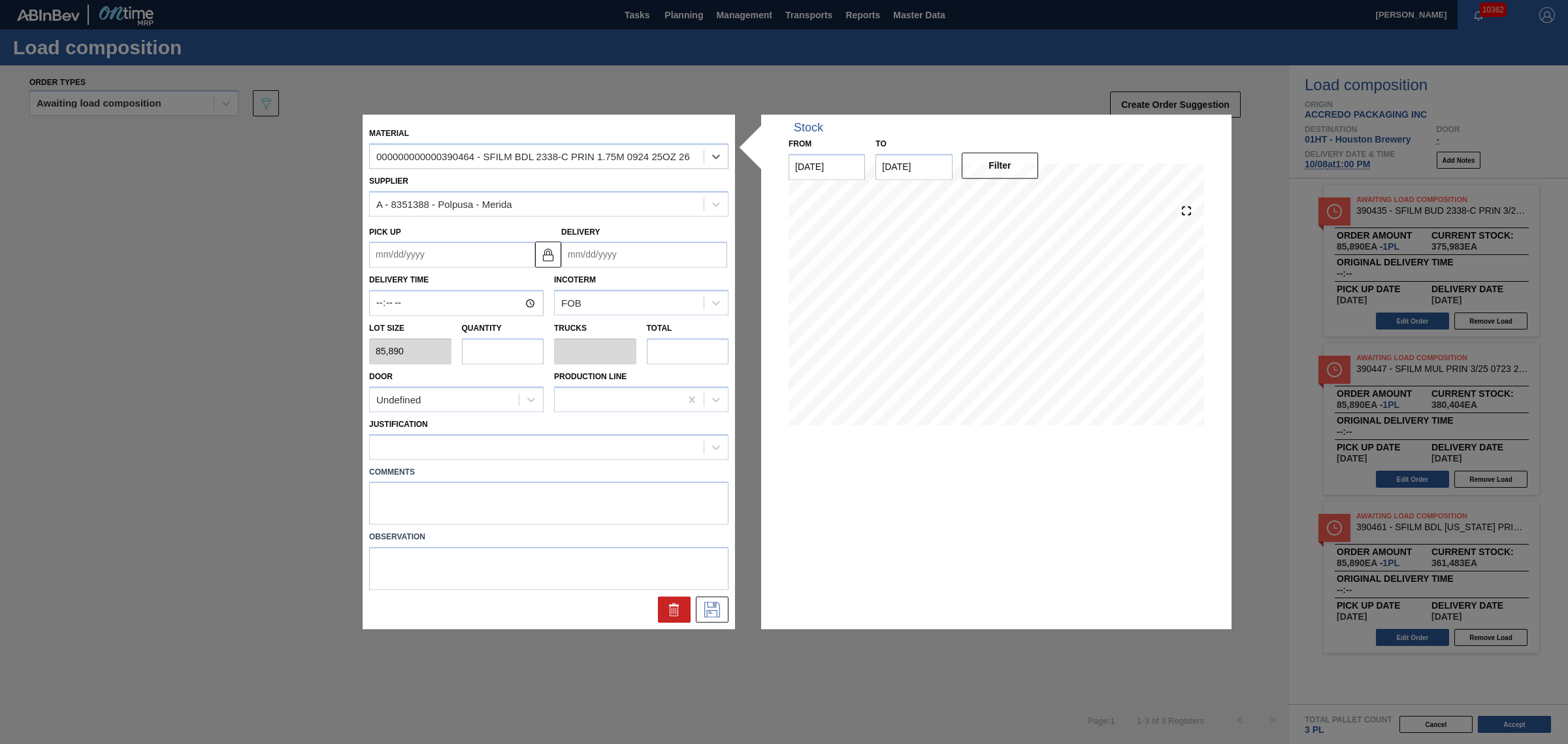
click at [663, 252] on input "Delivery" at bounding box center [644, 255] width 166 height 26
click at [613, 276] on div "[DATE] Su Mo Tu We Th Fr Sa" at bounding box center [640, 294] width 157 height 38
click at [708, 283] on button "Next Month" at bounding box center [707, 286] width 9 height 9
click at [645, 345] on div "8" at bounding box center [640, 349] width 18 height 18
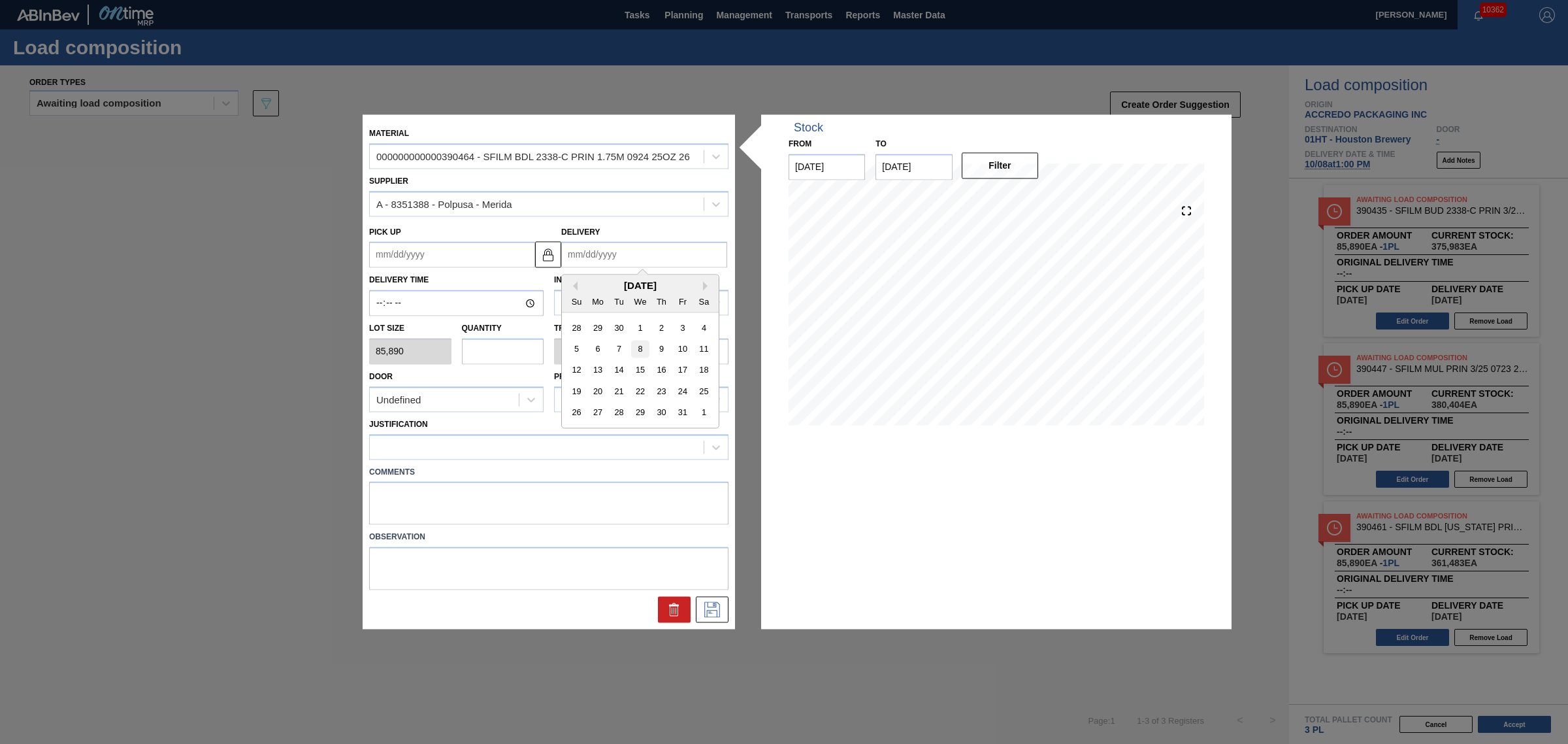
type up "[DATE]"
type input "[DATE]"
click at [532, 343] on input "text" at bounding box center [503, 351] width 83 height 26
type input "1"
type input "0.038"
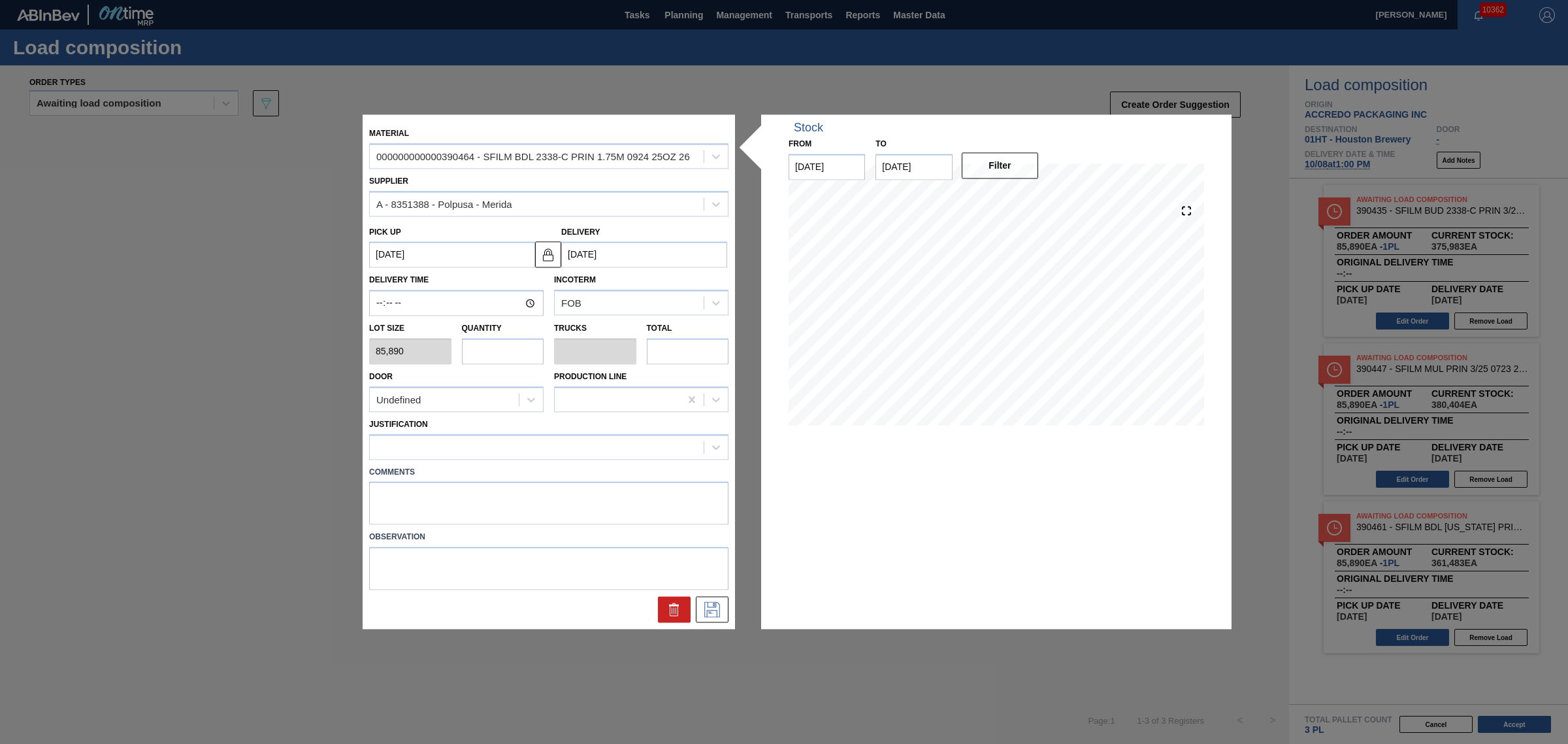
type input "85,890"
type input "1"
click at [654, 456] on div at bounding box center [548, 446] width 359 height 25
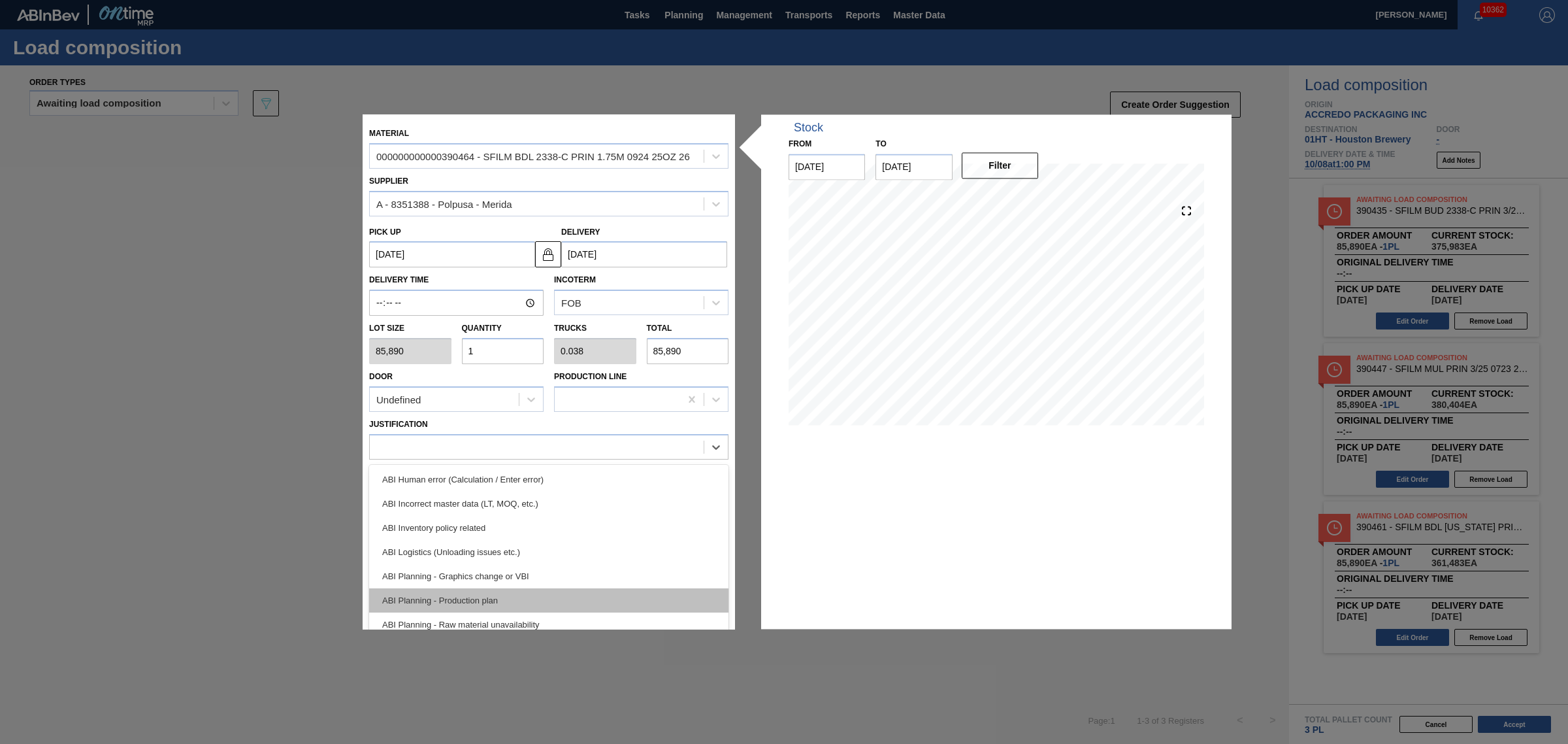
click at [613, 590] on div "ABI Planning - Production plan" at bounding box center [548, 601] width 359 height 25
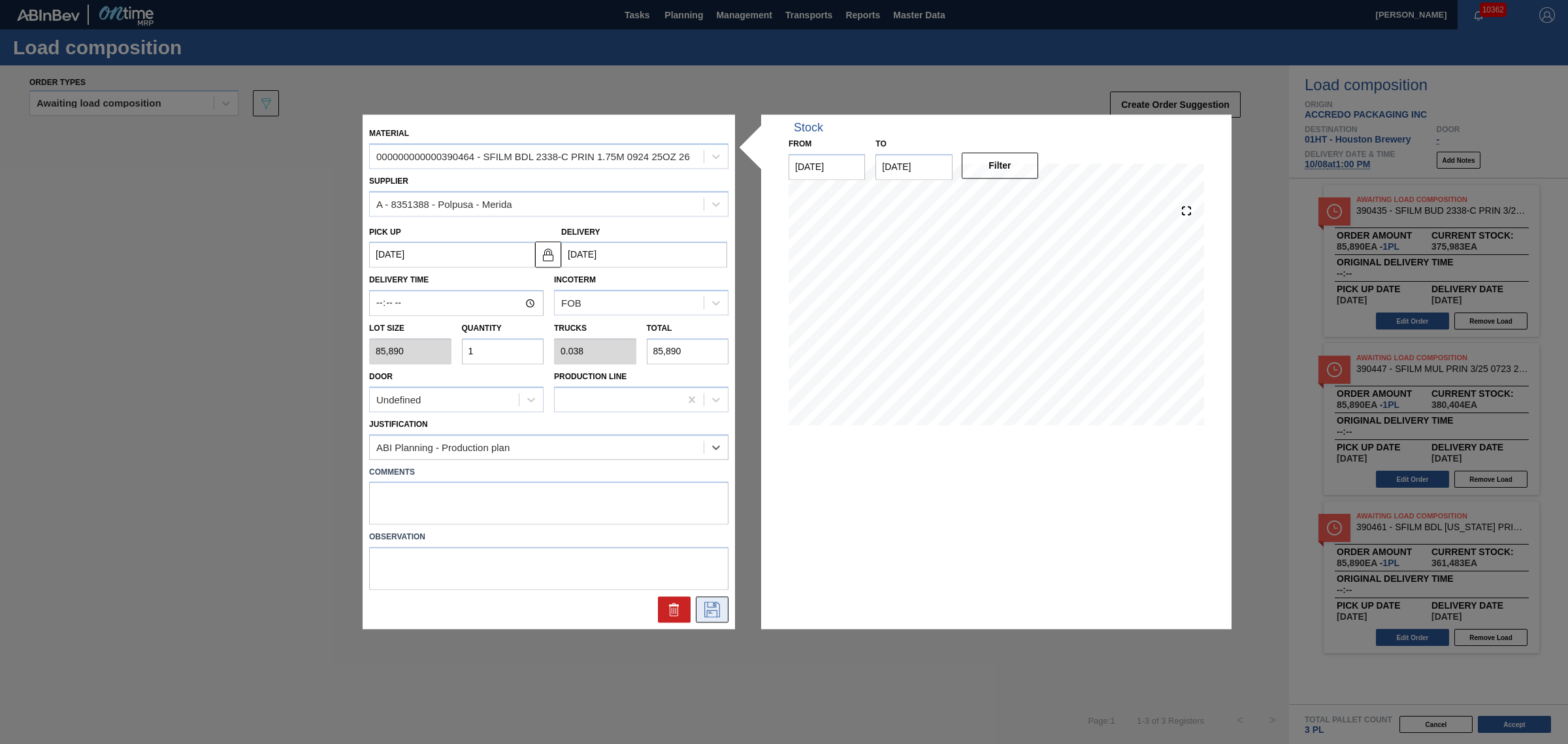
click at [717, 606] on icon at bounding box center [712, 609] width 21 height 16
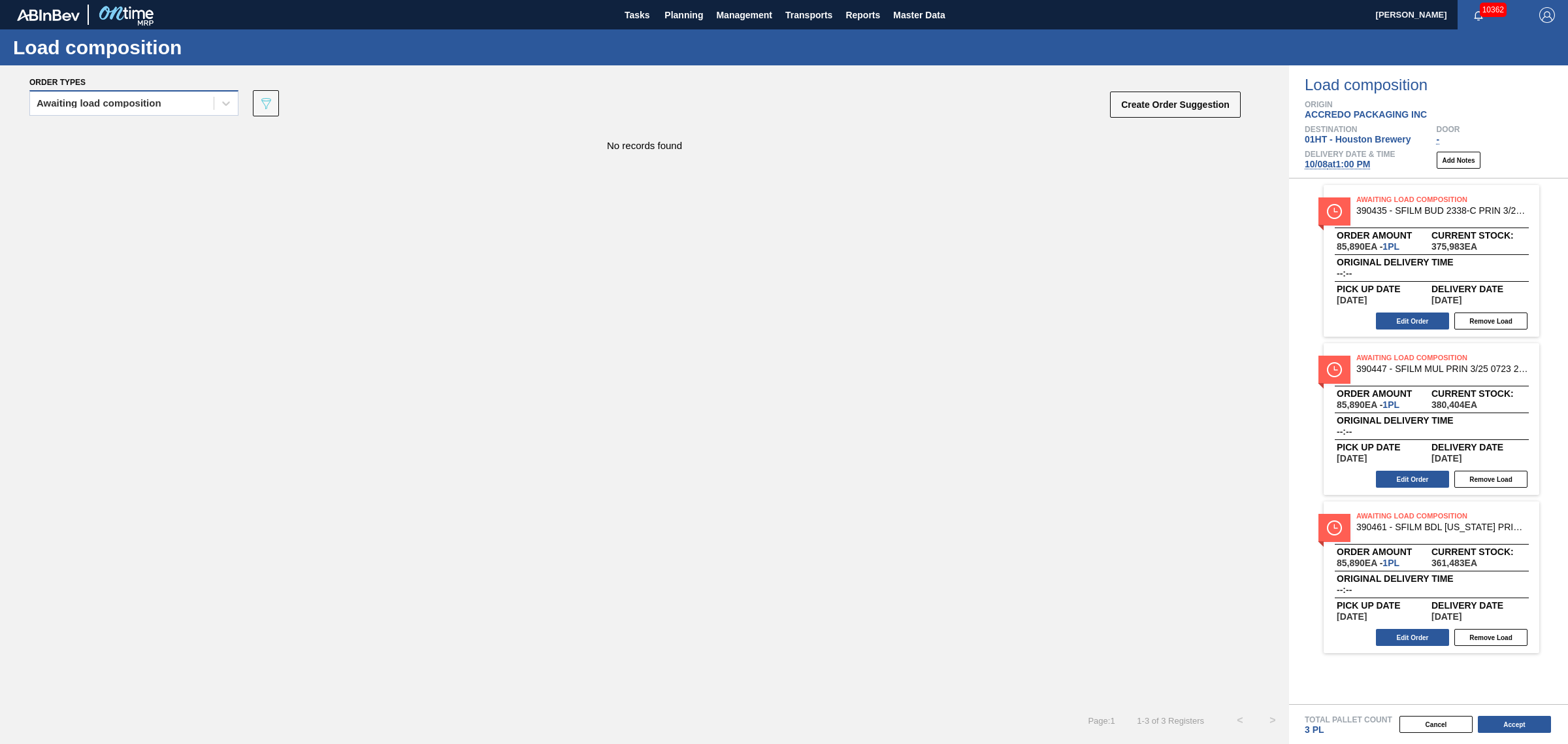
click at [142, 105] on div "Awaiting load composition" at bounding box center [99, 103] width 125 height 9
click at [145, 132] on div "Awaiting load composition" at bounding box center [134, 136] width 209 height 25
drag, startPoint x: 175, startPoint y: 98, endPoint x: 173, endPoint y: 109, distance: 11.2
click at [173, 99] on div "Awaiting load composition" at bounding box center [122, 103] width 183 height 19
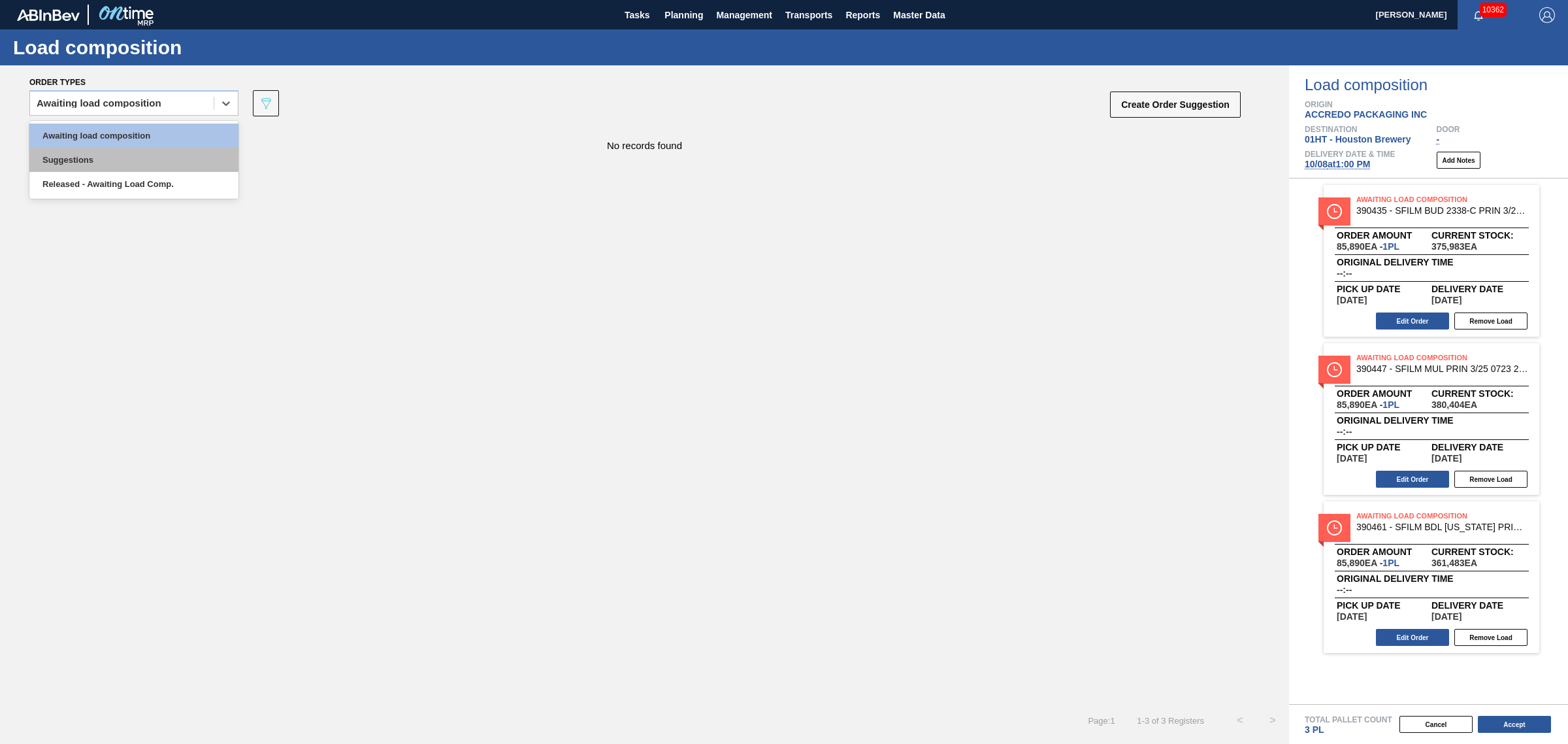
click at [168, 161] on div "Suggestions" at bounding box center [134, 160] width 209 height 25
click at [211, 92] on div "Suggestions" at bounding box center [134, 102] width 209 height 25
click at [191, 144] on div "Awaiting load composition" at bounding box center [134, 136] width 209 height 25
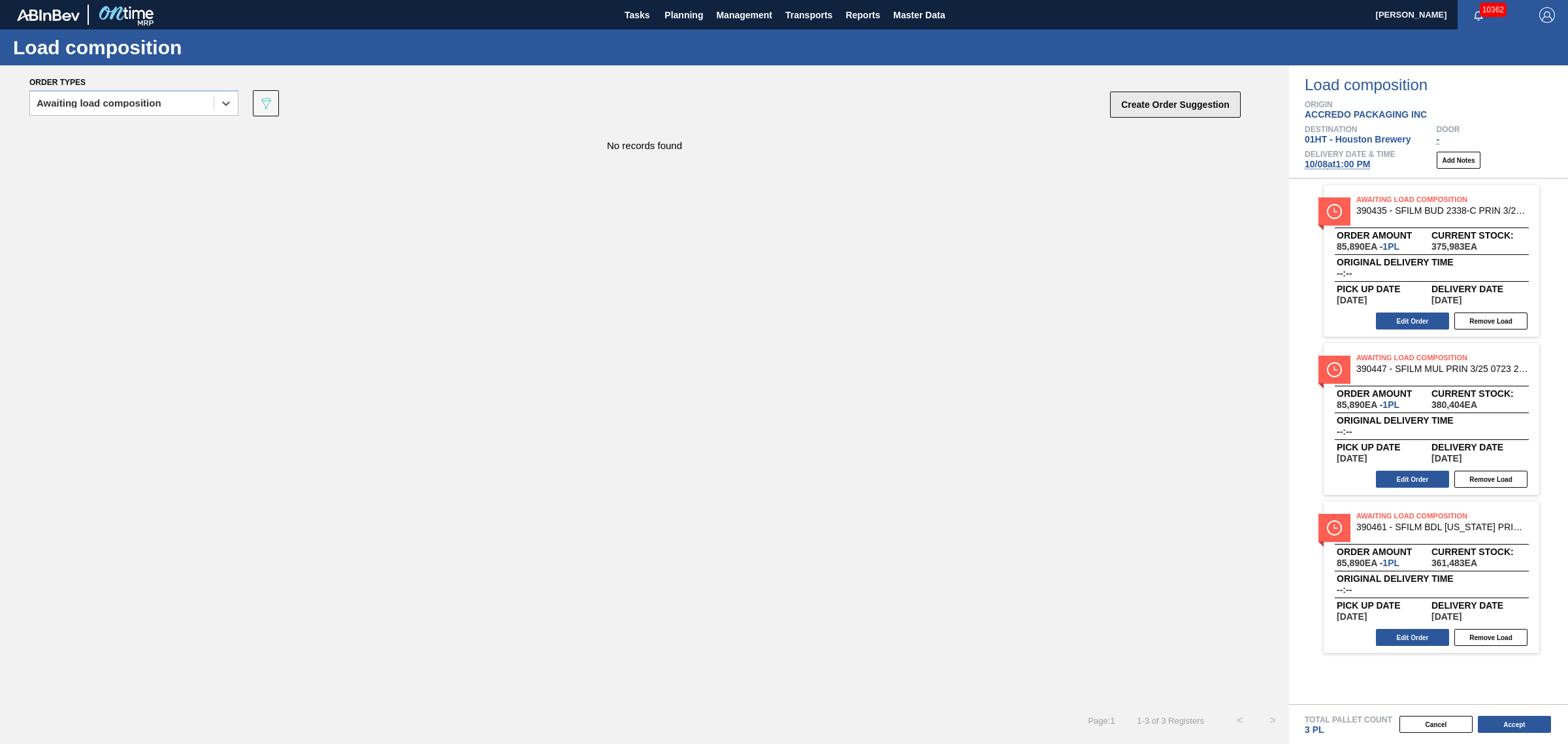
click at [1124, 103] on button "Create Order Suggestion" at bounding box center [1175, 105] width 131 height 26
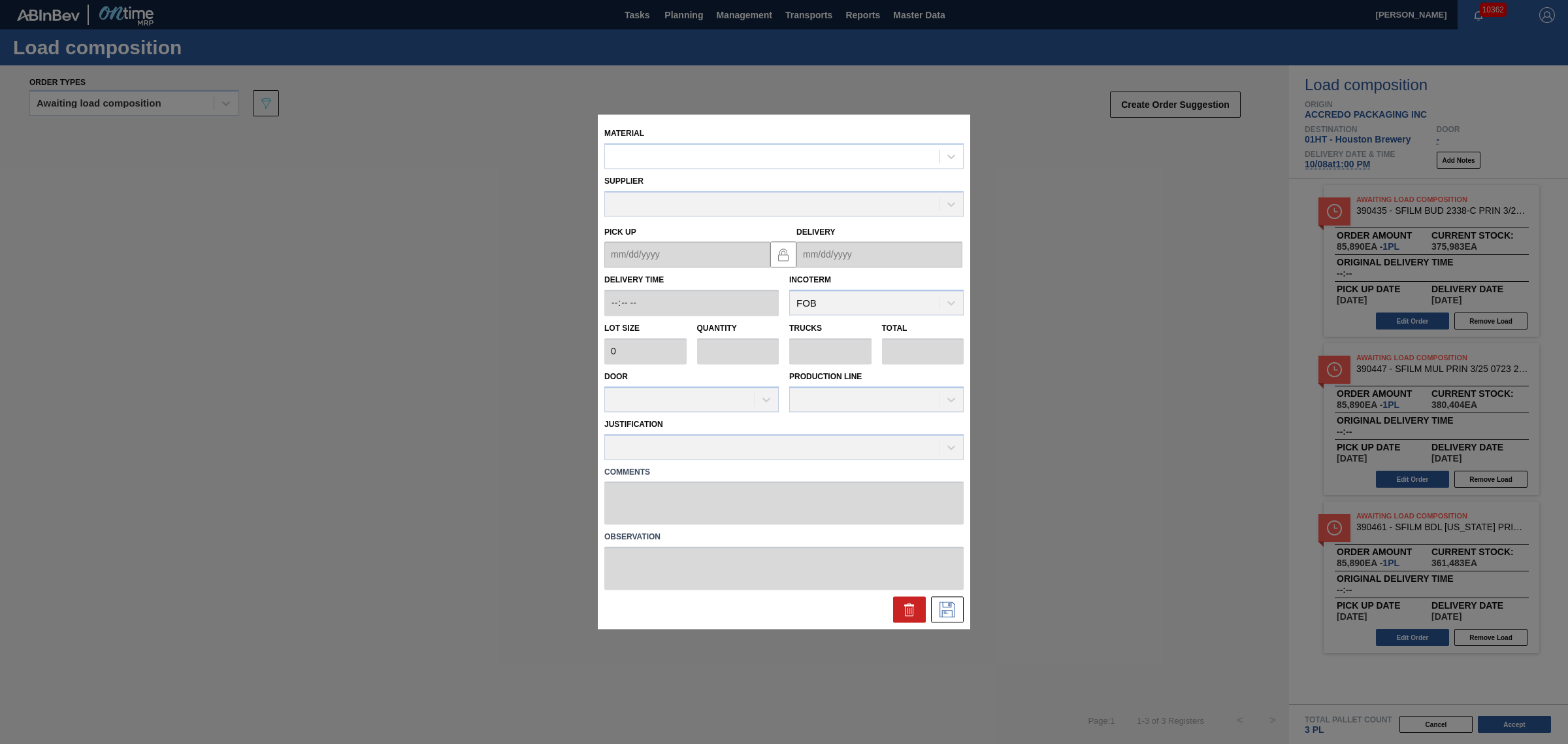
click at [708, 141] on div "Material" at bounding box center [784, 147] width 359 height 44
click at [704, 154] on div at bounding box center [771, 156] width 334 height 19
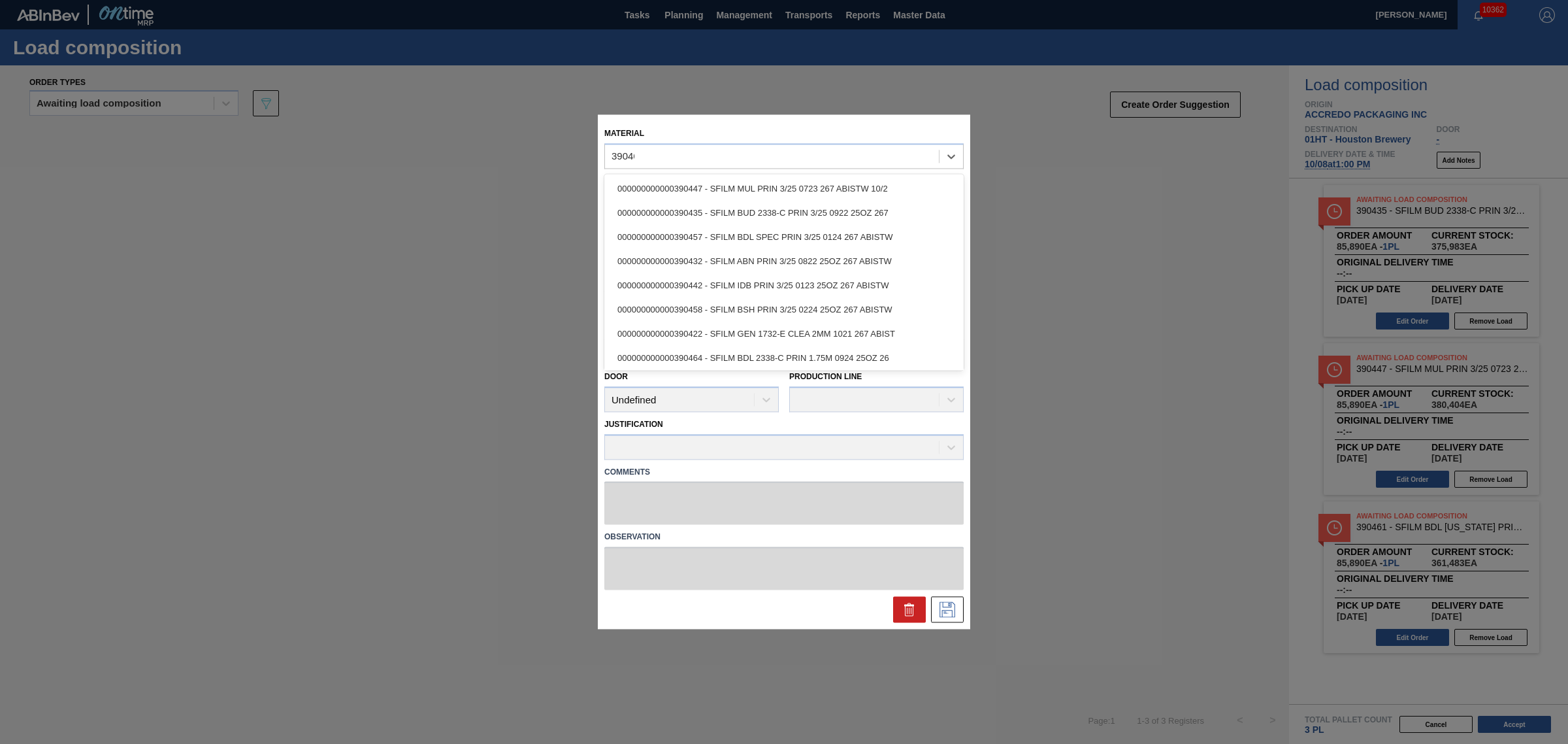
type input "390464"
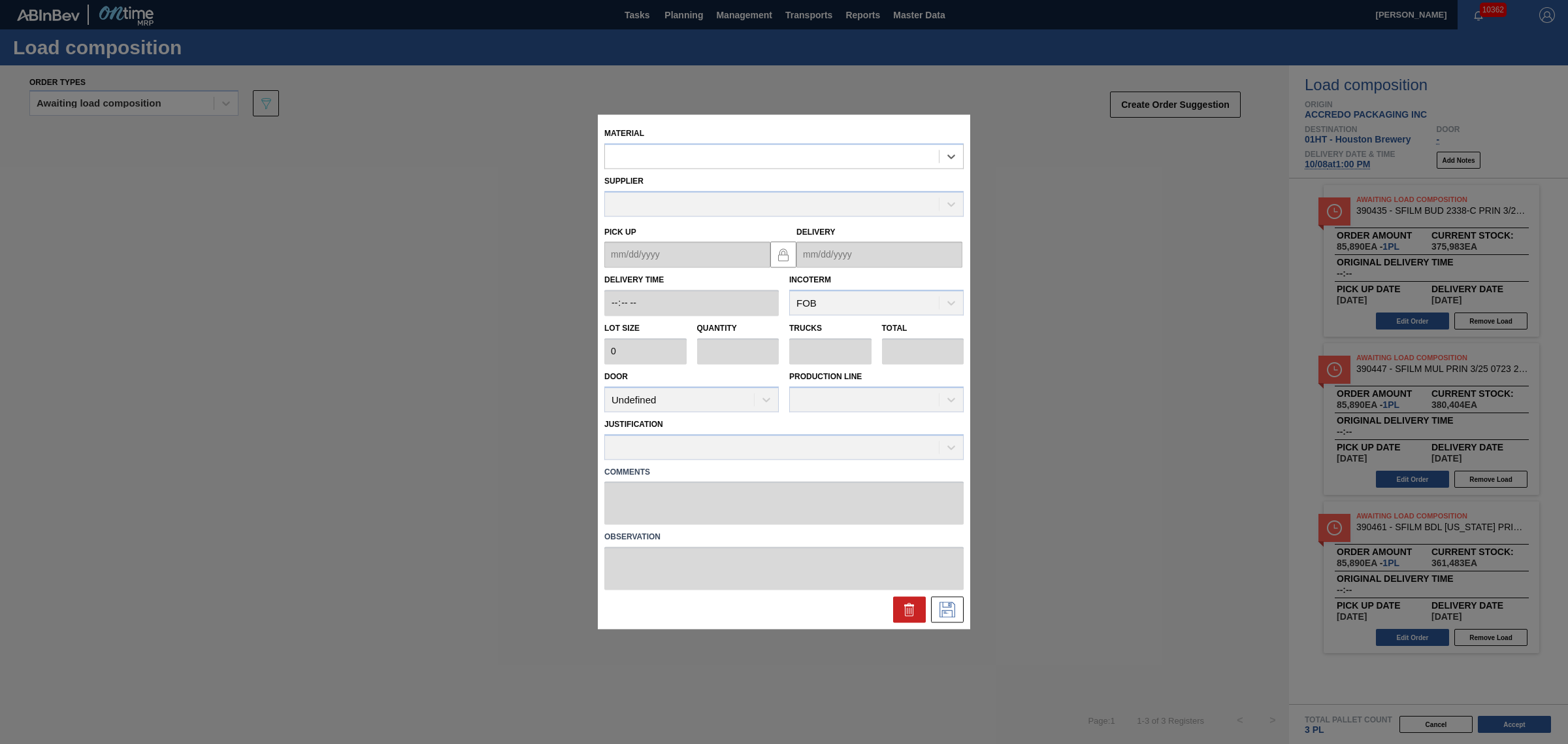
type input "85,890"
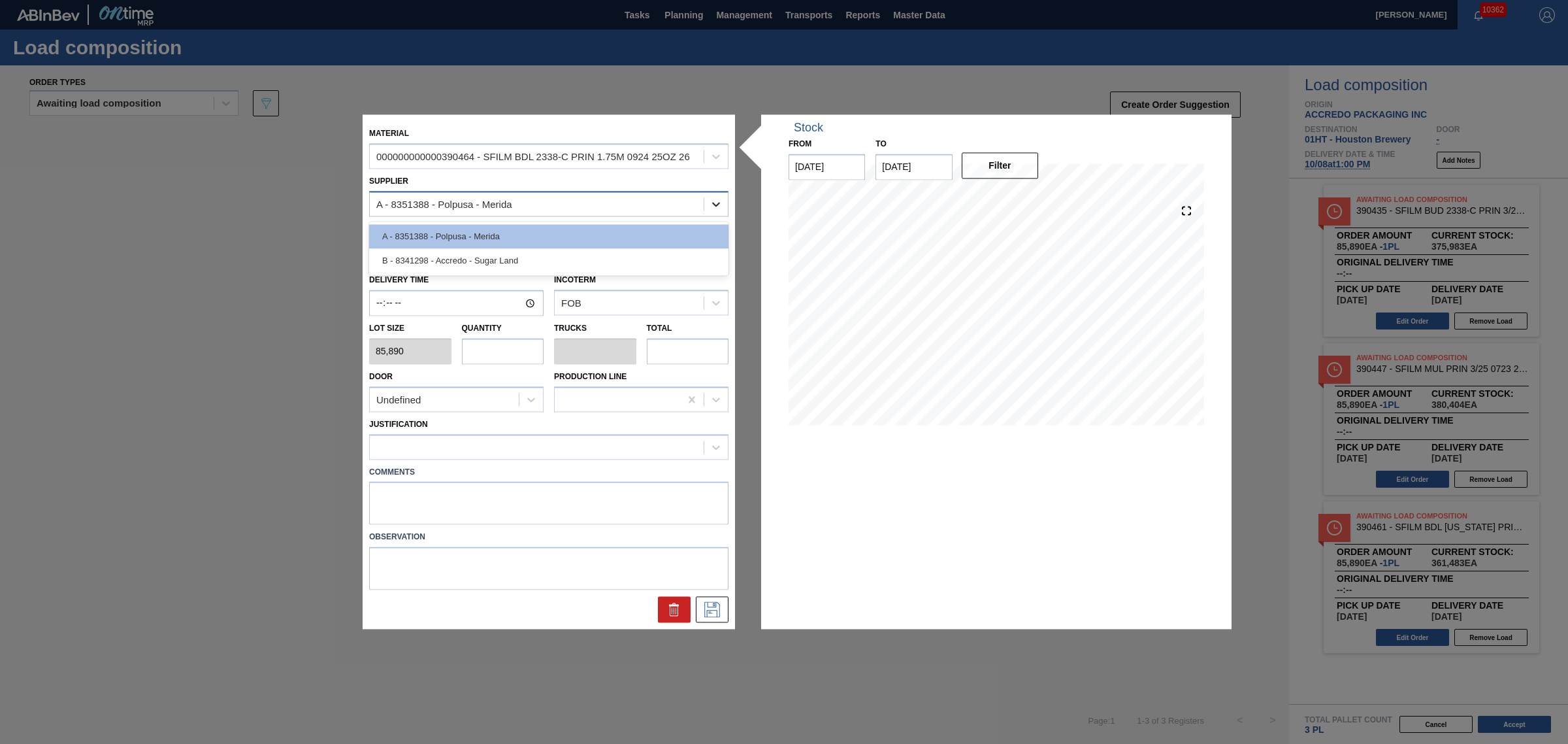
click at [711, 214] on div at bounding box center [716, 204] width 24 height 24
click at [651, 267] on div "B - 8341298 - Accredo - Sugar Land" at bounding box center [548, 260] width 359 height 25
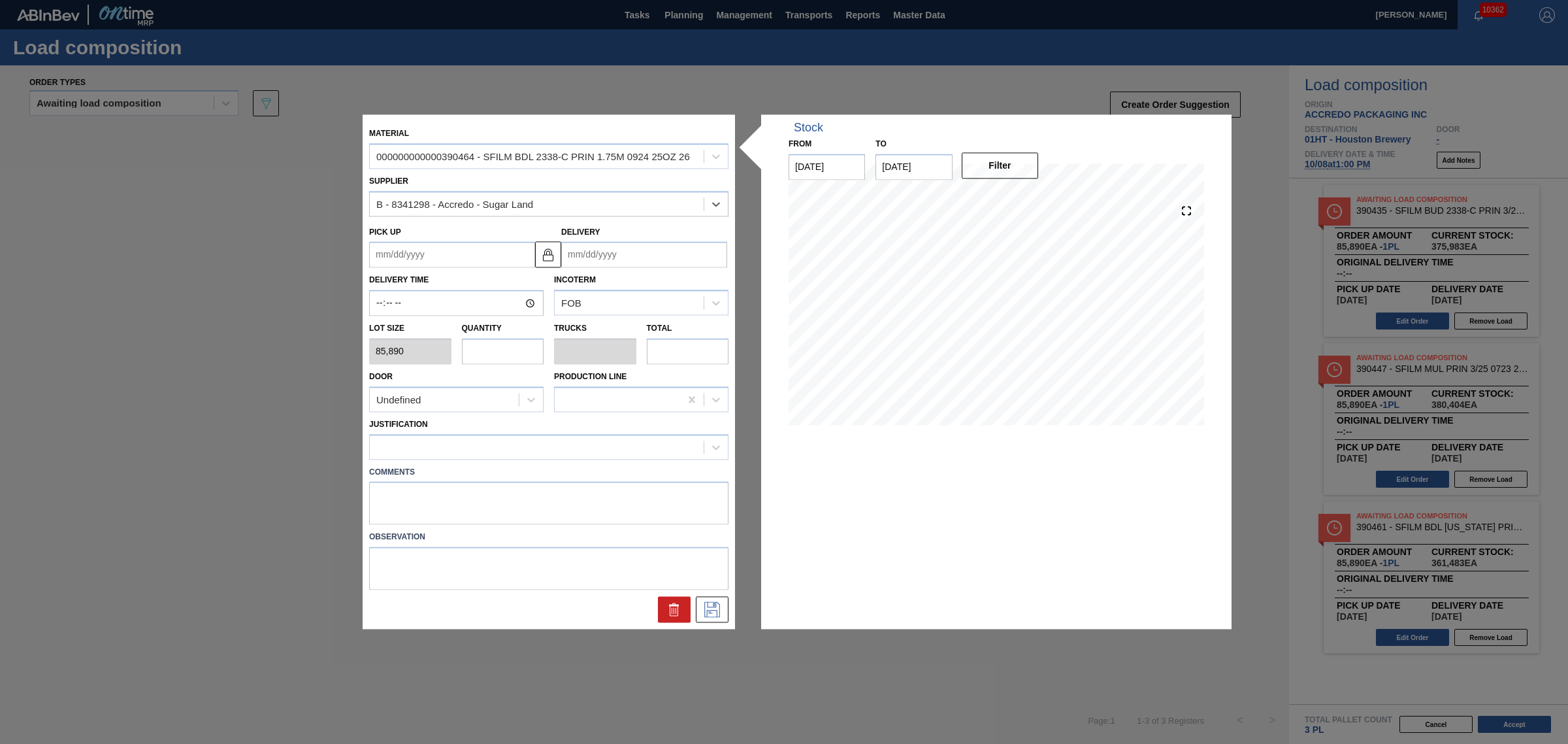
drag, startPoint x: 572, startPoint y: 255, endPoint x: 582, endPoint y: 253, distance: 10.2
click at [572, 255] on input "Delivery" at bounding box center [644, 255] width 166 height 26
click at [609, 304] on div "Su Mo Tu We Th Fr Sa" at bounding box center [640, 302] width 157 height 21
click at [702, 283] on div "[DATE]" at bounding box center [640, 286] width 157 height 11
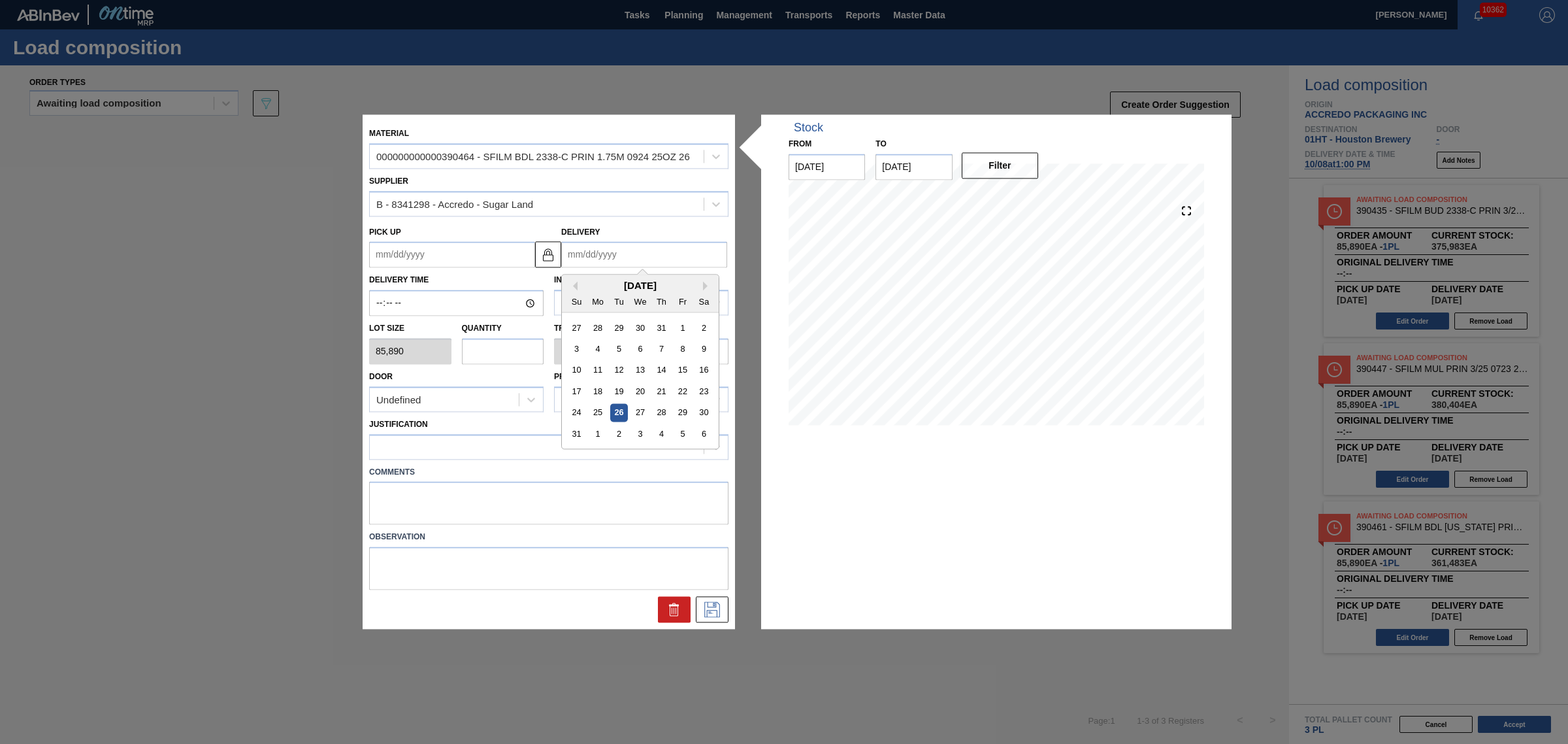
click at [702, 283] on div "[DATE]" at bounding box center [640, 286] width 157 height 11
click at [704, 290] on div "[DATE]" at bounding box center [640, 286] width 157 height 11
click at [705, 286] on button "Next Month" at bounding box center [707, 286] width 9 height 9
click at [641, 344] on div "8" at bounding box center [640, 349] width 18 height 18
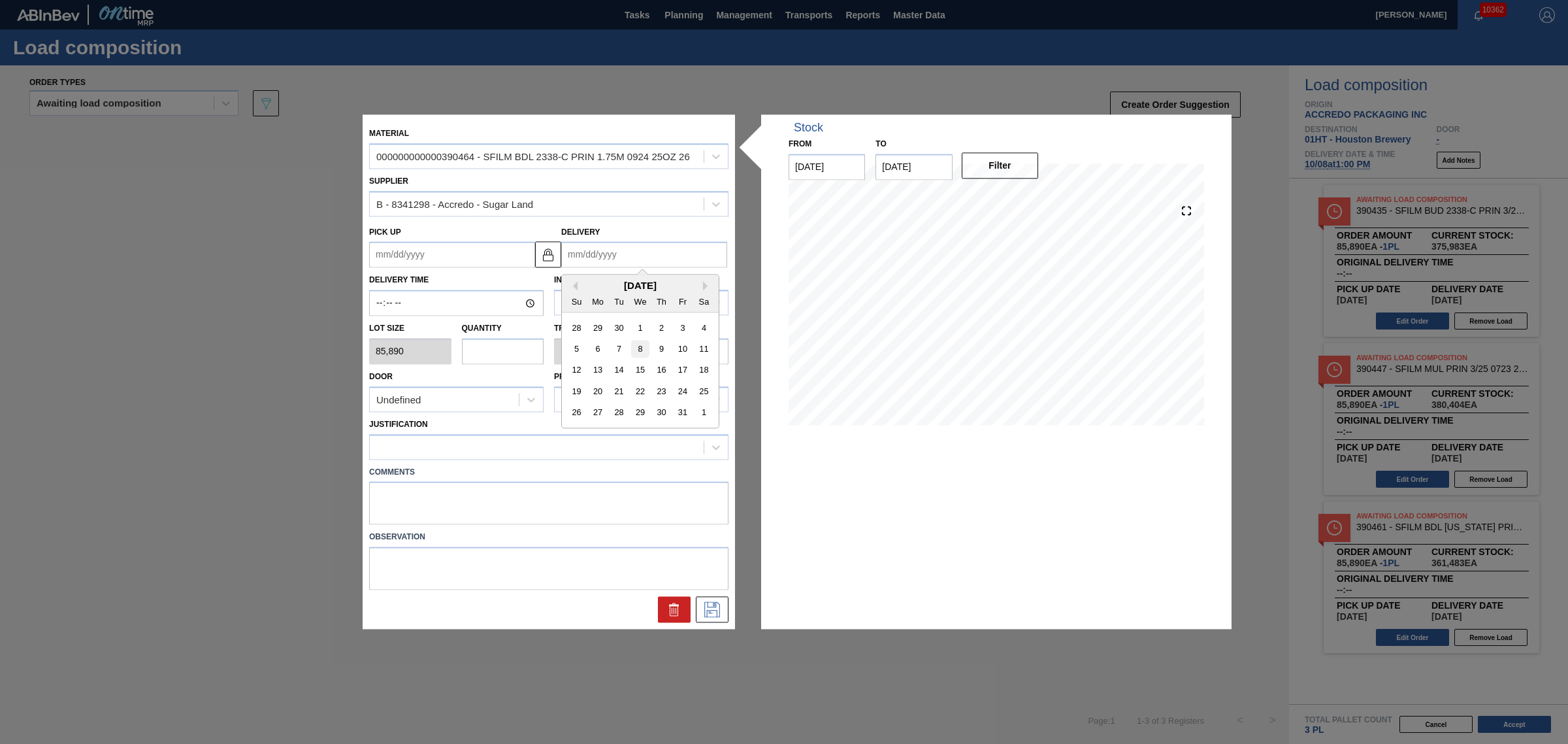
type up "[DATE]"
type input "[DATE]"
click at [513, 331] on div "Quantity" at bounding box center [503, 341] width 83 height 45
click at [510, 349] on input "text" at bounding box center [503, 351] width 83 height 26
type input "1"
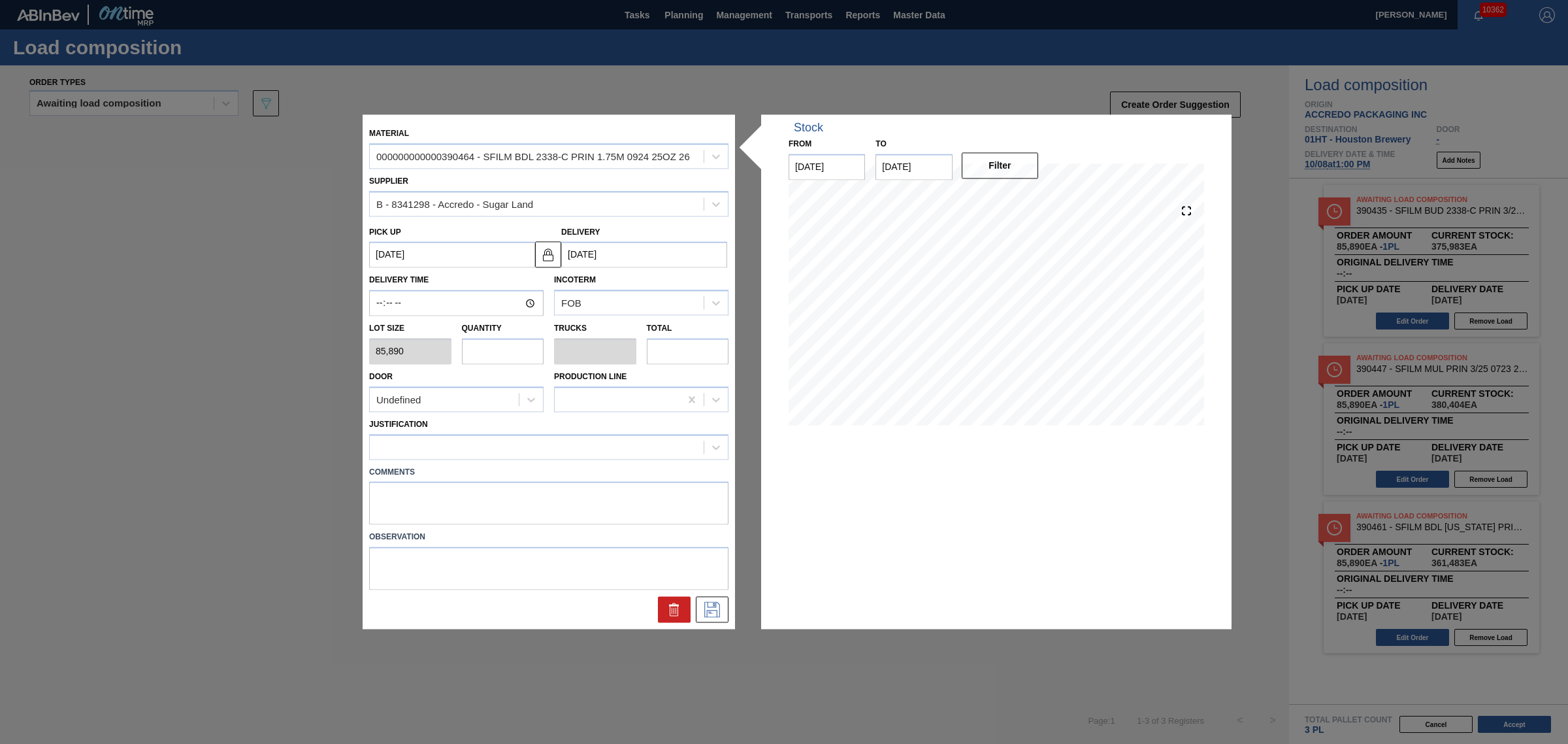
type input "0.038"
type input "85,890"
type input "1"
click at [443, 453] on div at bounding box center [537, 446] width 334 height 19
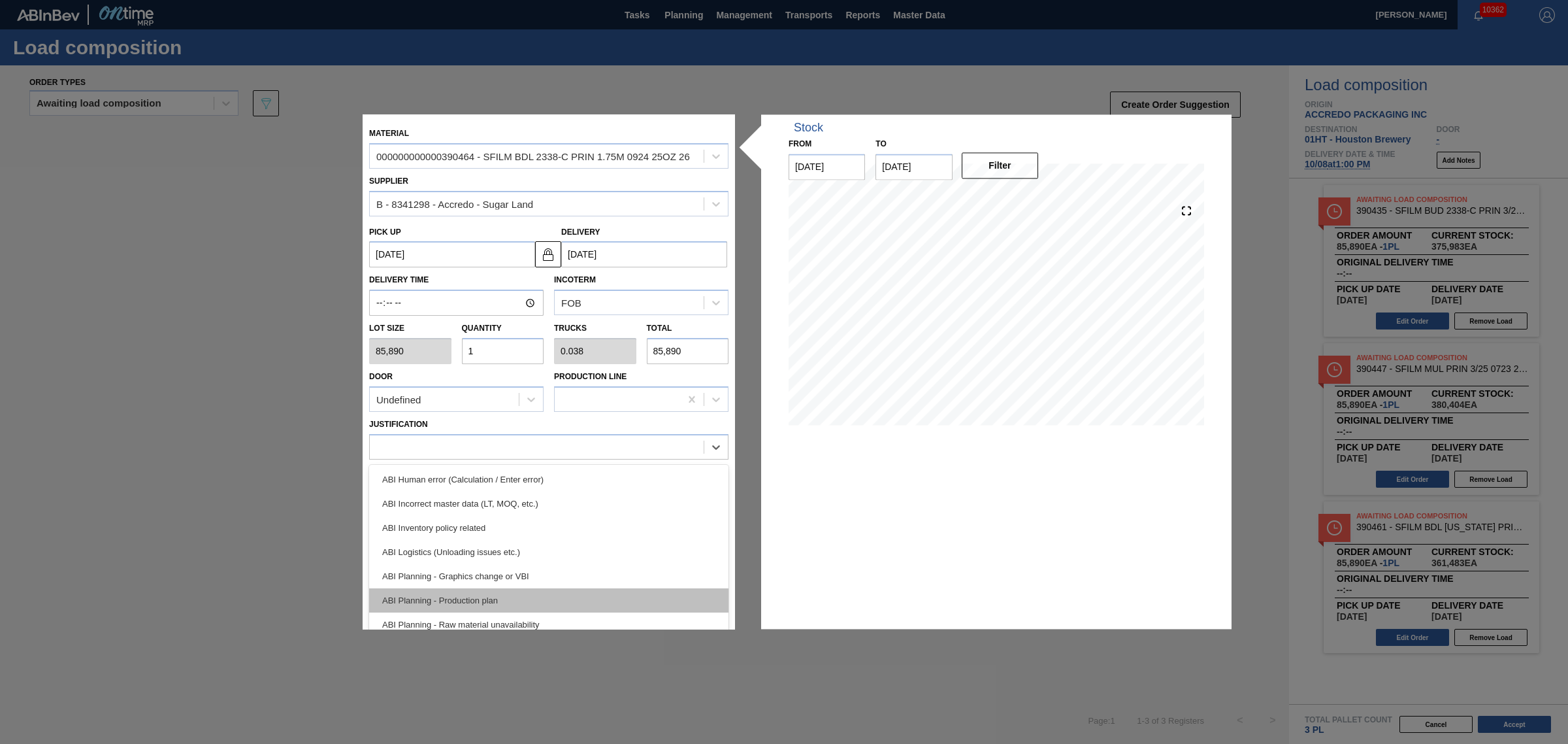
click at [478, 595] on div "ABI Planning - Production plan" at bounding box center [548, 601] width 359 height 25
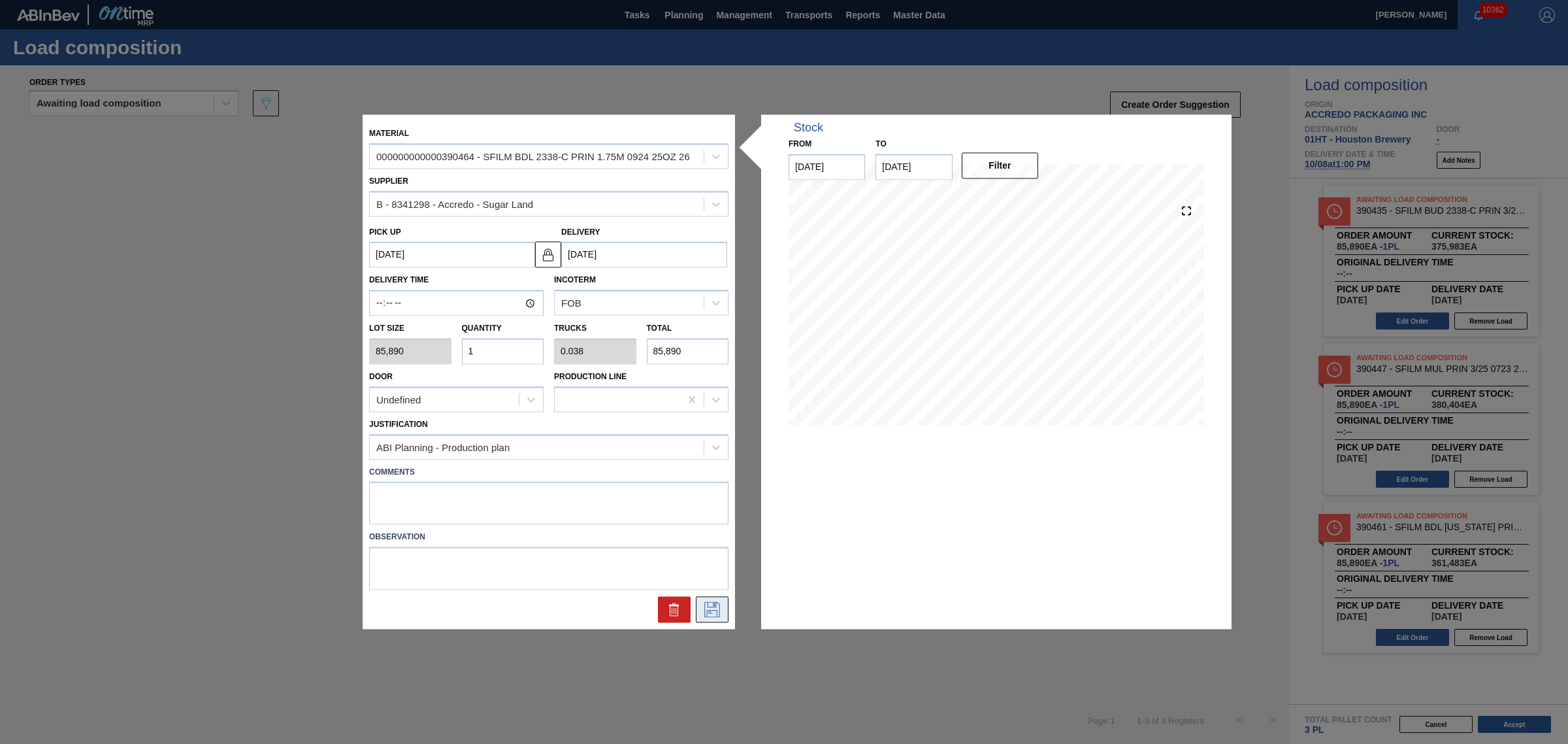
click at [721, 610] on icon at bounding box center [712, 609] width 21 height 16
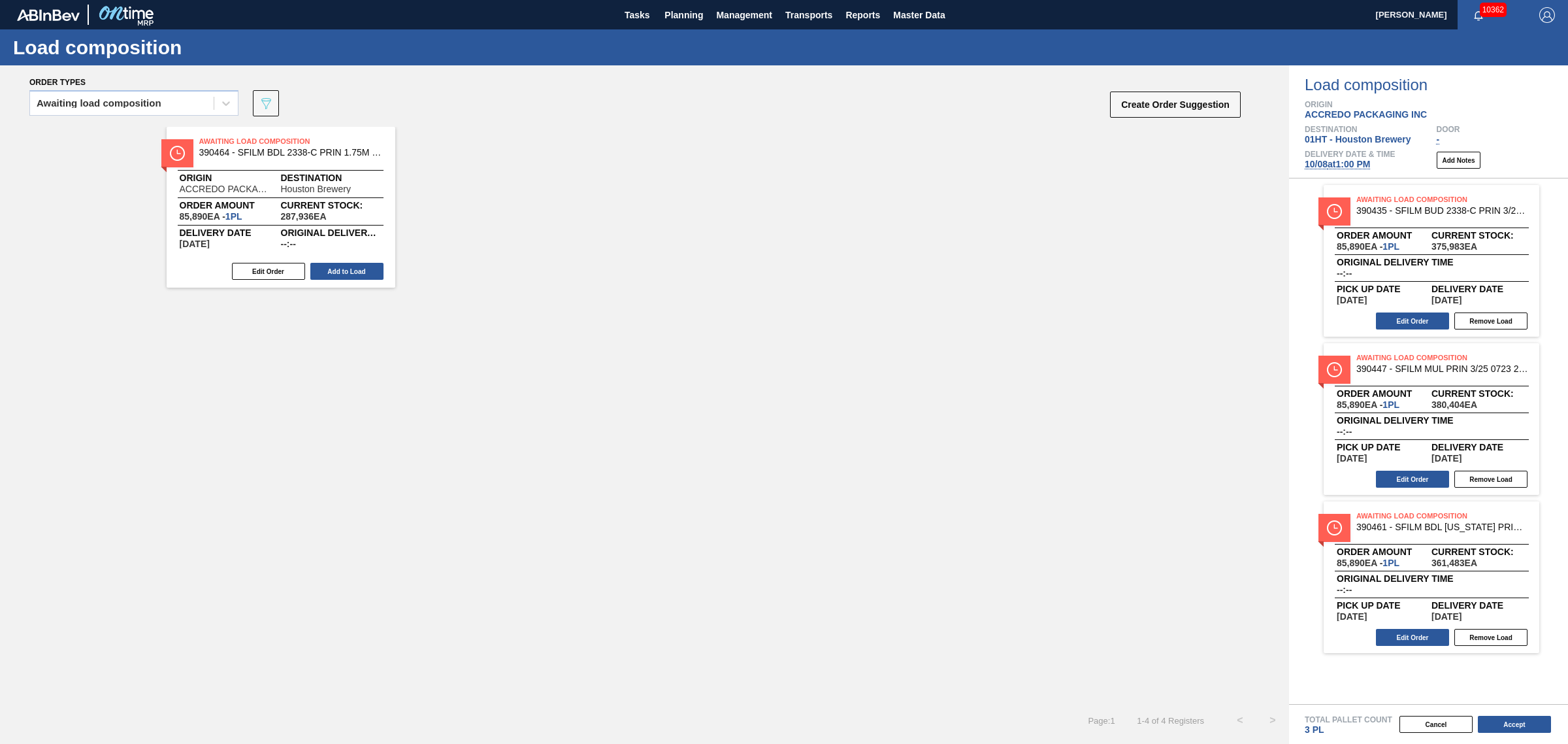
click at [346, 282] on div "Awaiting Load Composition 390464 - SFILM BDL 2338-C PRIN 1.75M 0924 25OZ 26 Ori…" at bounding box center [281, 207] width 228 height 160
click at [356, 273] on button "Add to Load" at bounding box center [346, 271] width 73 height 17
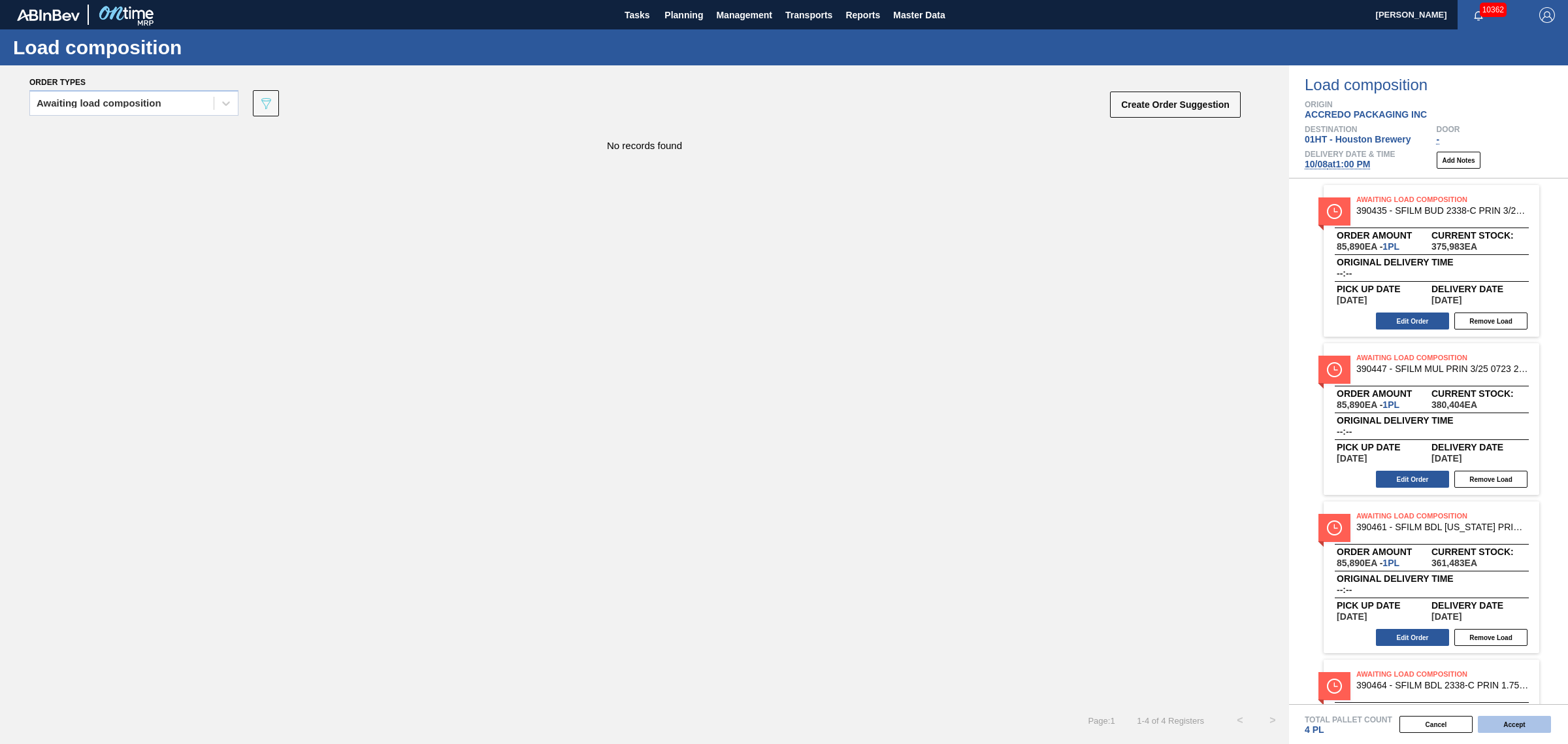
click at [1534, 719] on button "Accept" at bounding box center [1513, 724] width 73 height 17
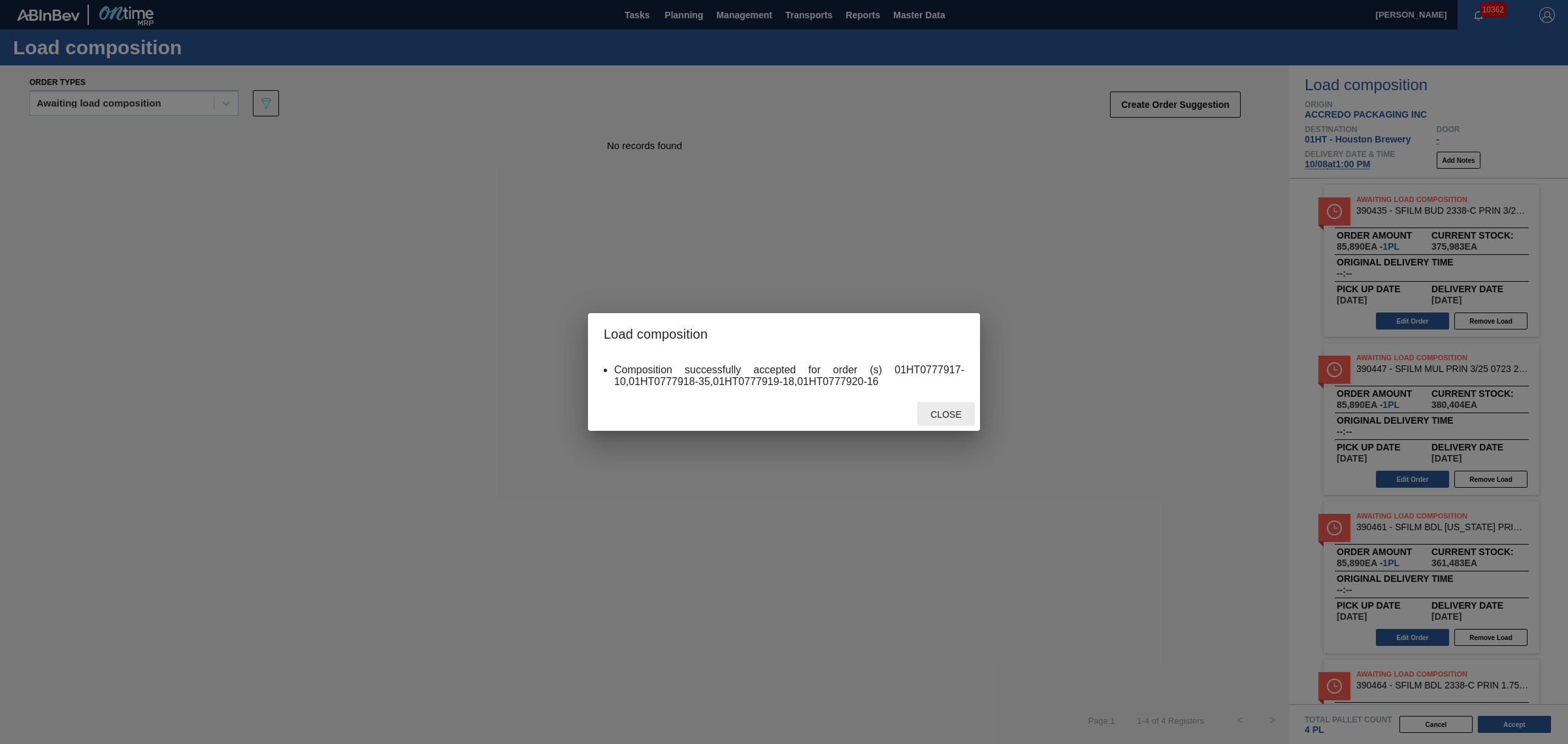
click at [934, 413] on span "Close" at bounding box center [945, 414] width 52 height 11
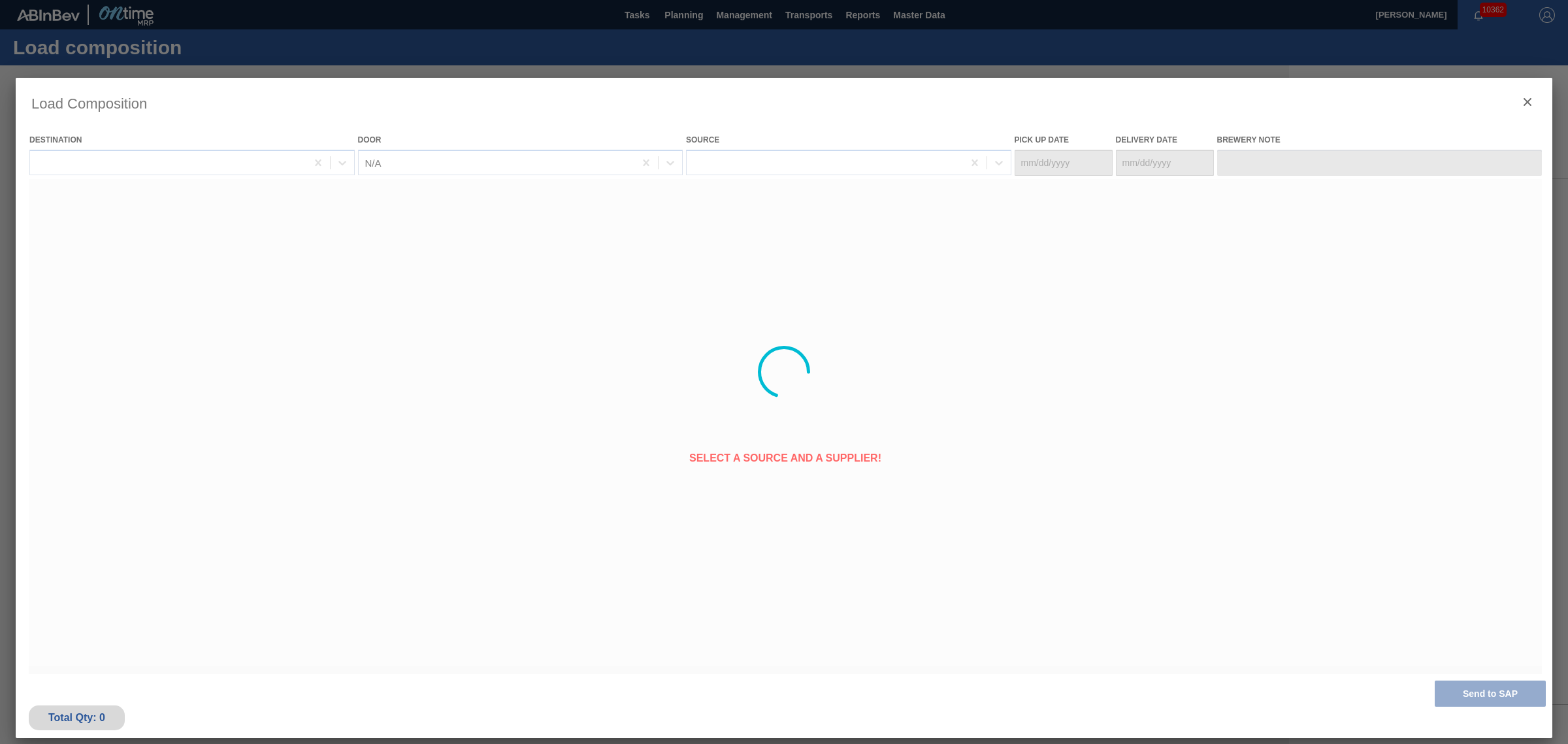
type Date "[DATE]"
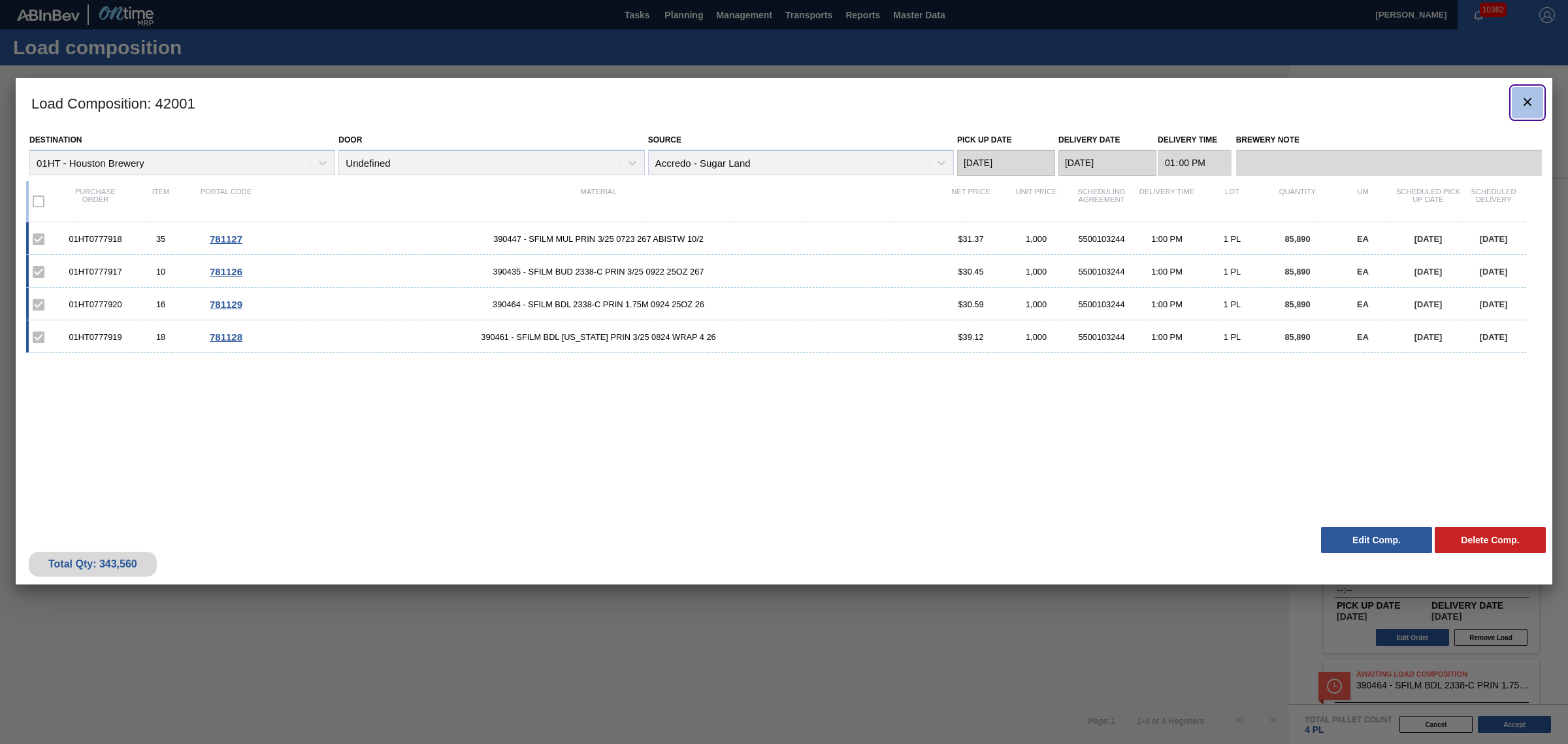
click at [1530, 105] on icon "botão de ícone" at bounding box center [1526, 101] width 16 height 16
